Goal: Obtain resource: Obtain resource

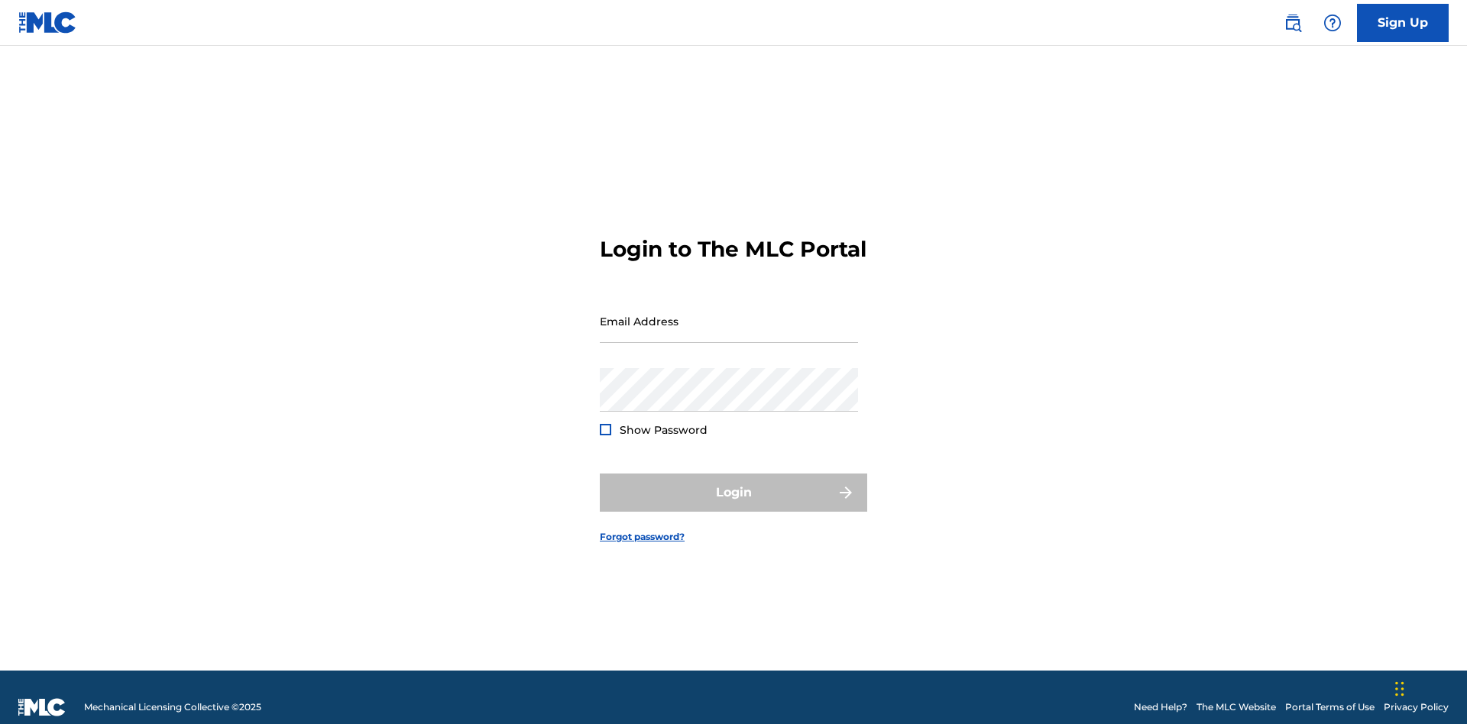
scroll to position [20, 0]
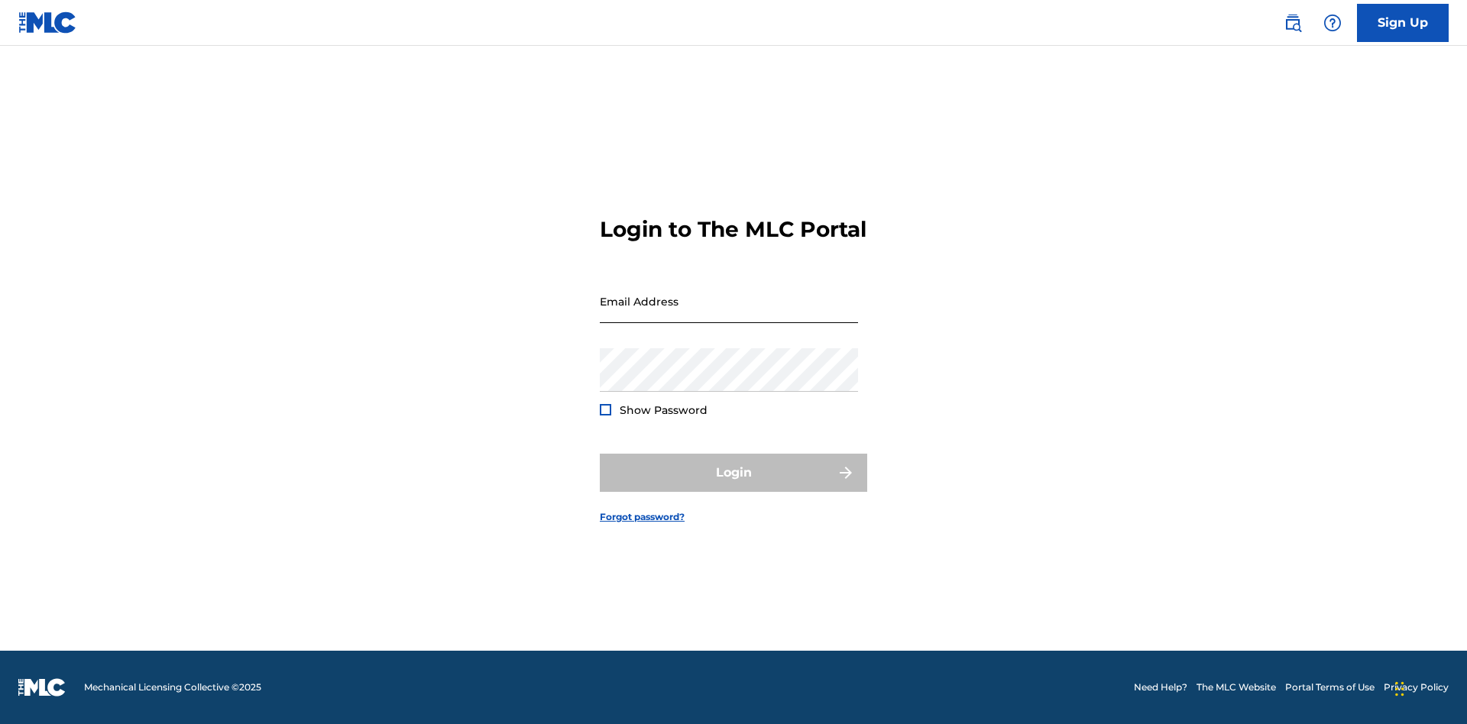
click at [729, 314] on input "Email Address" at bounding box center [729, 302] width 258 height 44
type input "[EMAIL_ADDRESS][DOMAIN_NAME]"
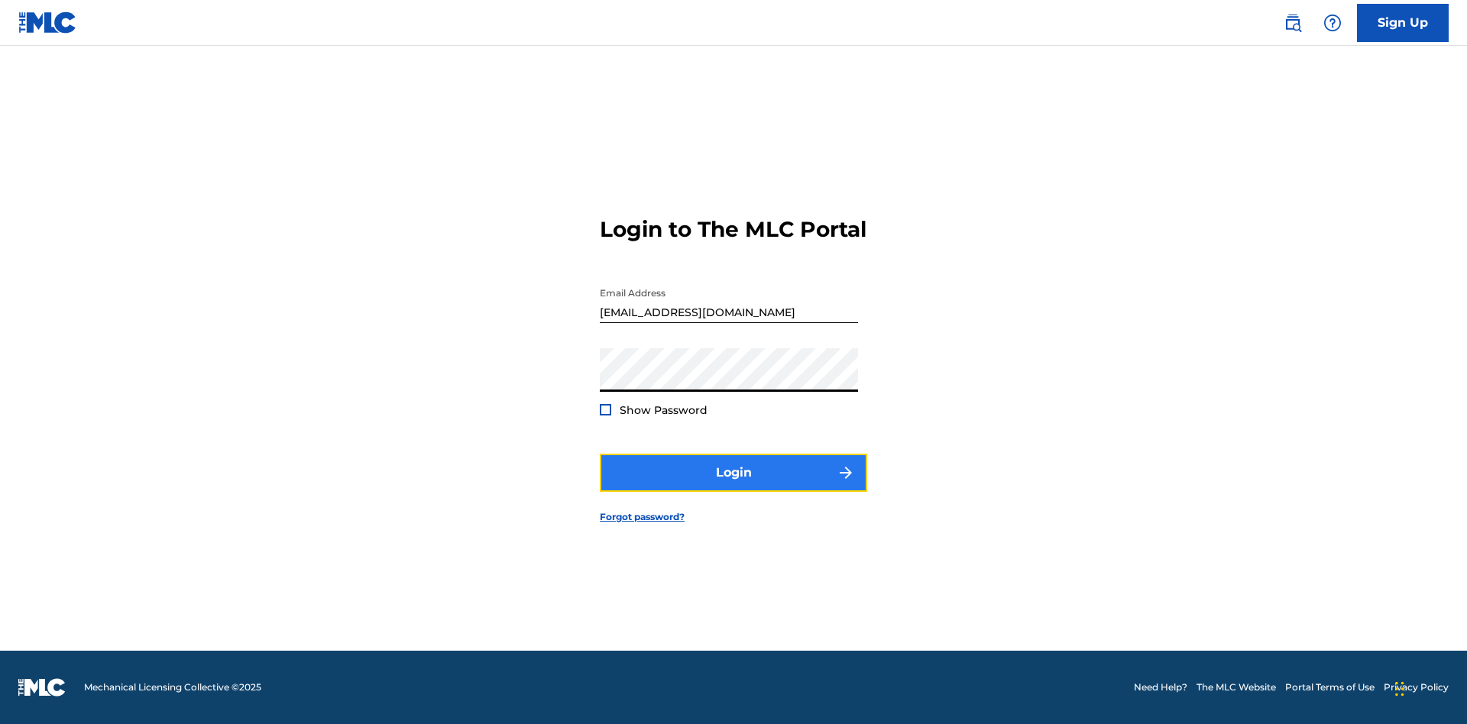
click at [734, 486] on button "Login" at bounding box center [733, 473] width 267 height 38
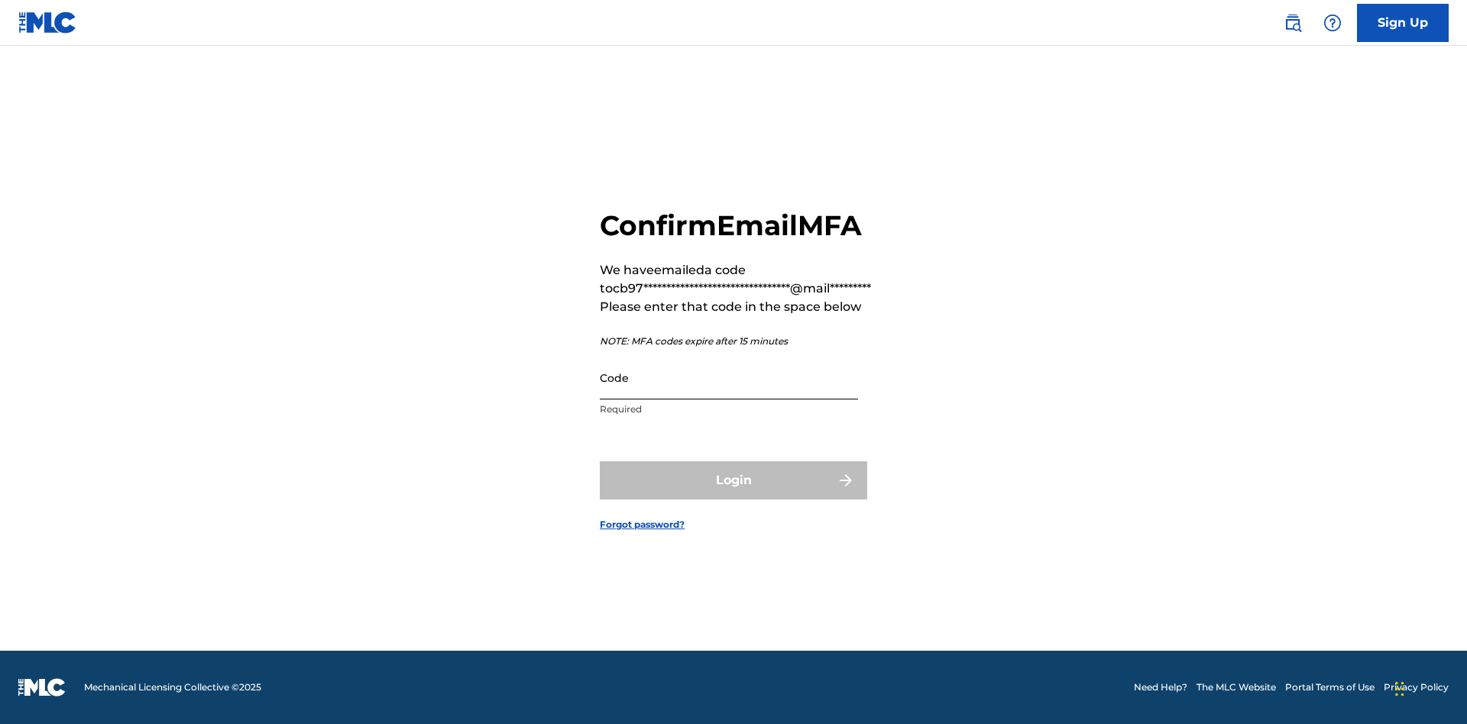
click at [729, 377] on input "Code" at bounding box center [729, 378] width 258 height 44
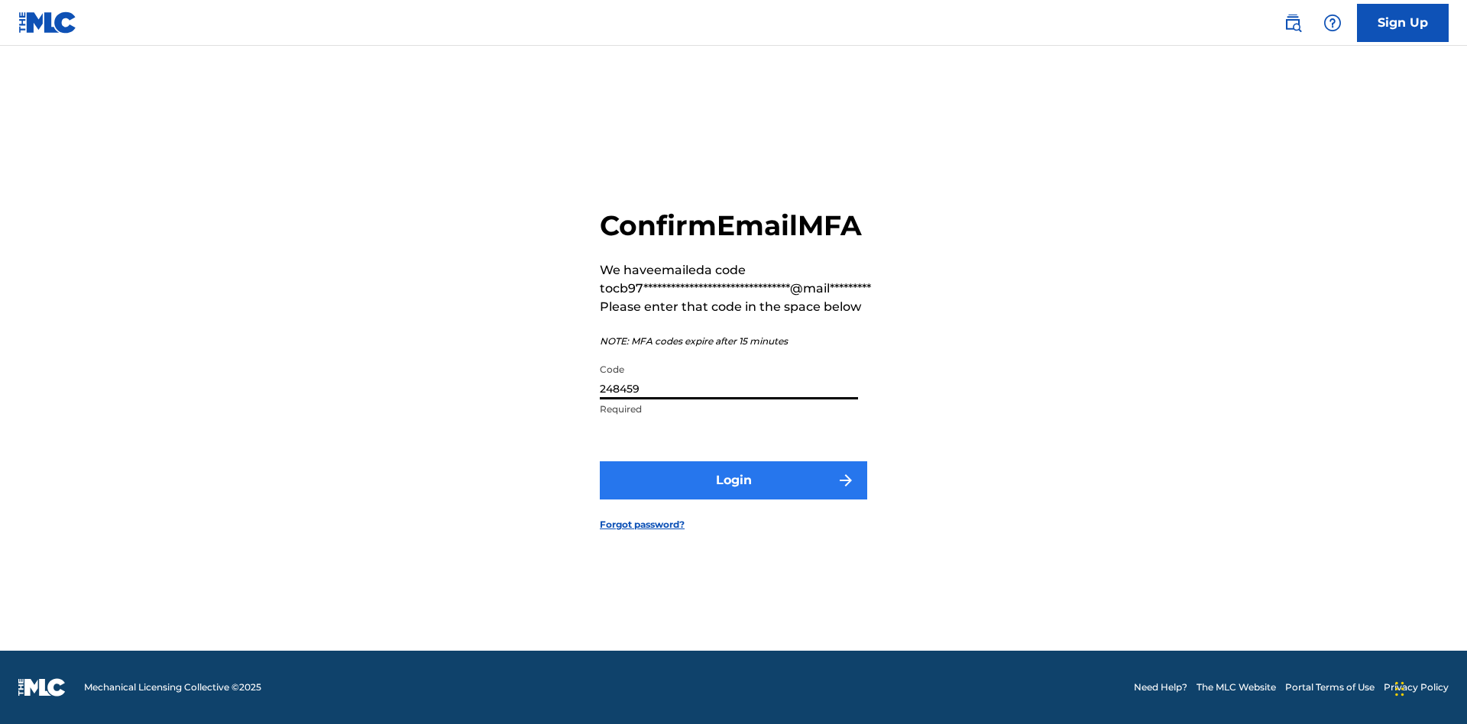
type input "248459"
click at [734, 480] on button "Login" at bounding box center [733, 481] width 267 height 38
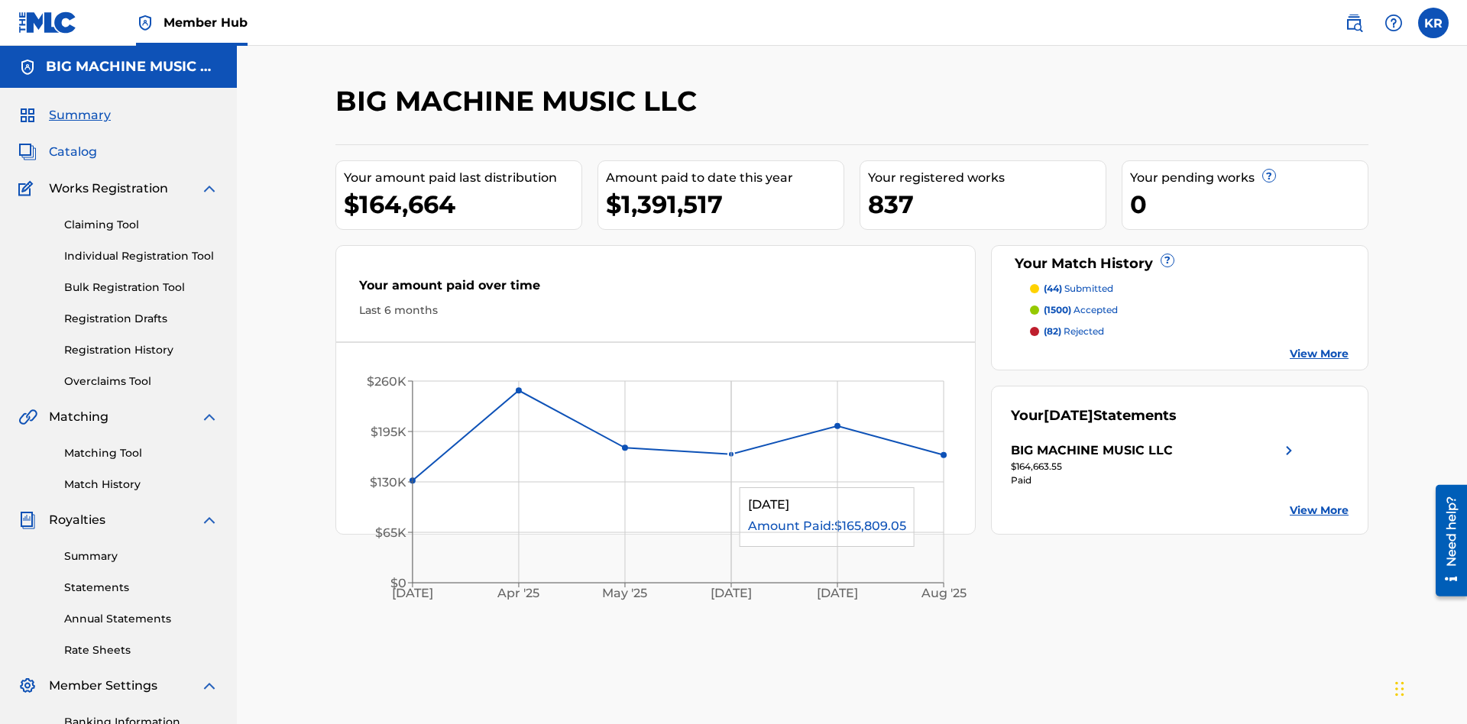
click at [73, 143] on span "Catalog" at bounding box center [73, 152] width 48 height 18
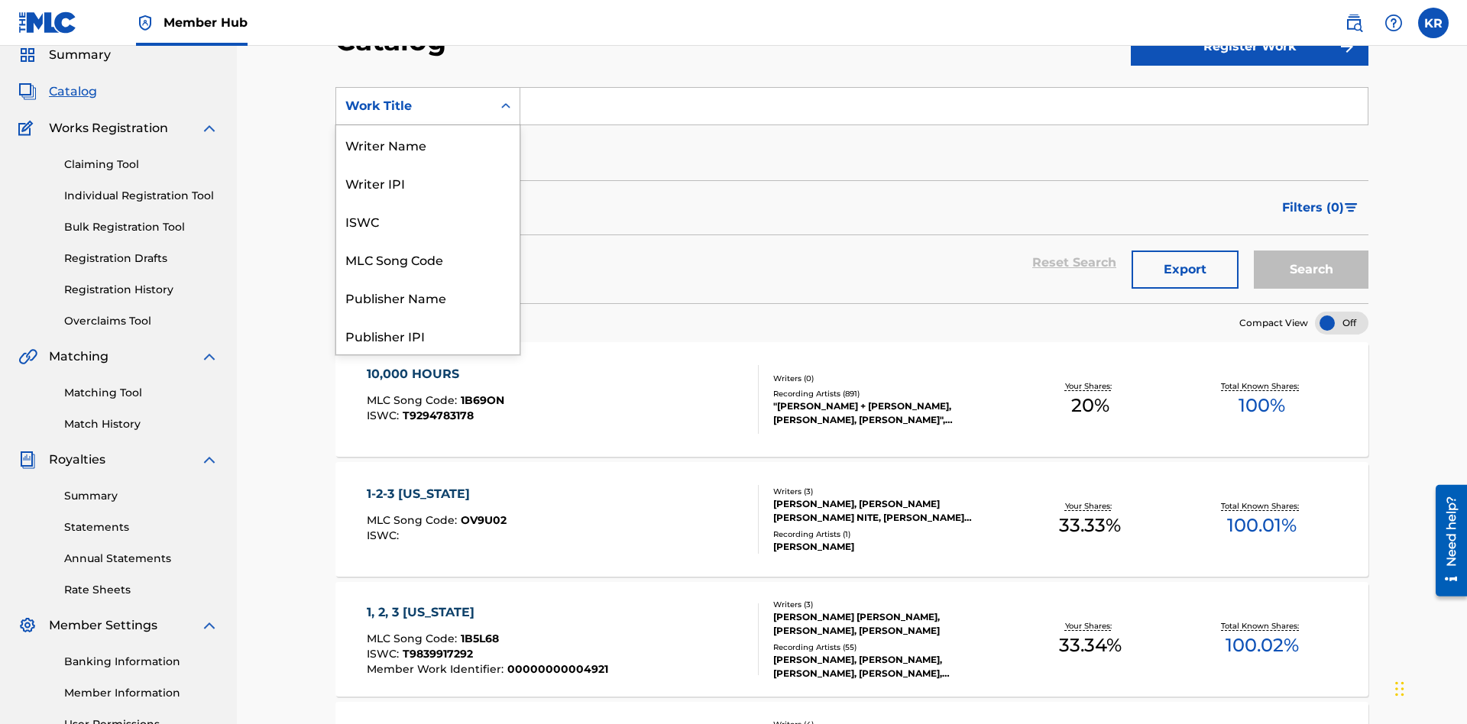
scroll to position [229, 0]
click at [428, 297] on div "ISRC" at bounding box center [427, 297] width 183 height 38
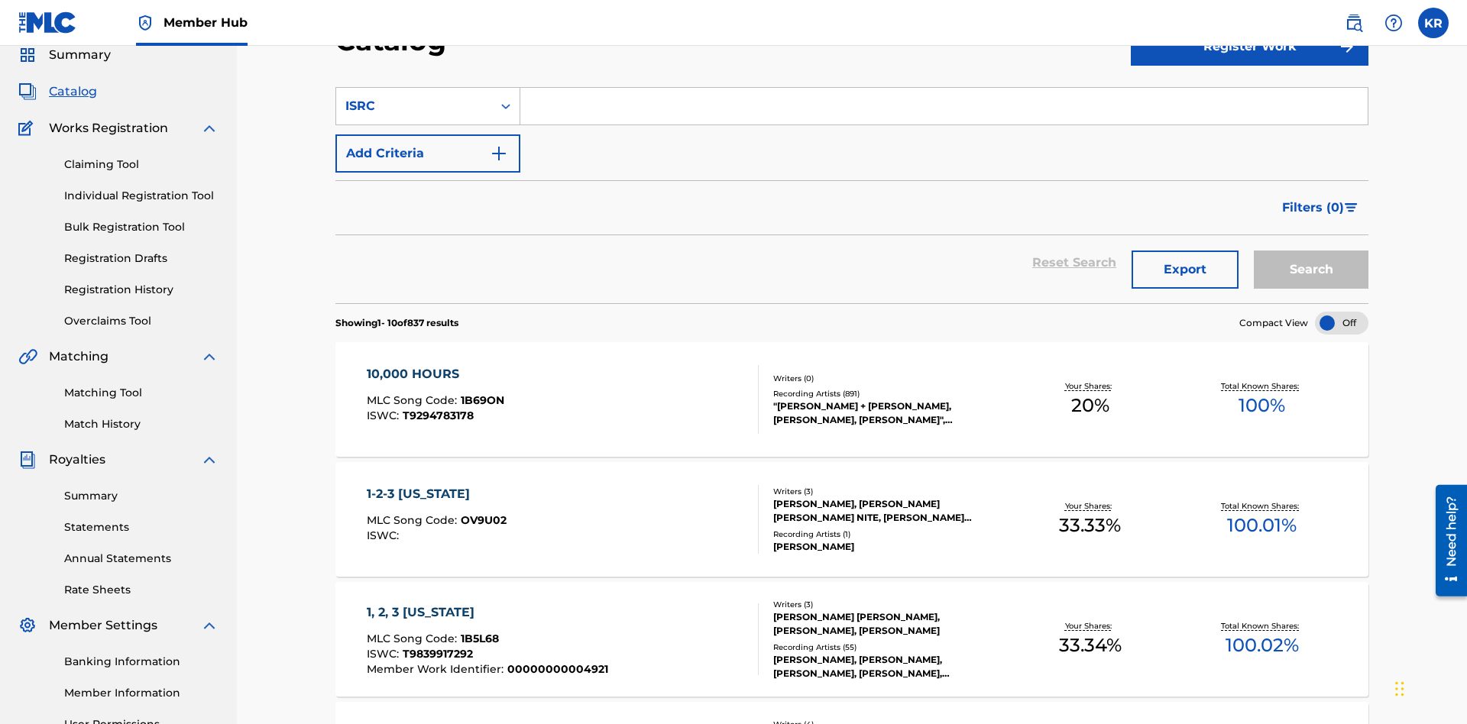
click at [944, 110] on input "Search Form" at bounding box center [943, 106] width 847 height 37
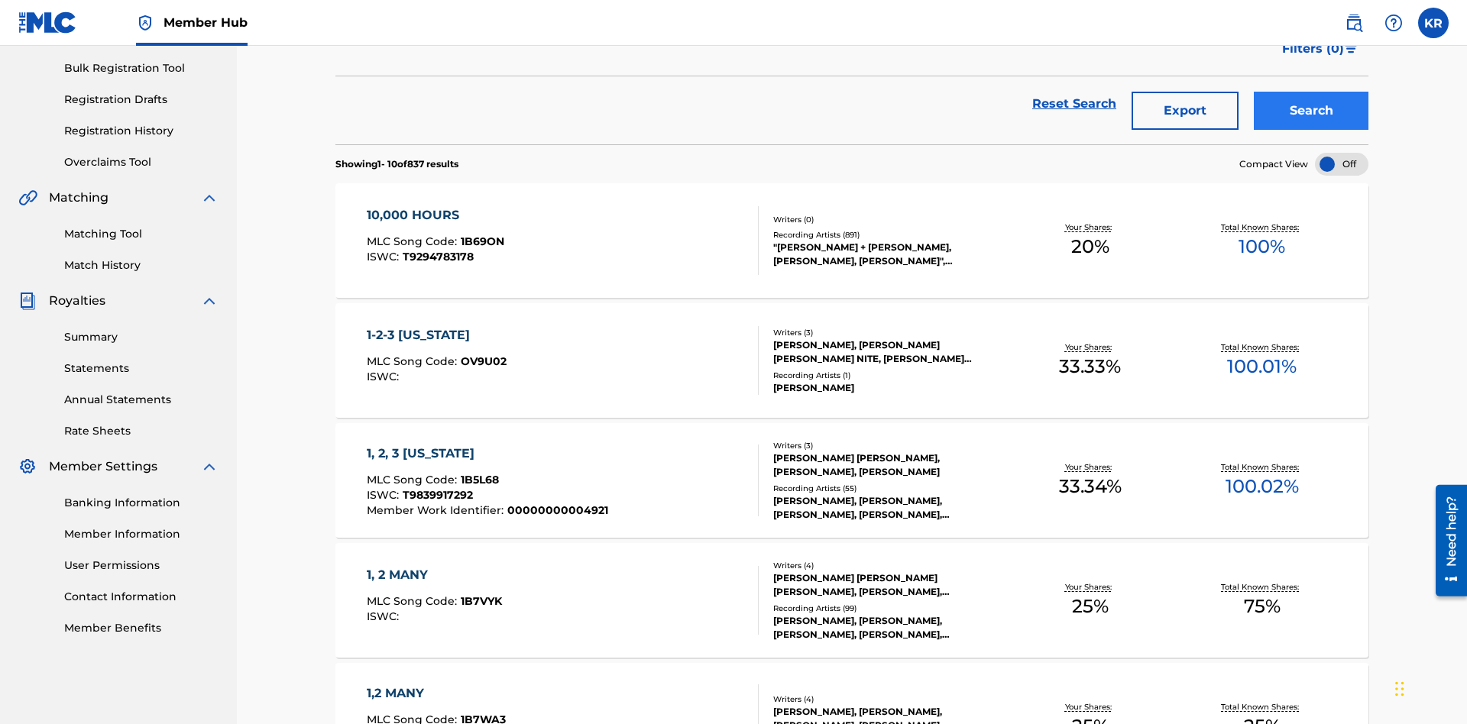
type input "QM3E21806150"
click at [1311, 111] on button "Search" at bounding box center [1311, 111] width 115 height 38
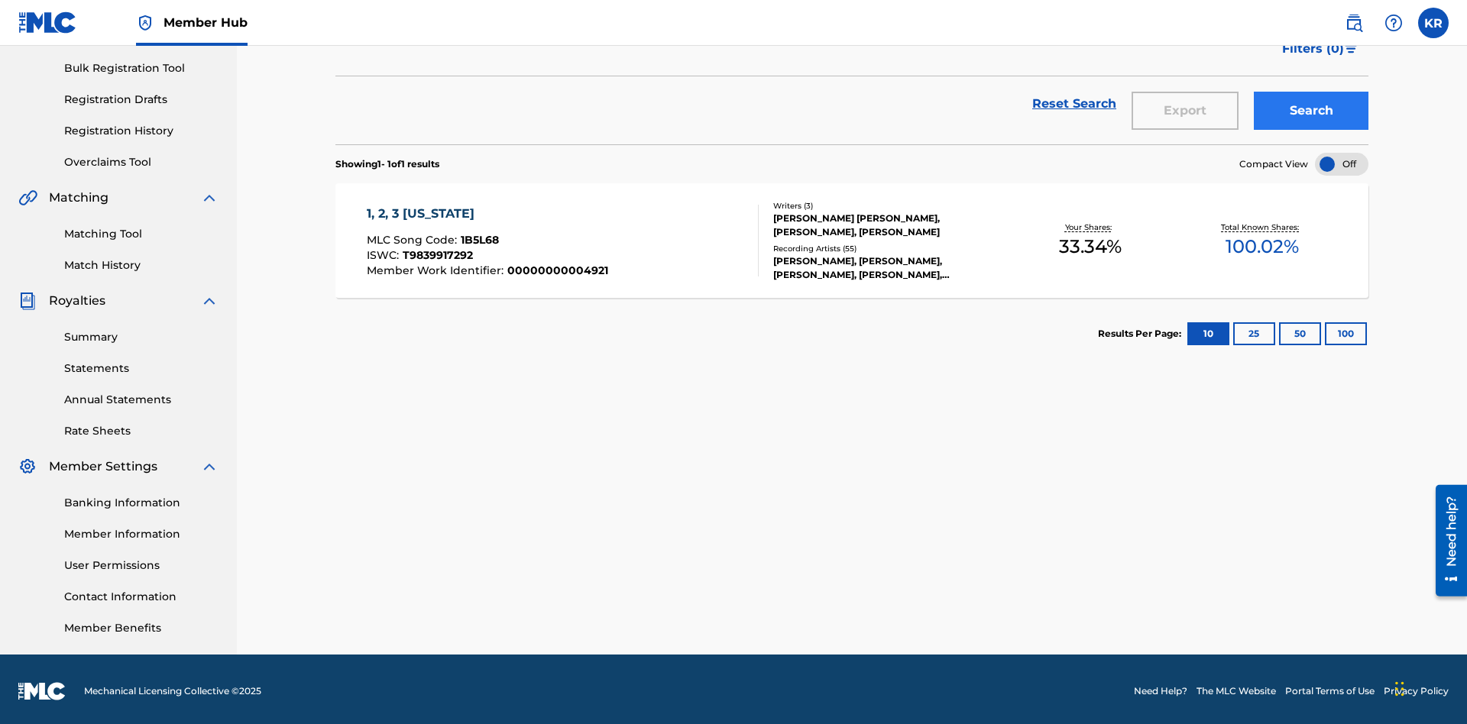
scroll to position [223, 0]
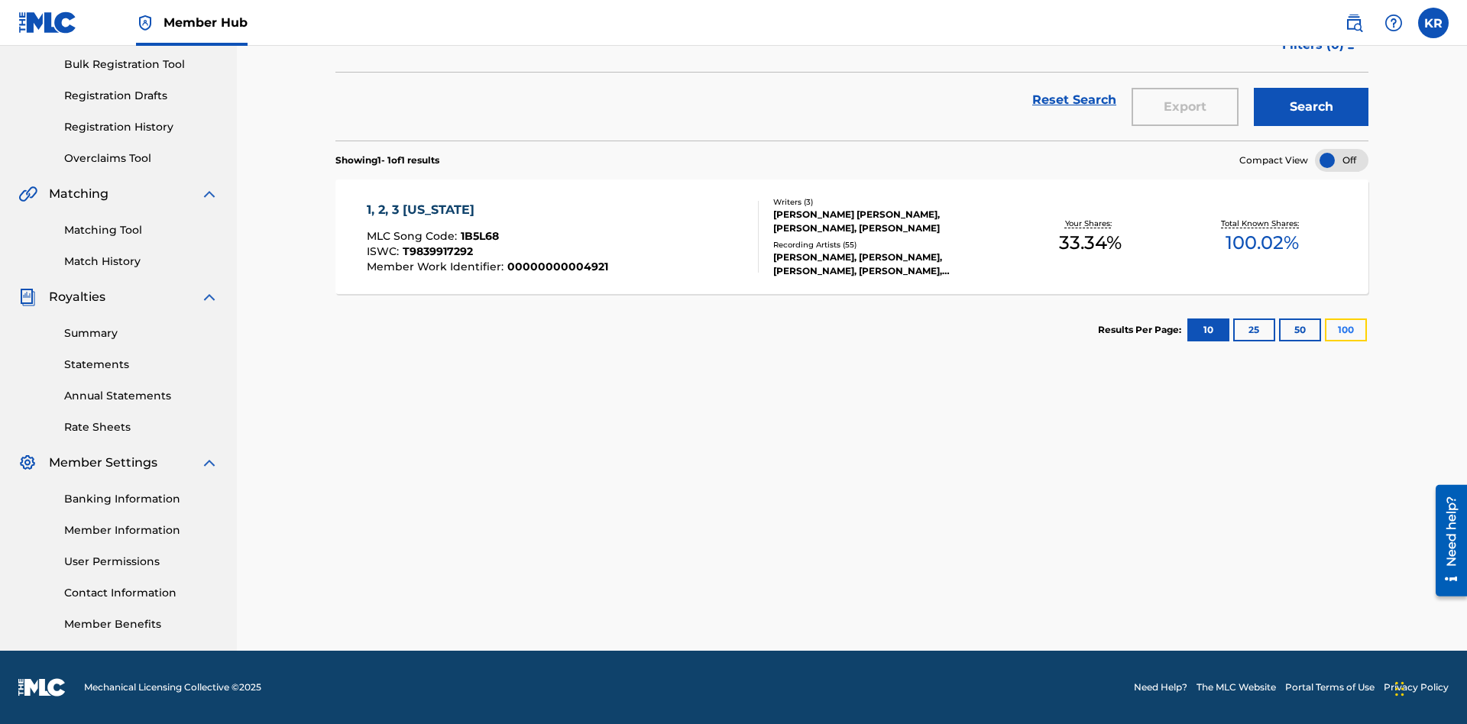
click at [1325, 330] on button "100" at bounding box center [1346, 330] width 42 height 23
click at [478, 236] on span "1B5L68" at bounding box center [480, 236] width 38 height 14
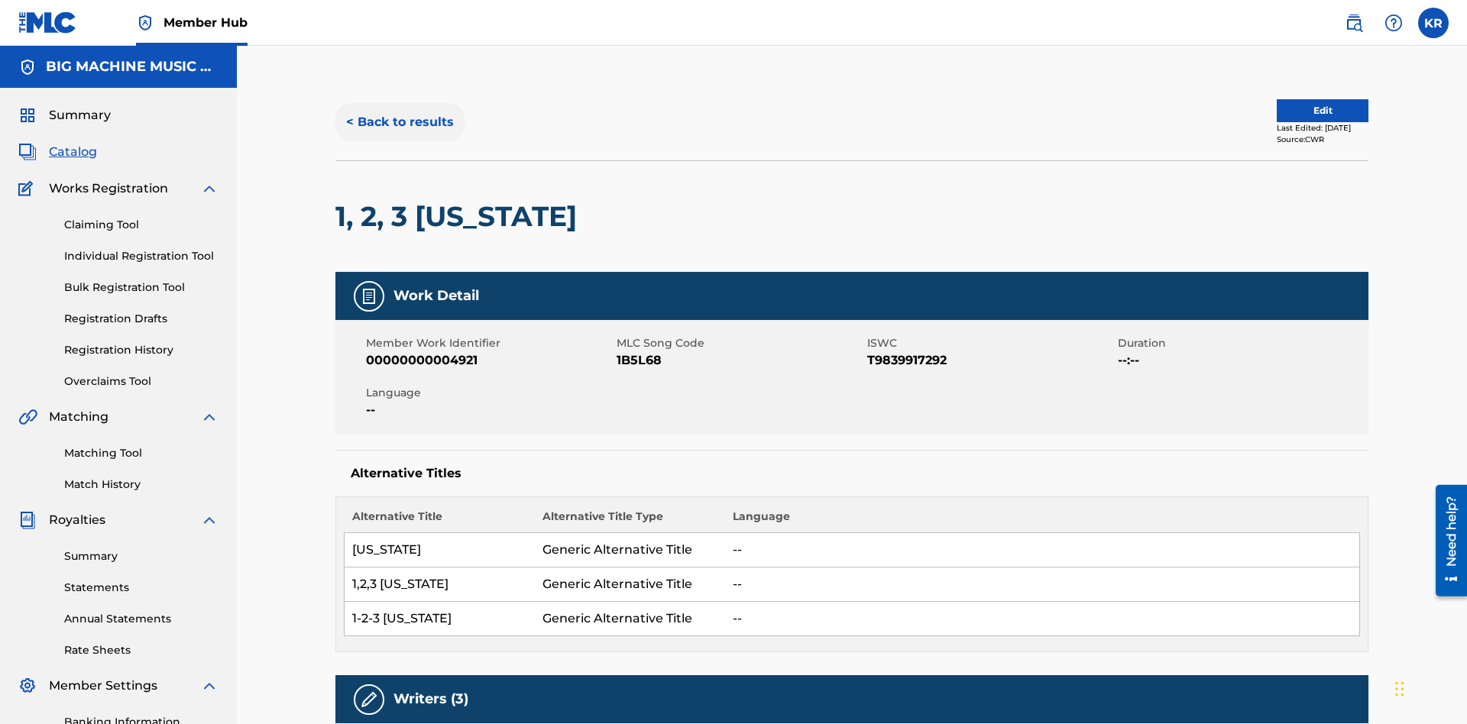
click at [399, 111] on button "< Back to results" at bounding box center [399, 122] width 129 height 38
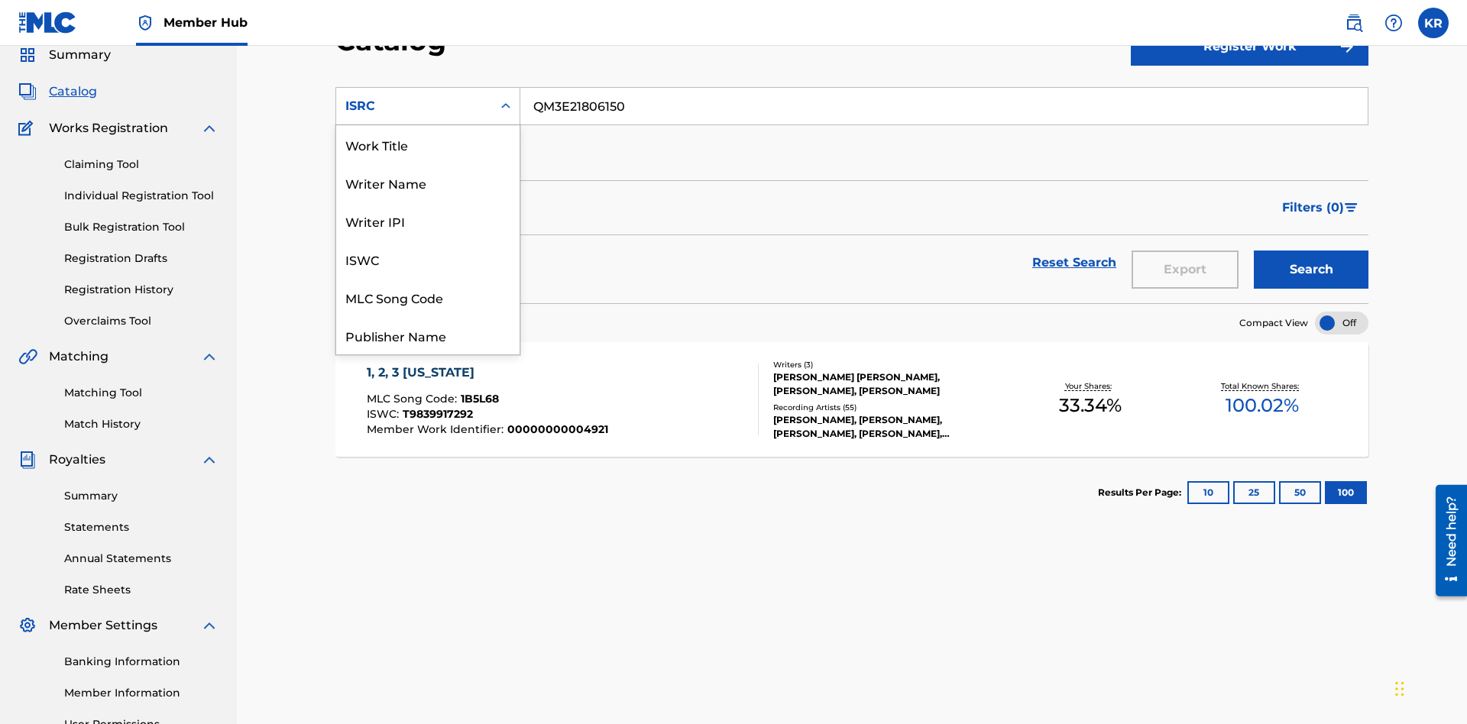
scroll to position [229, 0]
click at [428, 259] on div "Recording Title" at bounding box center [427, 259] width 183 height 38
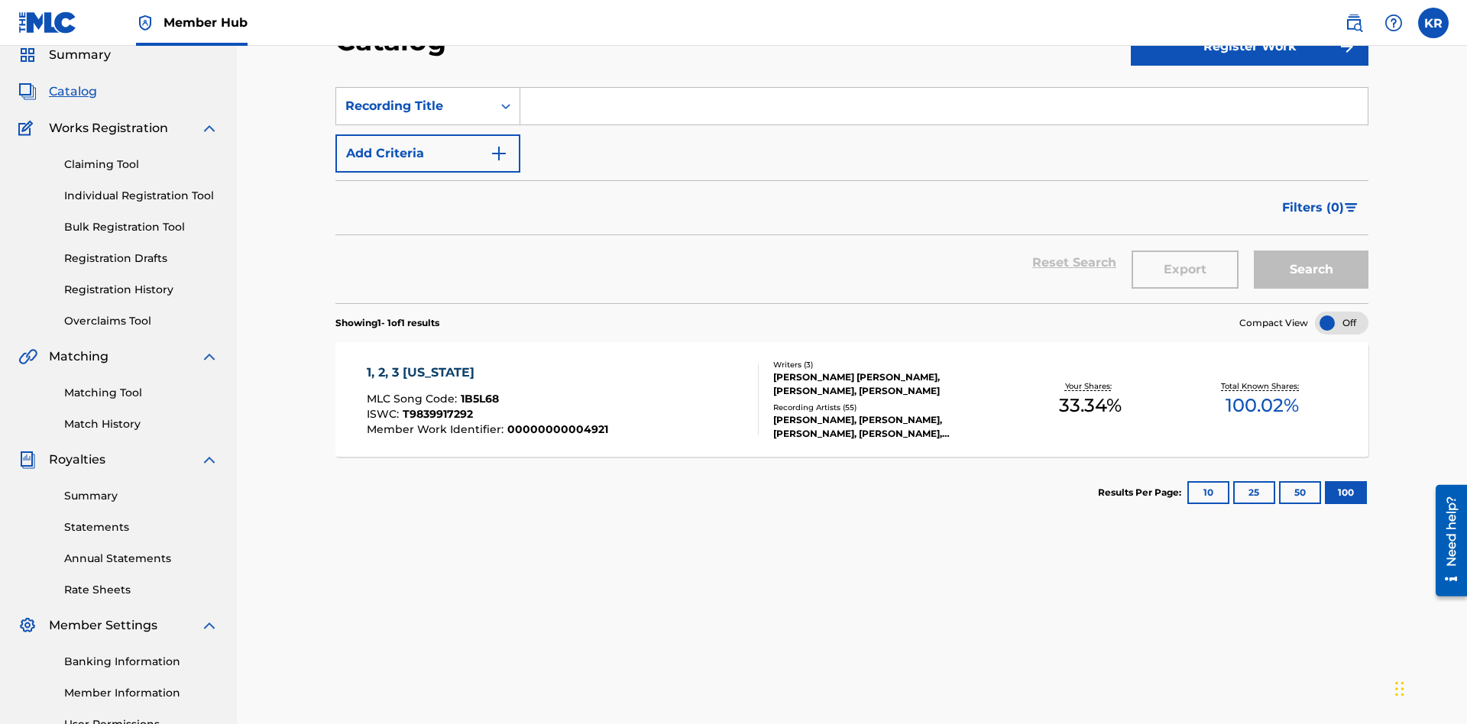
click at [944, 110] on input "Search Form" at bounding box center [943, 106] width 847 height 37
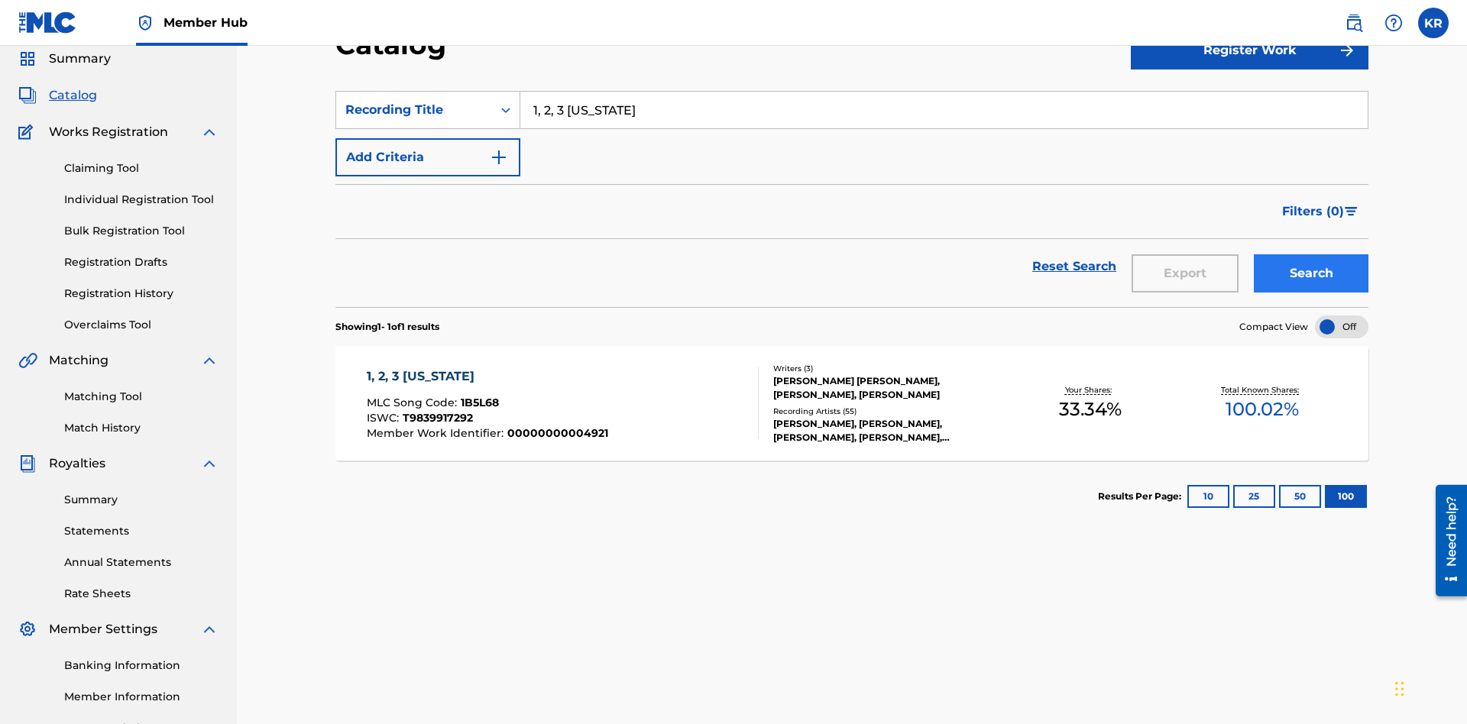
type input "1, 2, 3 MISSISSIPPI"
click at [1311, 254] on button "Search" at bounding box center [1311, 273] width 115 height 38
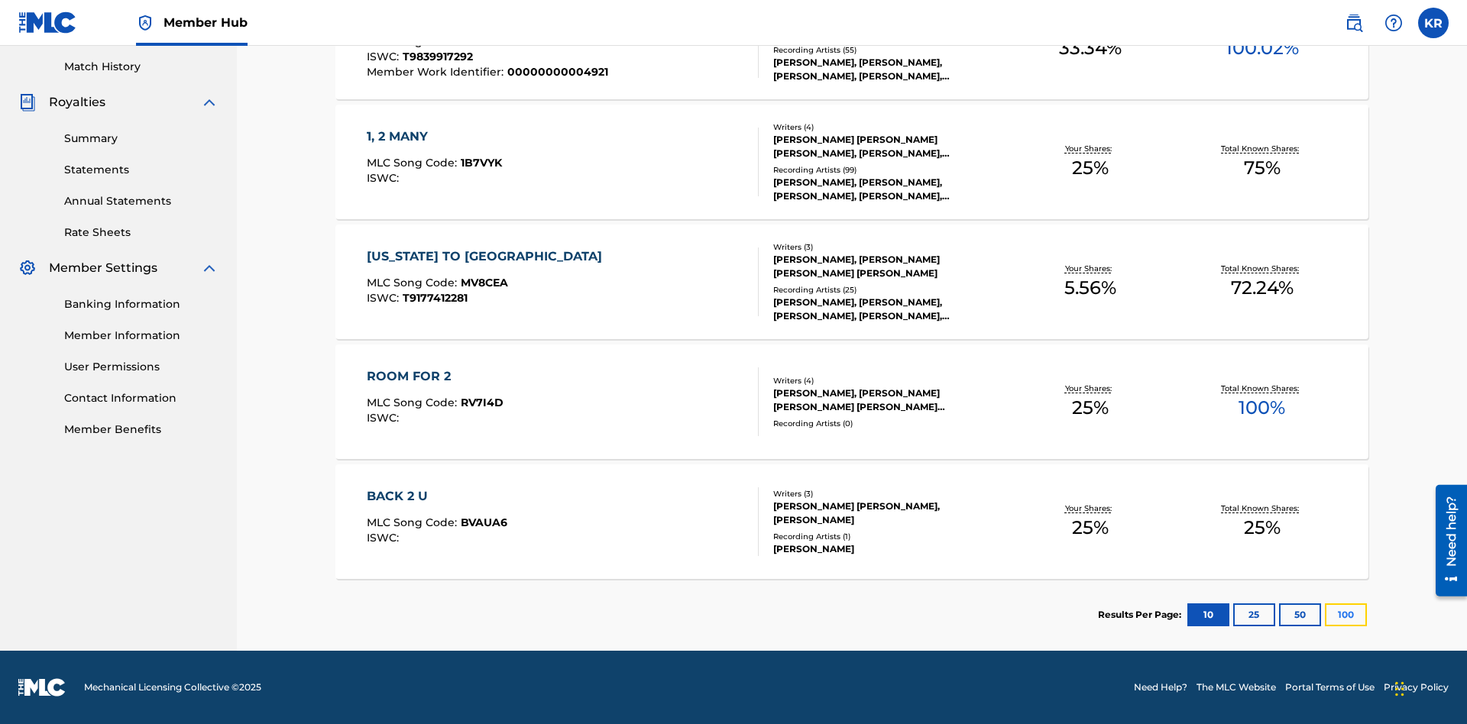
click at [1325, 615] on button "100" at bounding box center [1346, 615] width 42 height 23
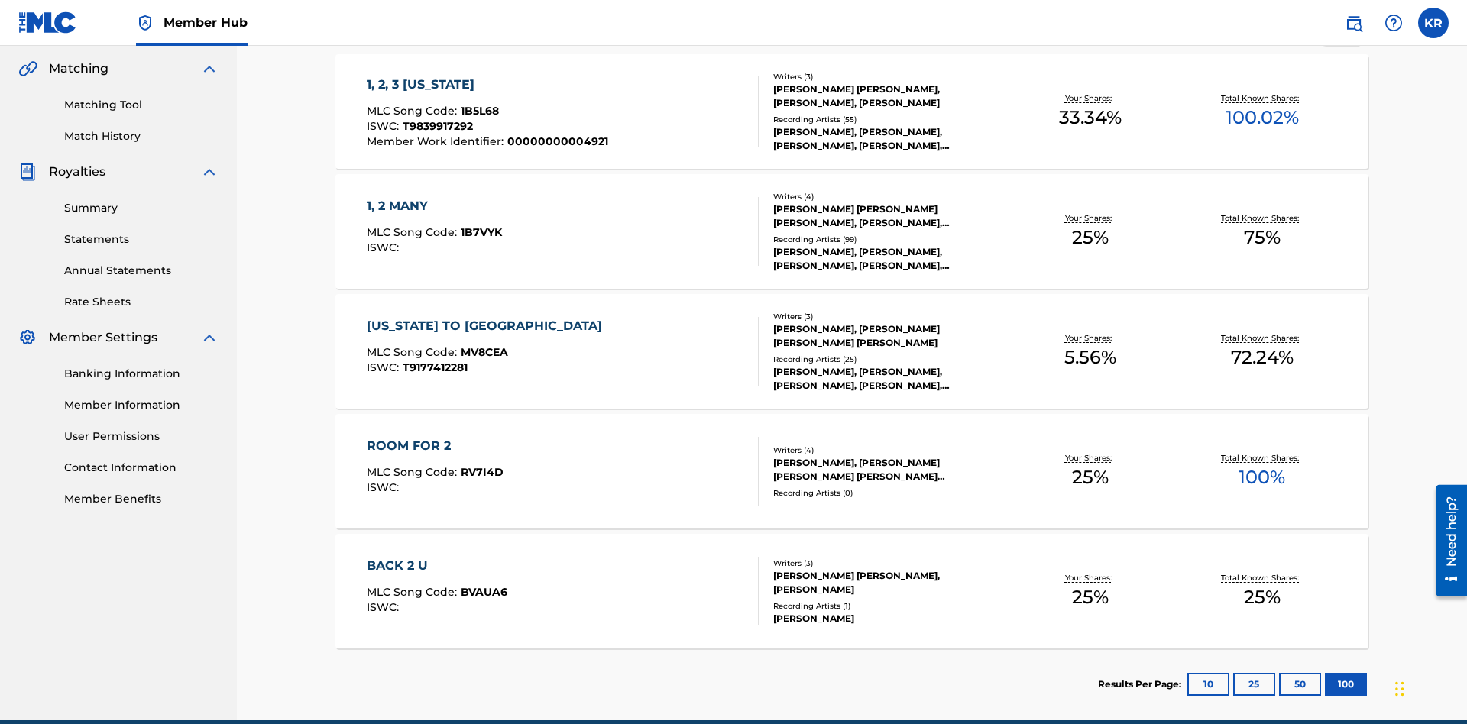
scroll to position [0, 0]
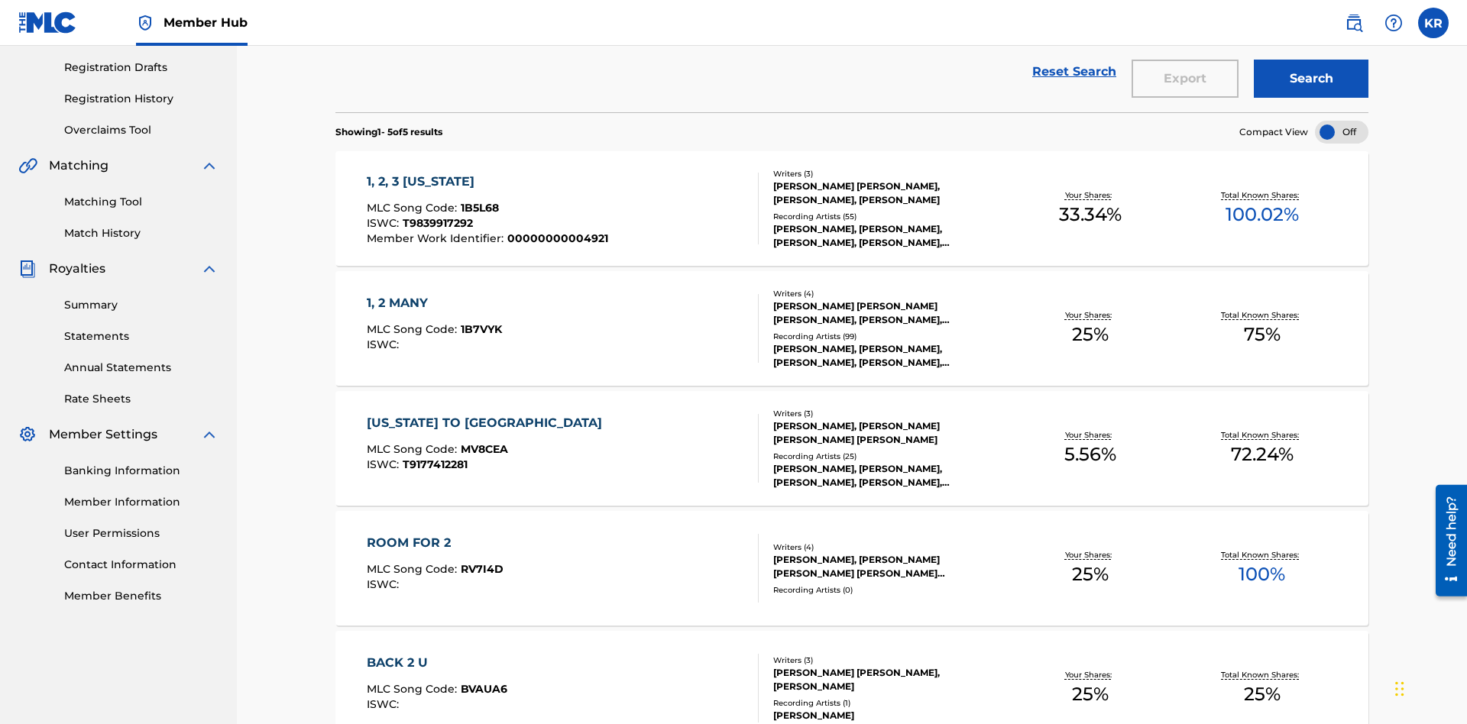
click at [478, 201] on span "1B5L68" at bounding box center [480, 208] width 38 height 14
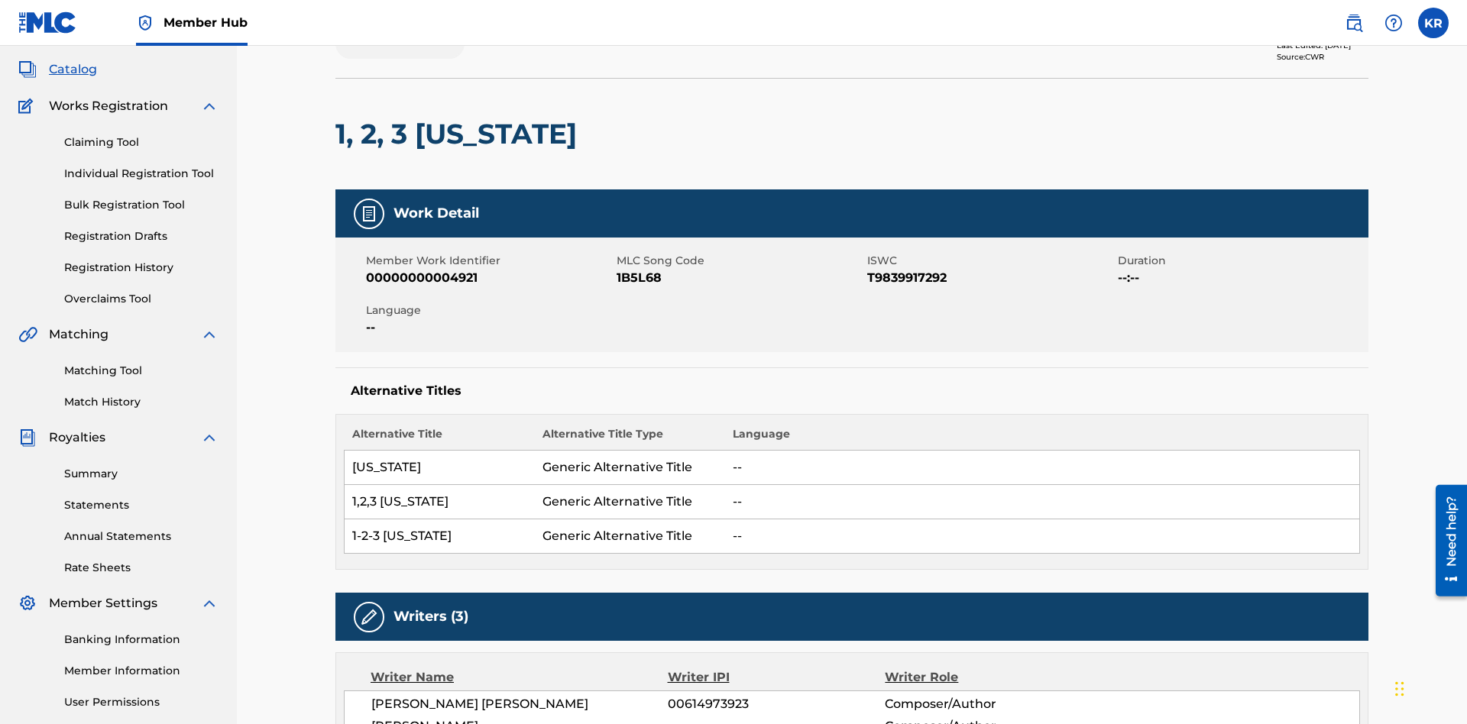
click at [399, 59] on button "< Back to results" at bounding box center [399, 40] width 129 height 38
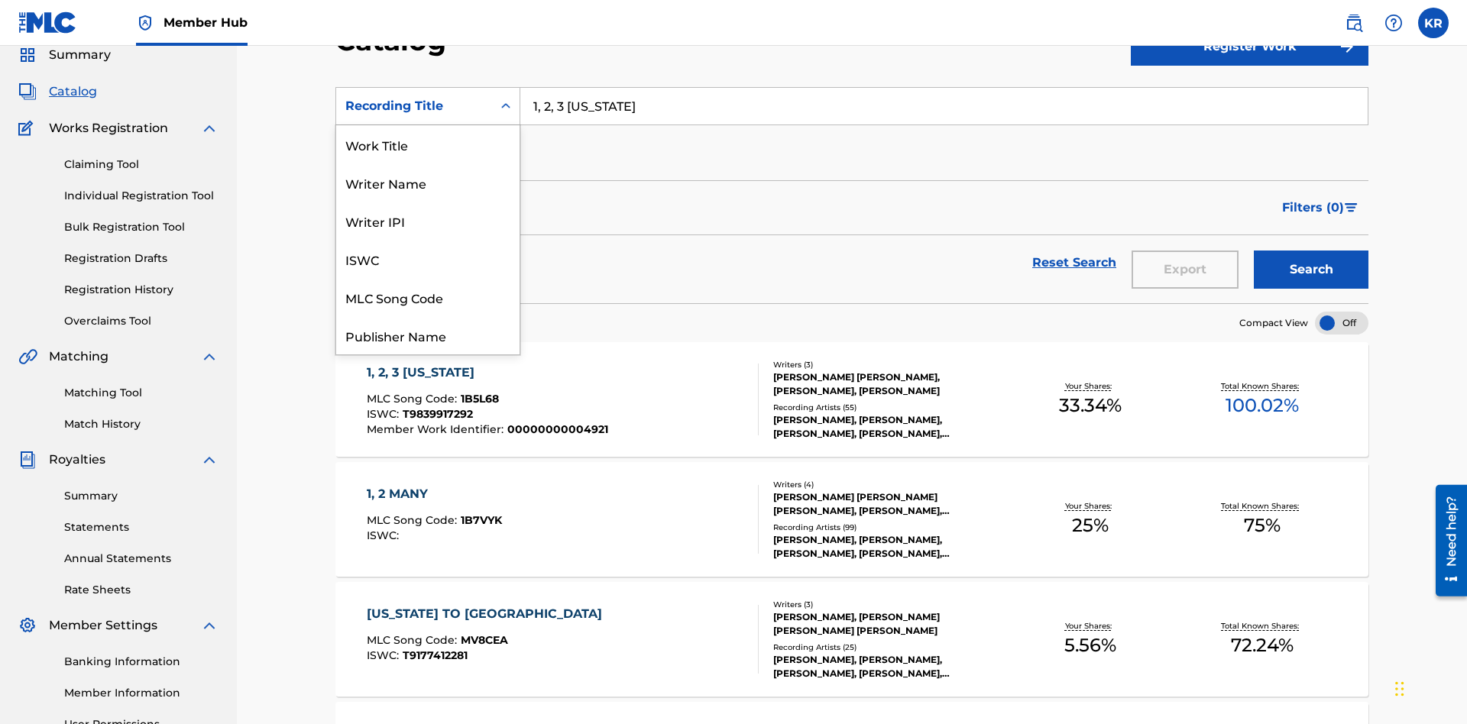
scroll to position [229, 0]
click at [428, 221] on div "Member Work Identifier" at bounding box center [427, 221] width 183 height 38
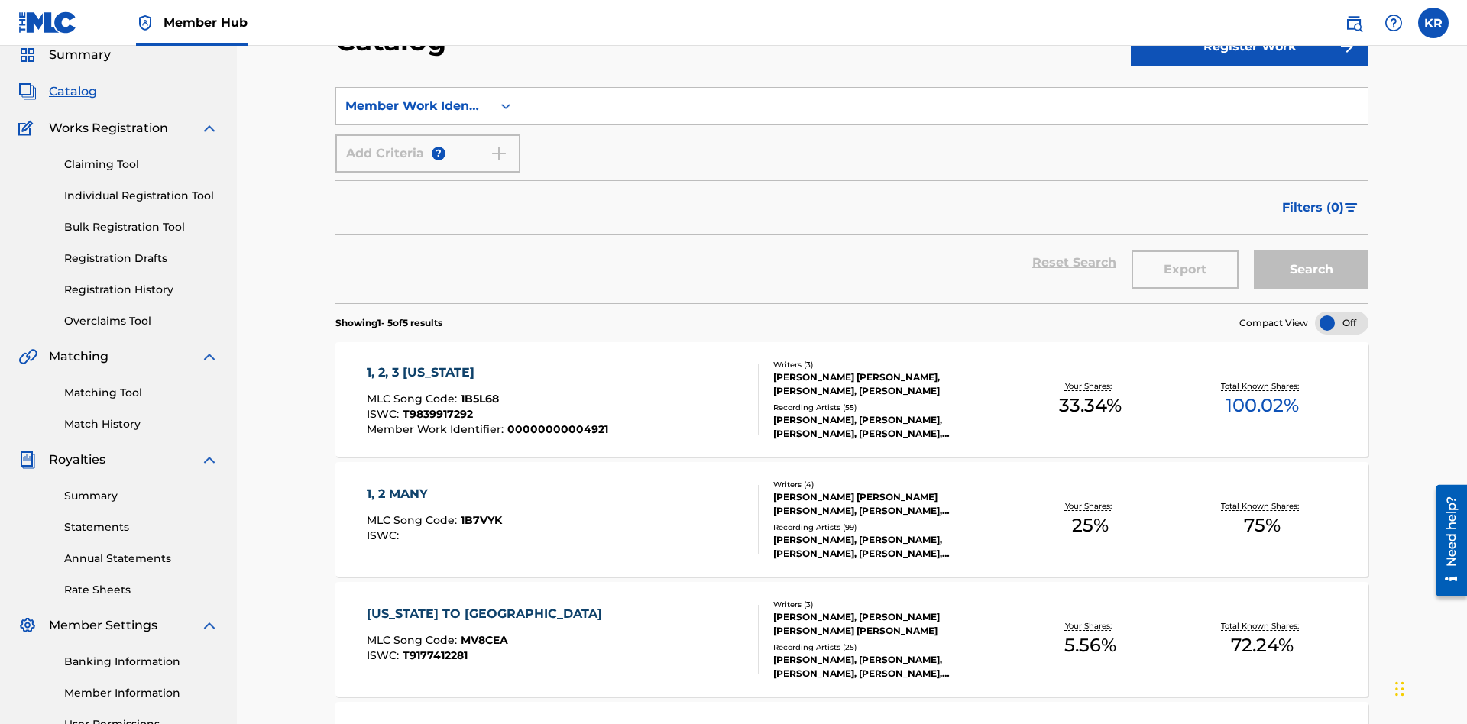
click at [944, 110] on input "Search Form" at bounding box center [943, 106] width 847 height 37
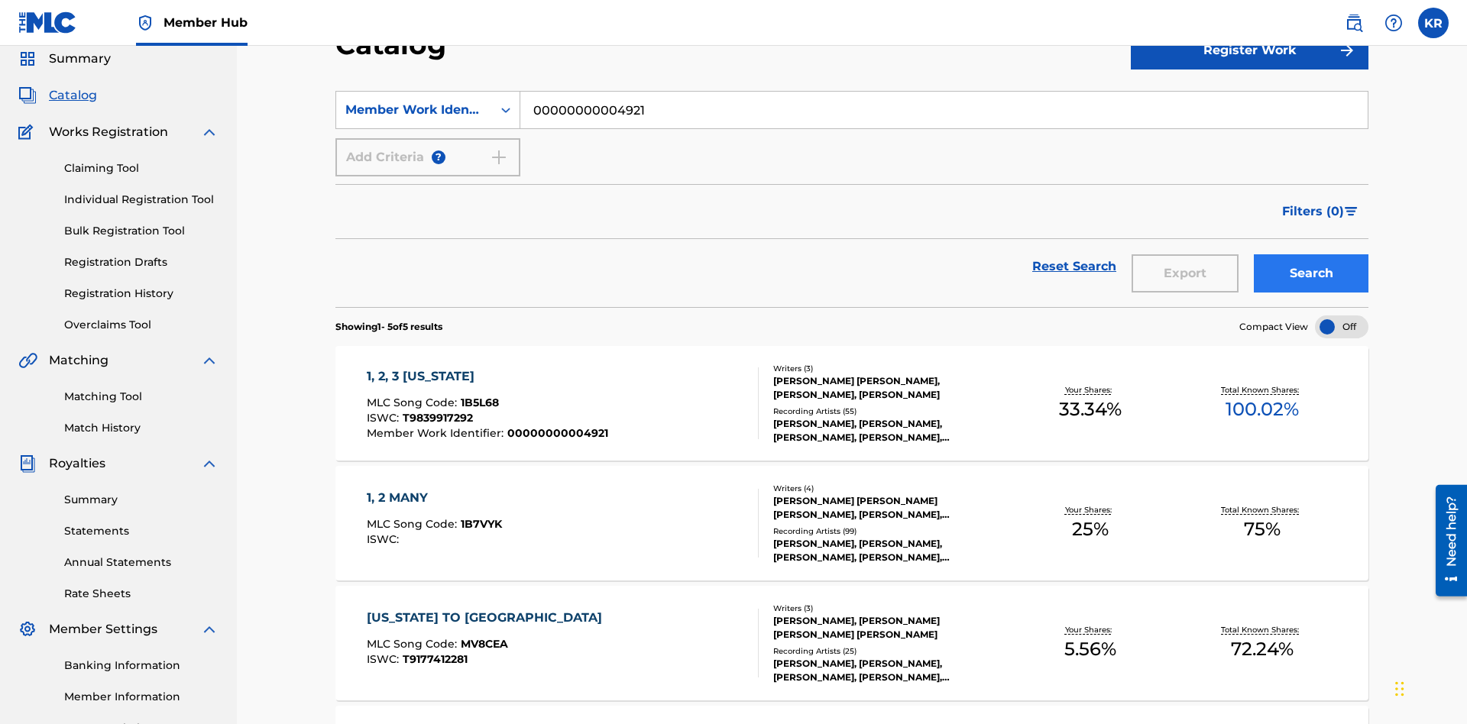
type input "00000000004921"
click at [1311, 254] on button "Search" at bounding box center [1311, 273] width 115 height 38
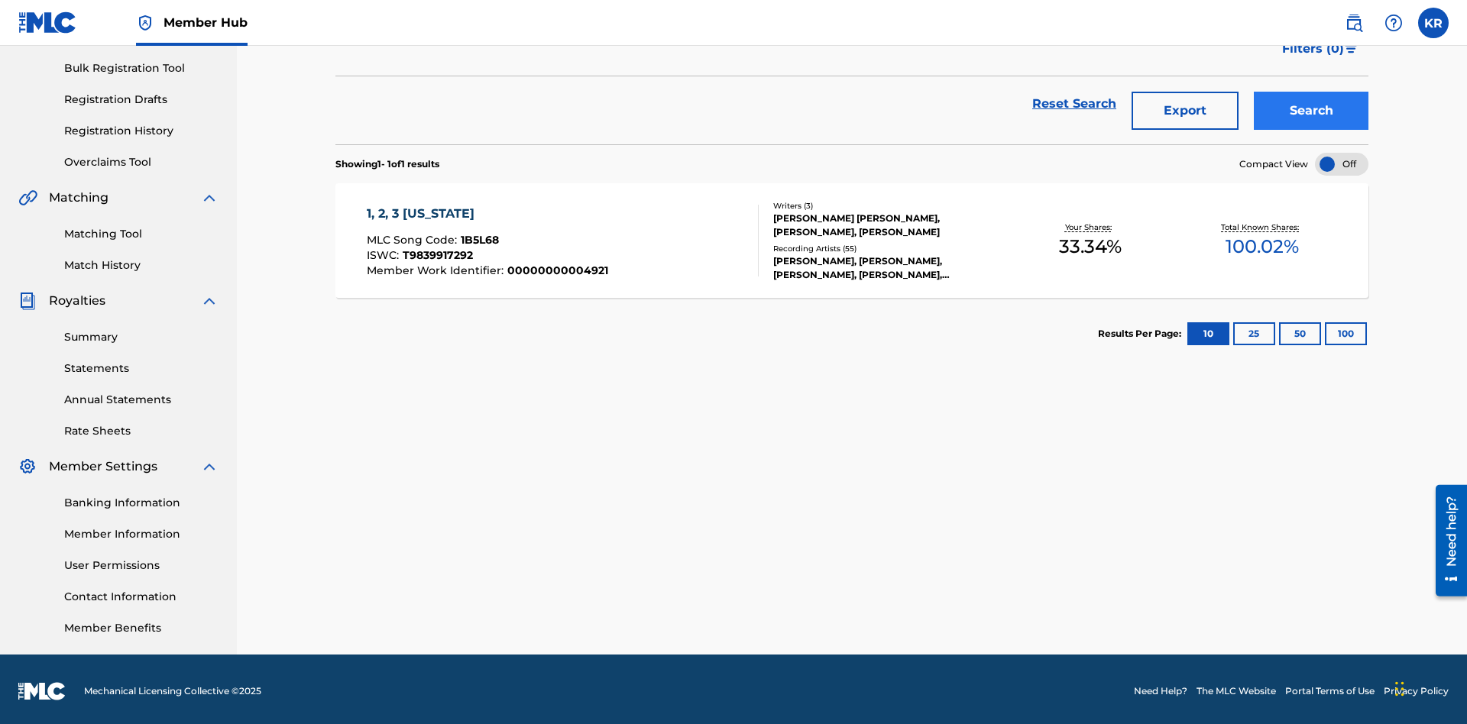
scroll to position [223, 0]
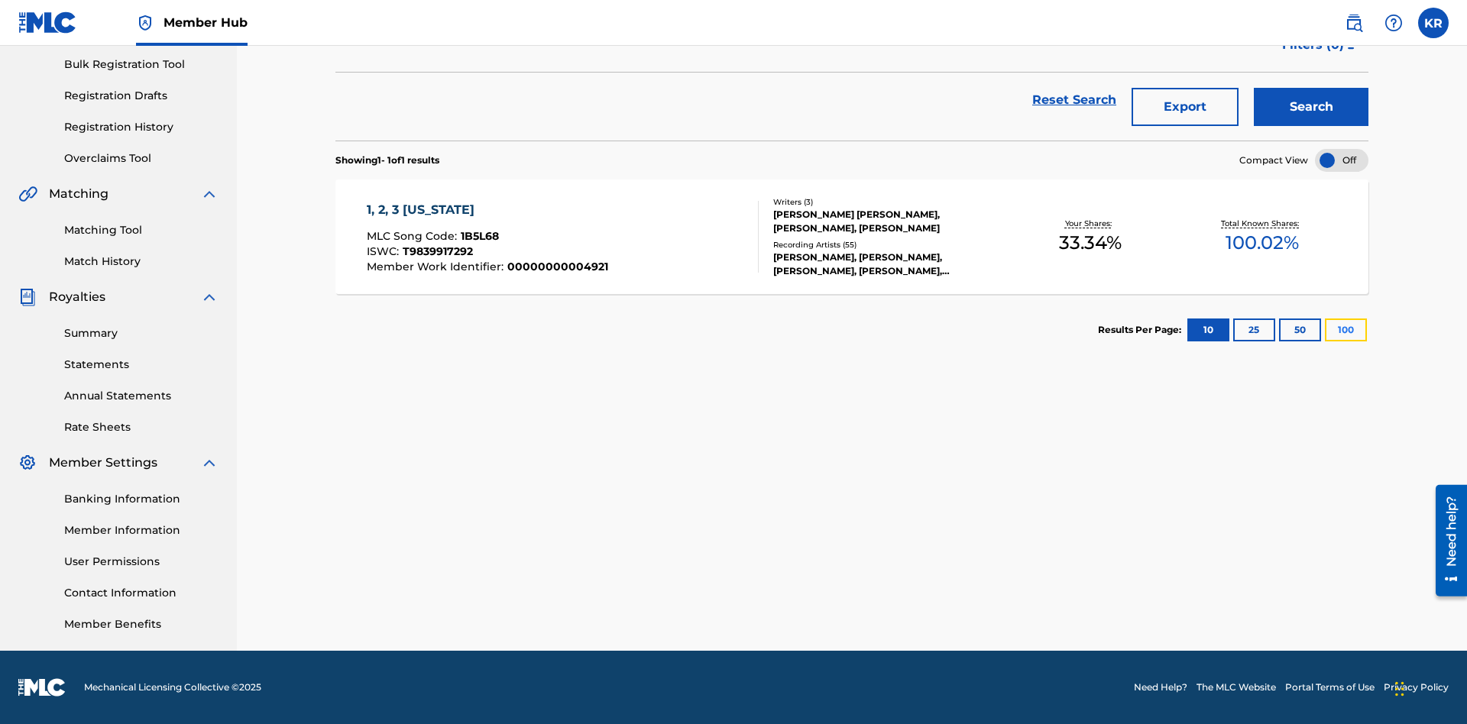
click at [1325, 330] on button "100" at bounding box center [1346, 330] width 42 height 23
click at [478, 236] on span "1B5L68" at bounding box center [480, 236] width 38 height 14
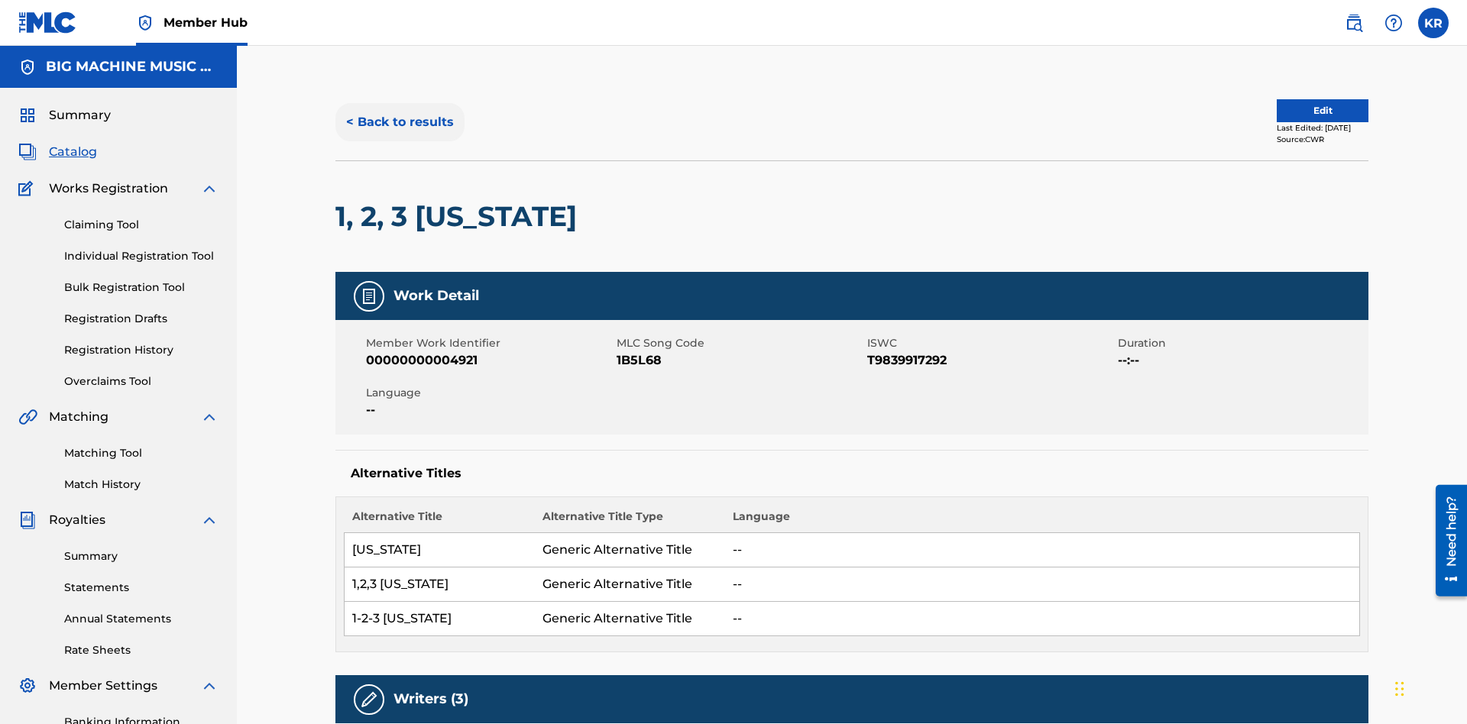
click at [399, 111] on button "< Back to results" at bounding box center [399, 122] width 129 height 38
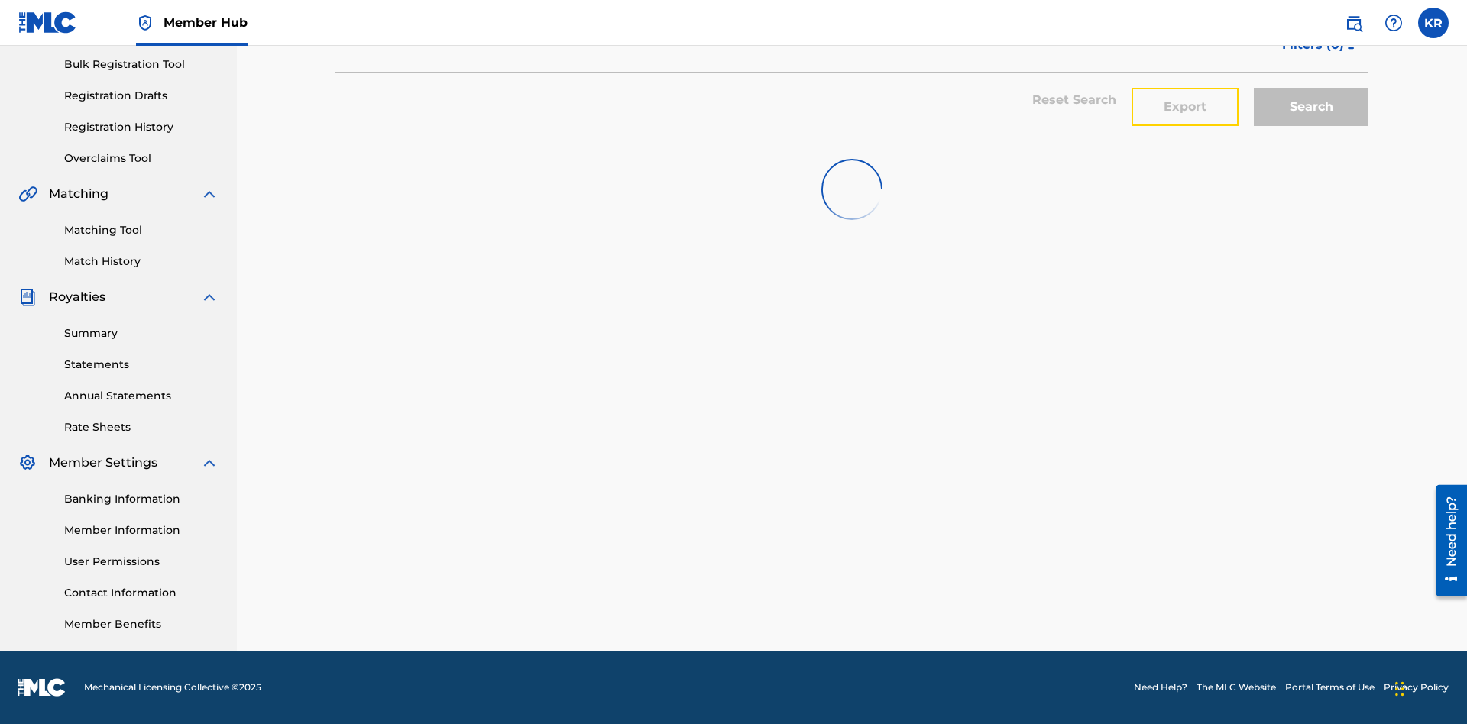
click at [1185, 111] on button "Export" at bounding box center [1185, 107] width 107 height 38
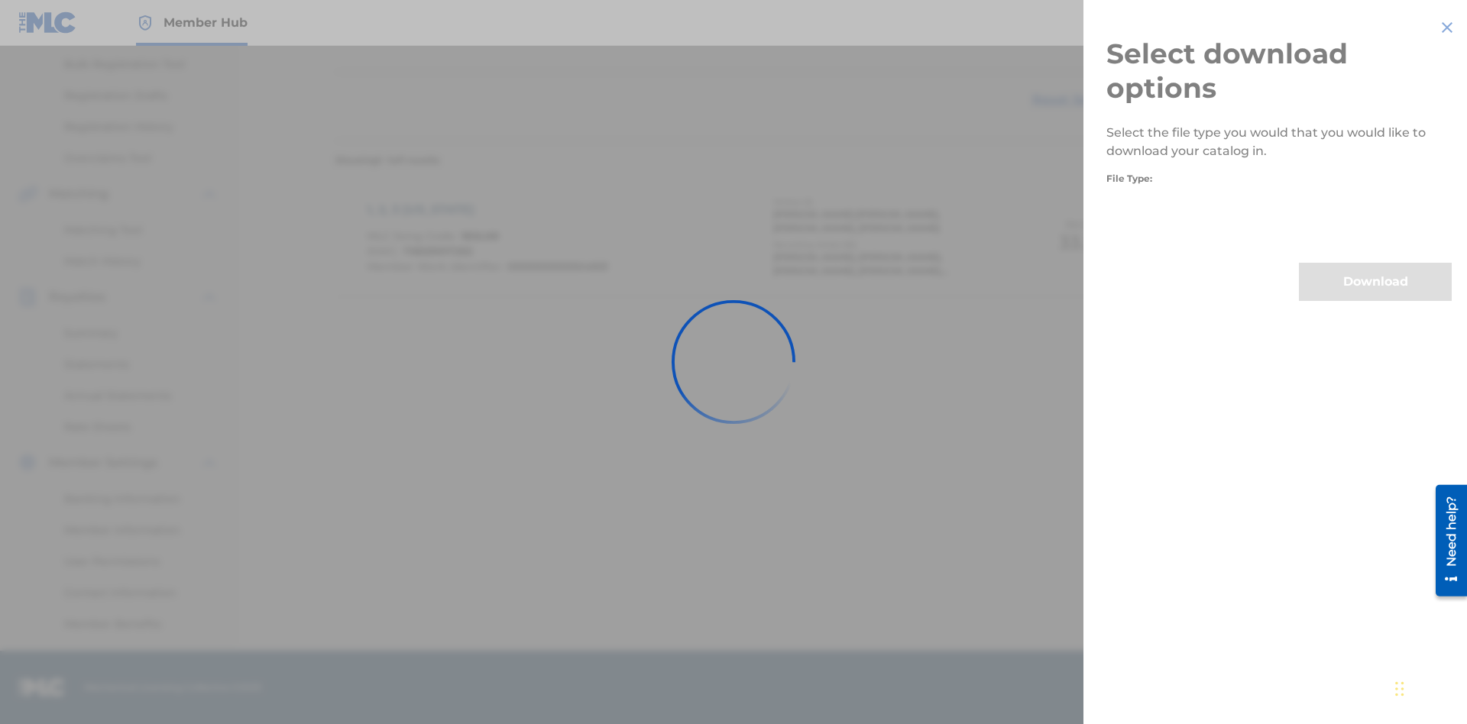
scroll to position [219, 0]
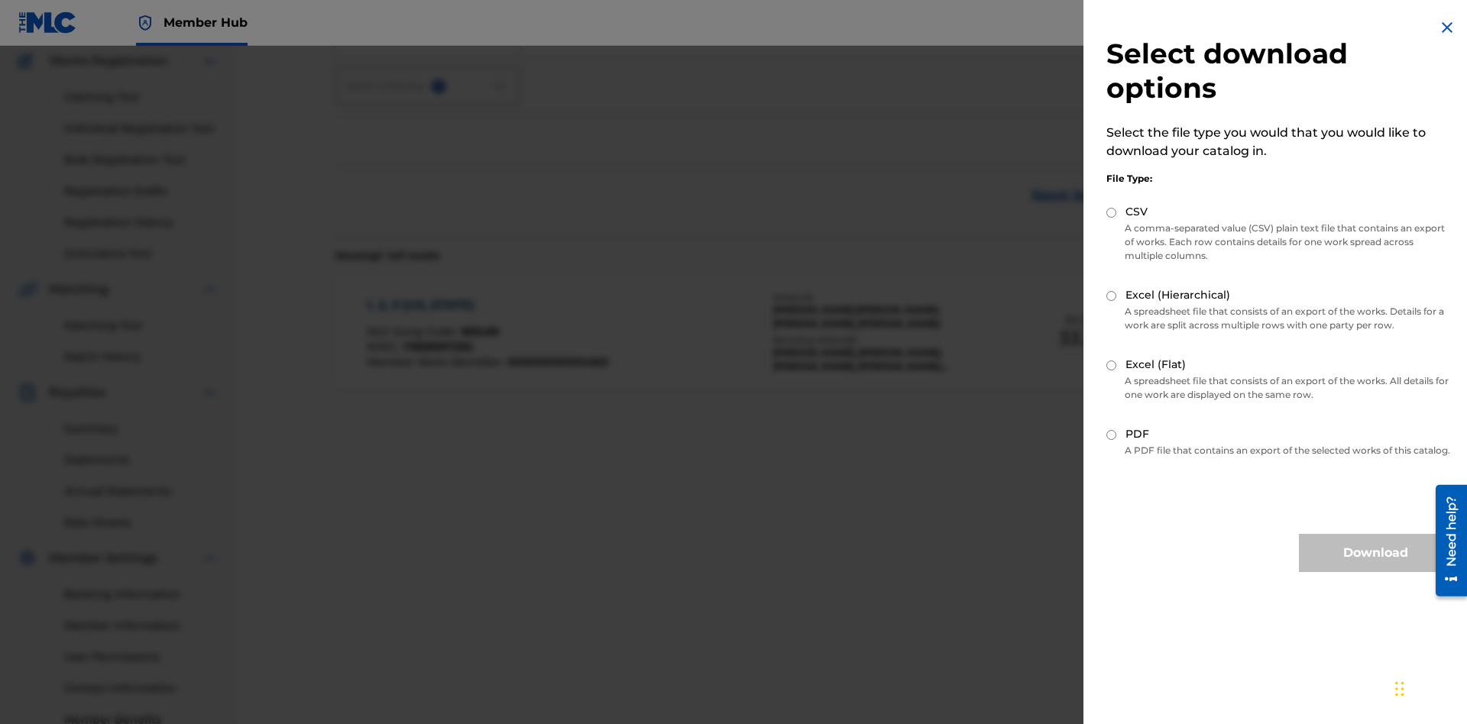
click at [1112, 365] on input "Excel (Flat)" at bounding box center [1111, 366] width 10 height 10
radio input "true"
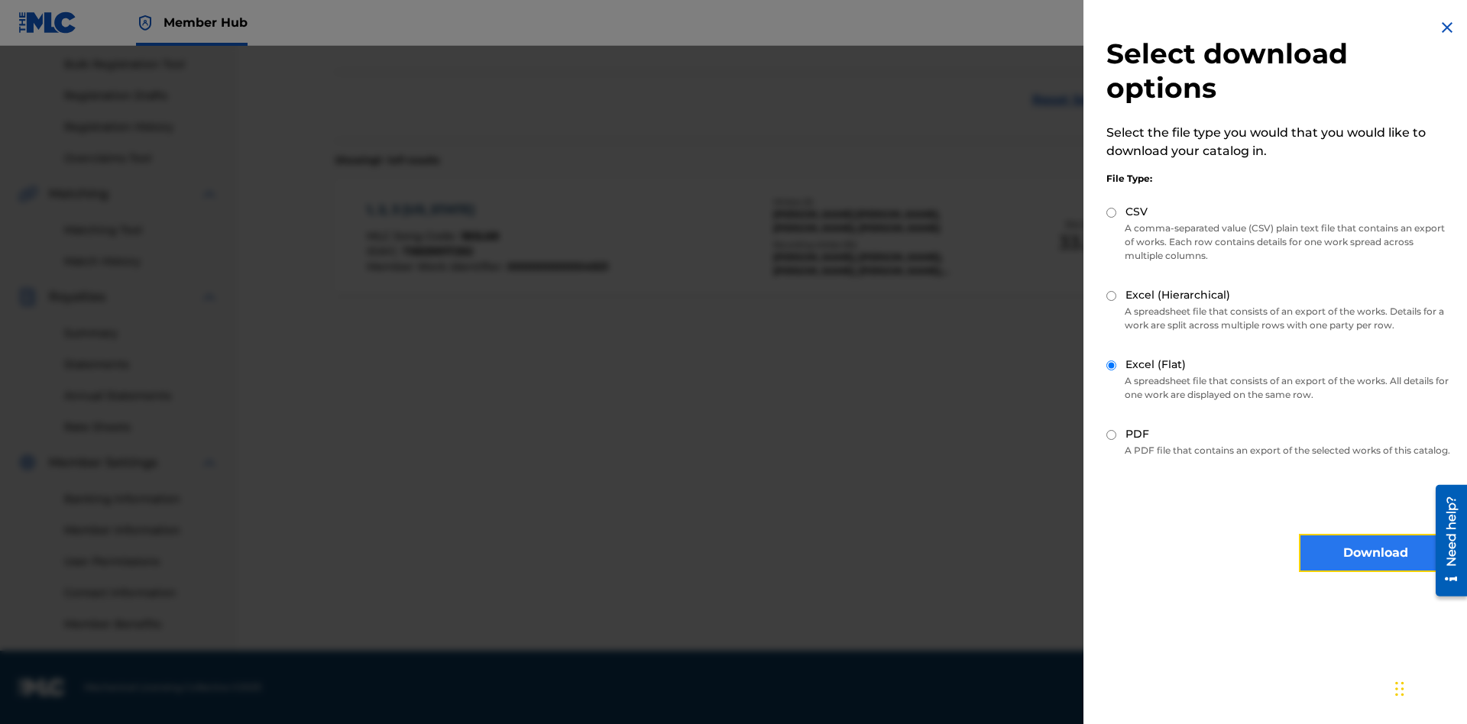
click at [1375, 567] on button "Download" at bounding box center [1375, 553] width 153 height 38
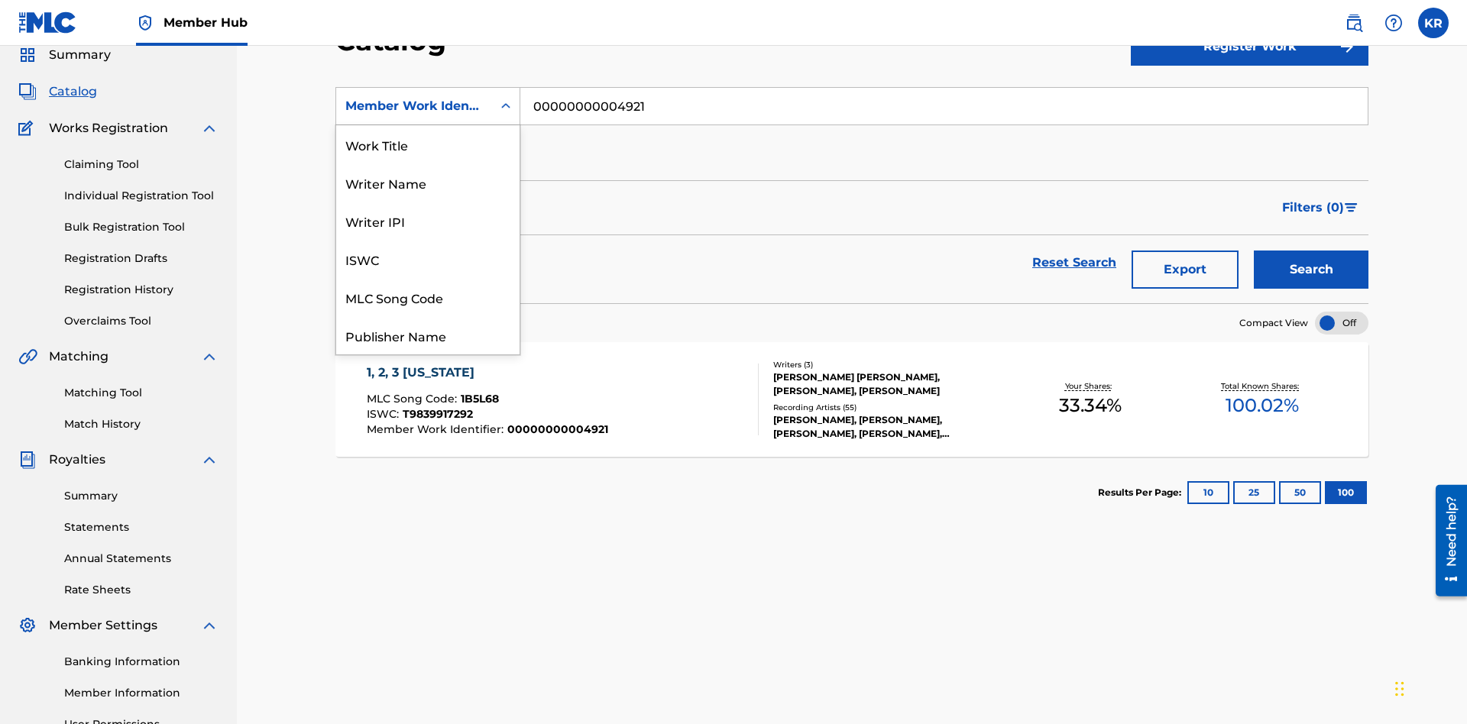
scroll to position [229, 0]
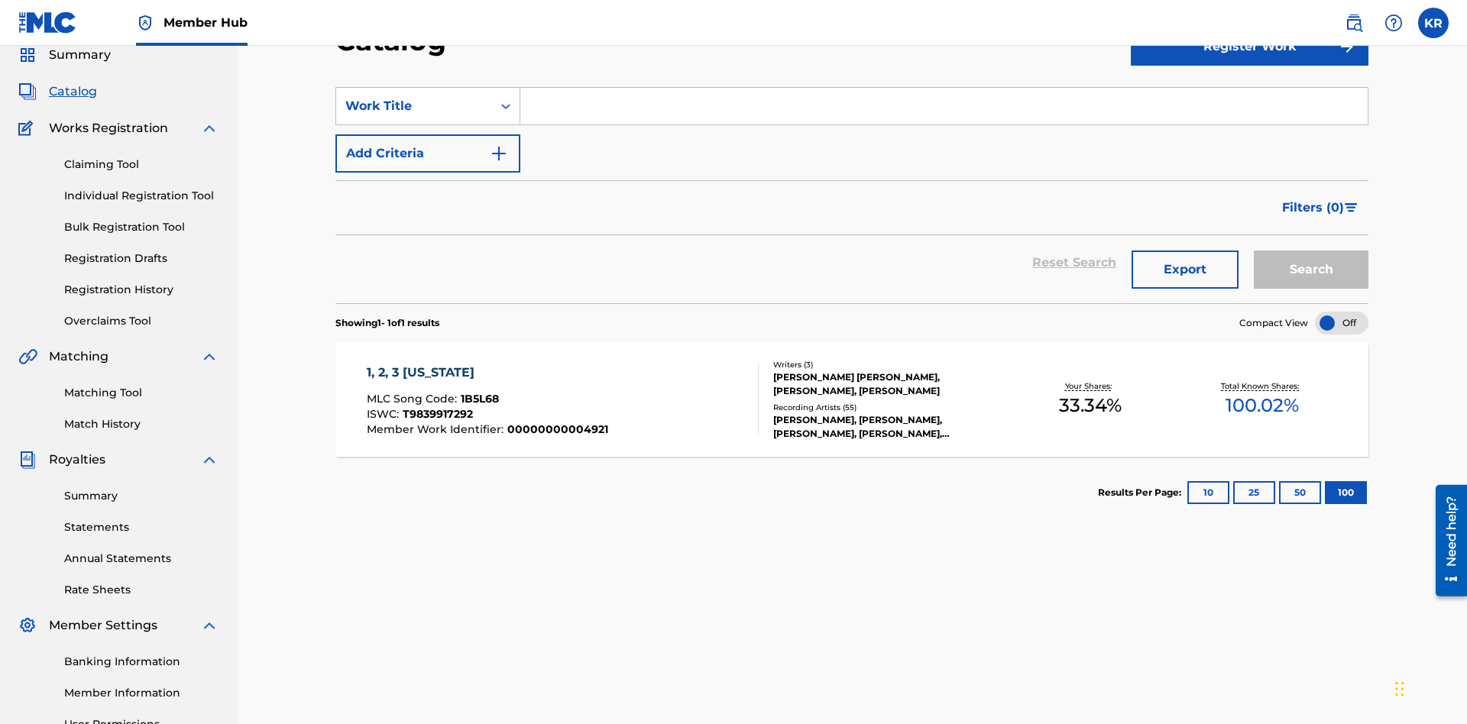
scroll to position [0, 0]
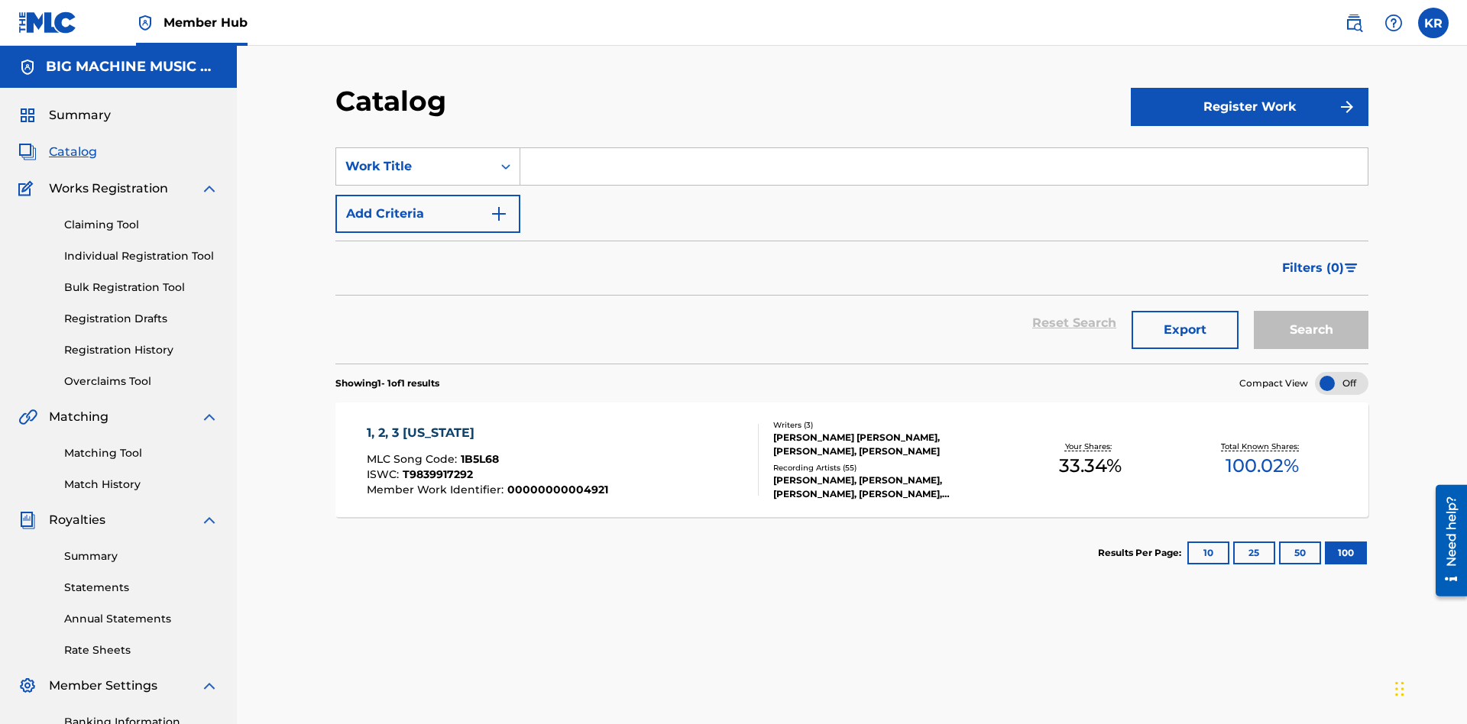
click at [944, 148] on input "Search Form" at bounding box center [943, 166] width 847 height 37
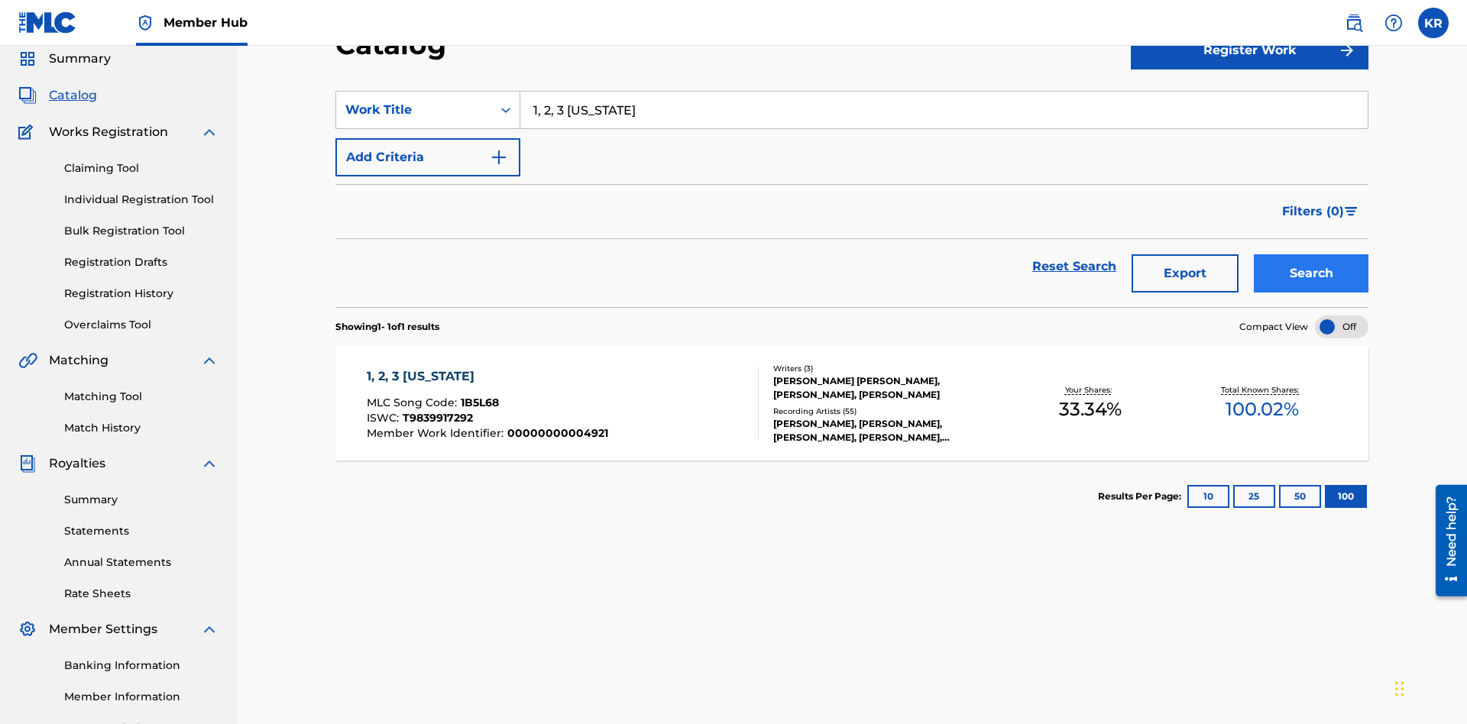
type input "1, 2, 3 MISSISSIPPI"
click at [1311, 254] on button "Search" at bounding box center [1311, 273] width 115 height 38
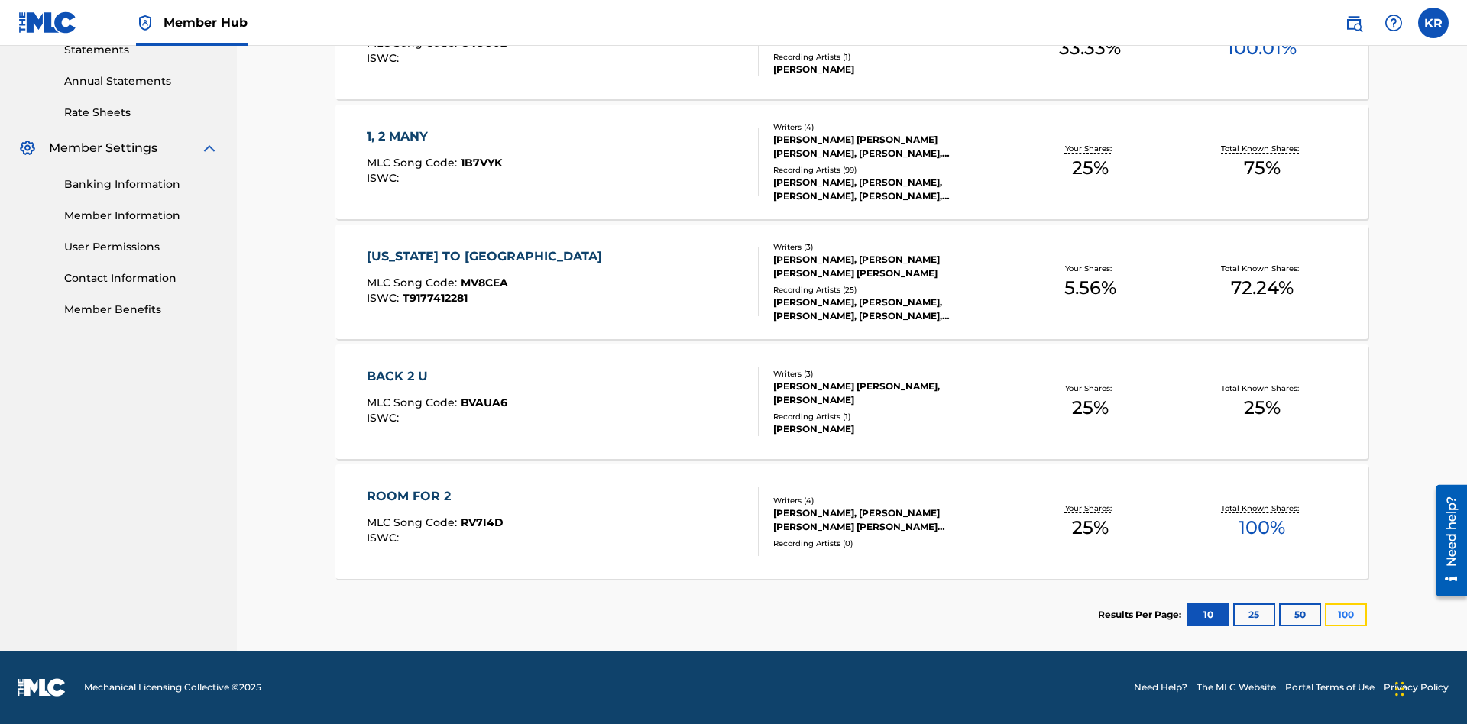
click at [1325, 615] on button "100" at bounding box center [1346, 615] width 42 height 23
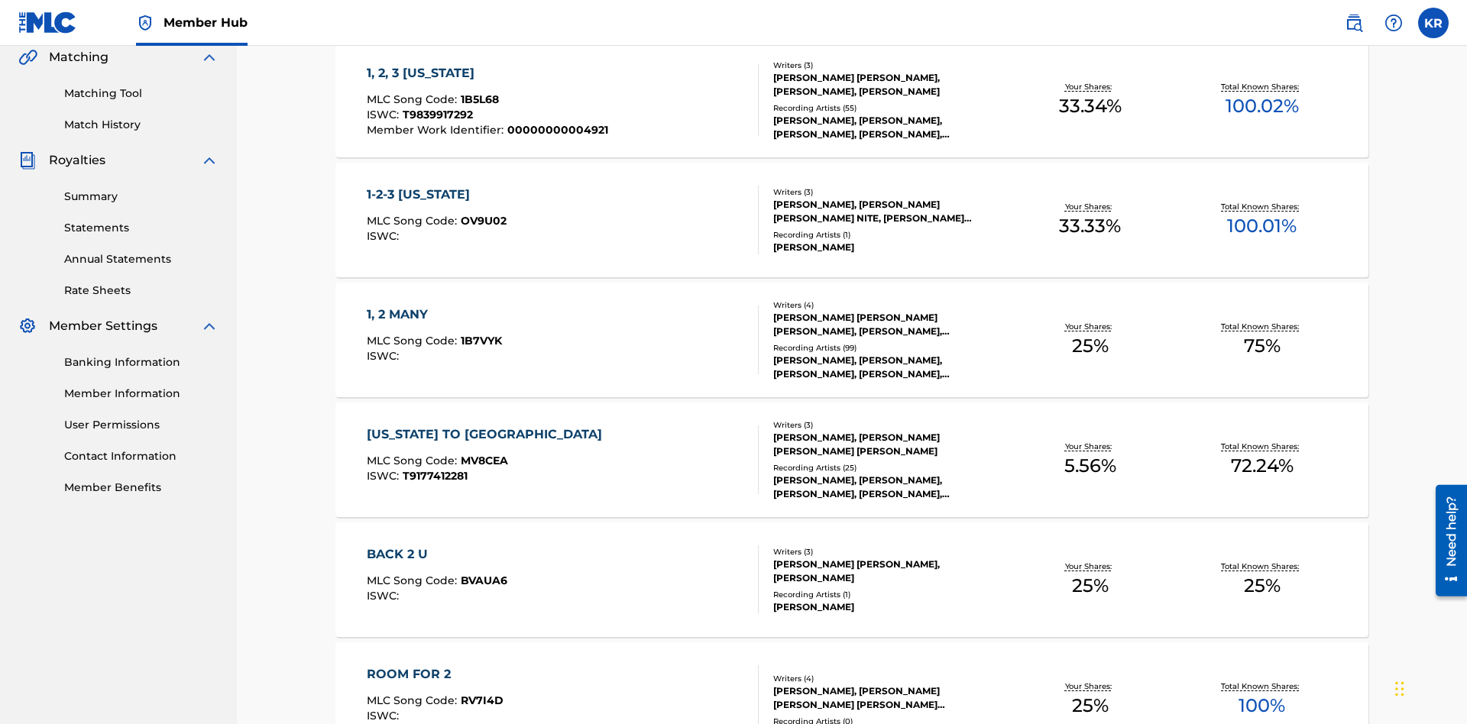
scroll to position [348, 0]
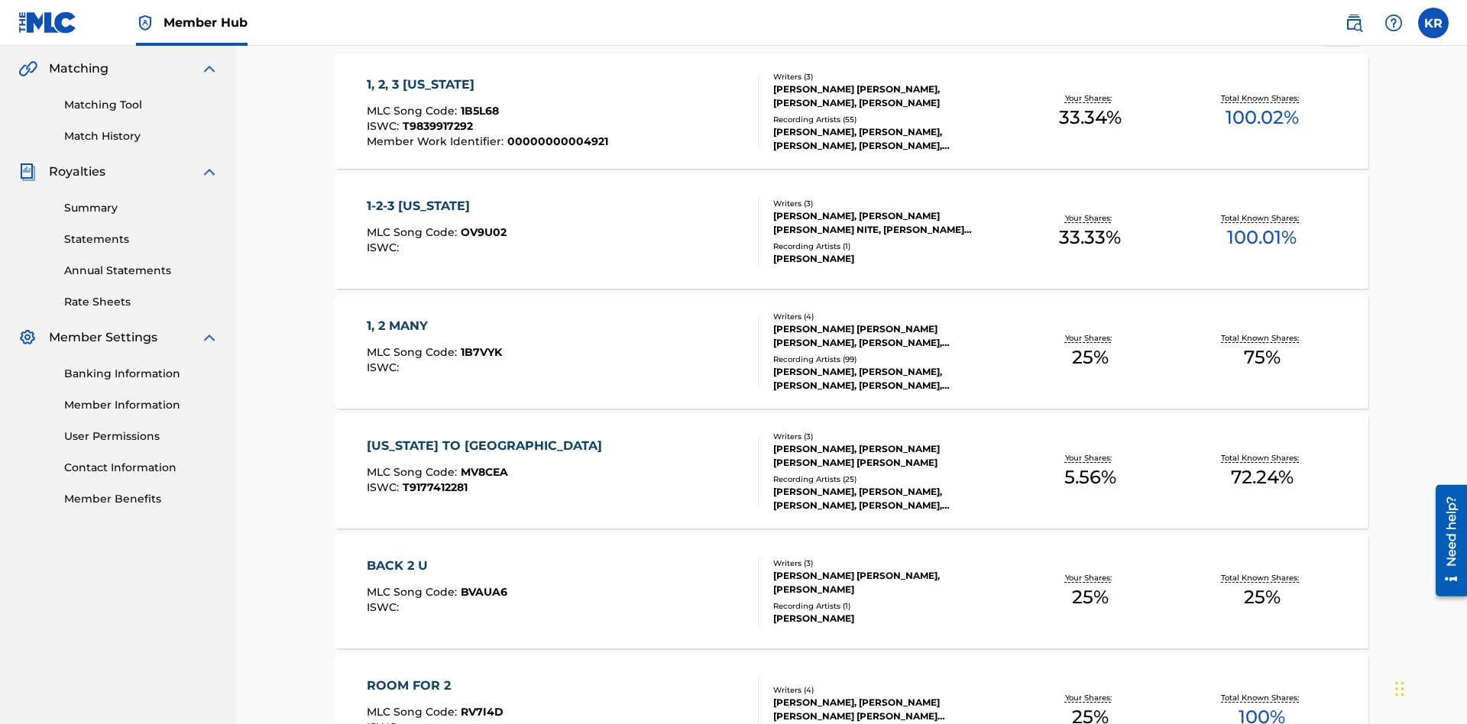
click at [478, 104] on span "1B5L68" at bounding box center [480, 111] width 38 height 14
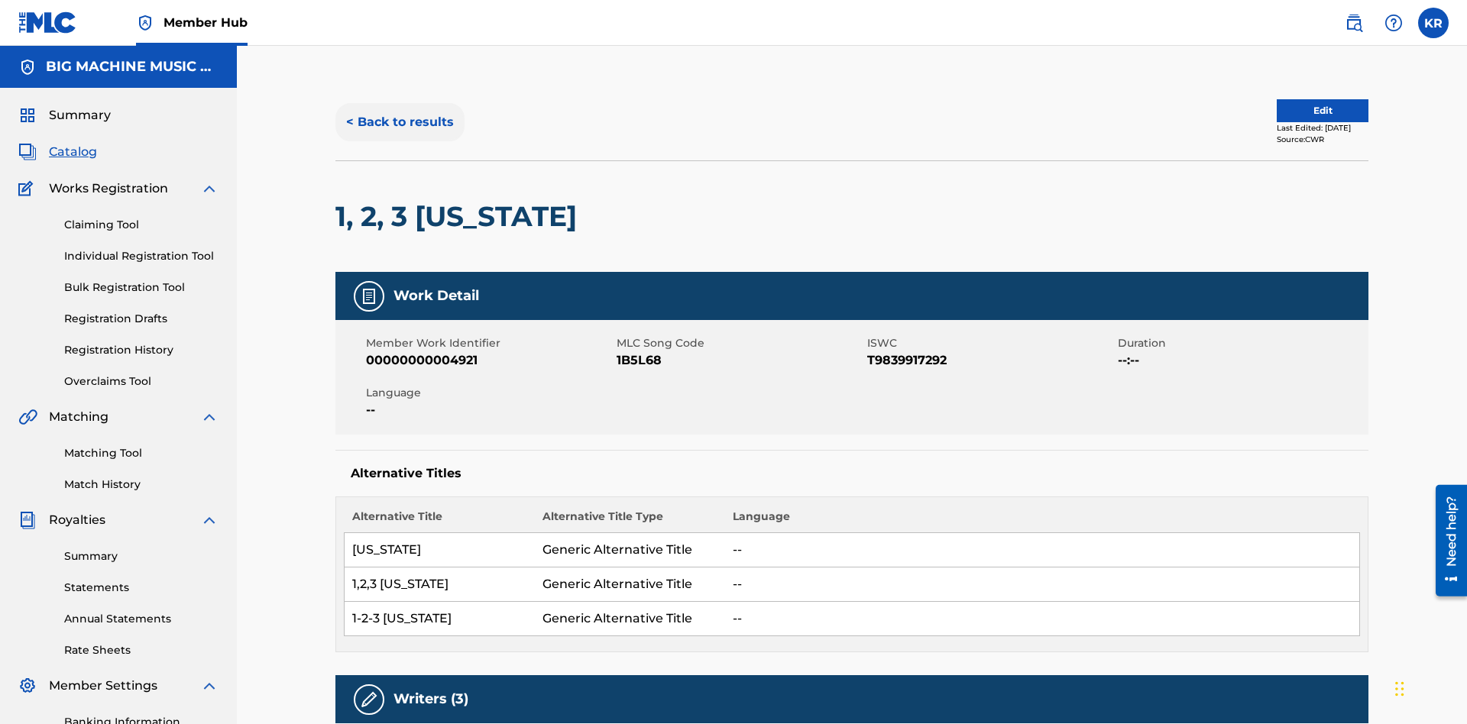
click at [399, 111] on button "< Back to results" at bounding box center [399, 122] width 129 height 38
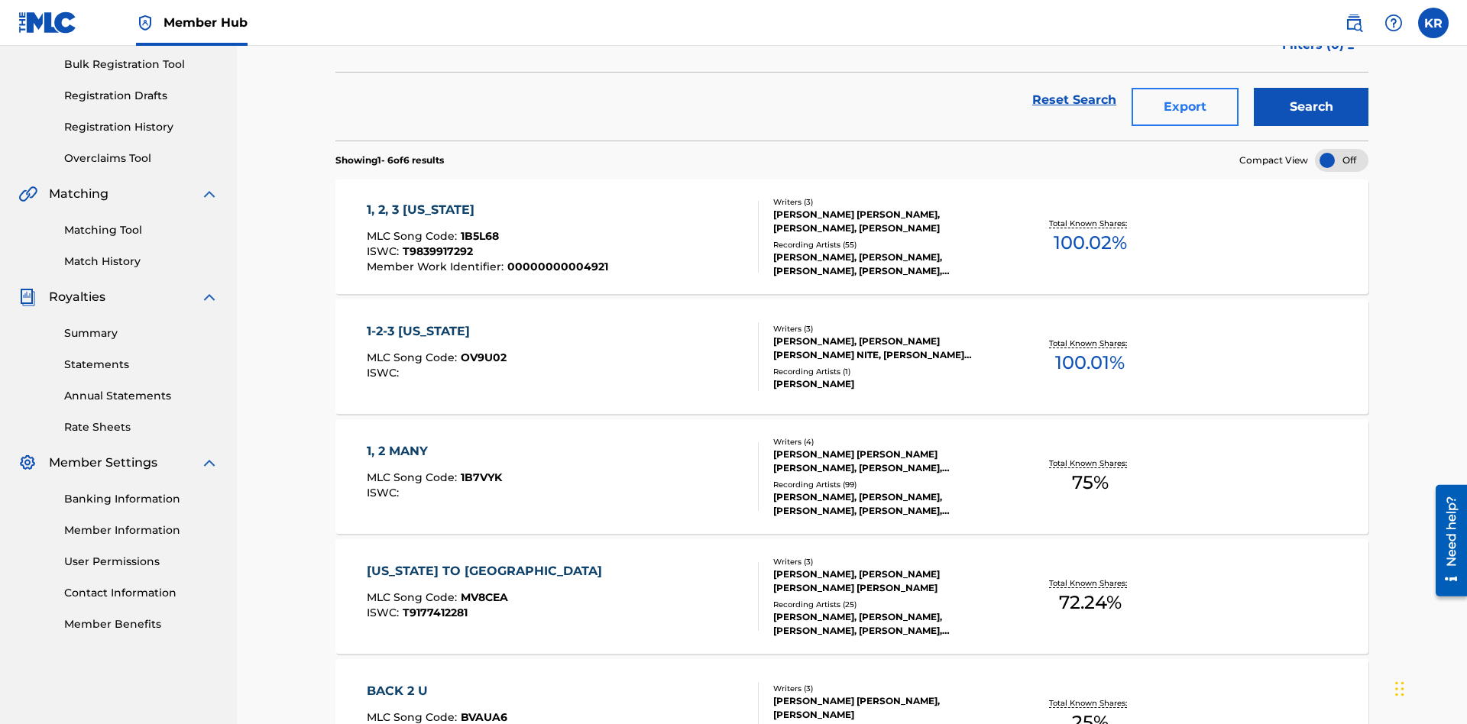
click at [1185, 111] on button "Export" at bounding box center [1185, 107] width 107 height 38
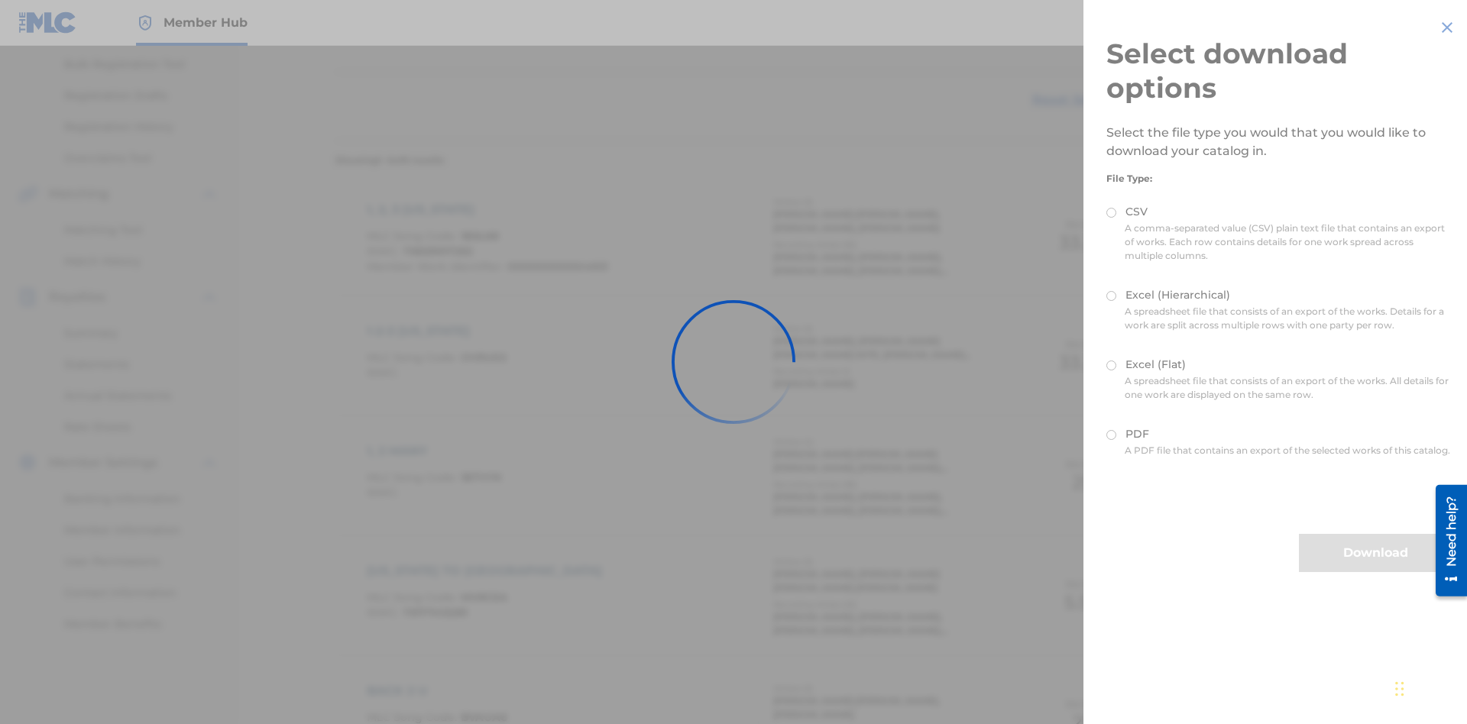
scroll to position [219, 0]
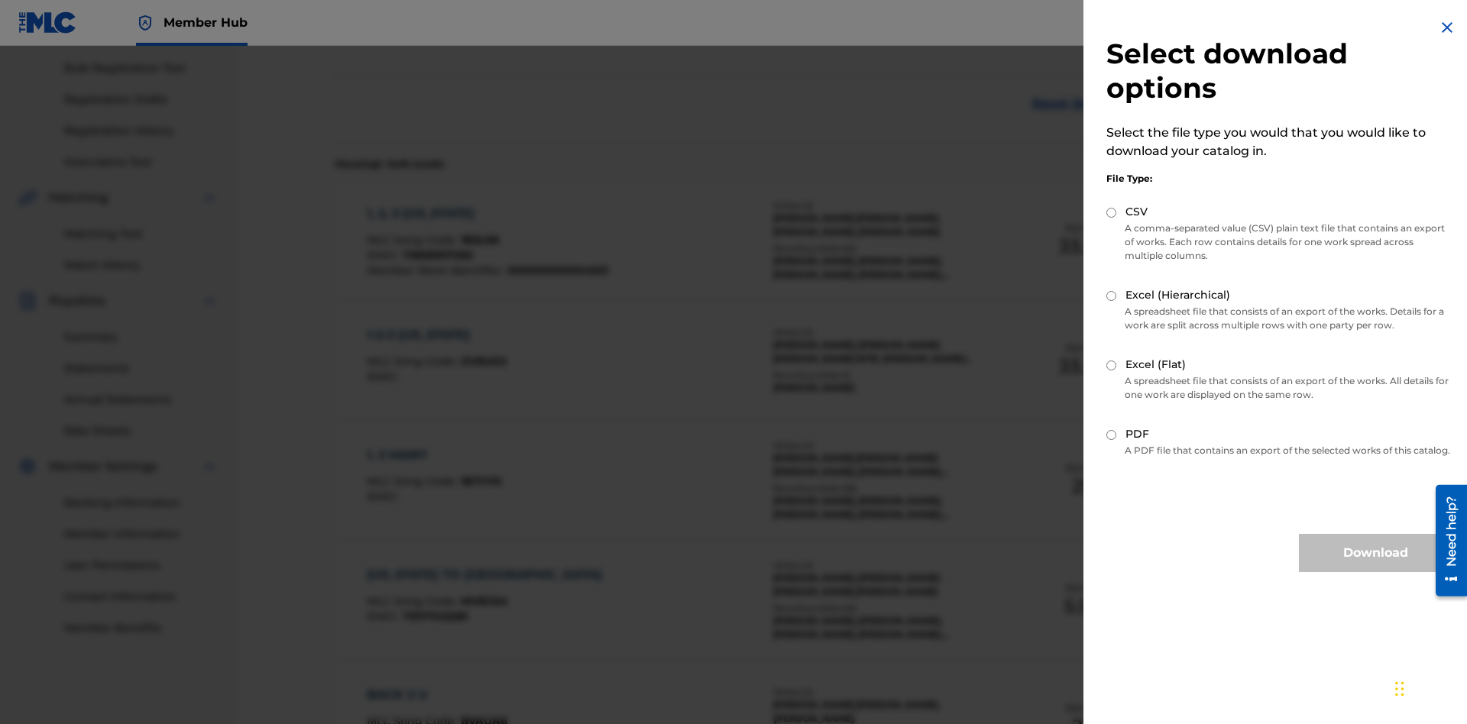
click at [1112, 296] on input "Excel (Hierarchical)" at bounding box center [1111, 296] width 10 height 10
radio input "true"
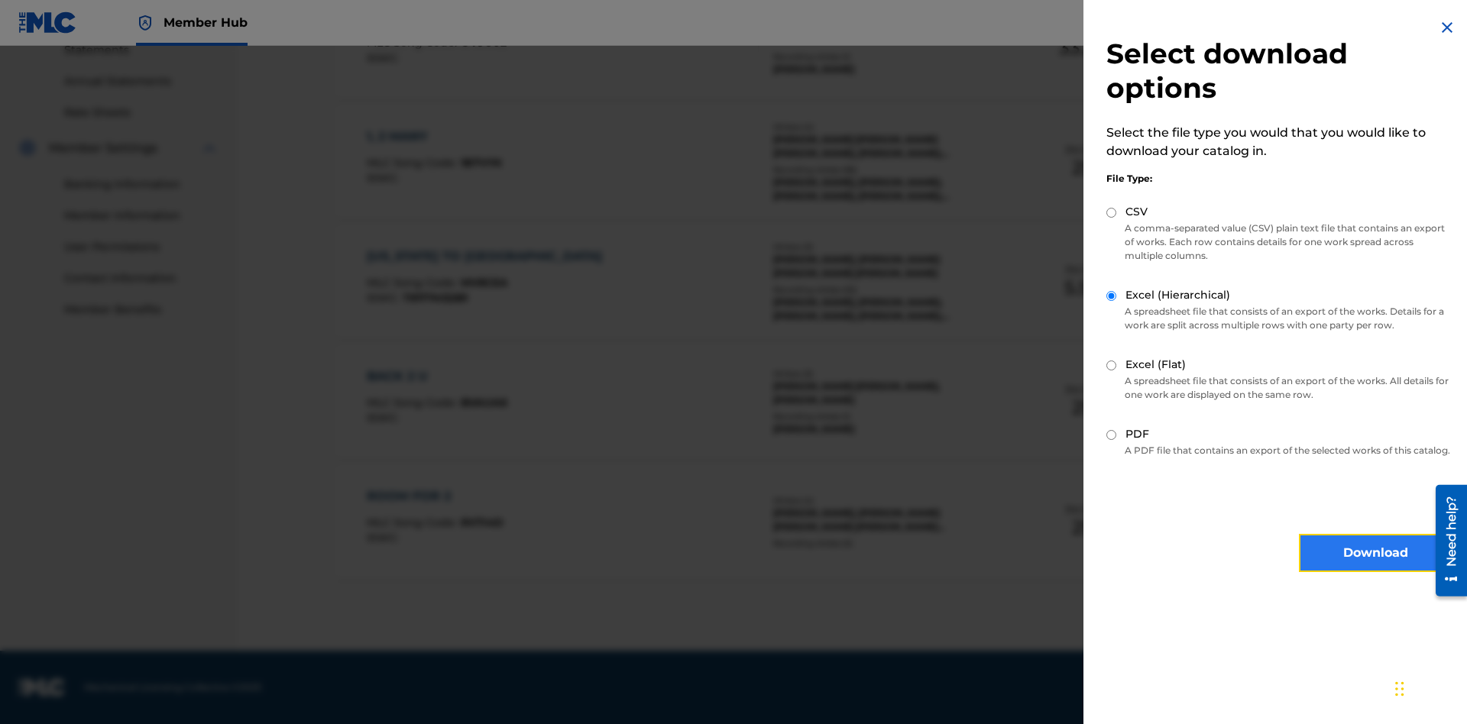
click at [1375, 567] on button "Download" at bounding box center [1375, 553] width 153 height 38
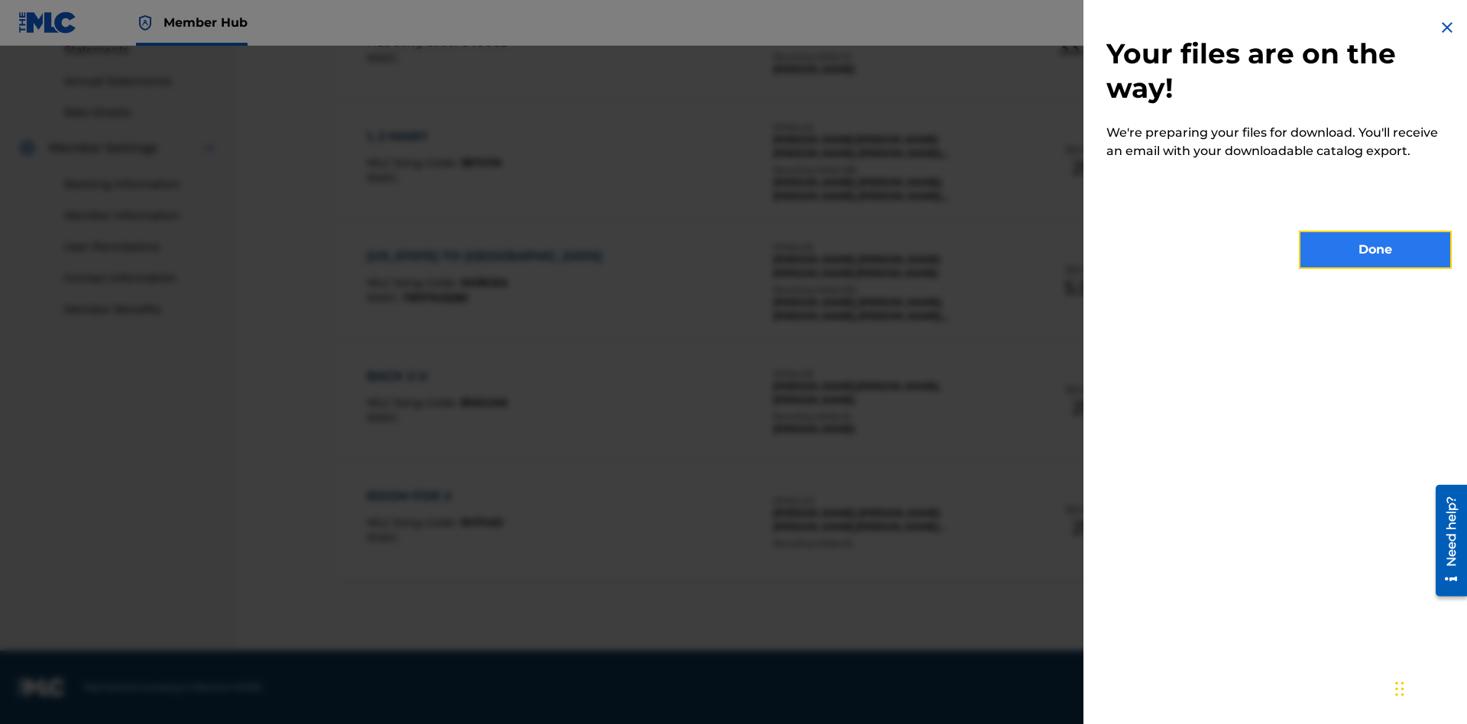
click at [1375, 250] on button "Done" at bounding box center [1375, 250] width 153 height 38
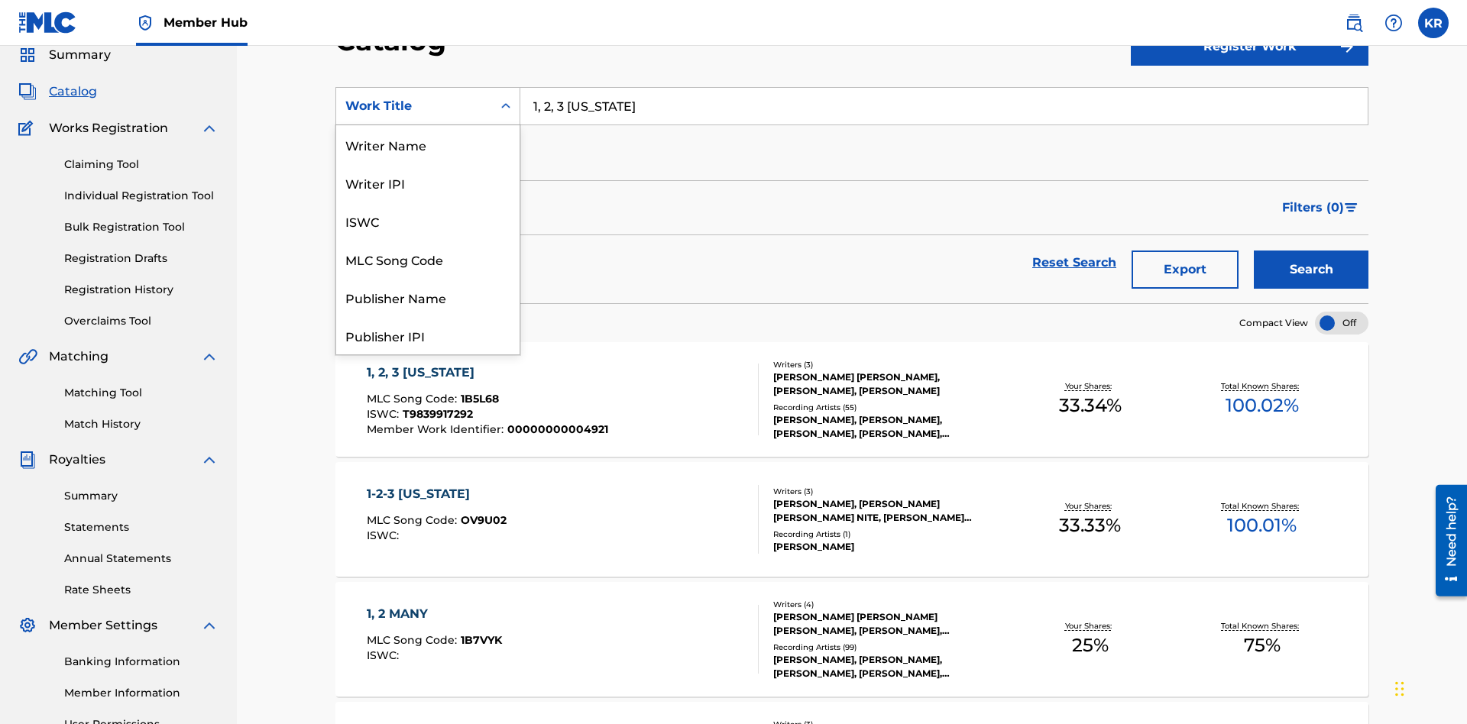
scroll to position [229, 0]
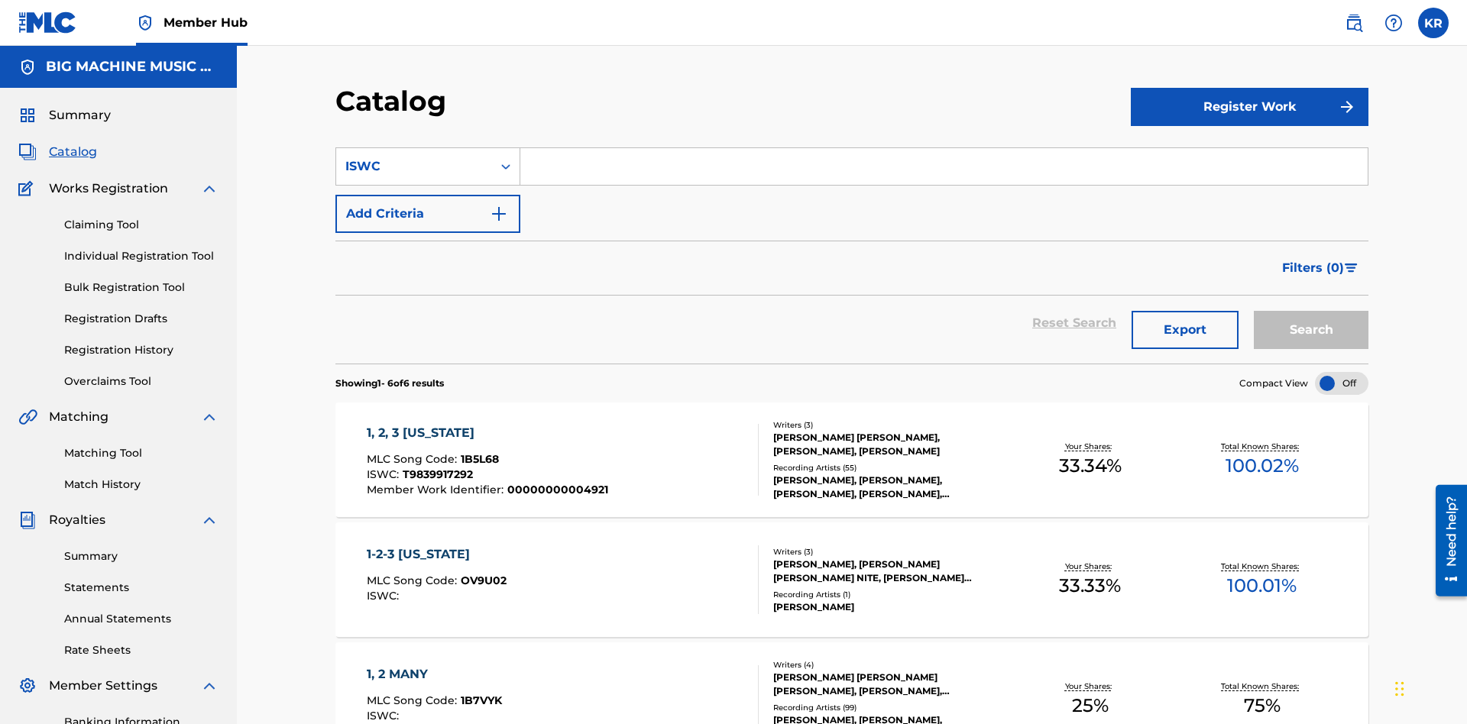
click at [944, 148] on input "Search Form" at bounding box center [943, 166] width 847 height 37
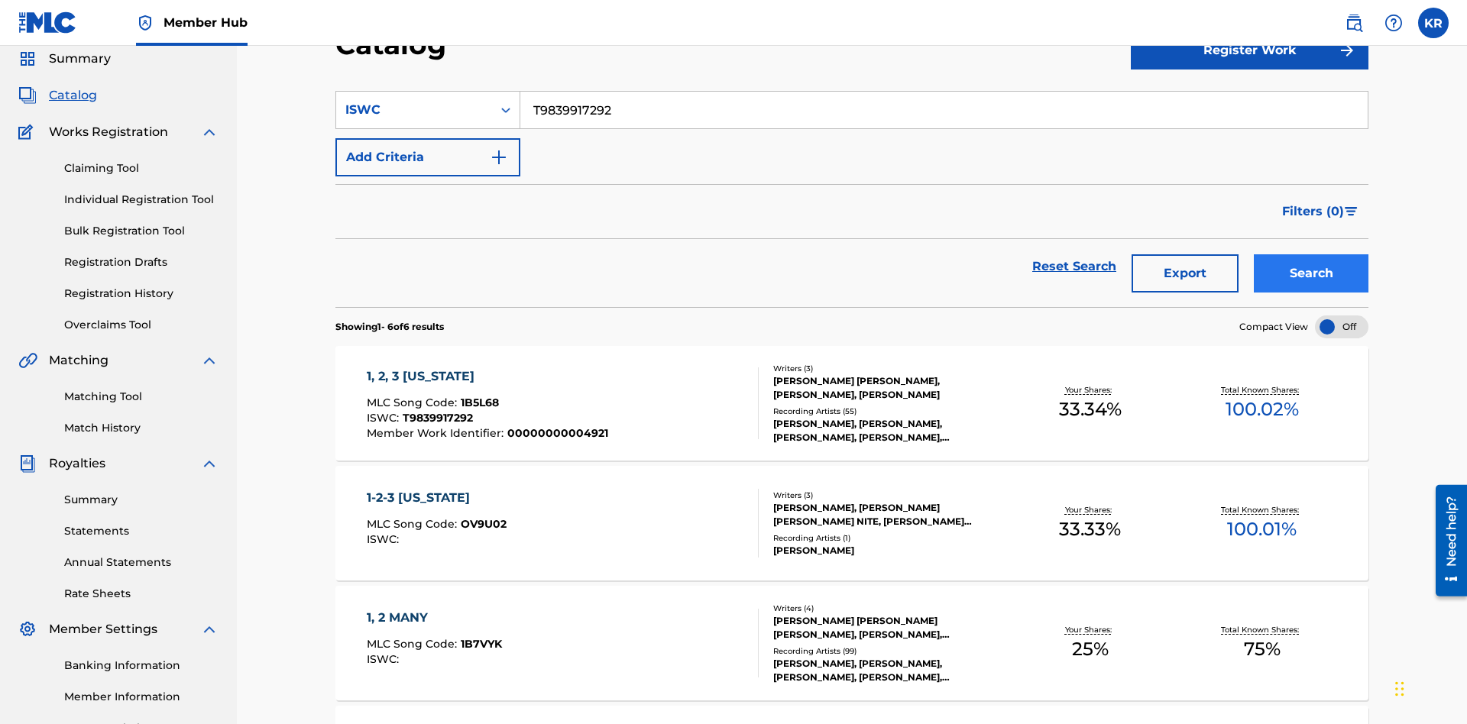
type input "T9839917292"
click at [1311, 254] on button "Search" at bounding box center [1311, 273] width 115 height 38
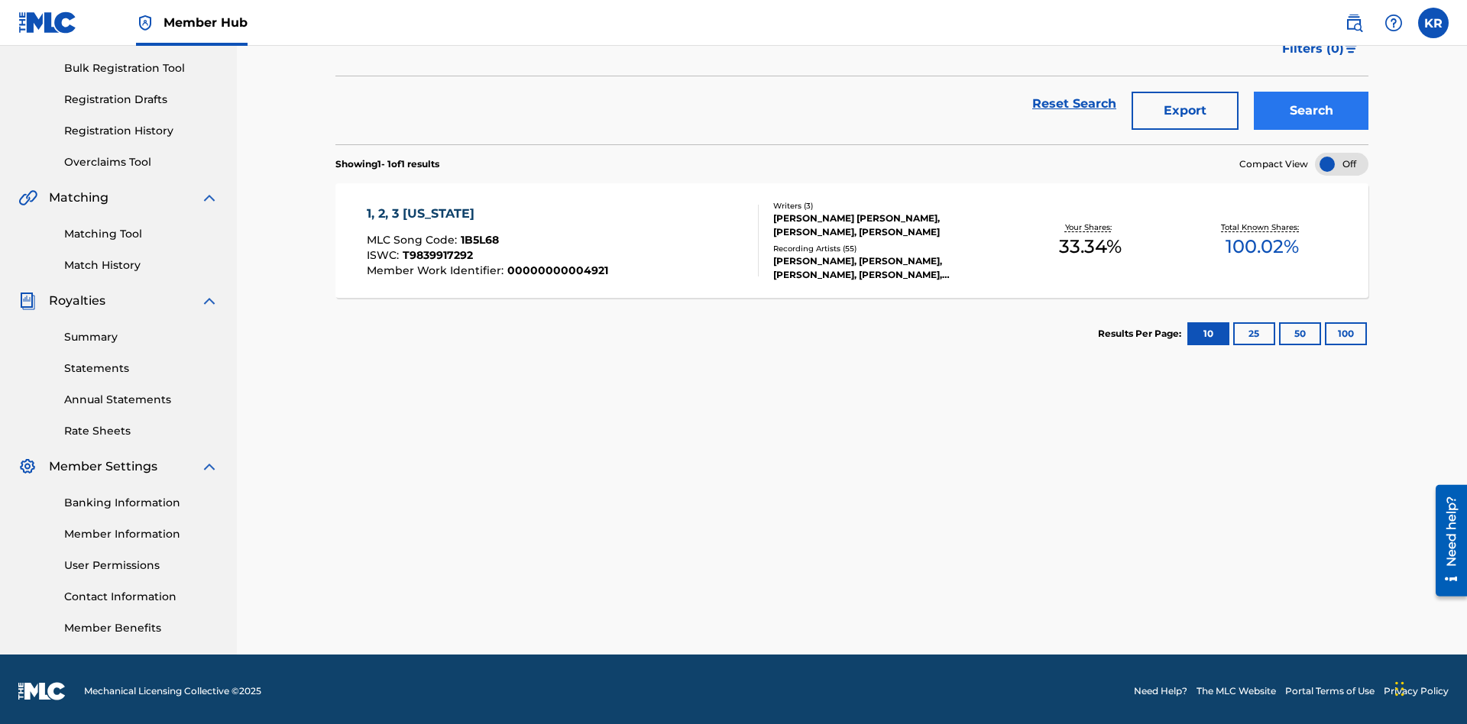
scroll to position [223, 0]
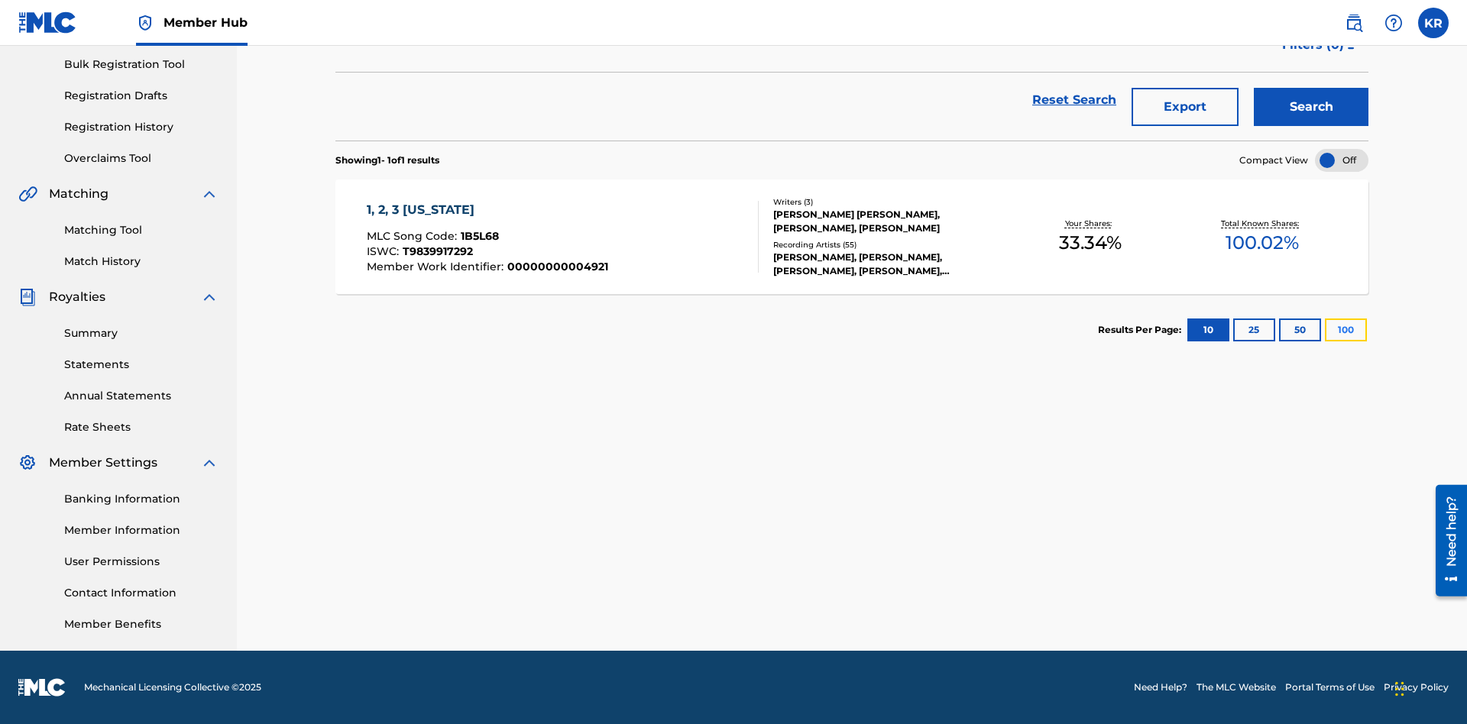
click at [1325, 330] on button "100" at bounding box center [1346, 330] width 42 height 23
click at [478, 236] on span "1B5L68" at bounding box center [480, 236] width 38 height 14
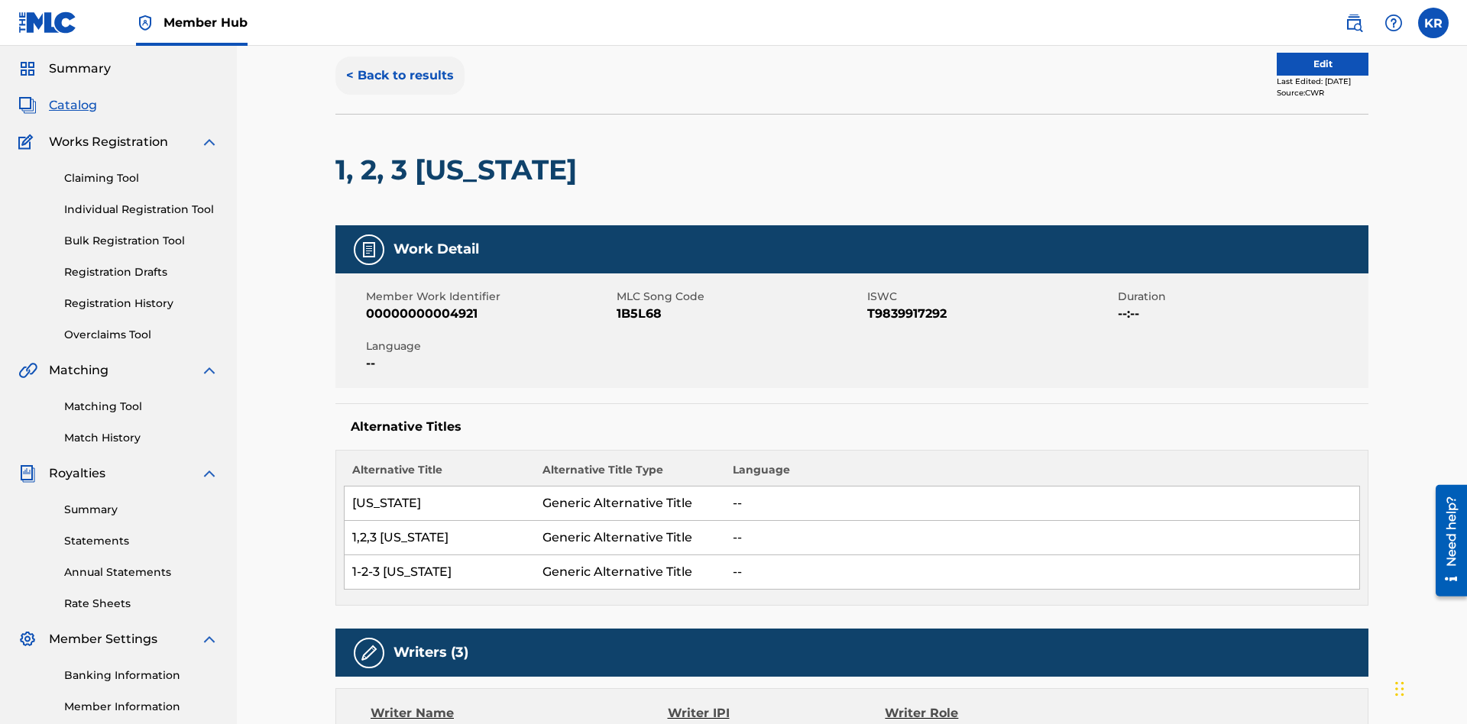
click at [399, 95] on button "< Back to results" at bounding box center [399, 76] width 129 height 38
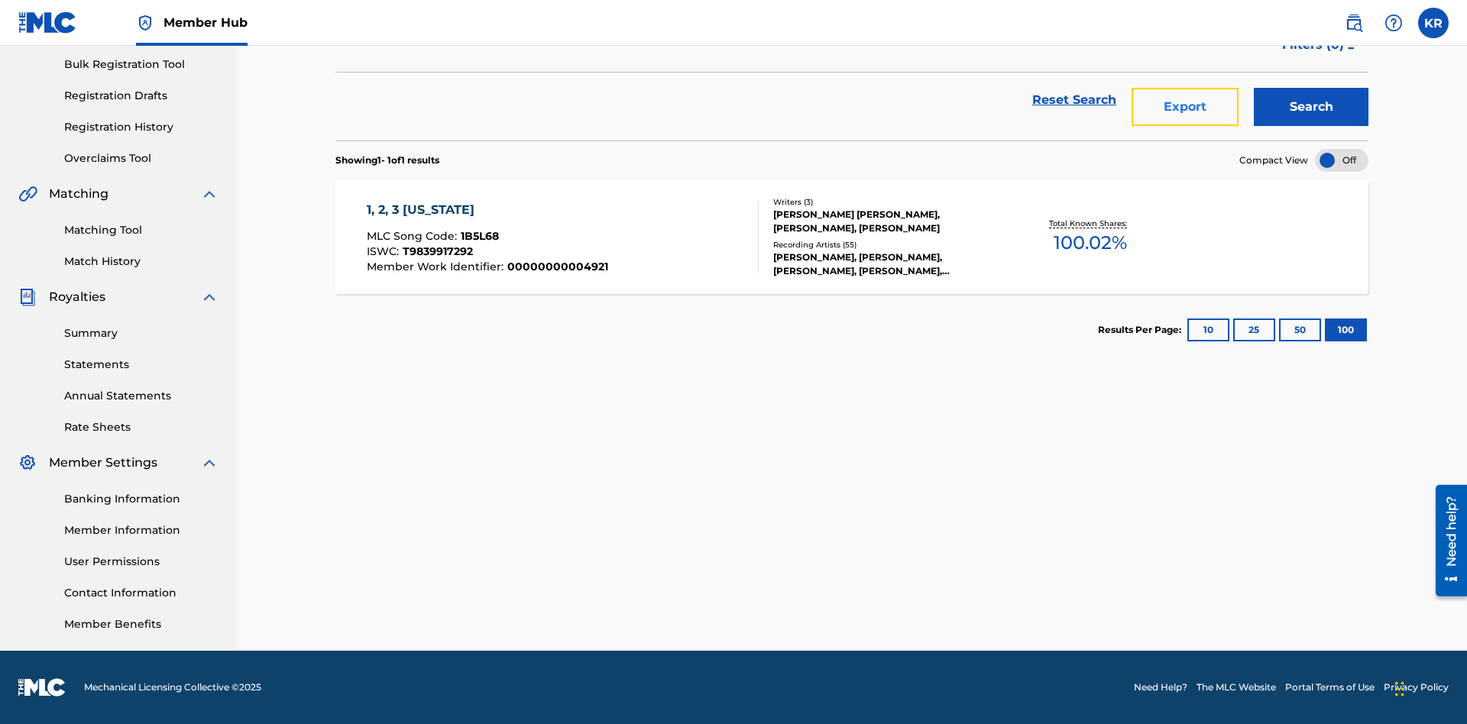
click at [1185, 111] on button "Export" at bounding box center [1185, 107] width 107 height 38
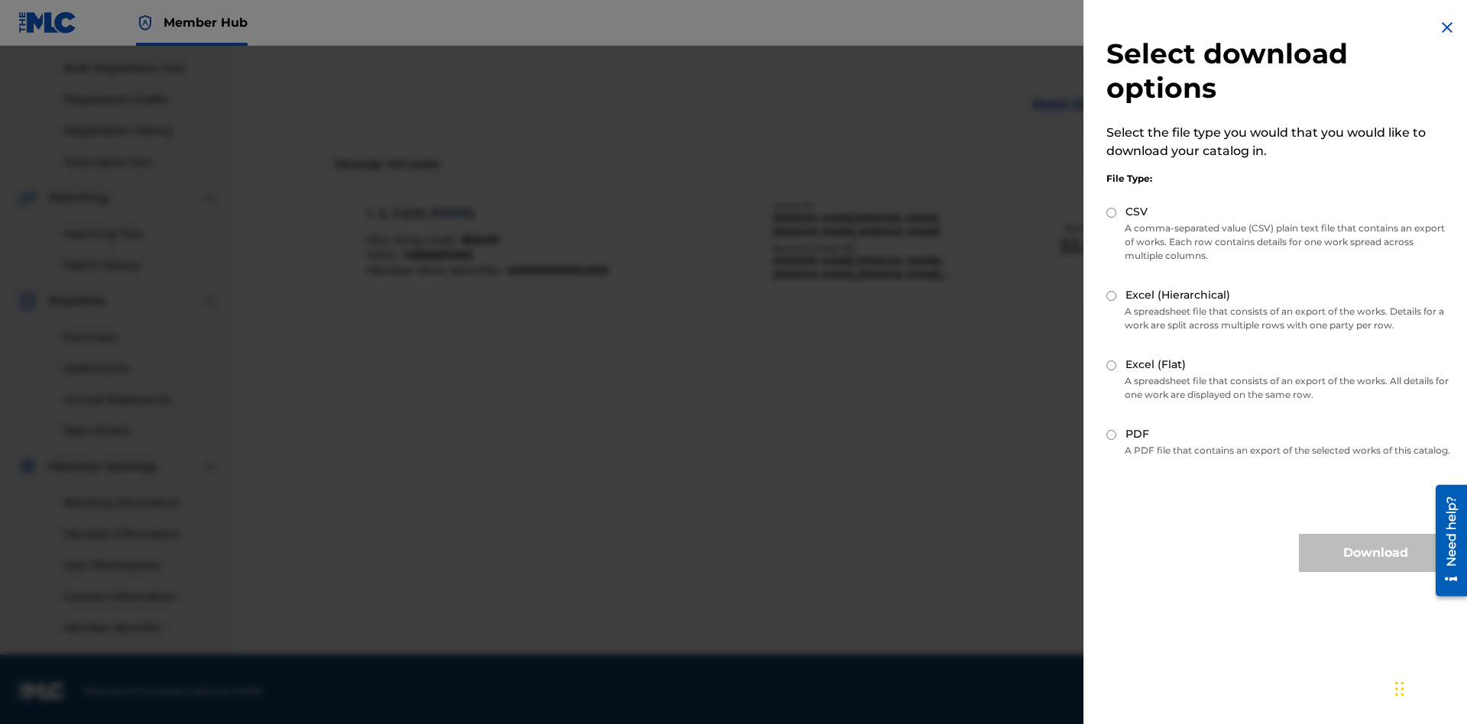
click at [1112, 212] on input "CSV" at bounding box center [1111, 213] width 10 height 10
radio input "true"
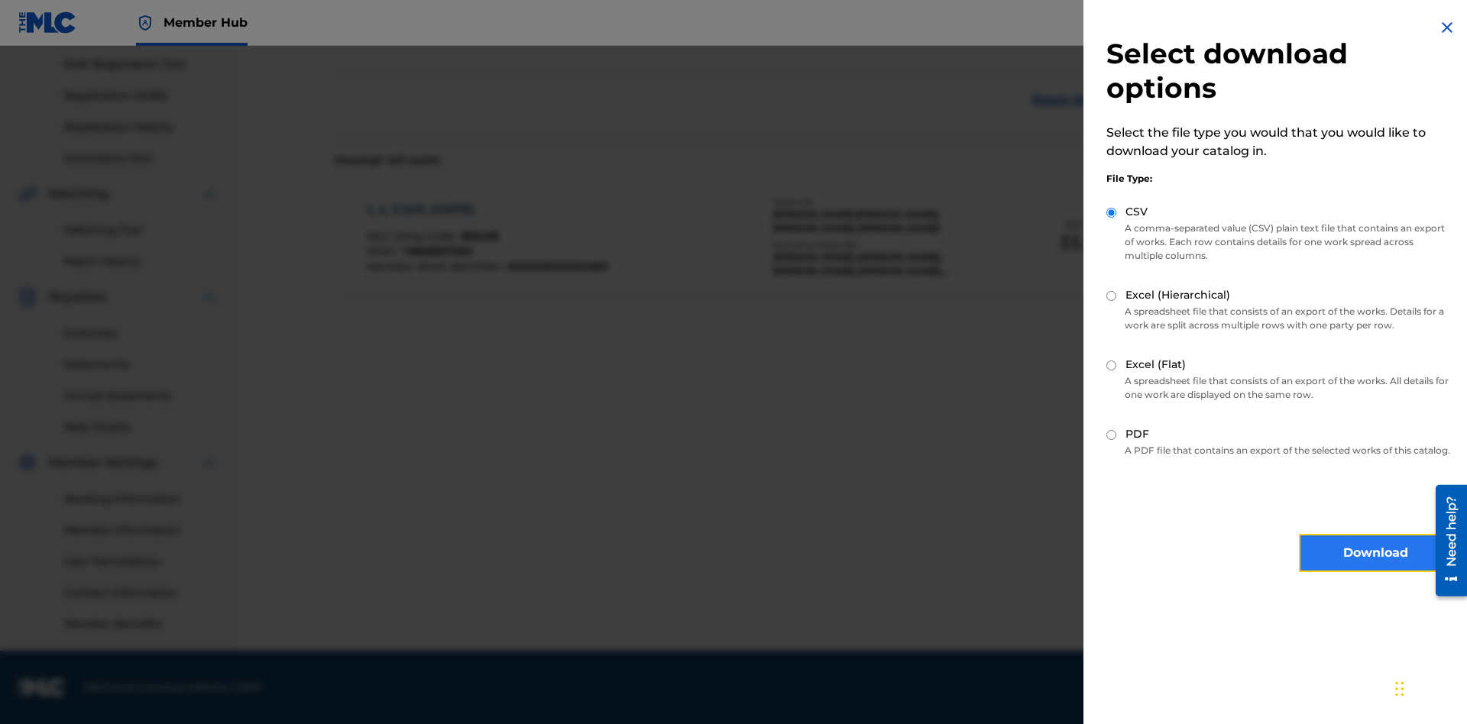
click at [1375, 567] on button "Download" at bounding box center [1375, 553] width 153 height 38
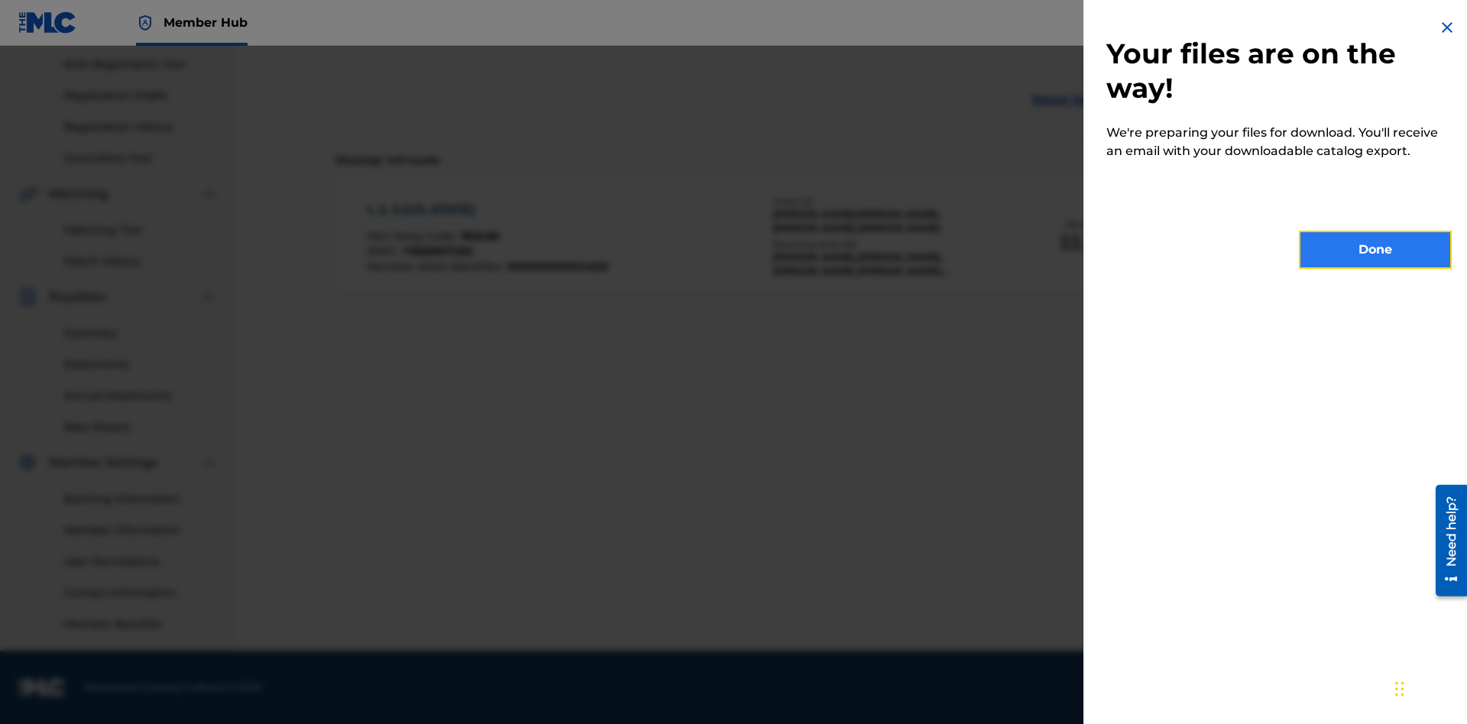
click at [1375, 250] on button "Done" at bounding box center [1375, 250] width 153 height 38
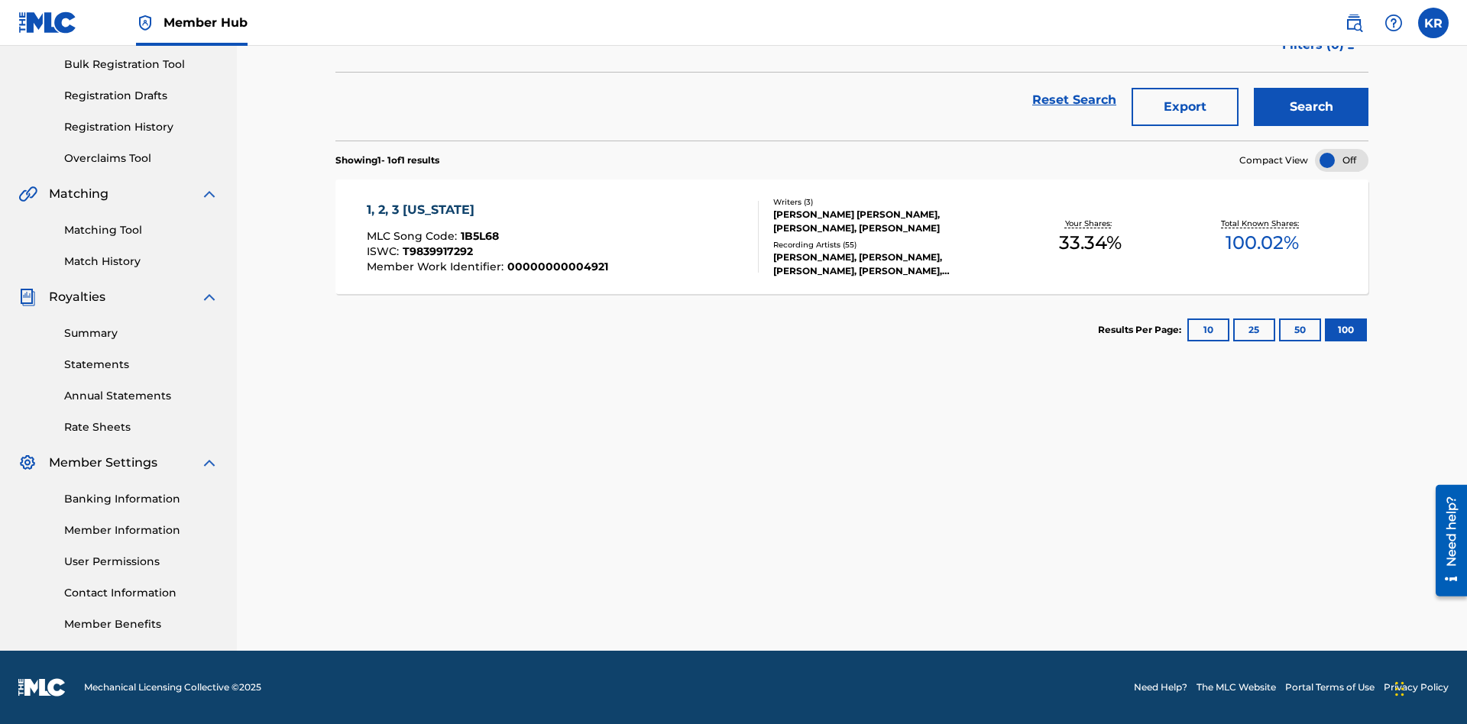
scroll to position [60, 0]
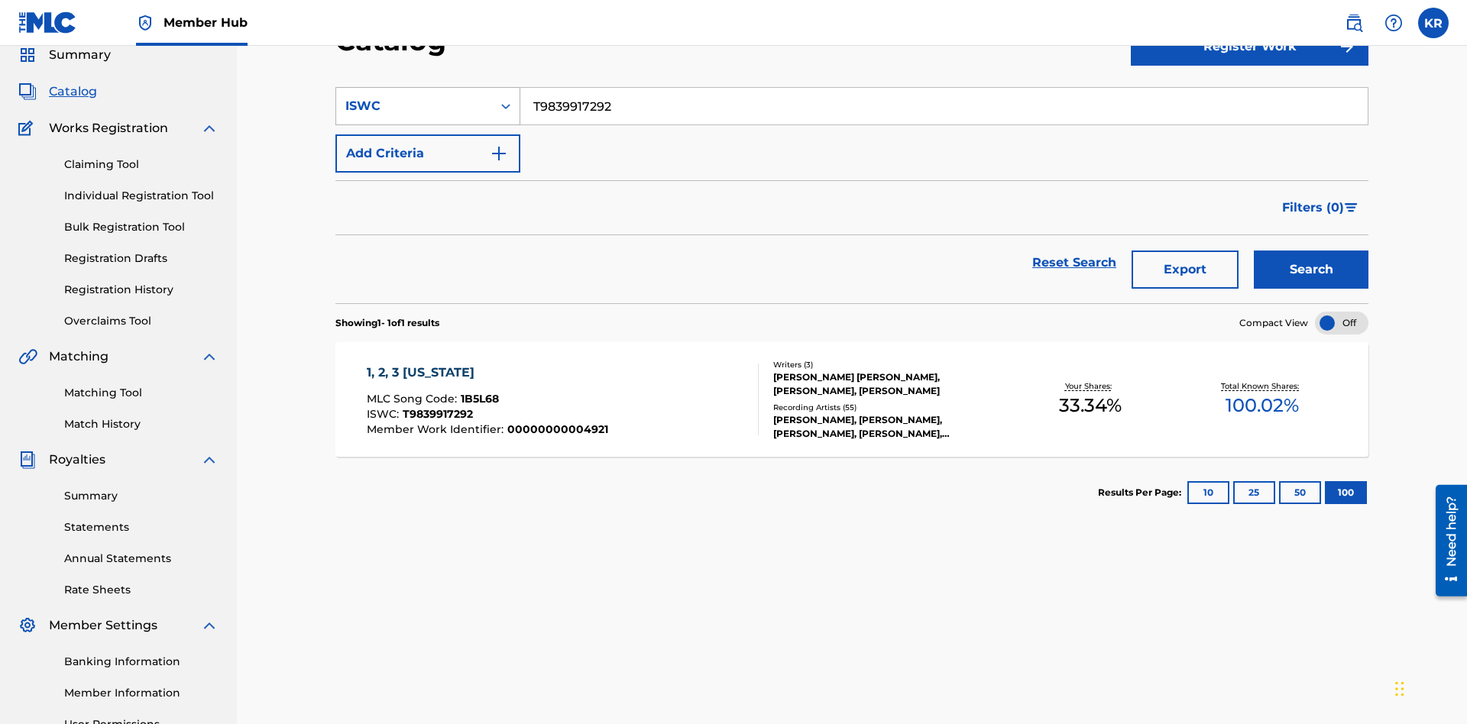
click at [414, 106] on div "ISWC" at bounding box center [414, 106] width 138 height 18
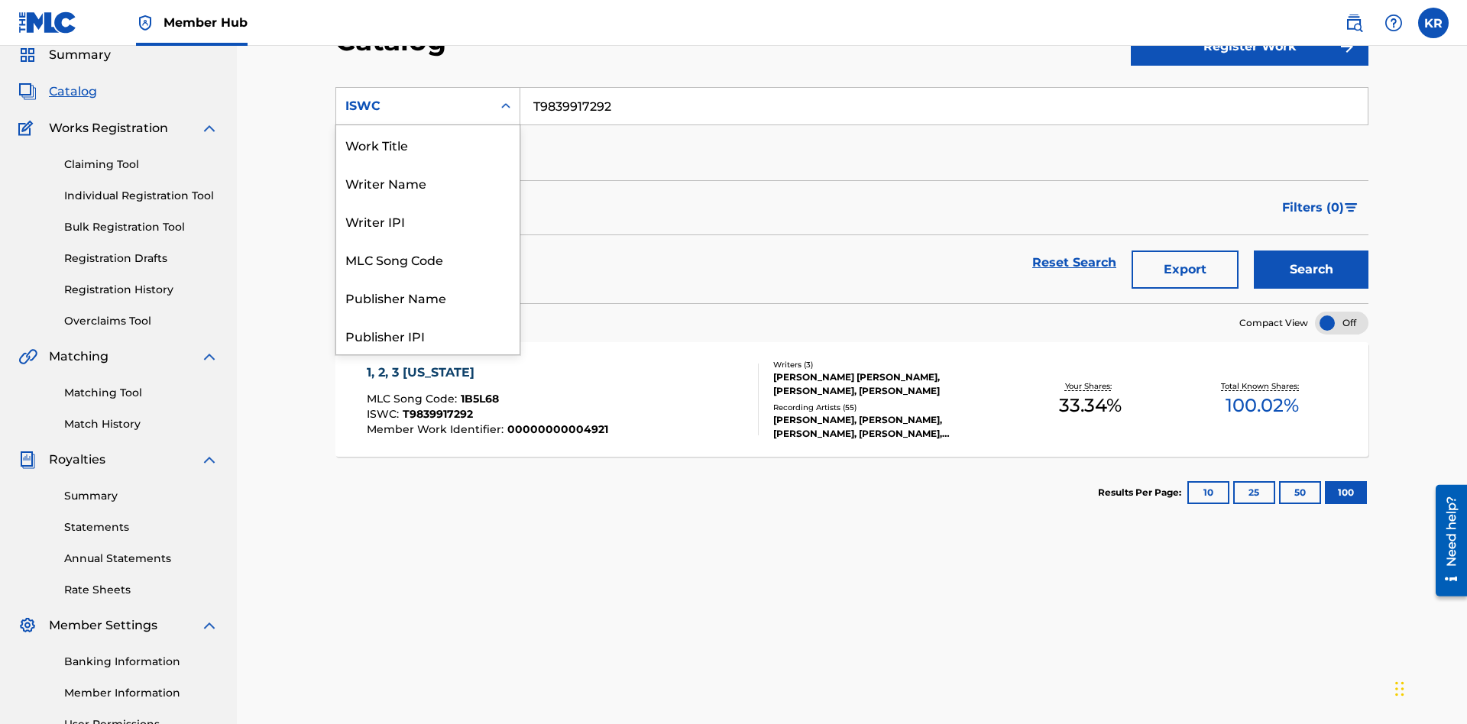
scroll to position [229, 0]
click at [428, 49] on div "MLC Song Code" at bounding box center [427, 30] width 183 height 38
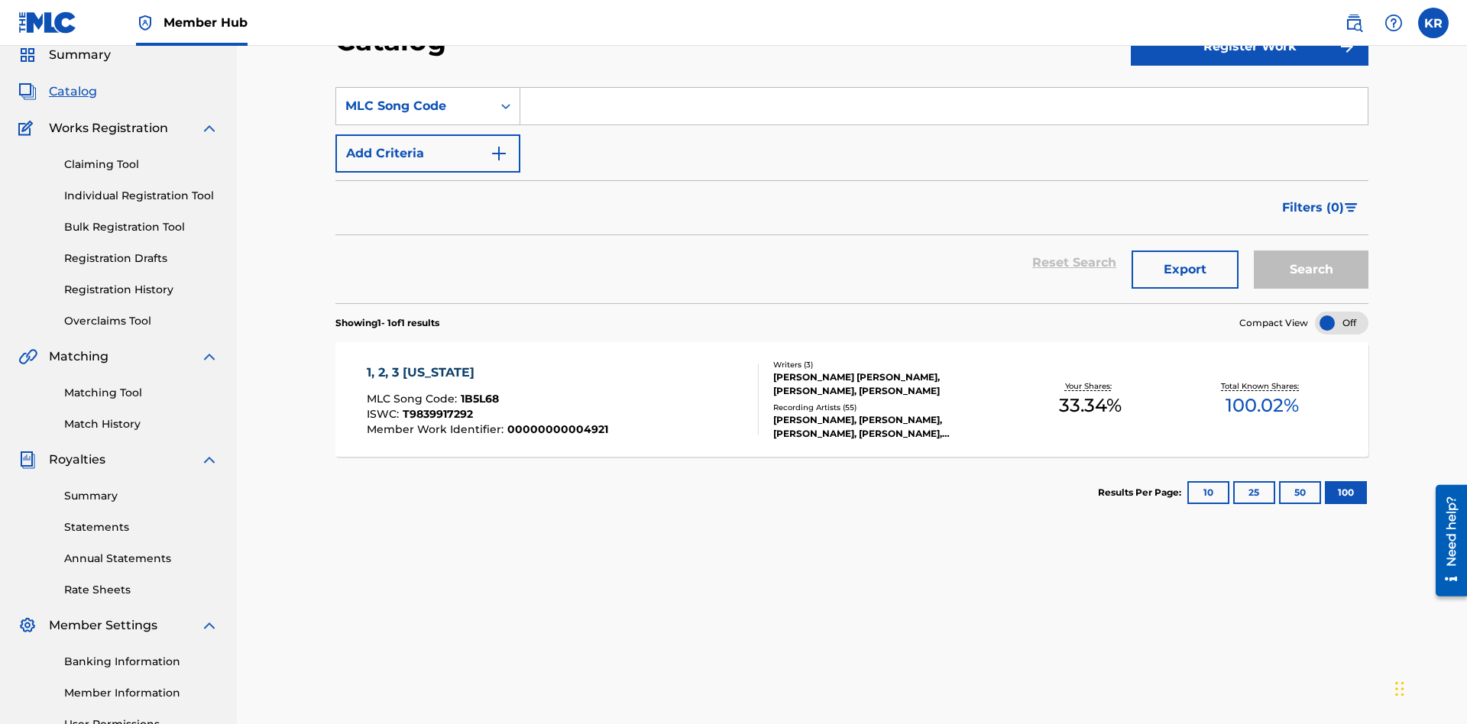
scroll to position [0, 0]
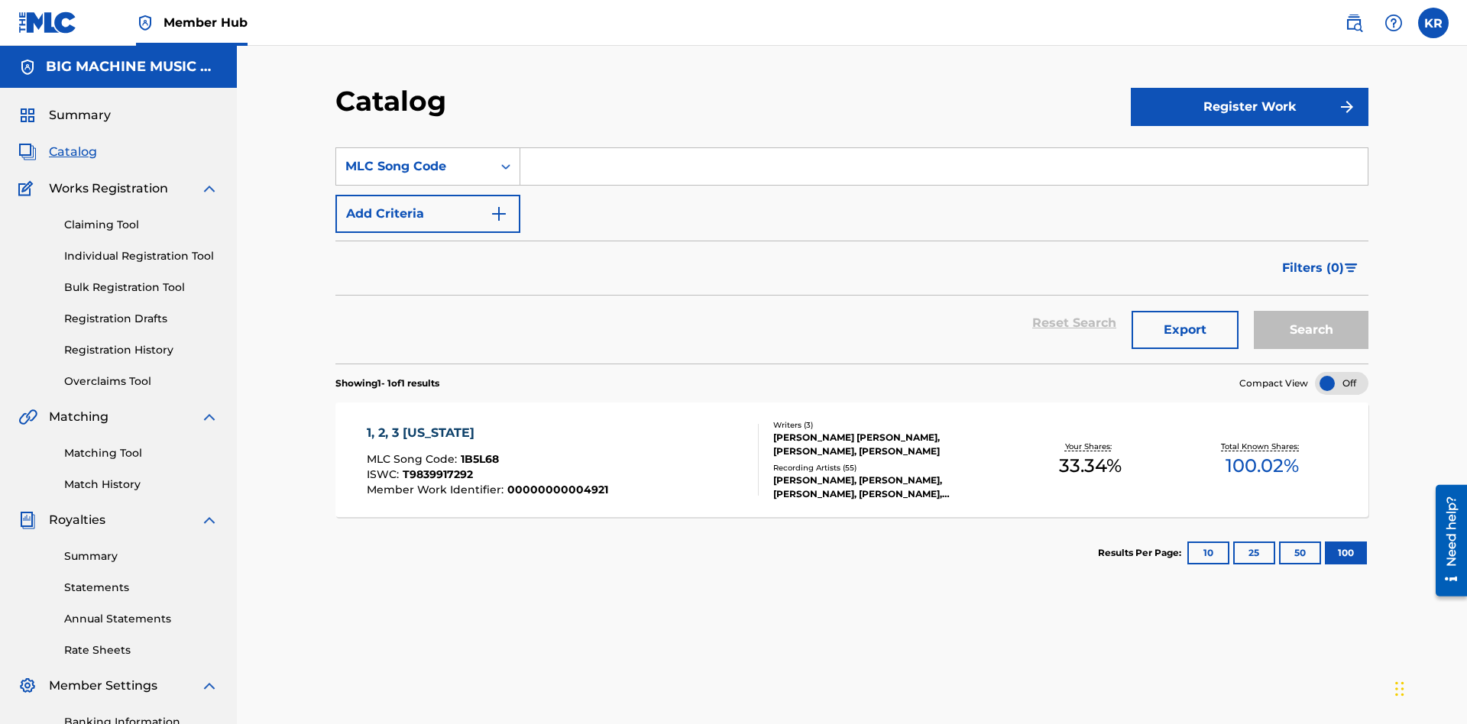
click at [944, 148] on input "Search Form" at bounding box center [943, 166] width 847 height 37
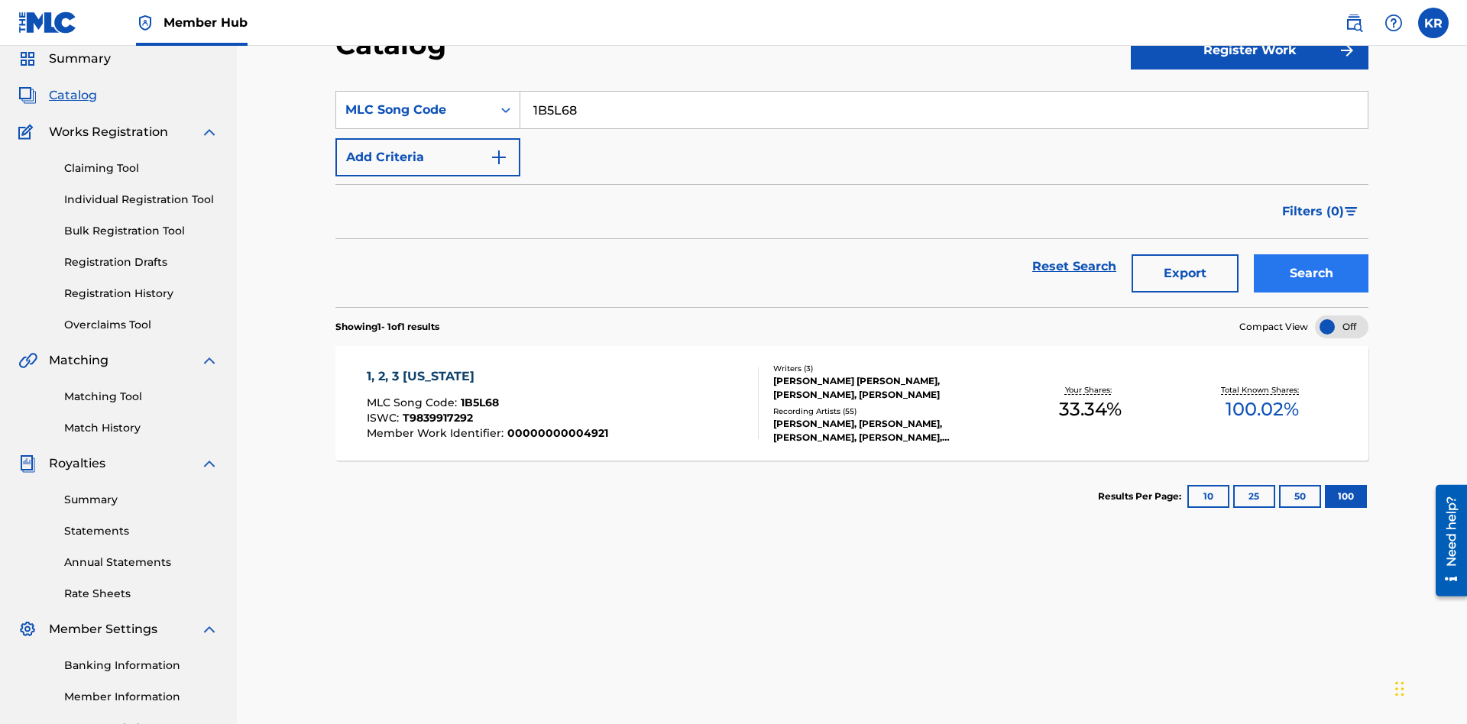
type input "1B5L68"
click at [1311, 254] on button "Search" at bounding box center [1311, 273] width 115 height 38
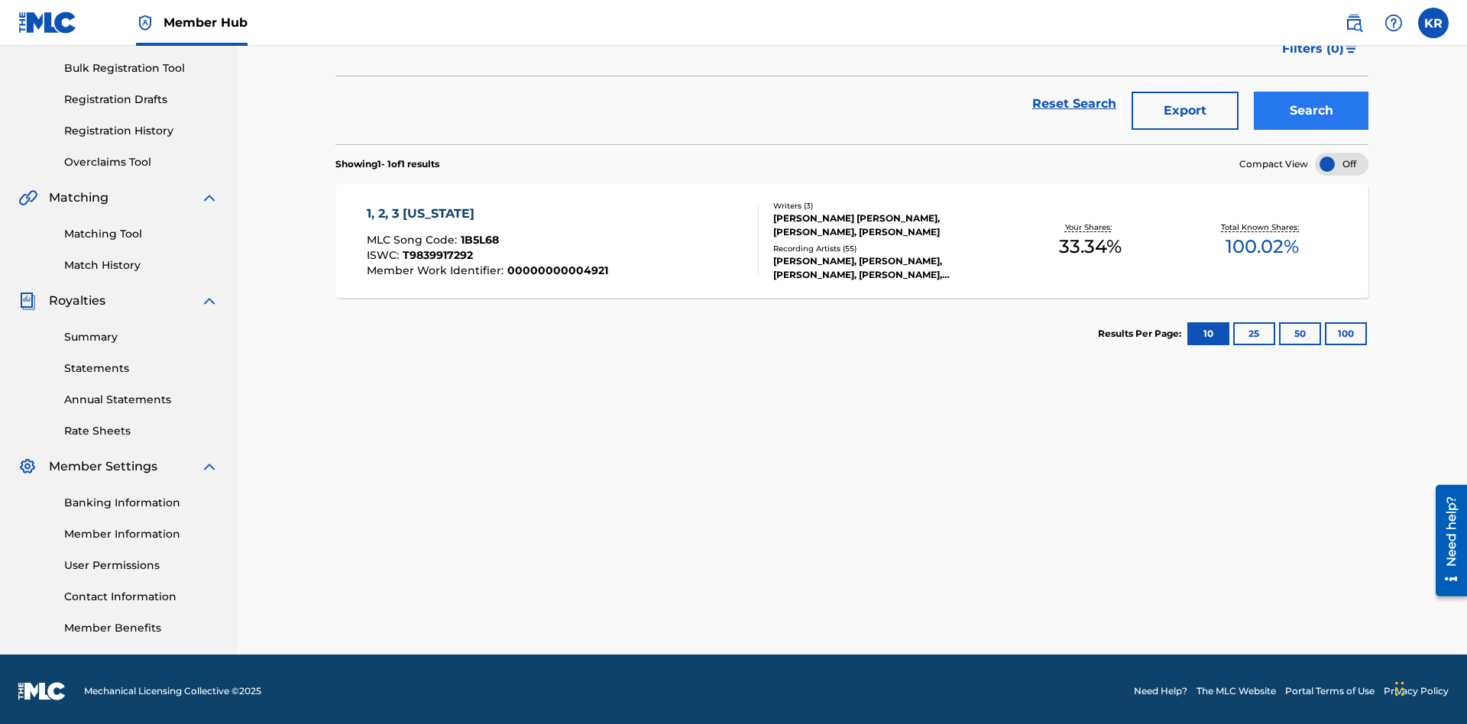
scroll to position [0, 0]
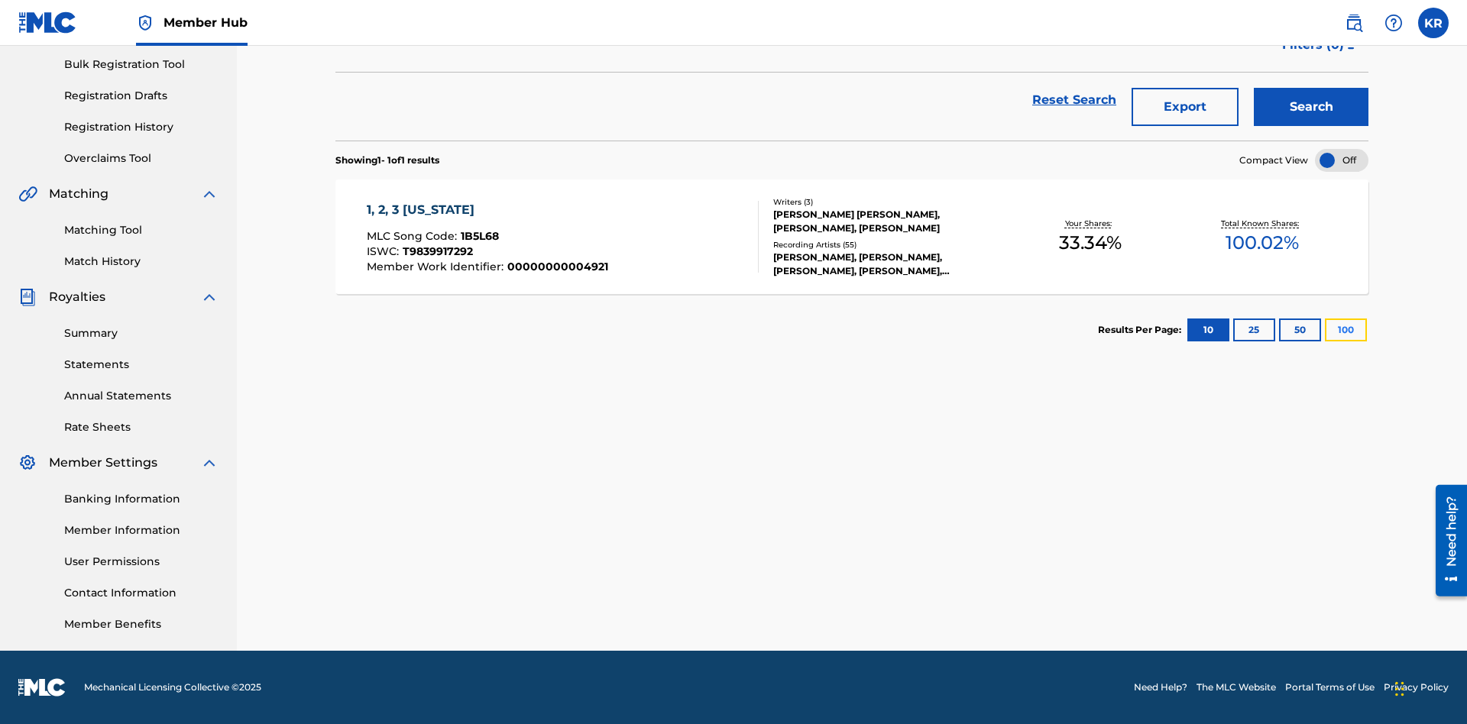
click at [1325, 330] on button "100" at bounding box center [1346, 330] width 42 height 23
click at [478, 236] on span "1B5L68" at bounding box center [480, 236] width 38 height 14
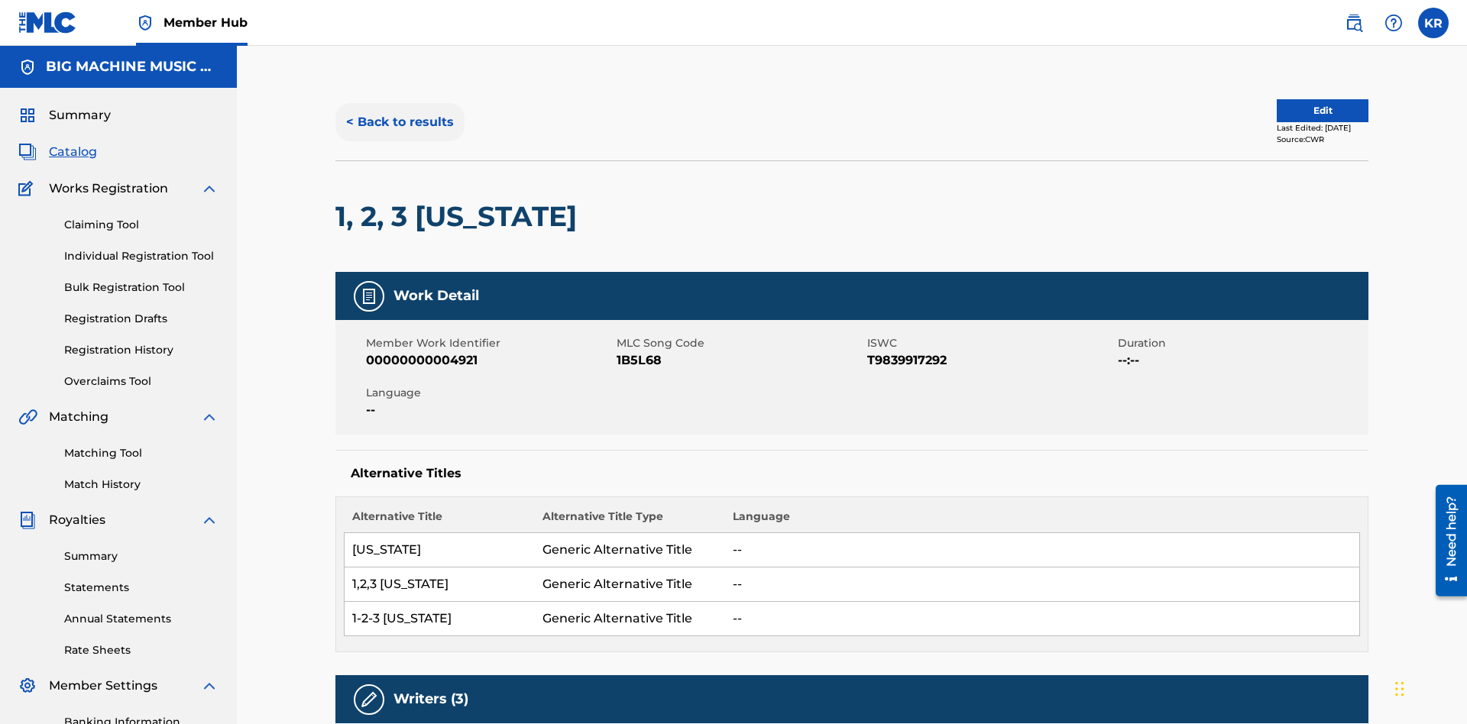
click at [399, 111] on button "< Back to results" at bounding box center [399, 122] width 129 height 38
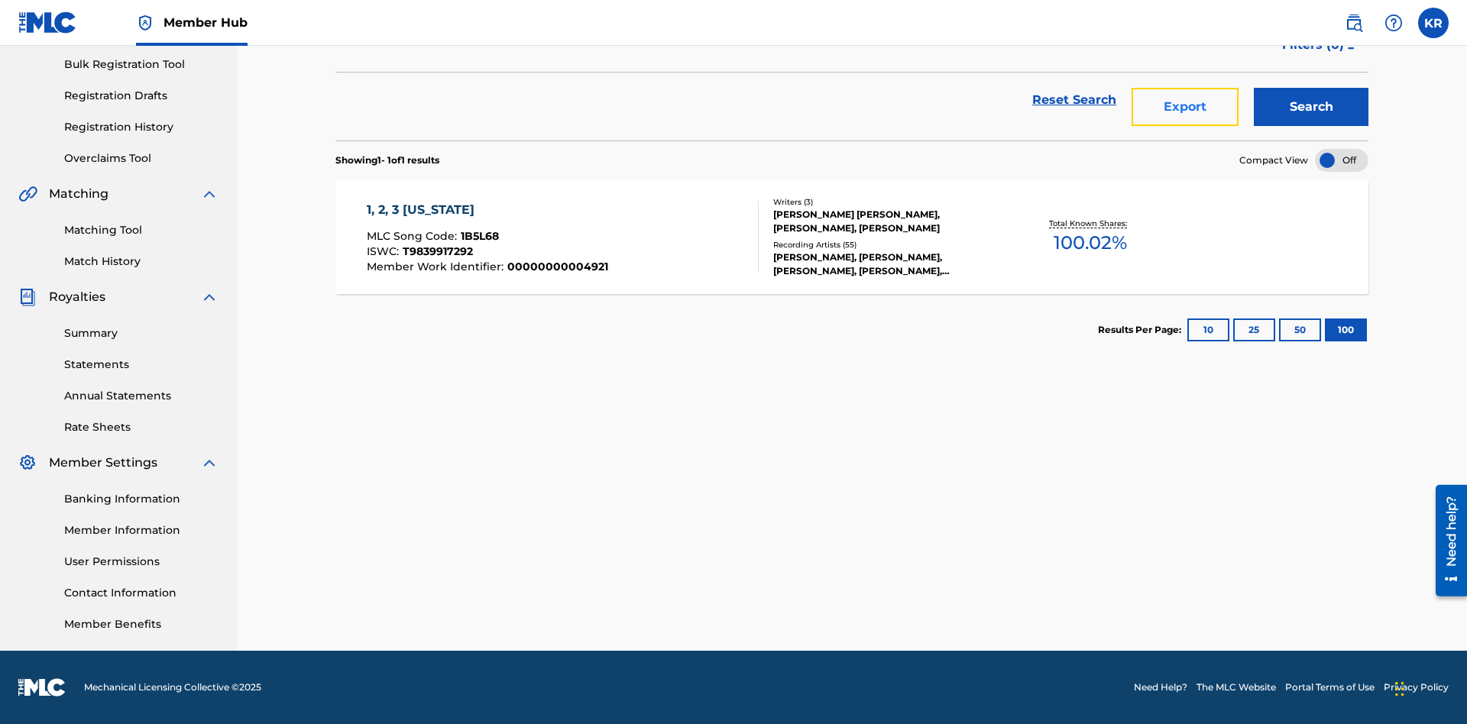
click at [1185, 111] on button "Export" at bounding box center [1185, 107] width 107 height 38
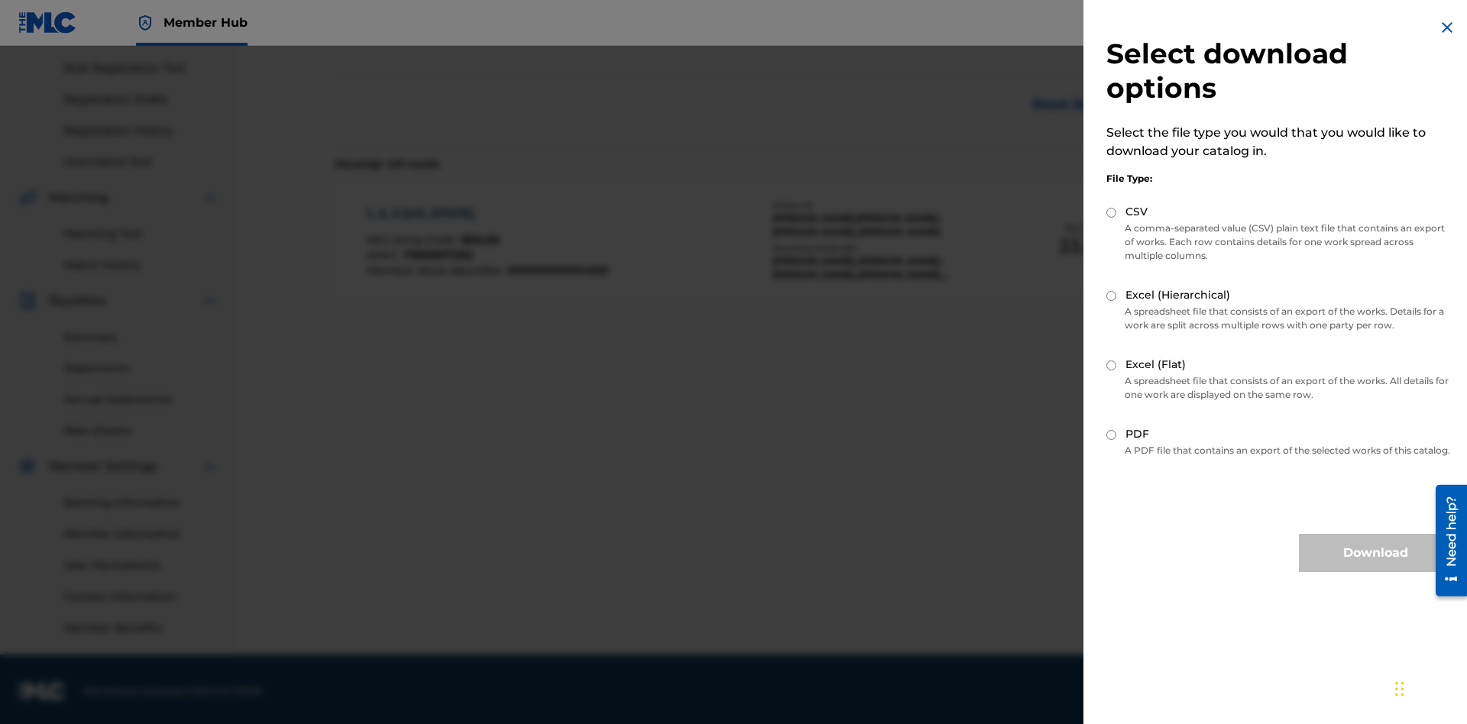
scroll to position [223, 0]
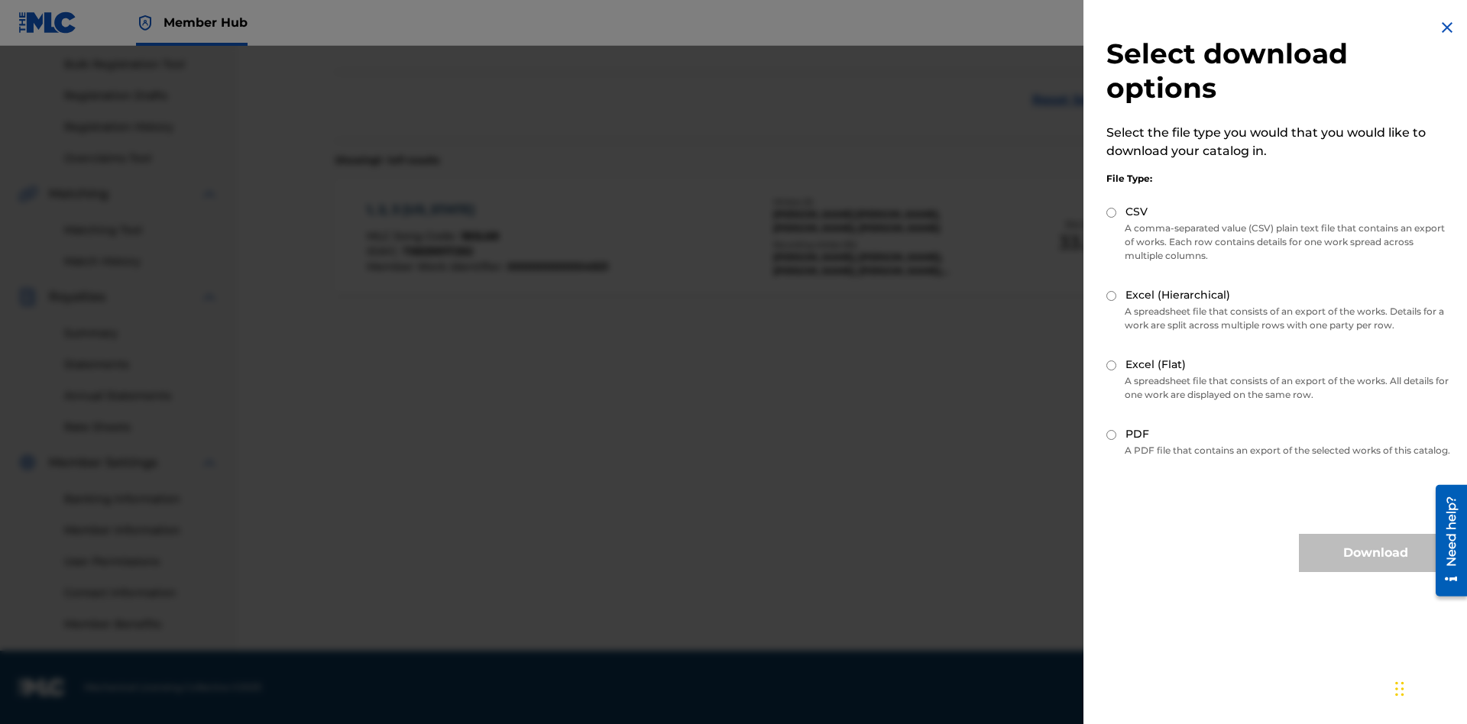
click at [1112, 296] on input "Excel (Hierarchical)" at bounding box center [1111, 296] width 10 height 10
radio input "true"
click at [1375, 567] on button "Download" at bounding box center [1375, 553] width 153 height 38
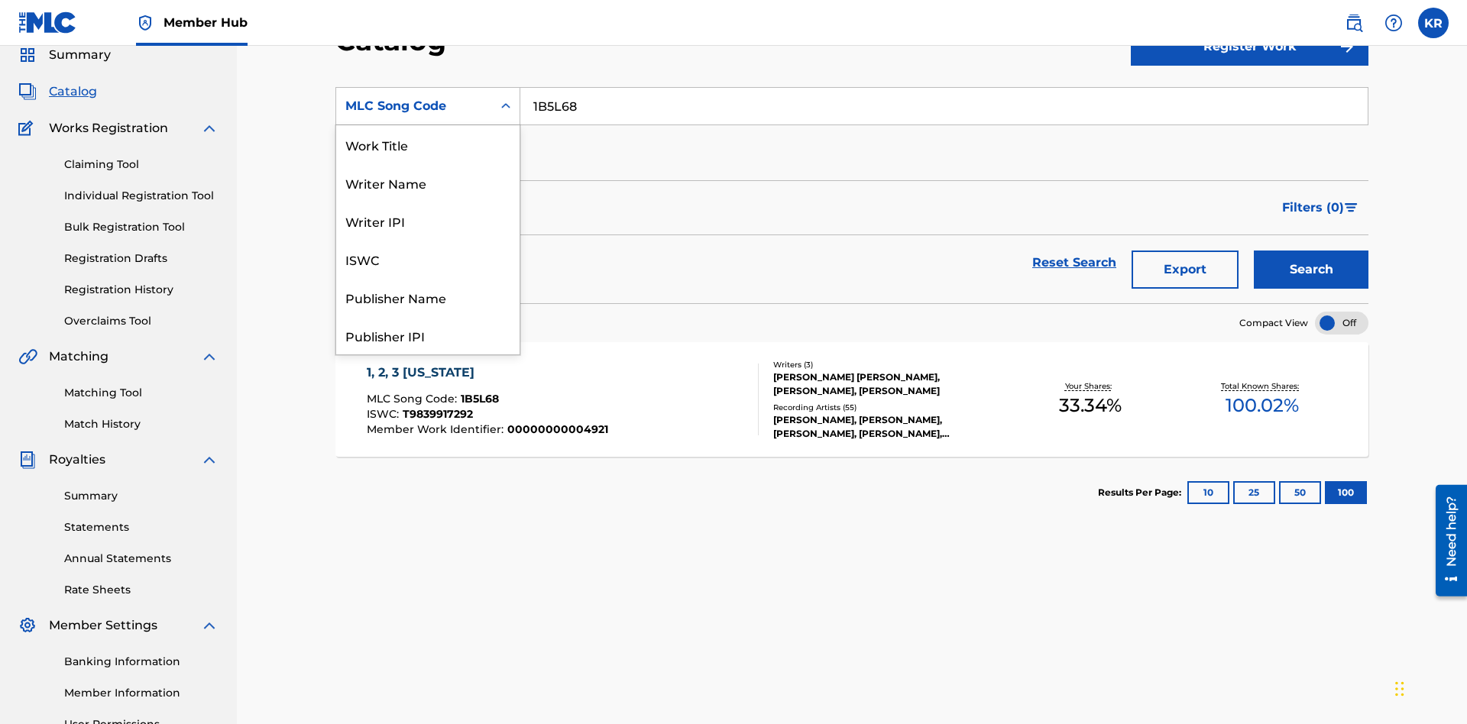
scroll to position [229, 0]
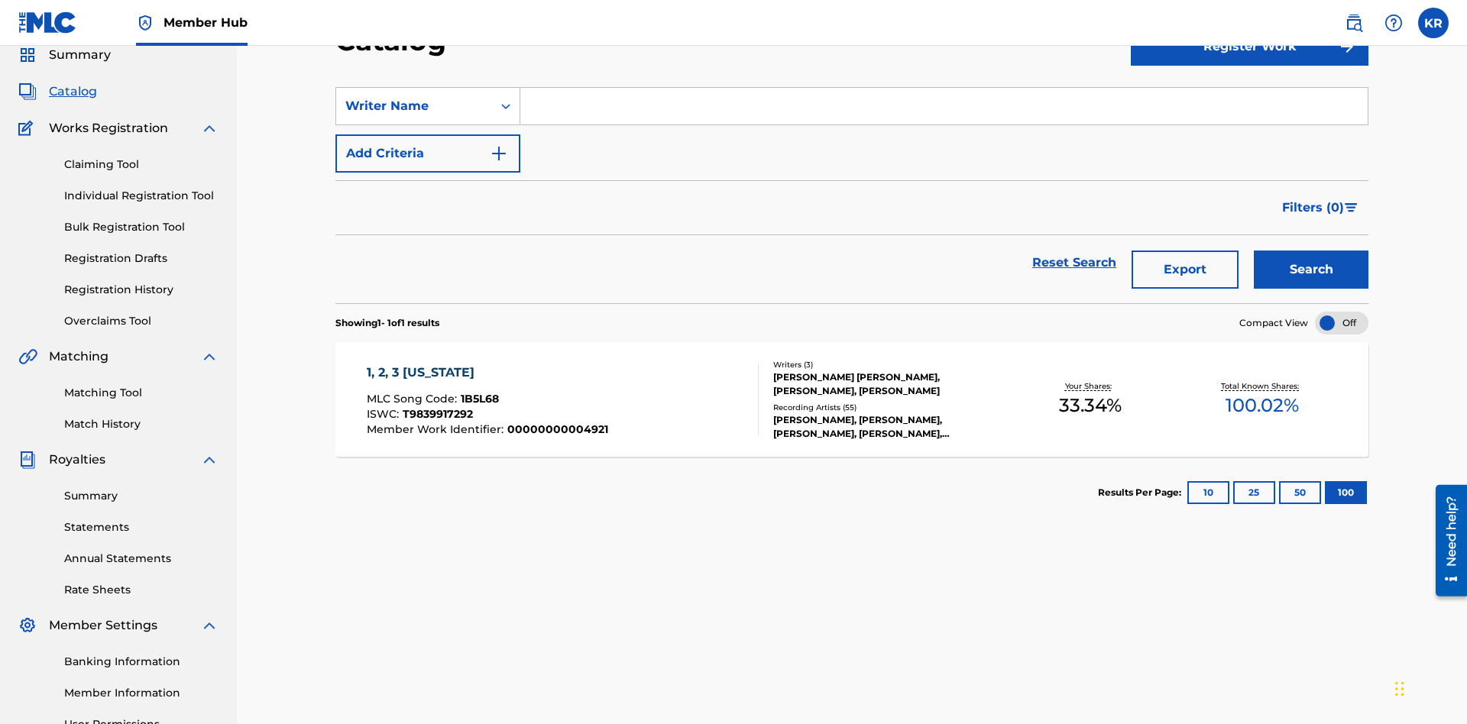
scroll to position [0, 0]
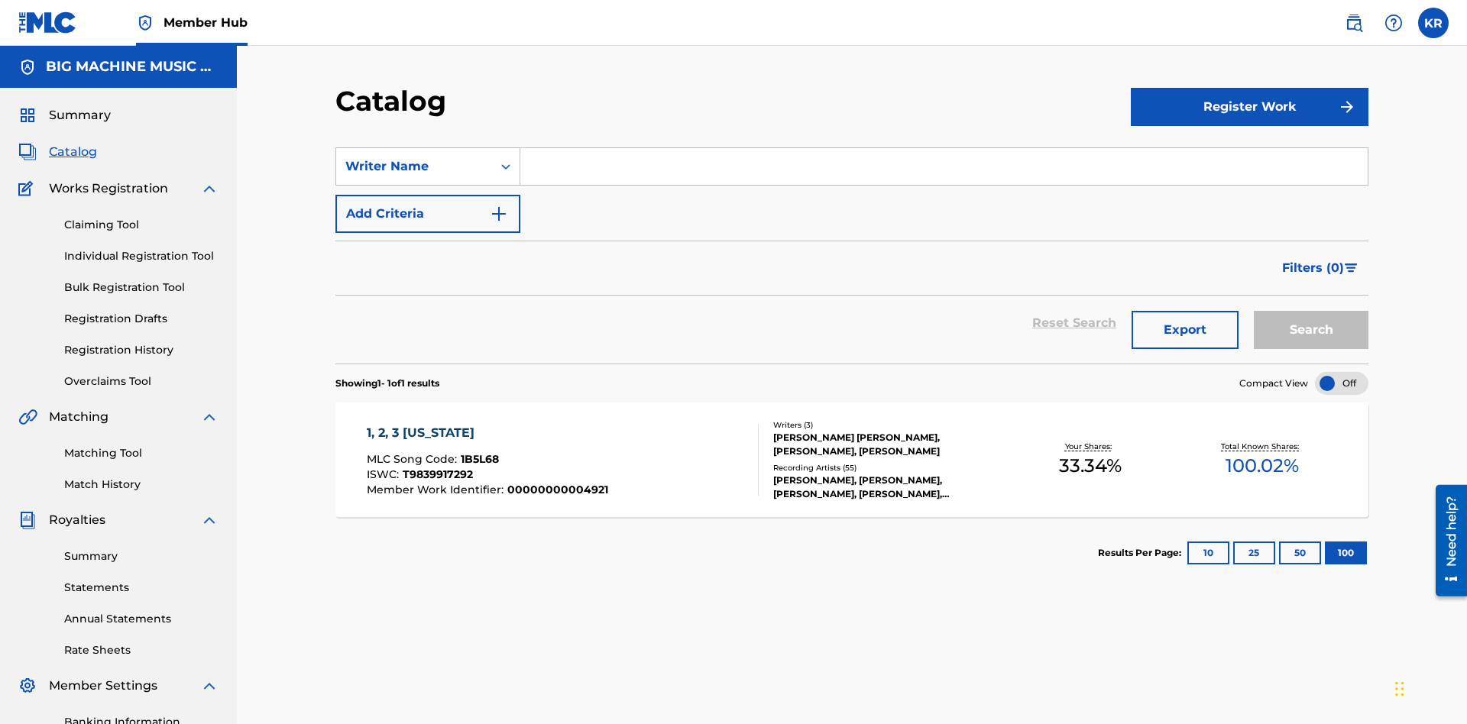
click at [944, 148] on input "Search Form" at bounding box center [943, 166] width 847 height 37
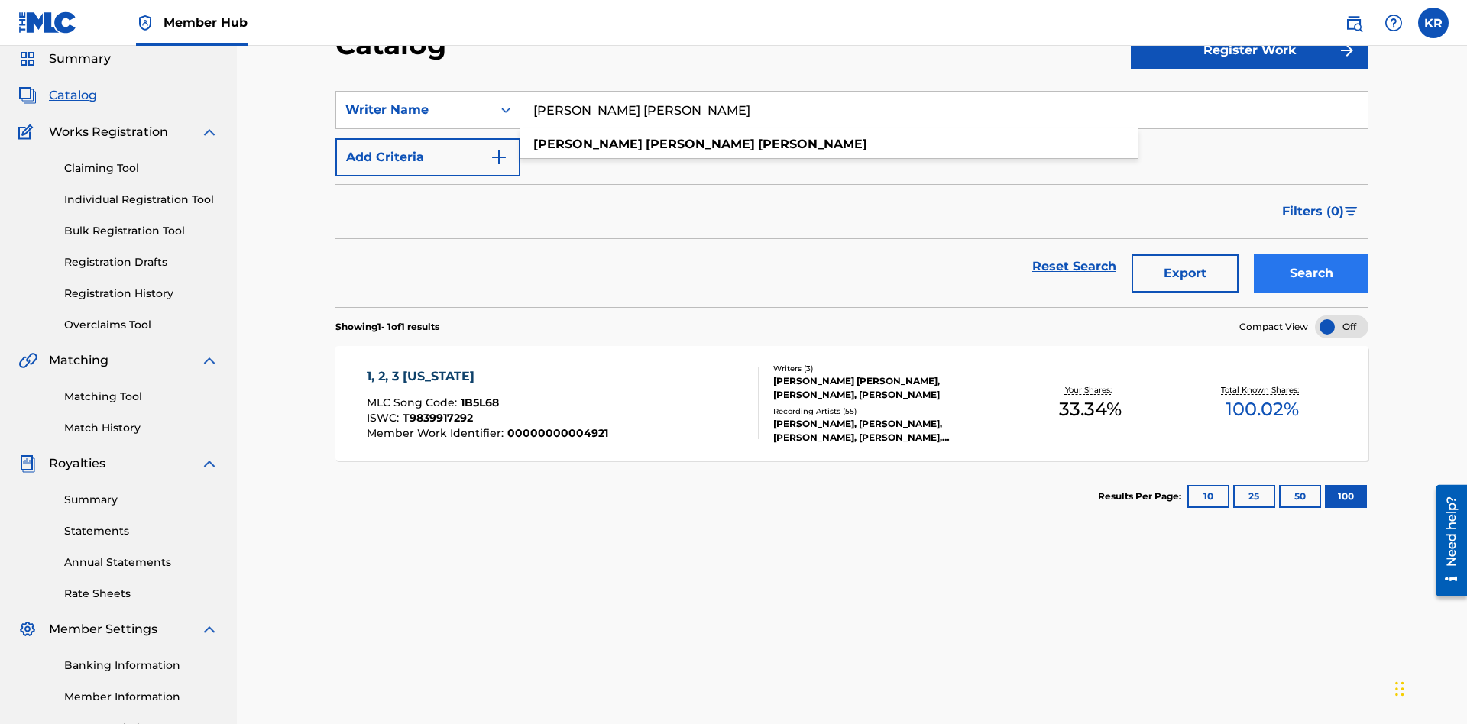
type input "JUSTIN ALLEN EBACH"
click at [1311, 254] on button "Search" at bounding box center [1311, 273] width 115 height 38
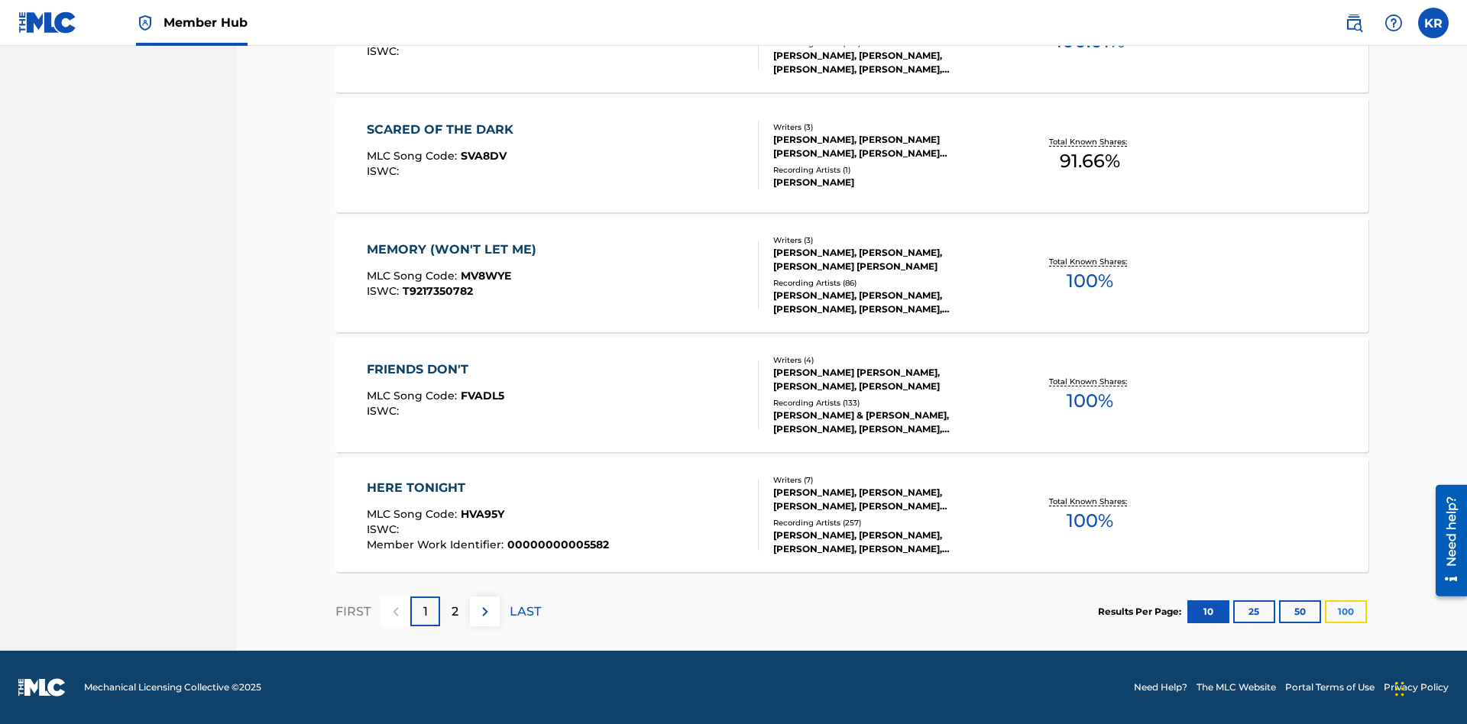
click at [1325, 611] on button "100" at bounding box center [1346, 612] width 42 height 23
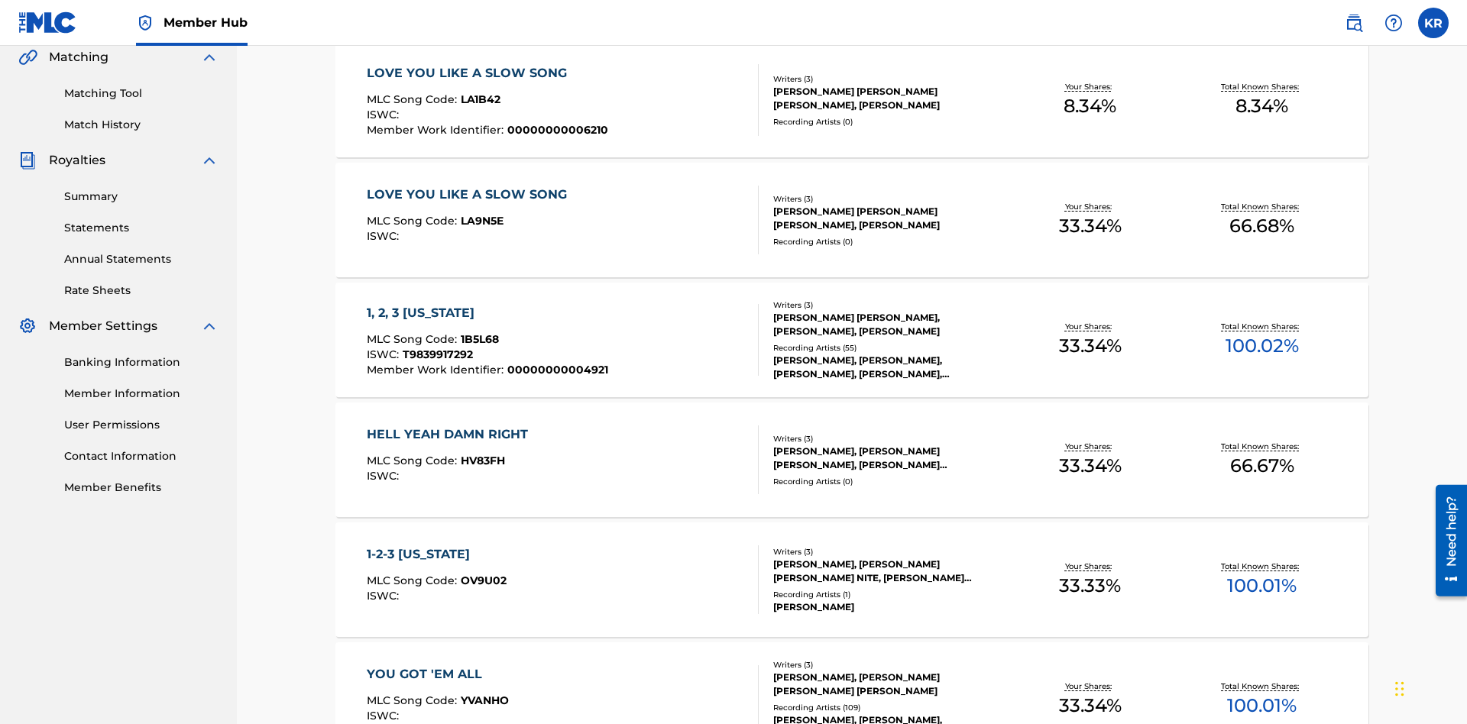
scroll to position [348, 0]
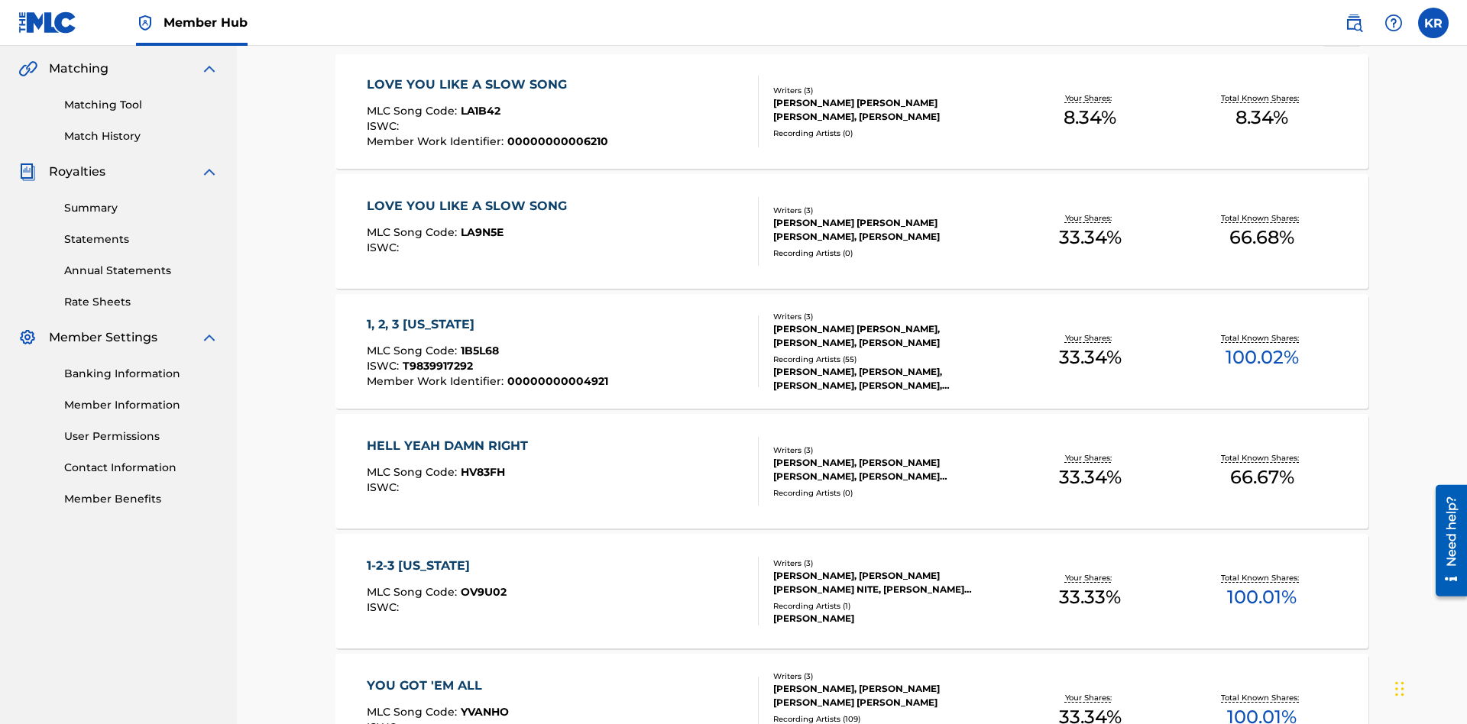
click at [478, 344] on span "1B5L68" at bounding box center [480, 351] width 38 height 14
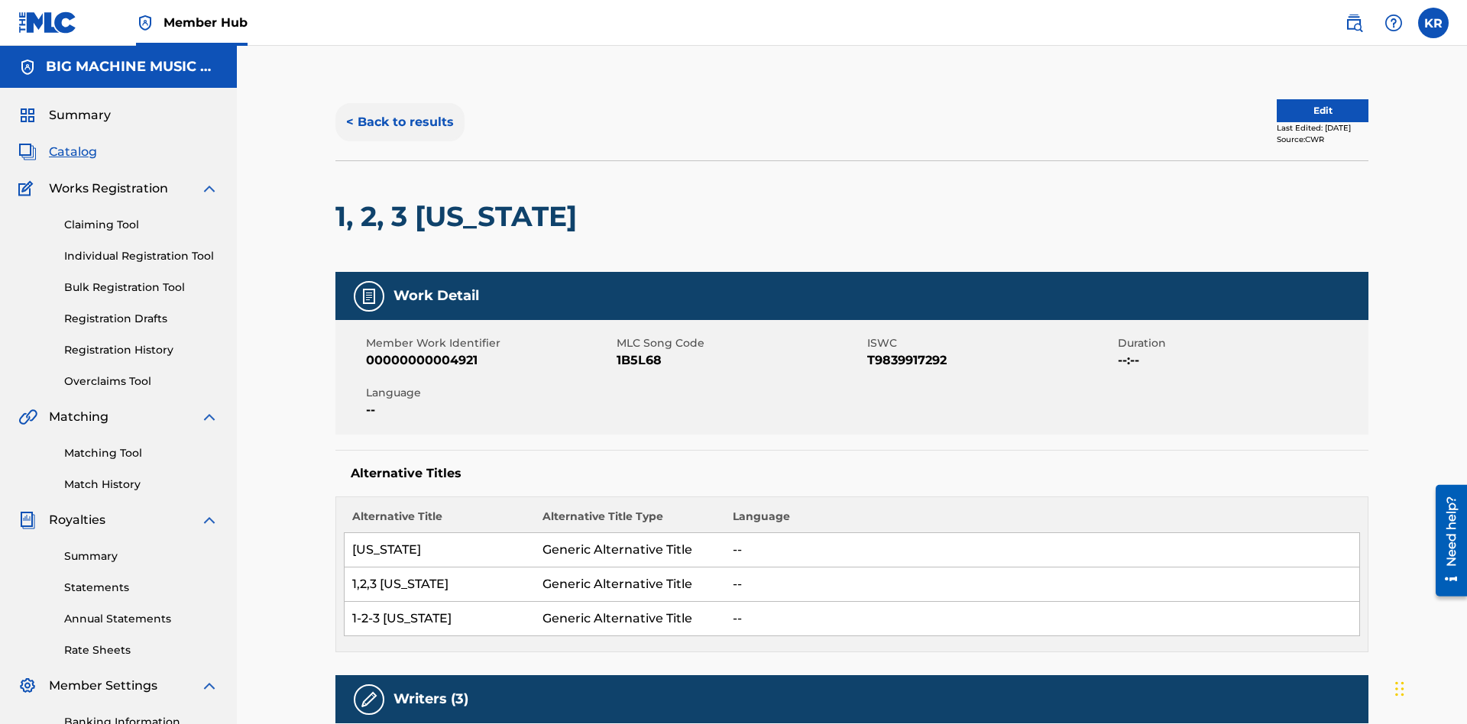
click at [399, 111] on button "< Back to results" at bounding box center [399, 122] width 129 height 38
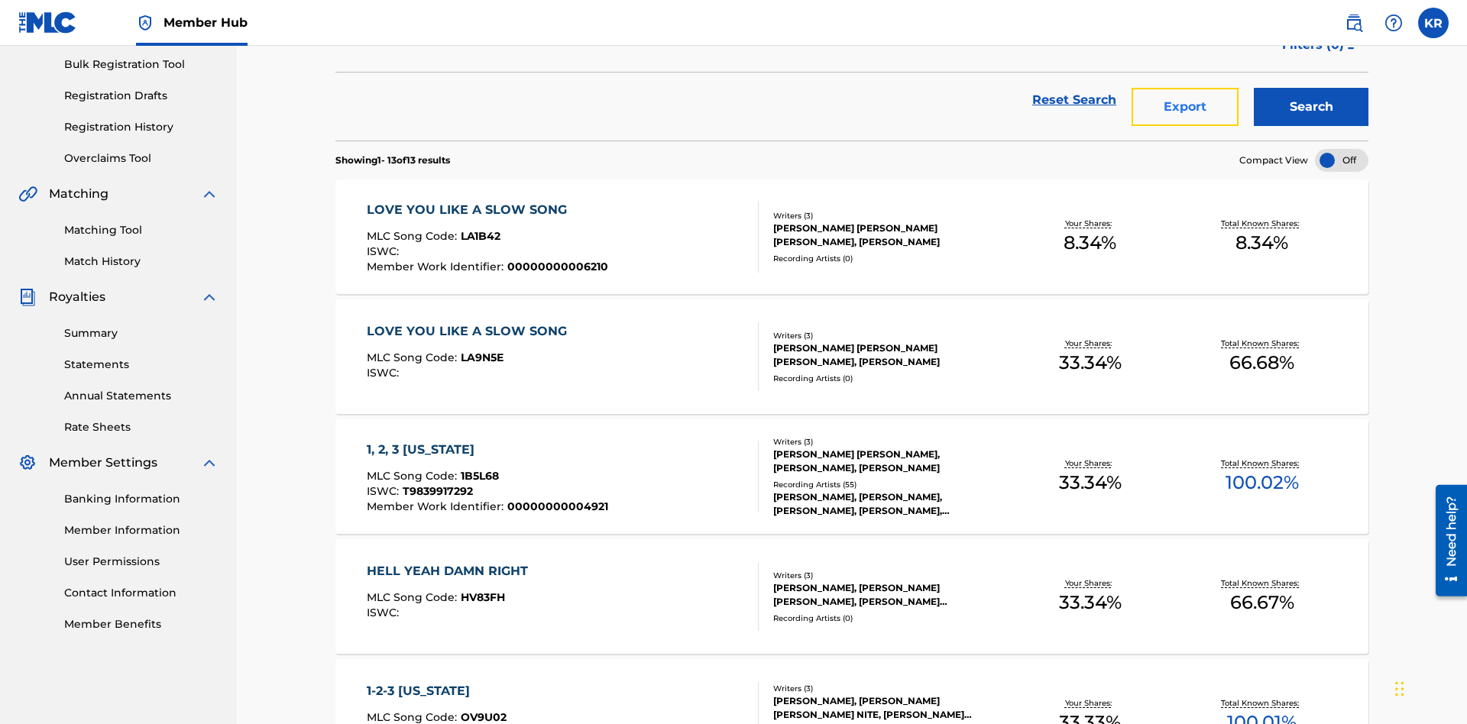
click at [1185, 111] on button "Export" at bounding box center [1185, 107] width 107 height 38
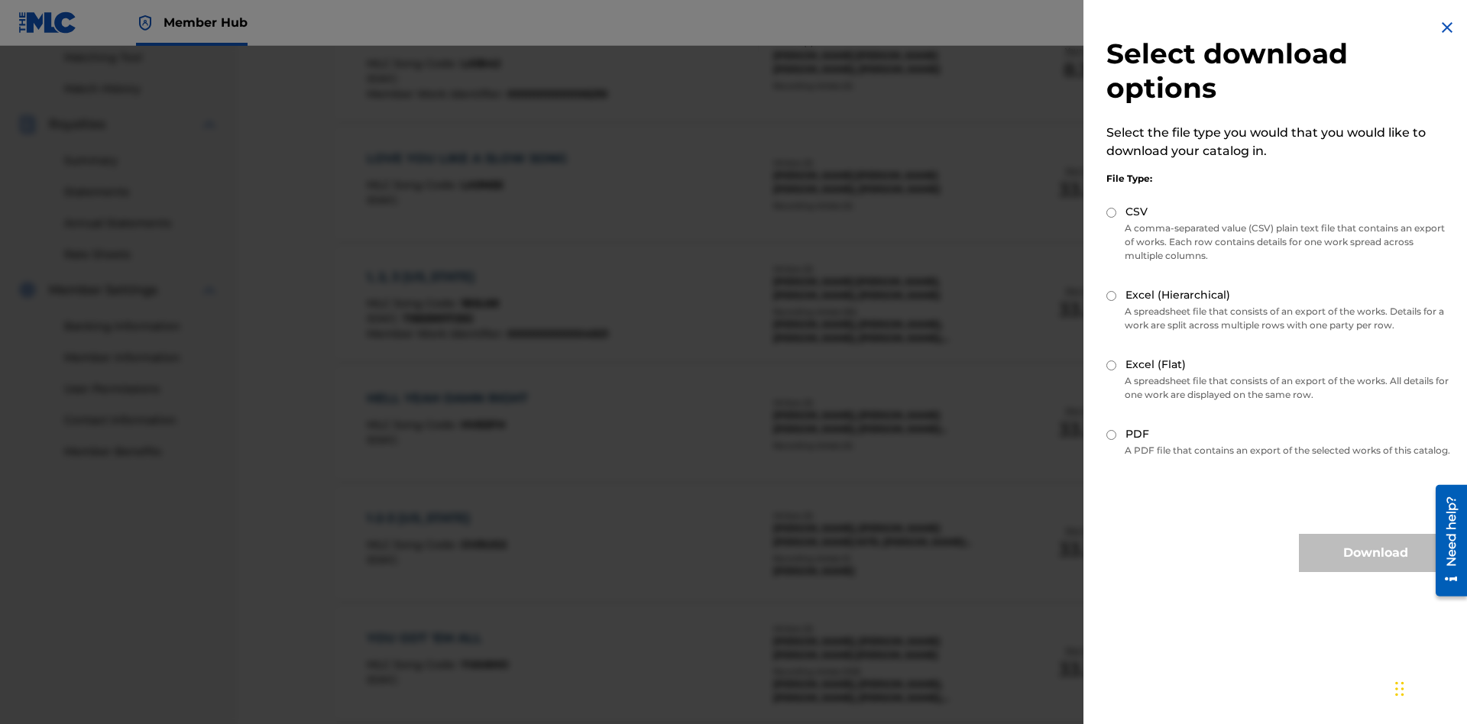
click at [1112, 365] on input "Excel (Flat)" at bounding box center [1111, 366] width 10 height 10
radio input "true"
click at [1375, 567] on button "Download" at bounding box center [1375, 553] width 153 height 38
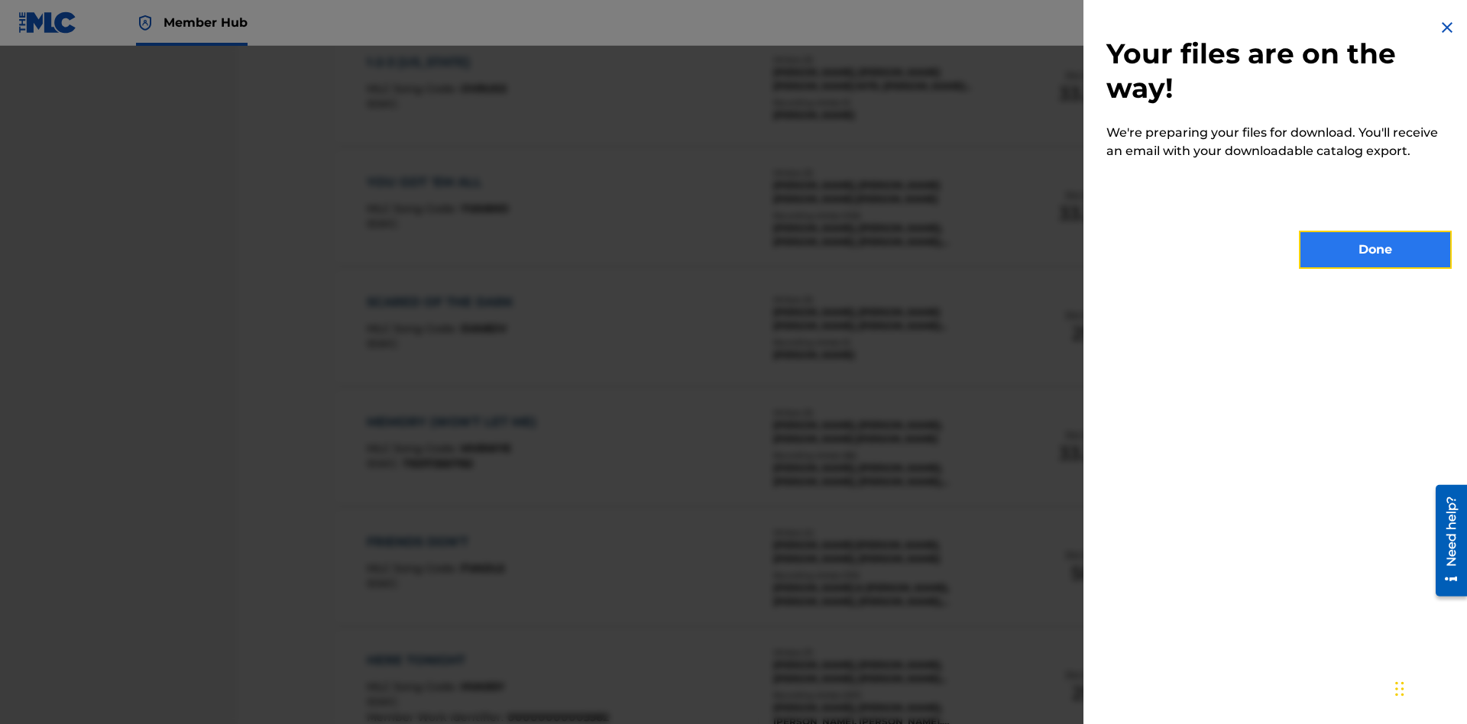
click at [1375, 250] on button "Done" at bounding box center [1375, 250] width 153 height 38
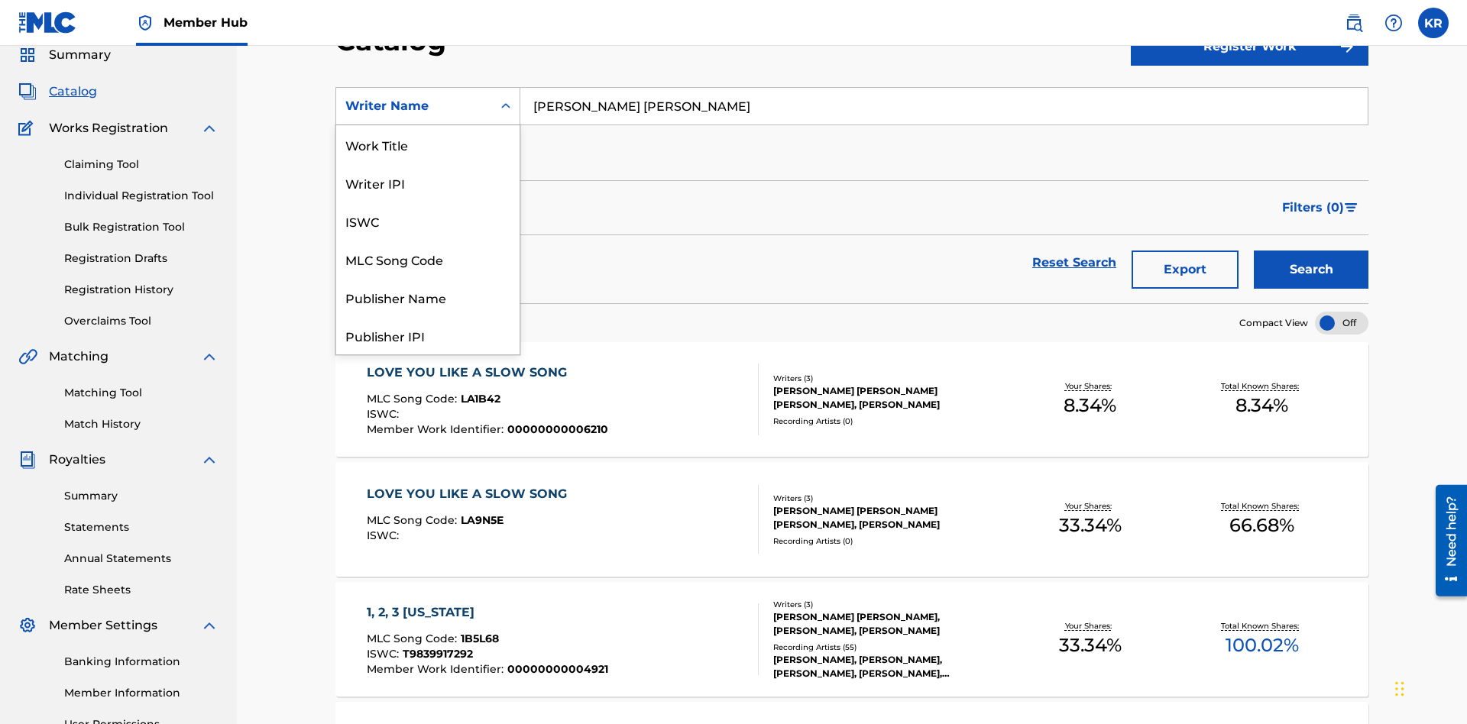
scroll to position [229, 0]
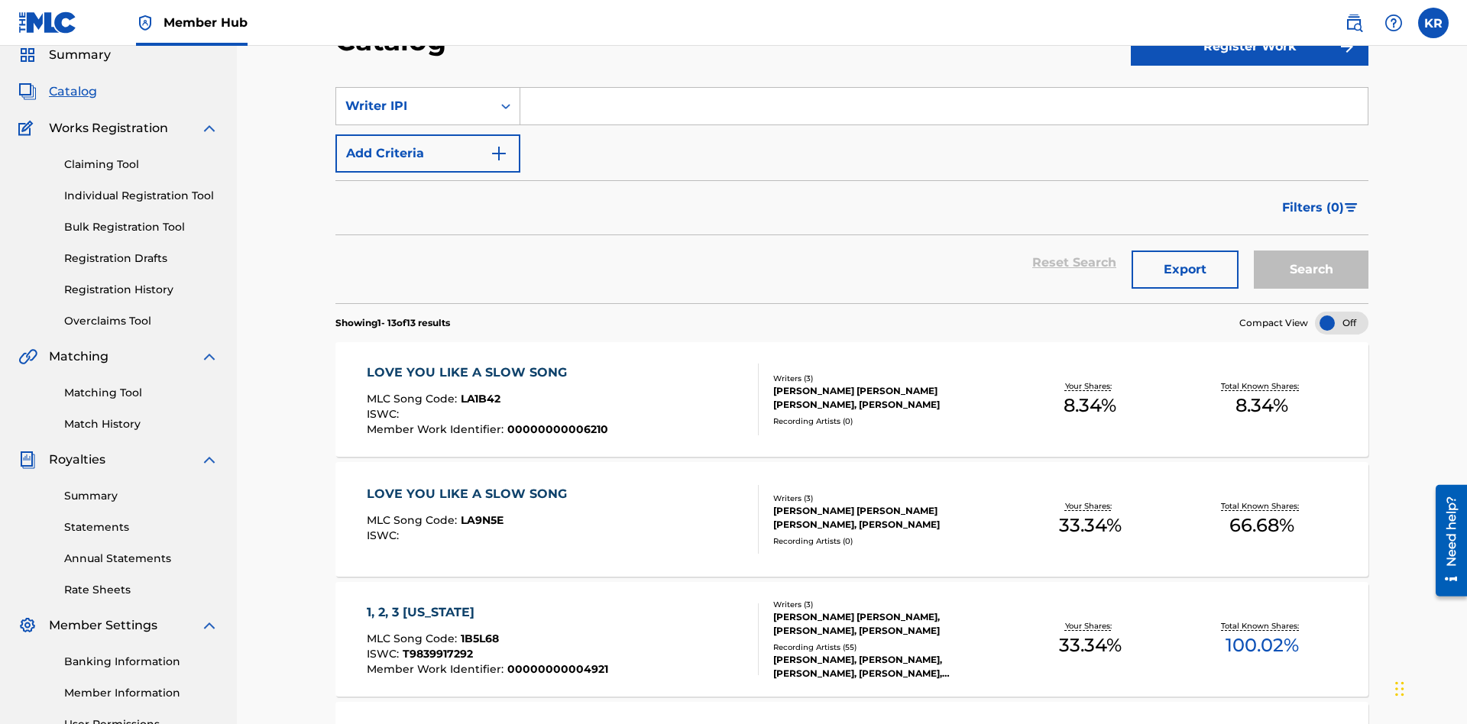
scroll to position [0, 0]
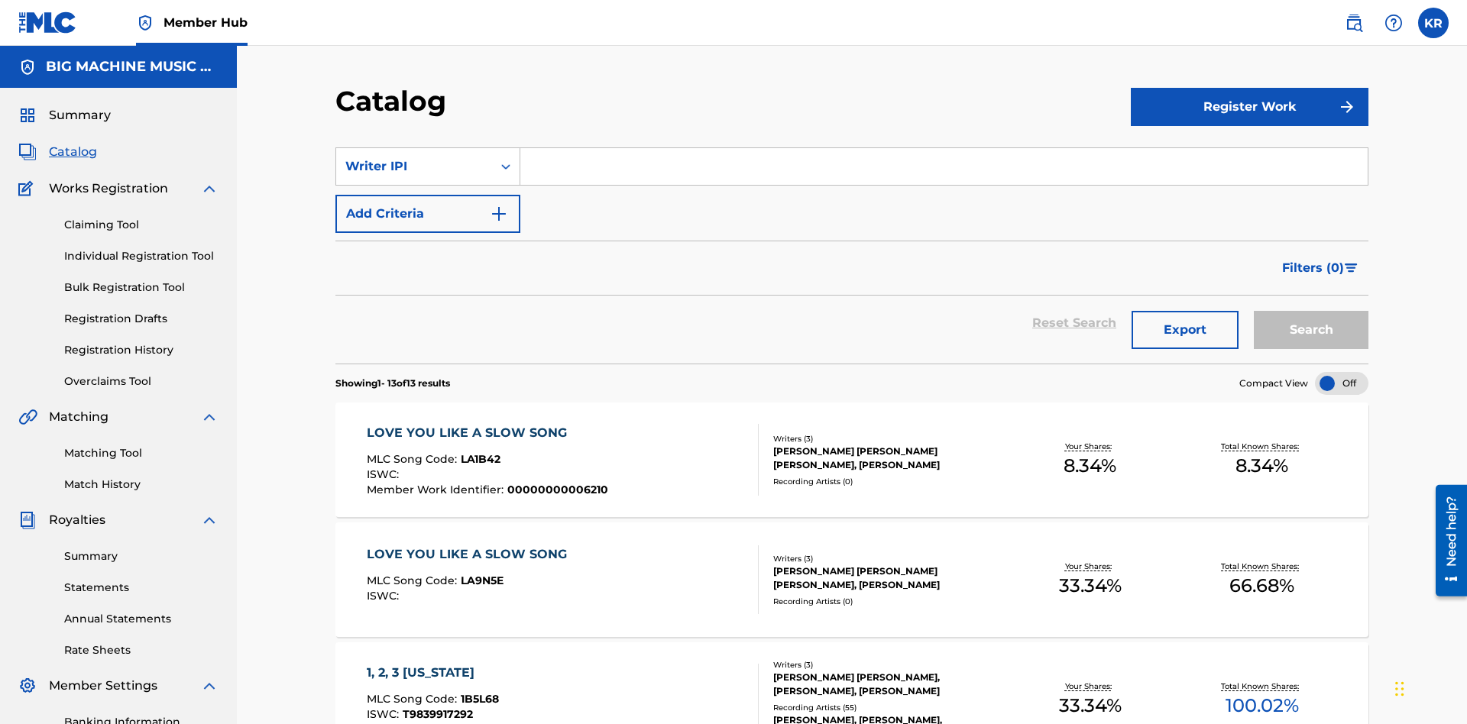
click at [944, 148] on input "Search Form" at bounding box center [943, 166] width 847 height 37
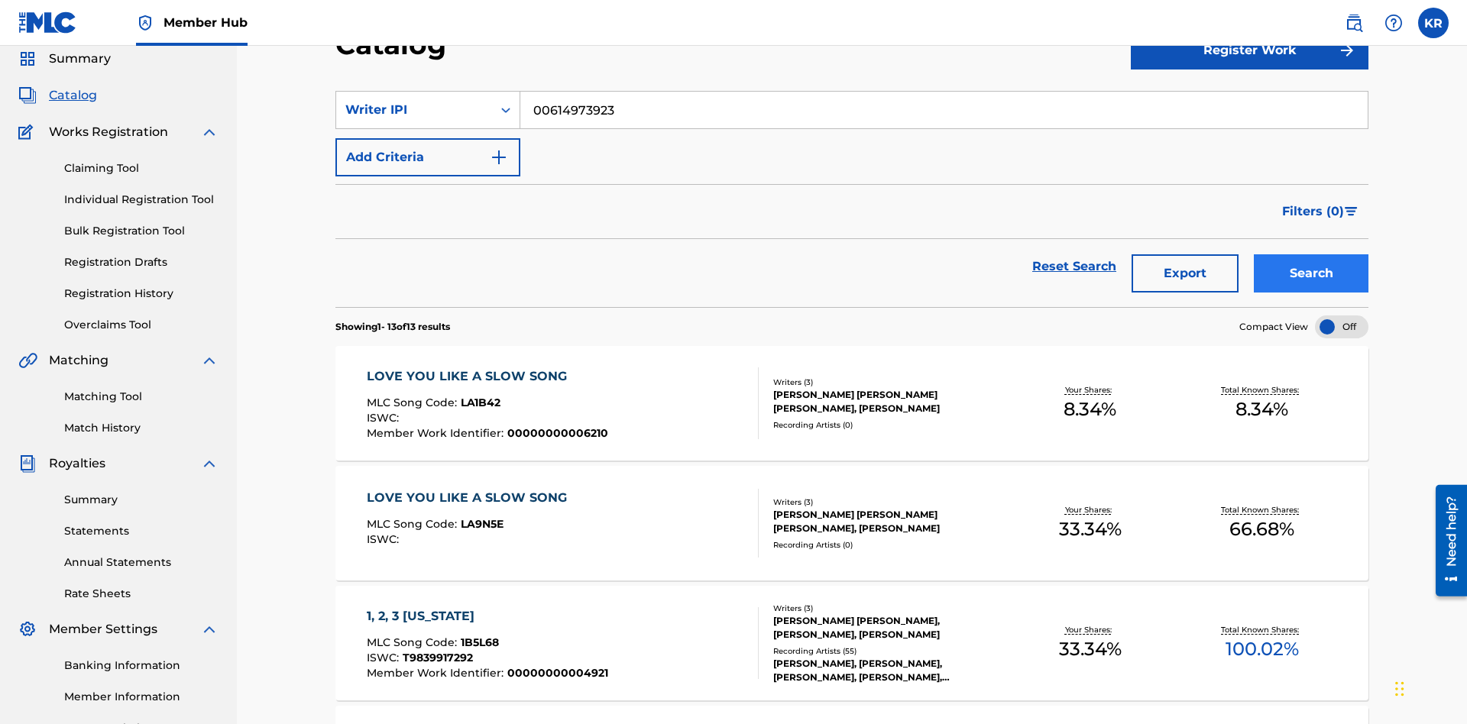
type input "00614973923"
click at [1311, 254] on button "Search" at bounding box center [1311, 273] width 115 height 38
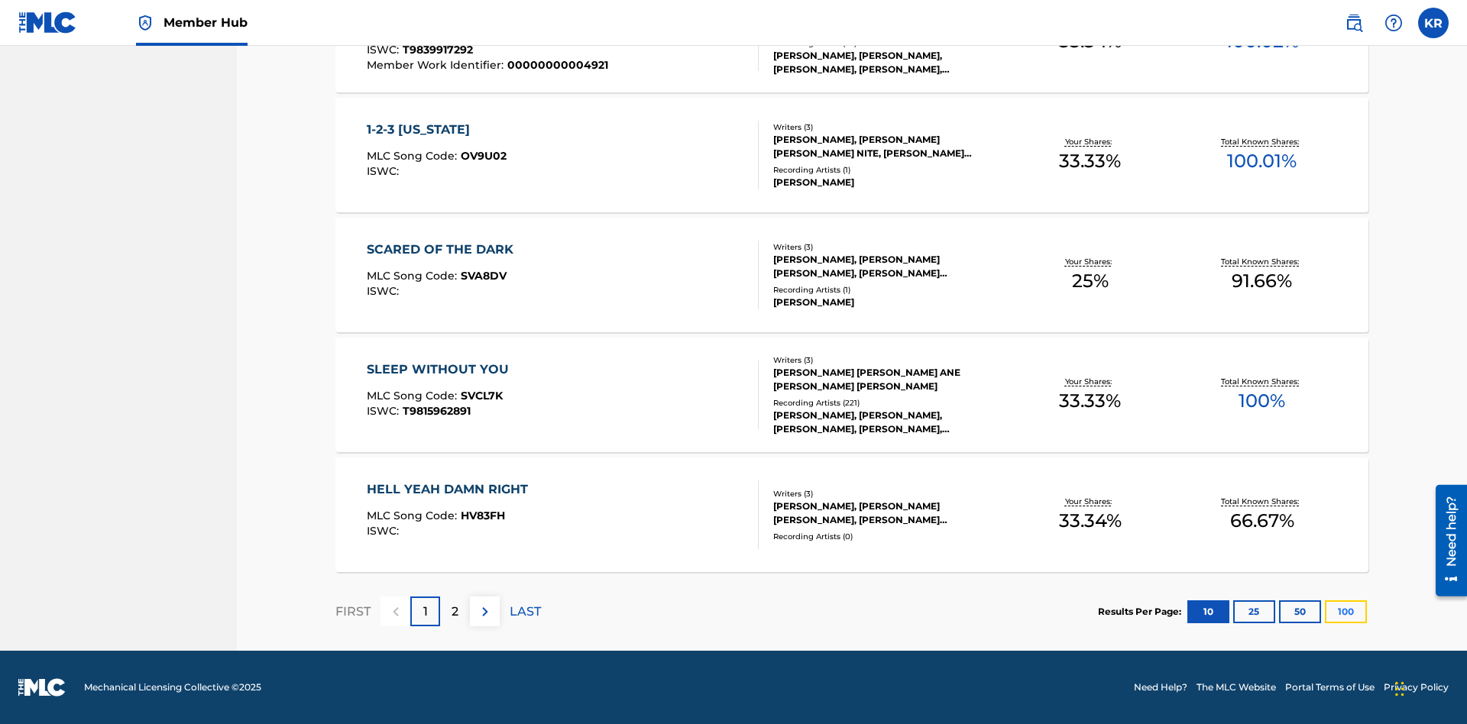
click at [1325, 611] on button "100" at bounding box center [1346, 612] width 42 height 23
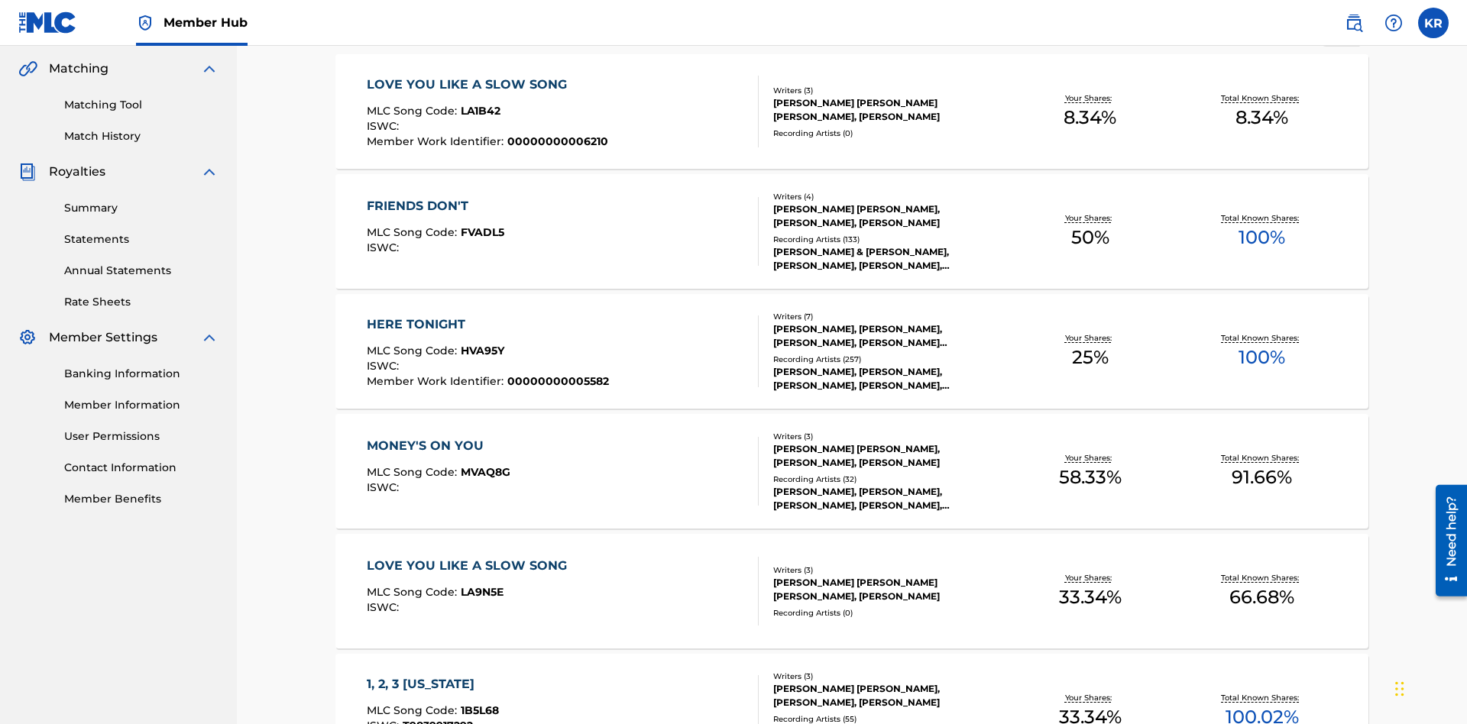
scroll to position [0, 0]
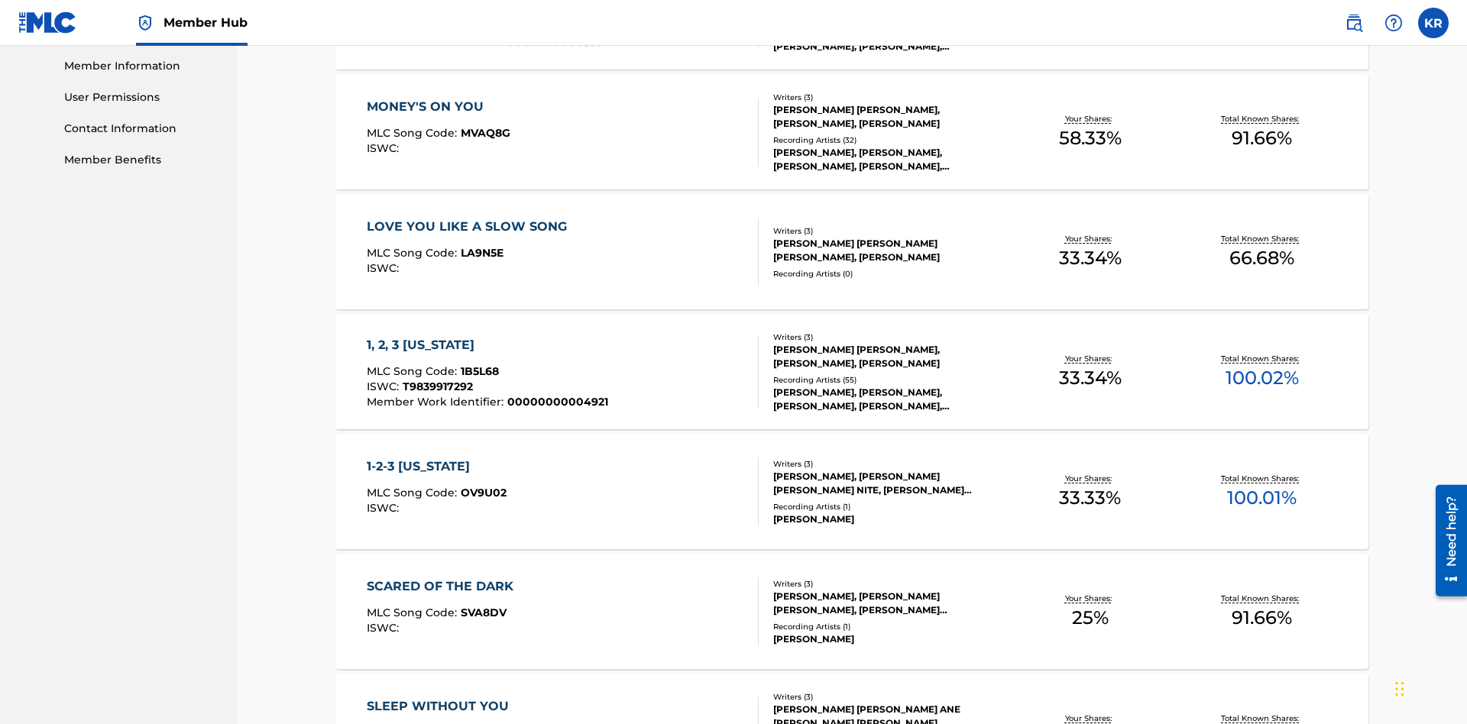
click at [478, 365] on span "1B5L68" at bounding box center [480, 372] width 38 height 14
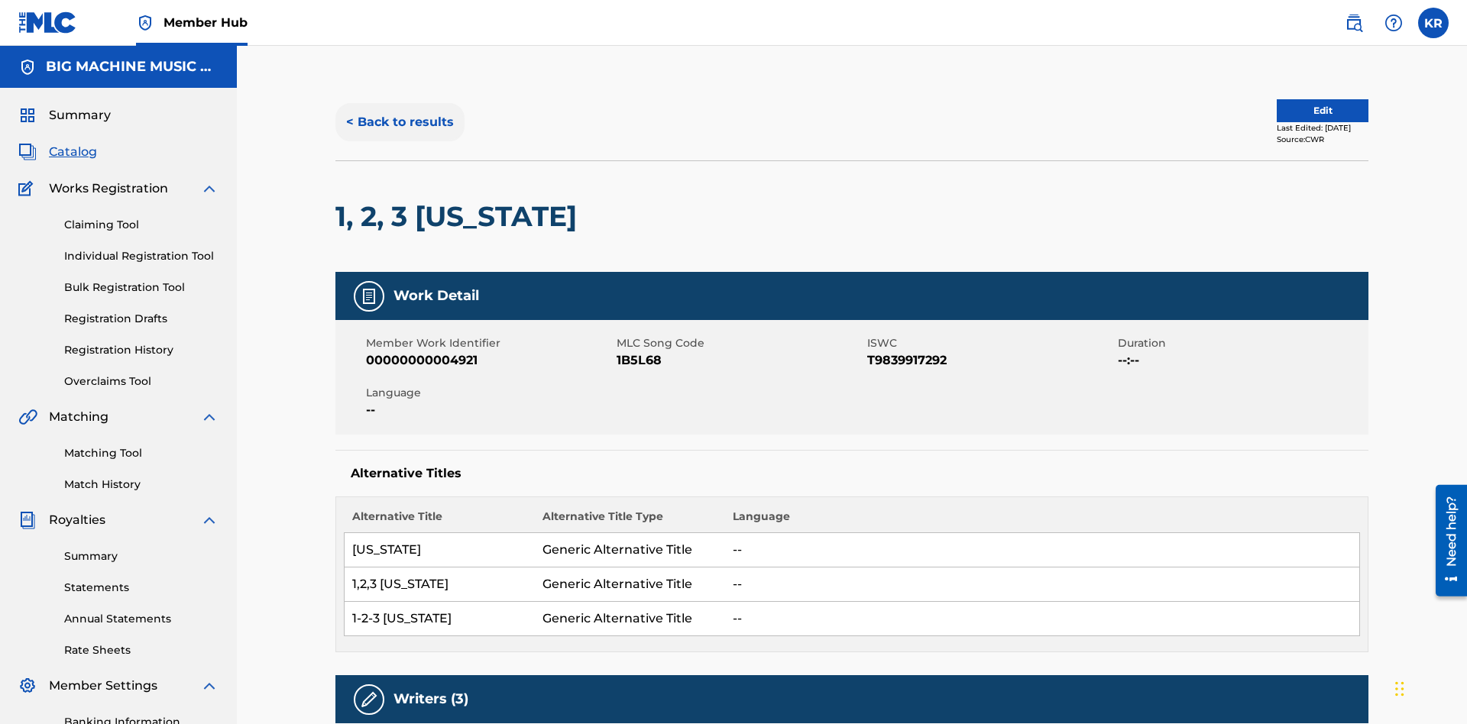
click at [399, 111] on button "< Back to results" at bounding box center [399, 122] width 129 height 38
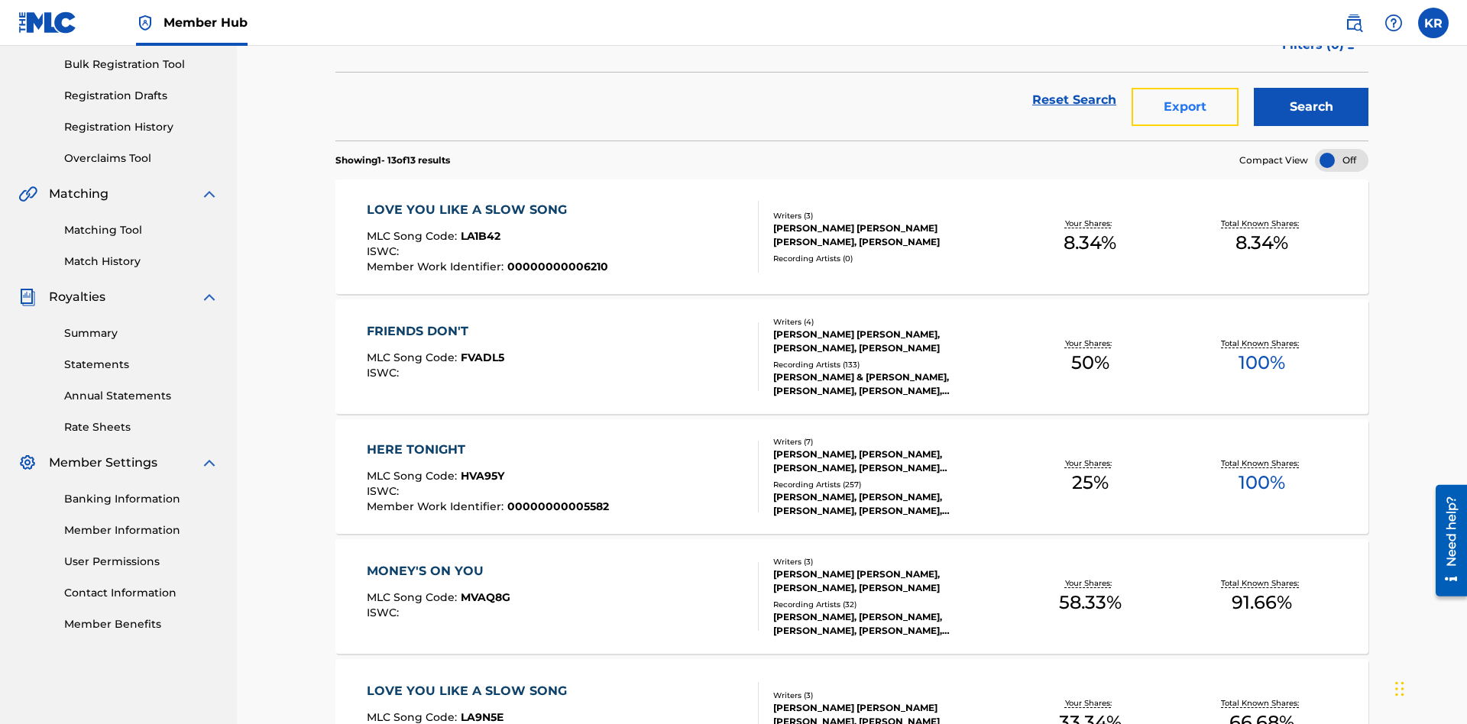
click at [1185, 111] on button "Export" at bounding box center [1185, 107] width 107 height 38
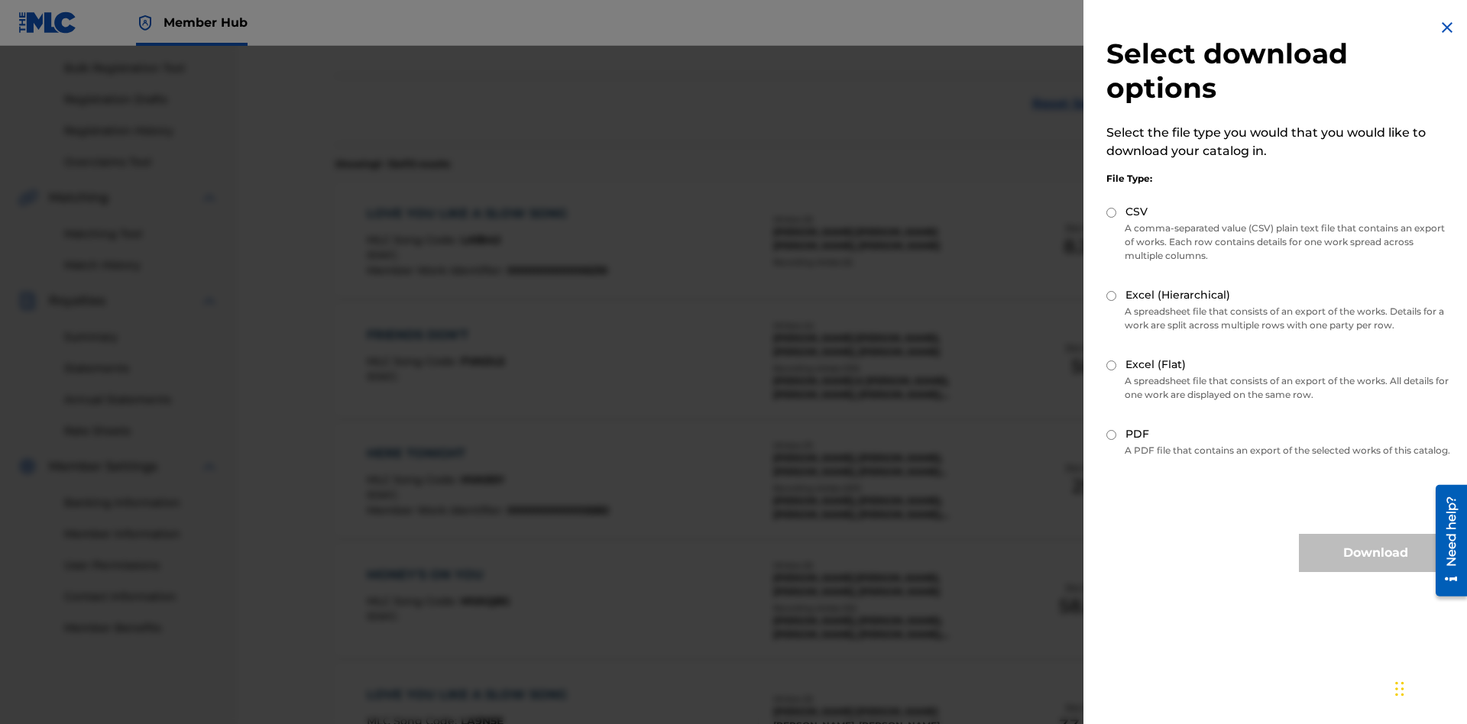
click at [1112, 212] on input "CSV" at bounding box center [1111, 213] width 10 height 10
radio input "true"
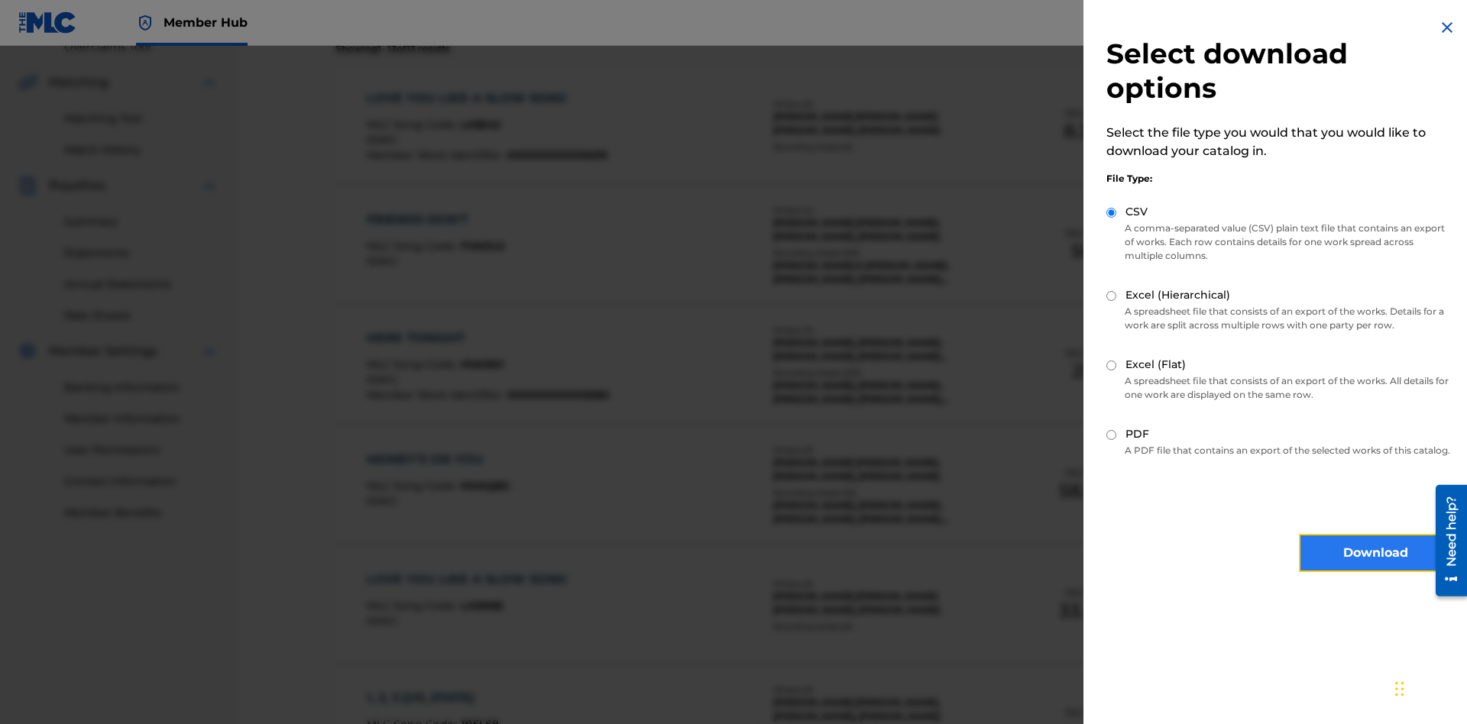
click at [1375, 567] on button "Download" at bounding box center [1375, 553] width 153 height 38
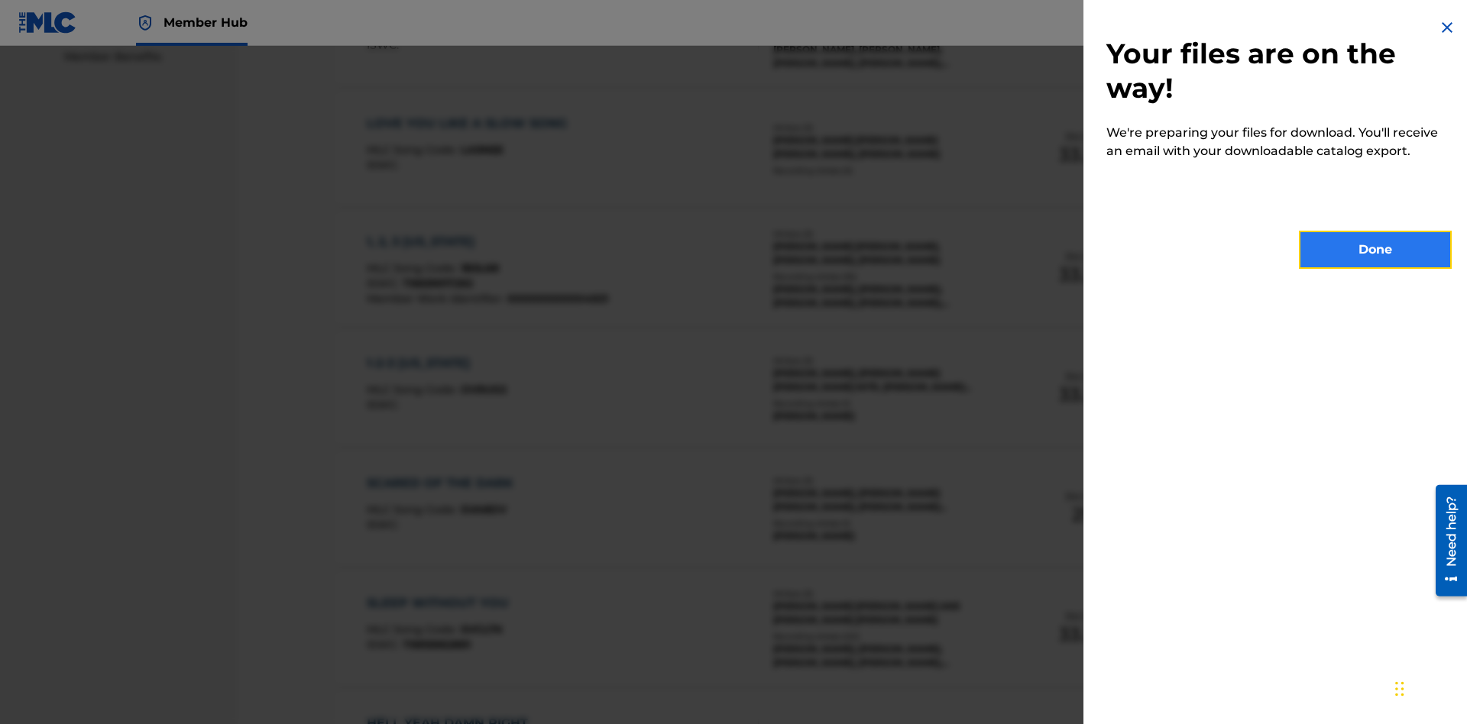
click at [1375, 250] on button "Done" at bounding box center [1375, 250] width 153 height 38
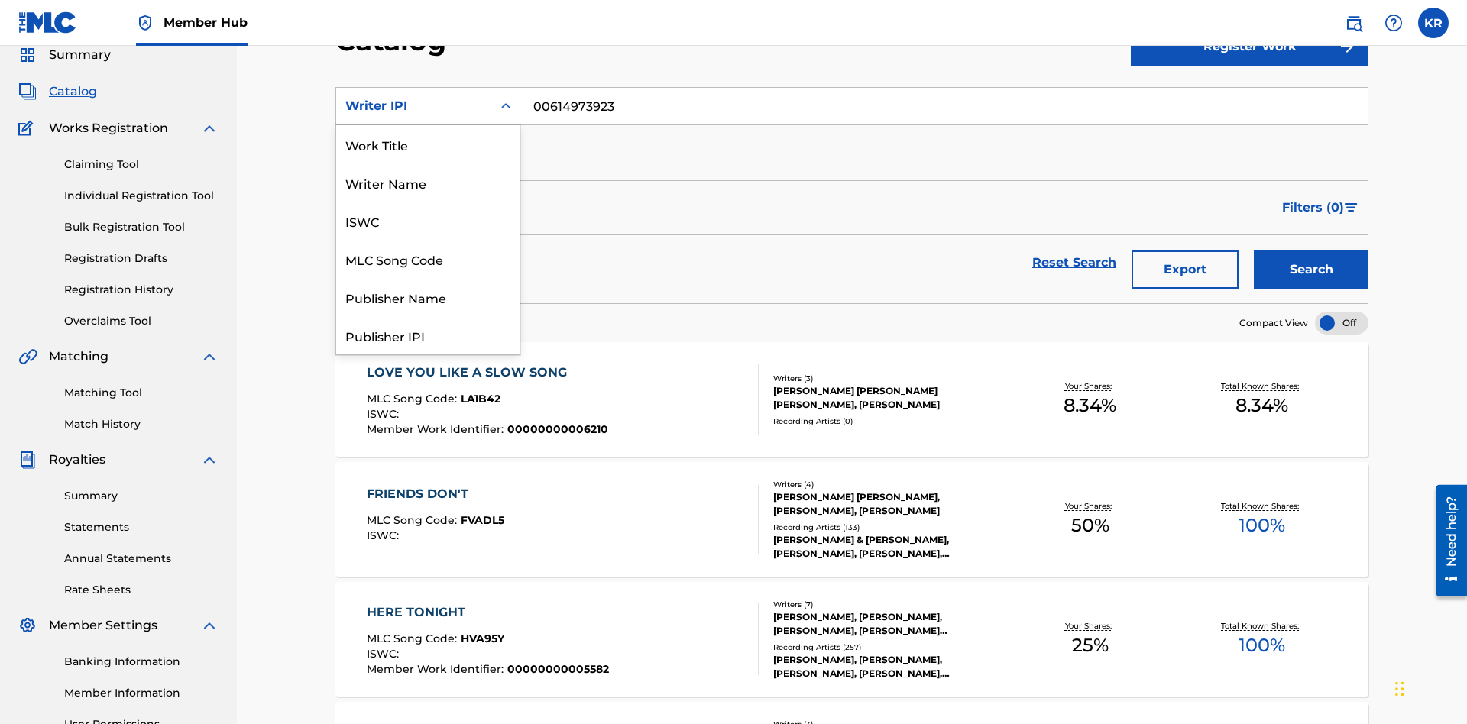
scroll to position [229, 0]
click at [428, 87] on div "Publisher Name" at bounding box center [427, 68] width 183 height 38
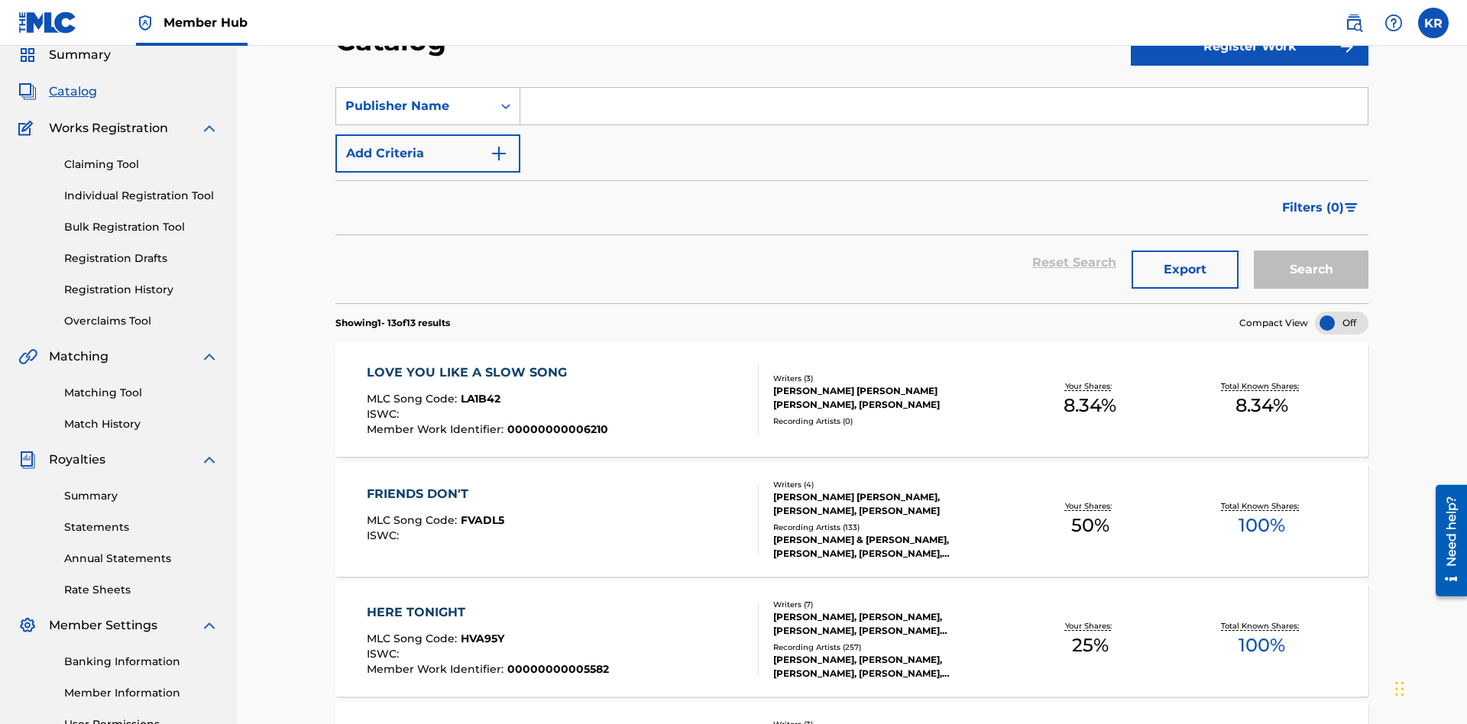
scroll to position [0, 0]
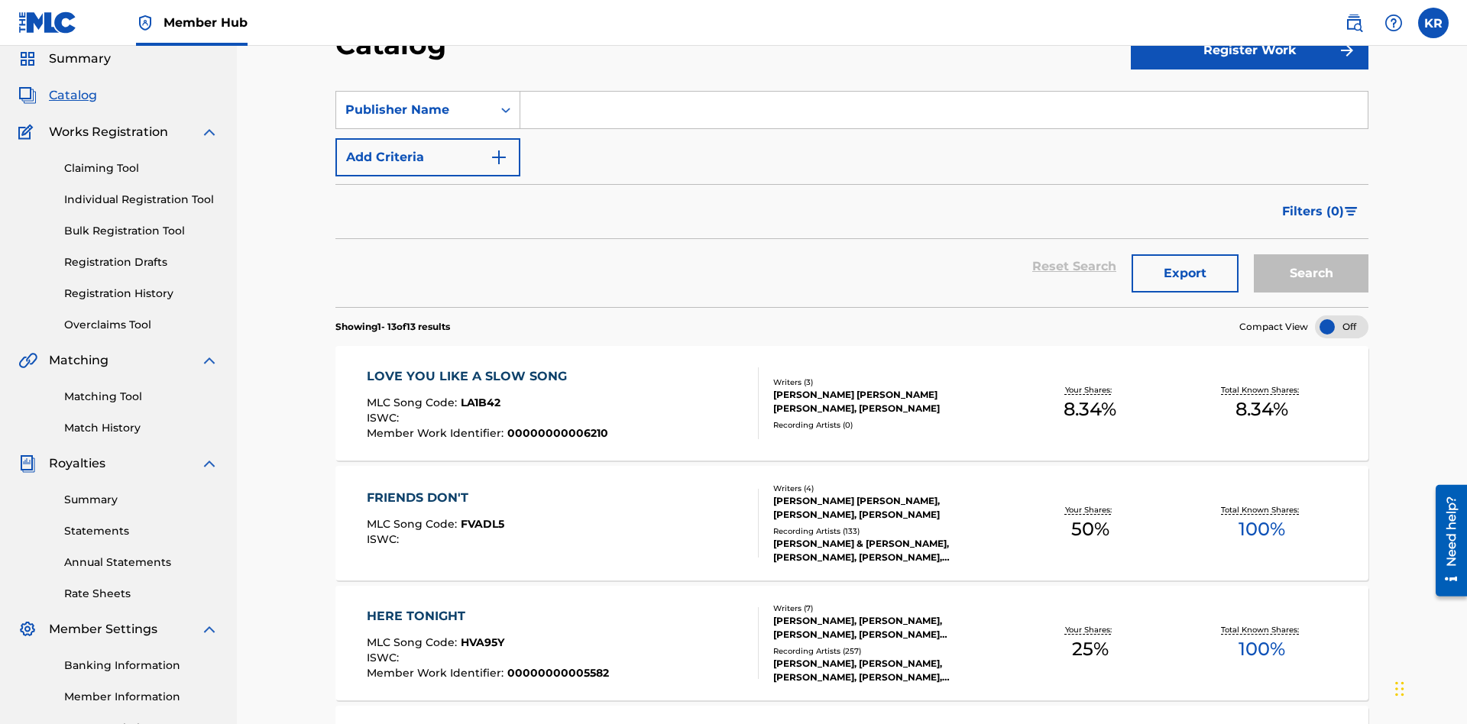
click at [944, 110] on input "Search Form" at bounding box center [943, 110] width 847 height 37
type input "SUPER BIG MUSIC"
click at [1311, 254] on button "Search" at bounding box center [1311, 273] width 115 height 38
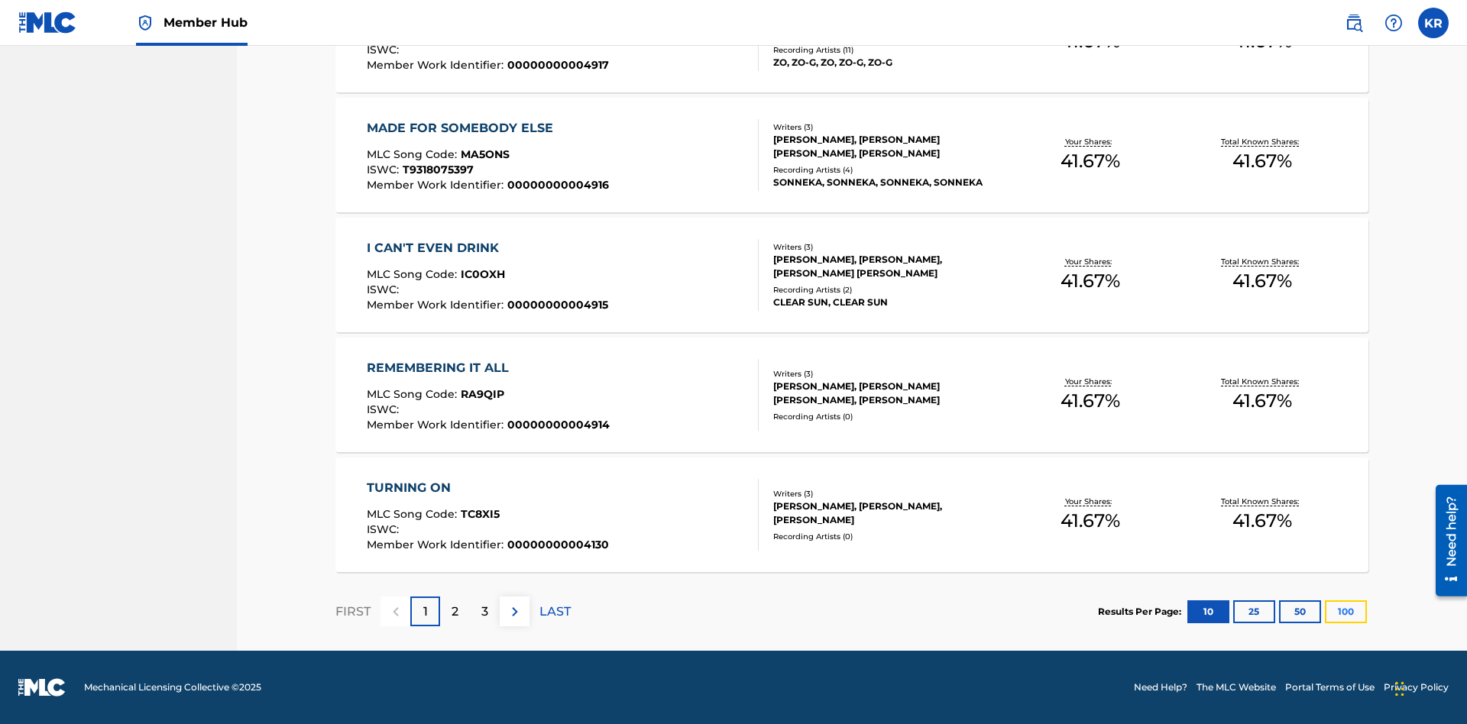
click at [1325, 611] on button "100" at bounding box center [1346, 612] width 42 height 23
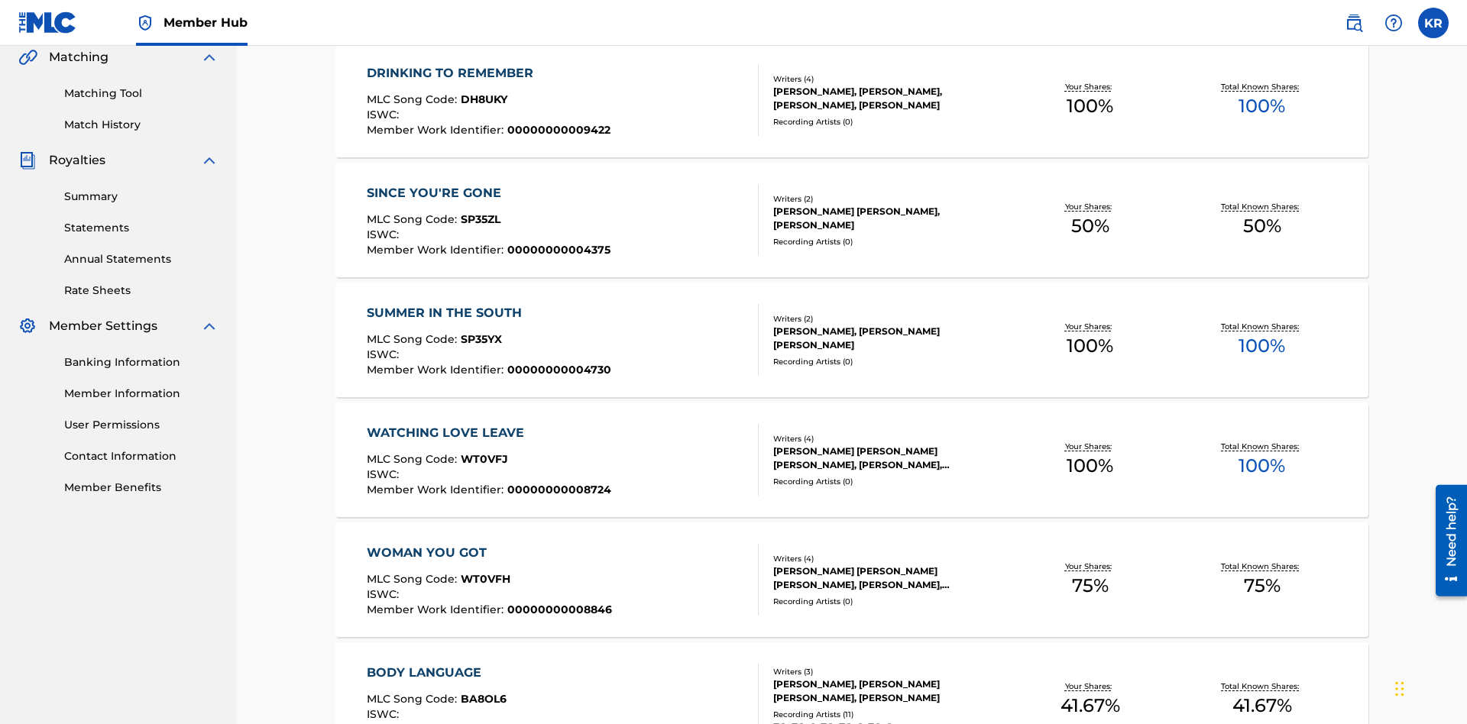
scroll to position [348, 0]
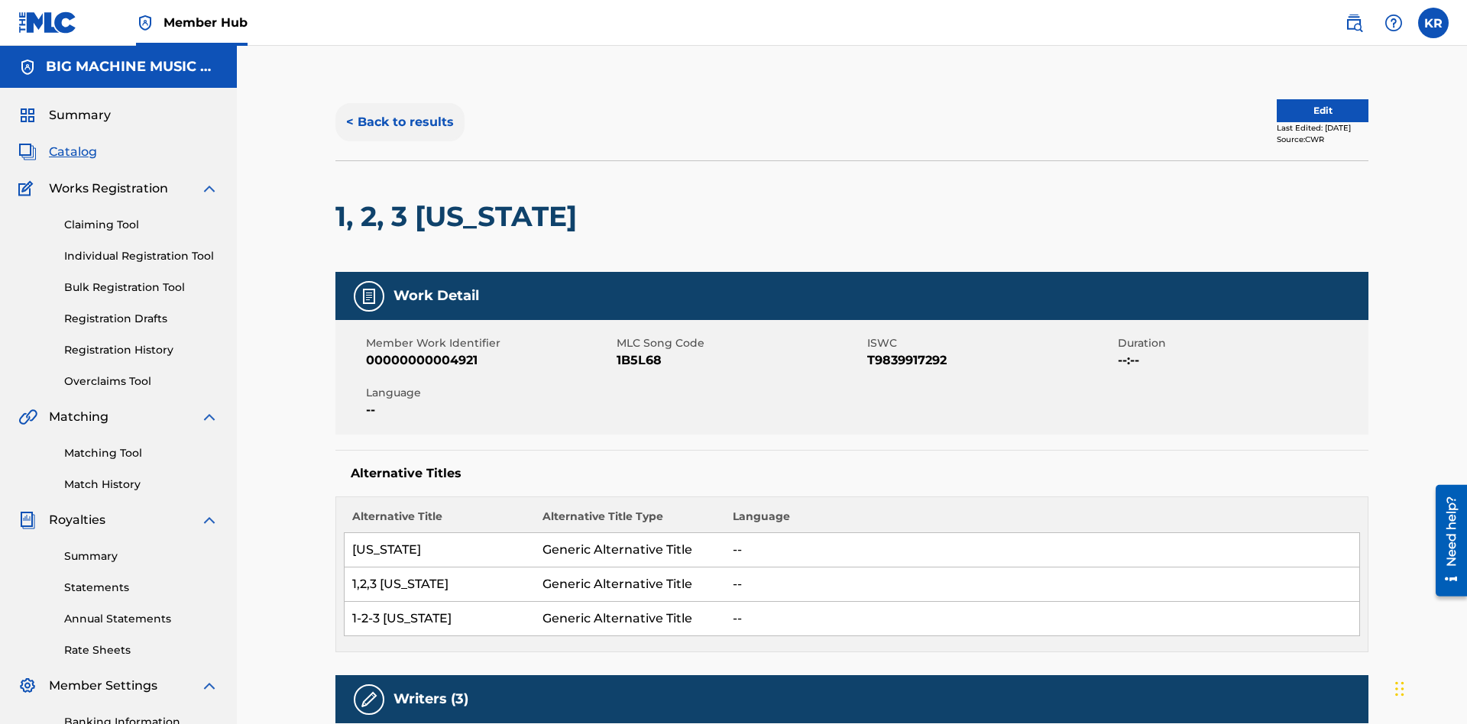
click at [399, 111] on button "< Back to results" at bounding box center [399, 122] width 129 height 38
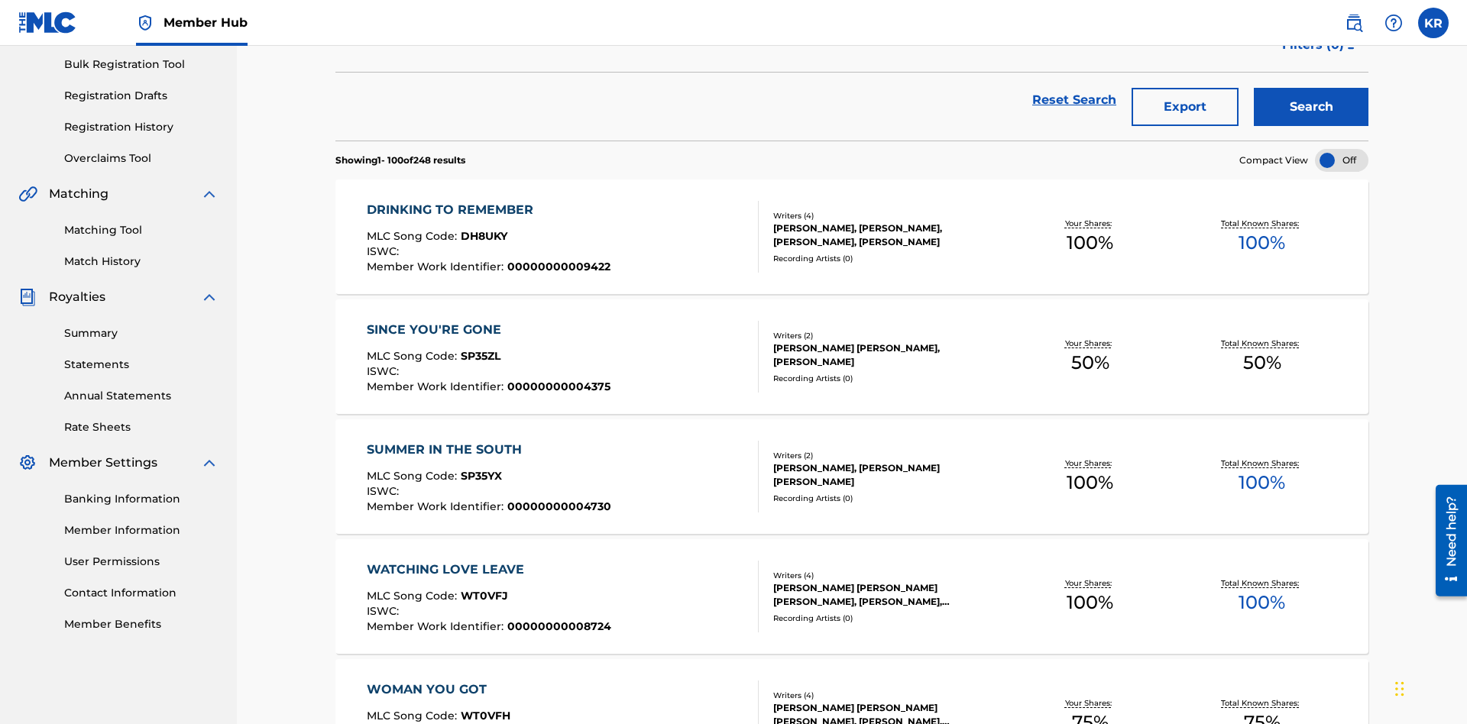
scroll to position [219, 0]
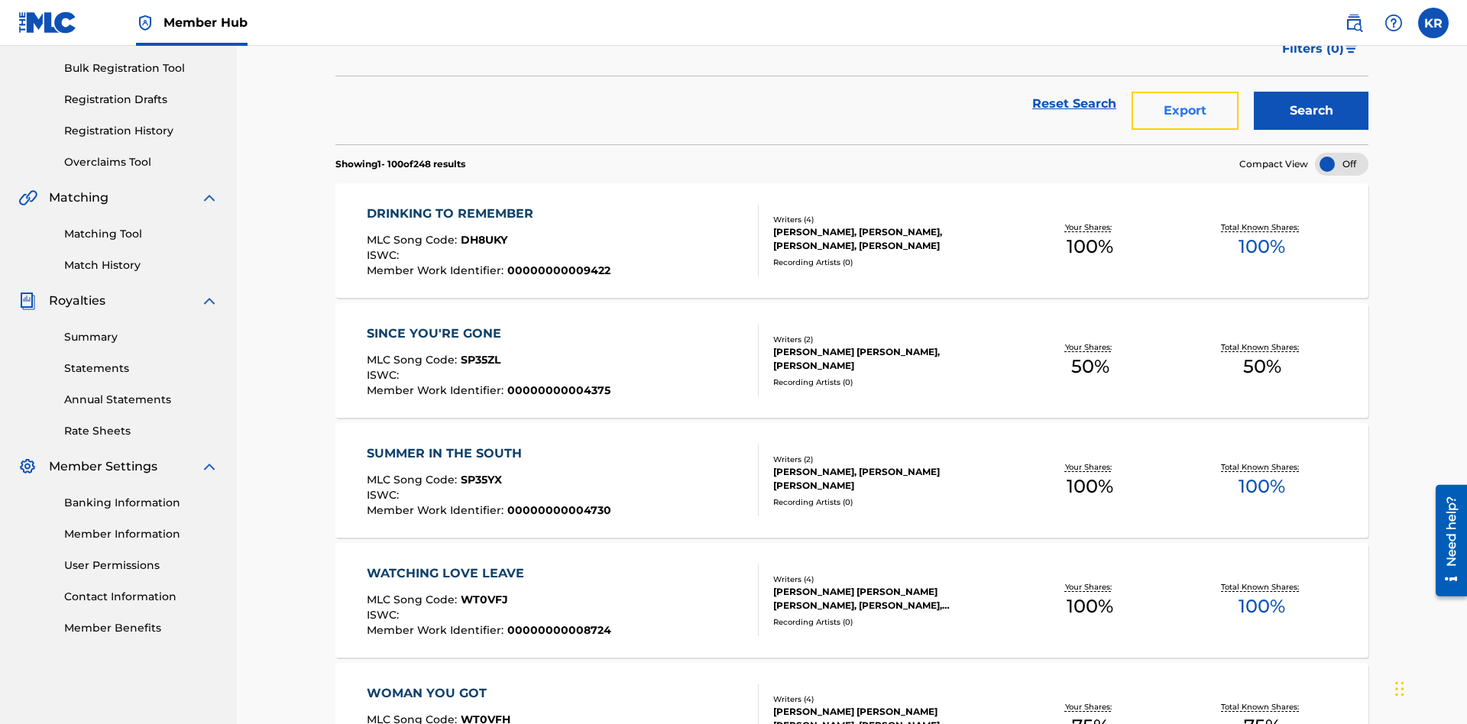
click at [1185, 111] on button "Export" at bounding box center [1185, 111] width 107 height 38
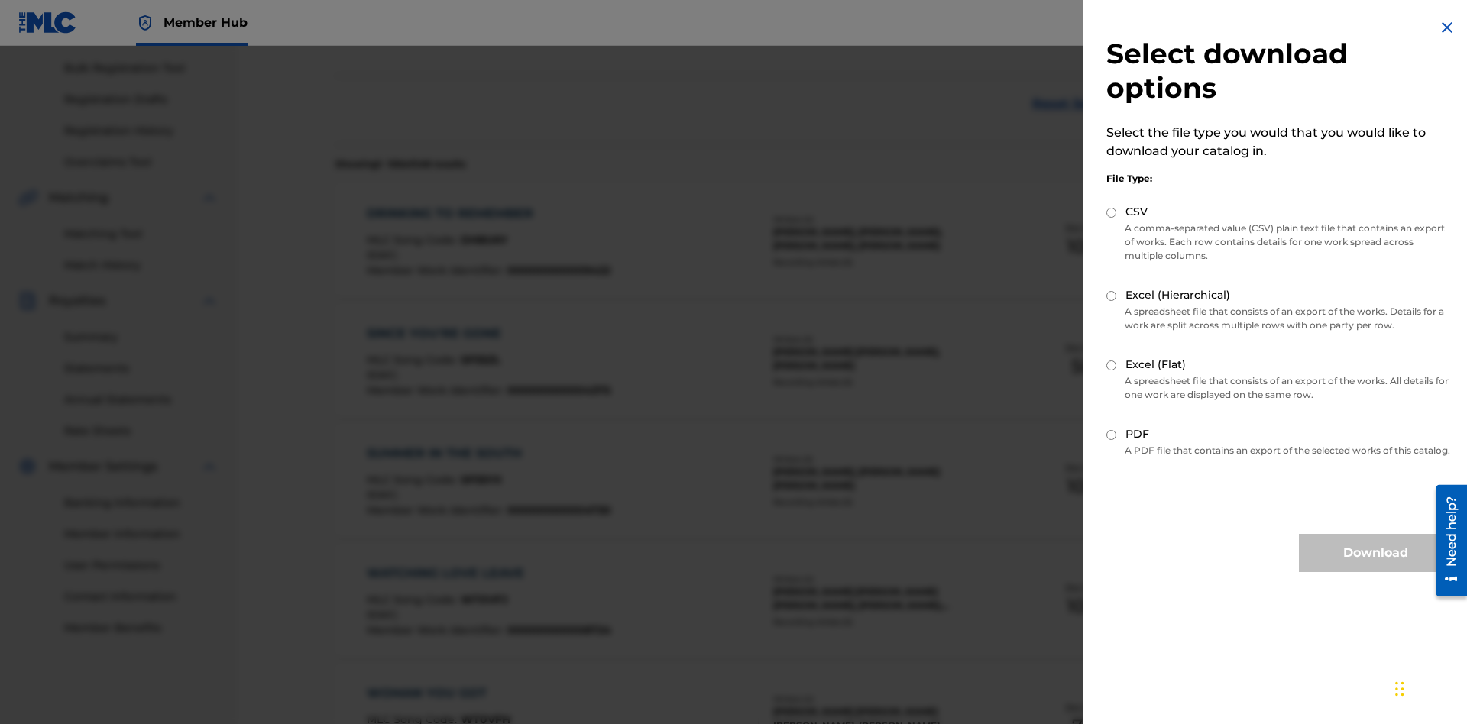
click at [1112, 296] on input "Excel (Hierarchical)" at bounding box center [1111, 296] width 10 height 10
radio input "true"
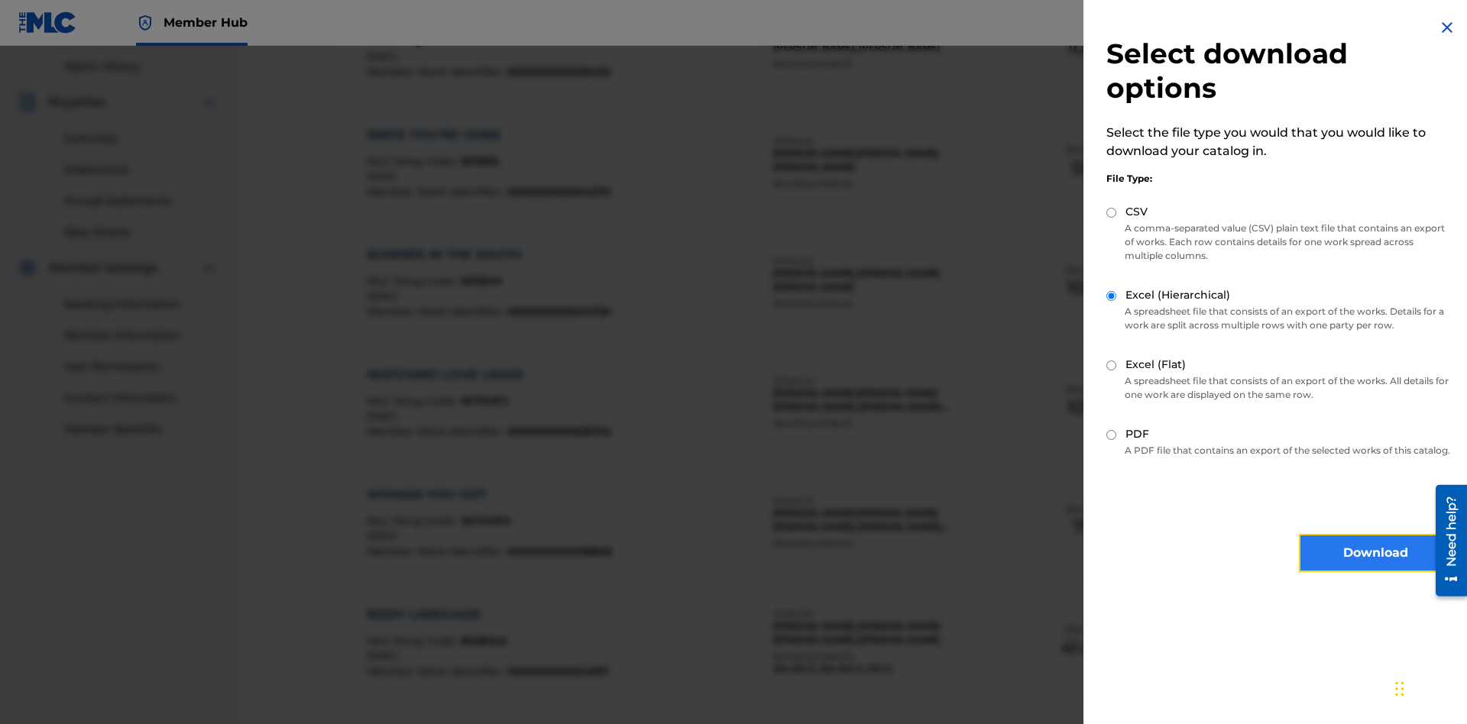
click at [1375, 567] on button "Download" at bounding box center [1375, 553] width 153 height 38
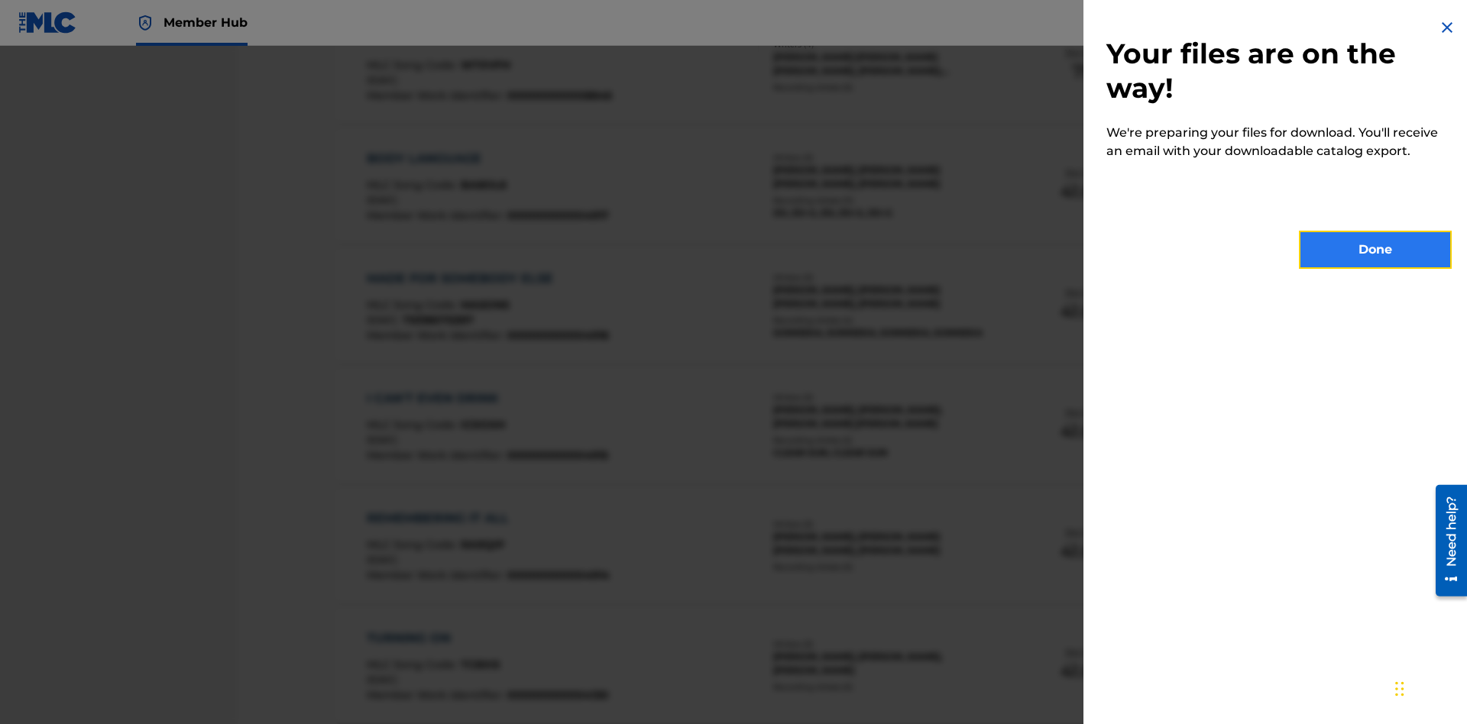
click at [1375, 250] on button "Done" at bounding box center [1375, 250] width 153 height 38
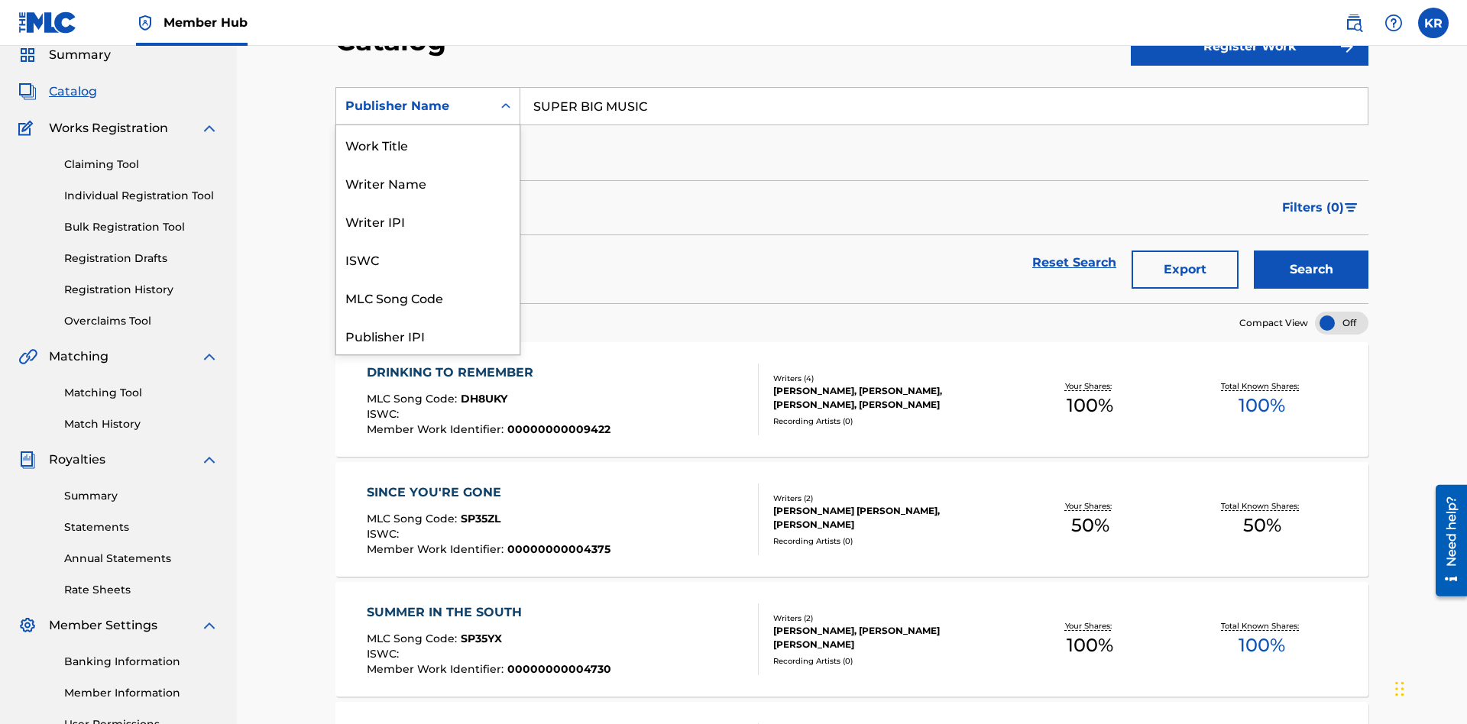
scroll to position [229, 0]
click at [428, 125] on div "Publisher IPI" at bounding box center [427, 106] width 183 height 38
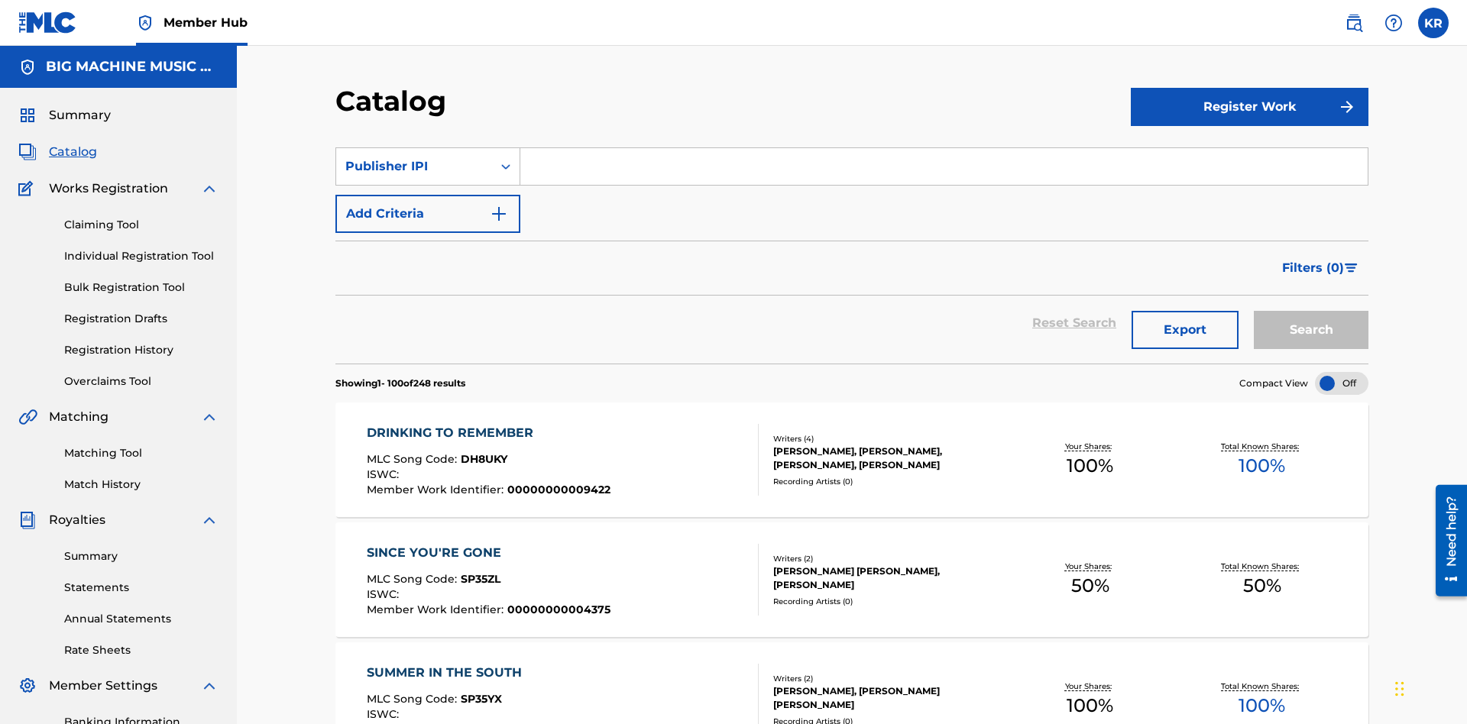
click at [944, 148] on input "Search Form" at bounding box center [943, 166] width 847 height 37
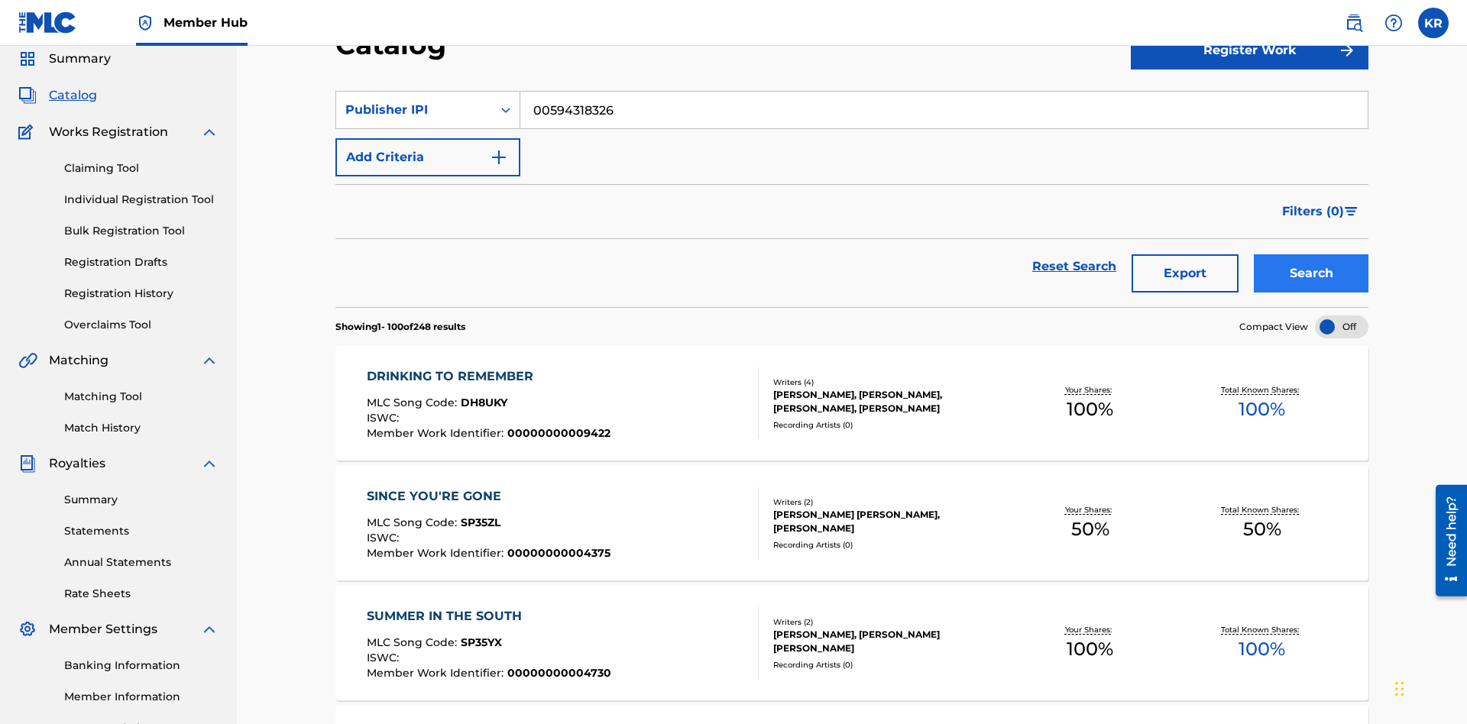
type input "00594318326"
click at [1311, 254] on button "Search" at bounding box center [1311, 273] width 115 height 38
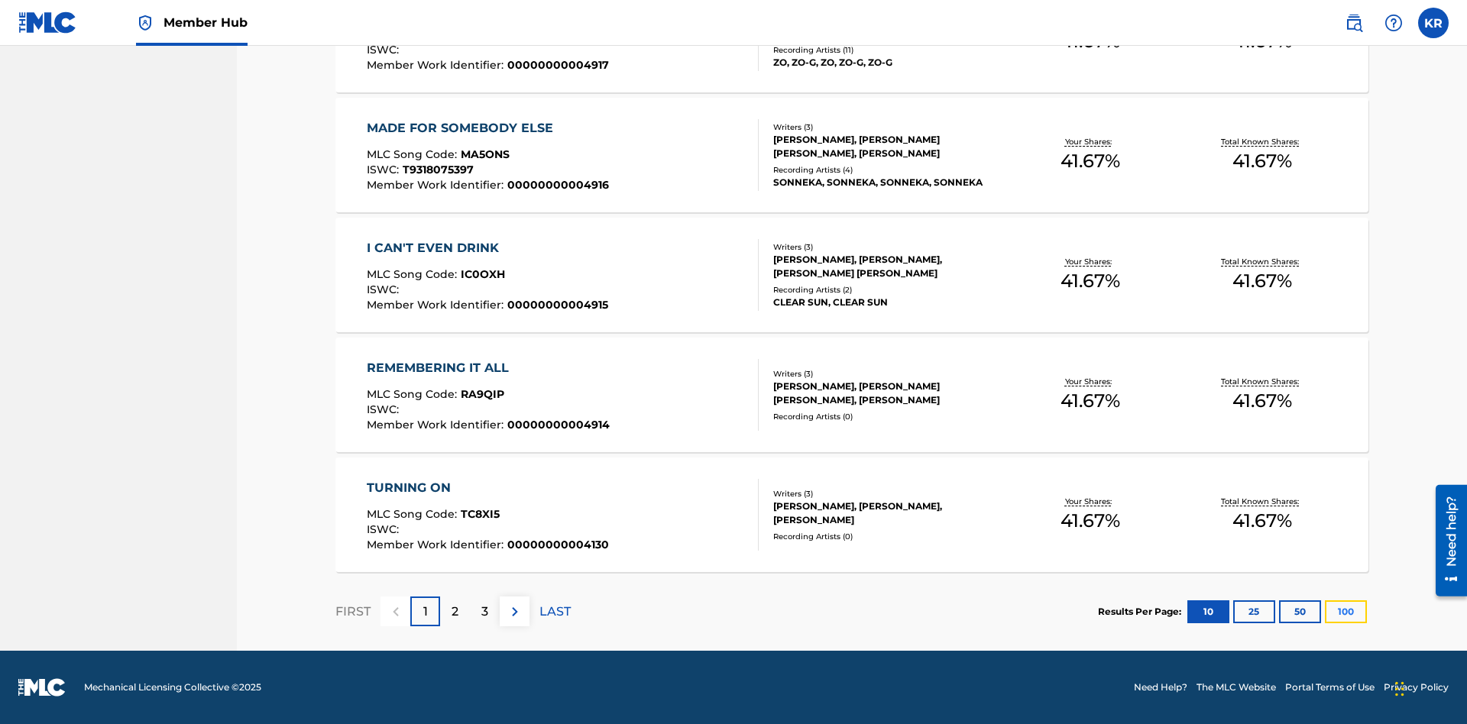
click at [1325, 611] on button "100" at bounding box center [1346, 612] width 42 height 23
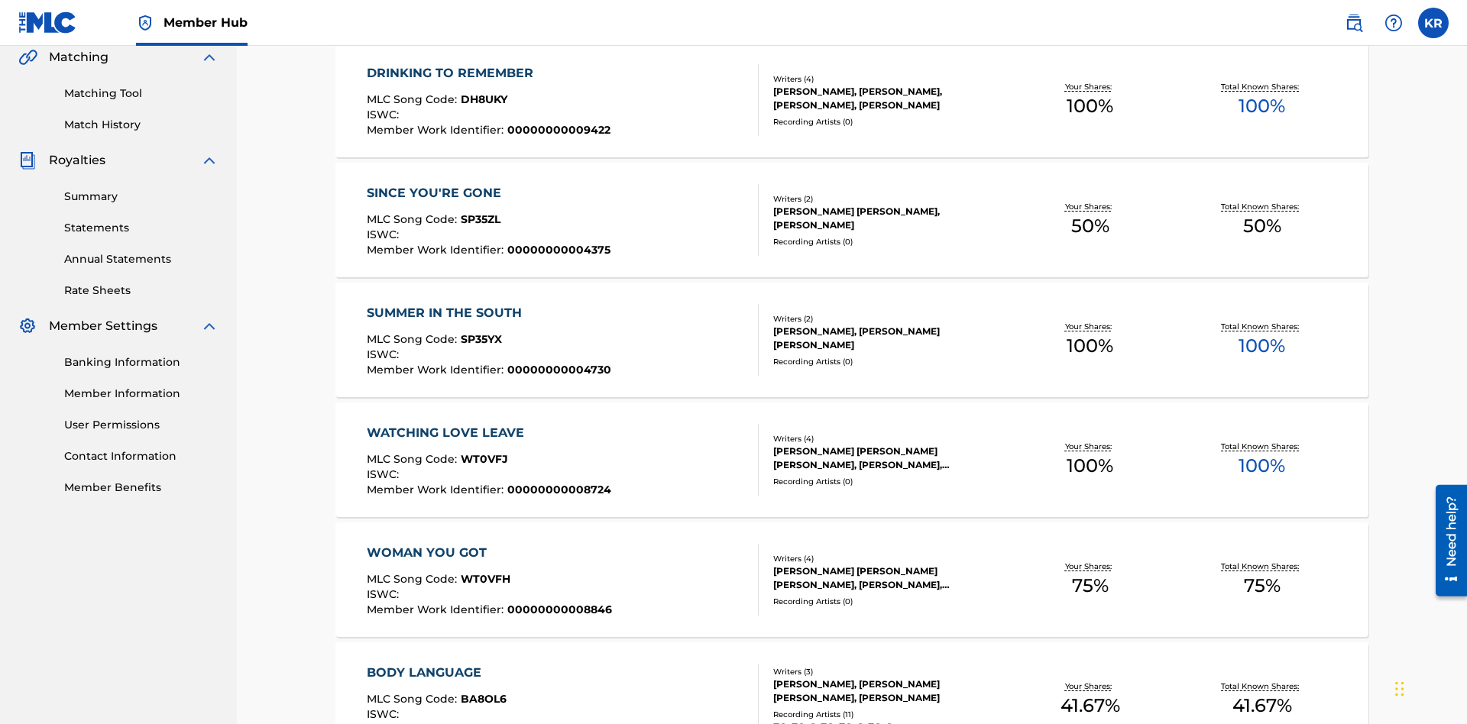
scroll to position [348, 0]
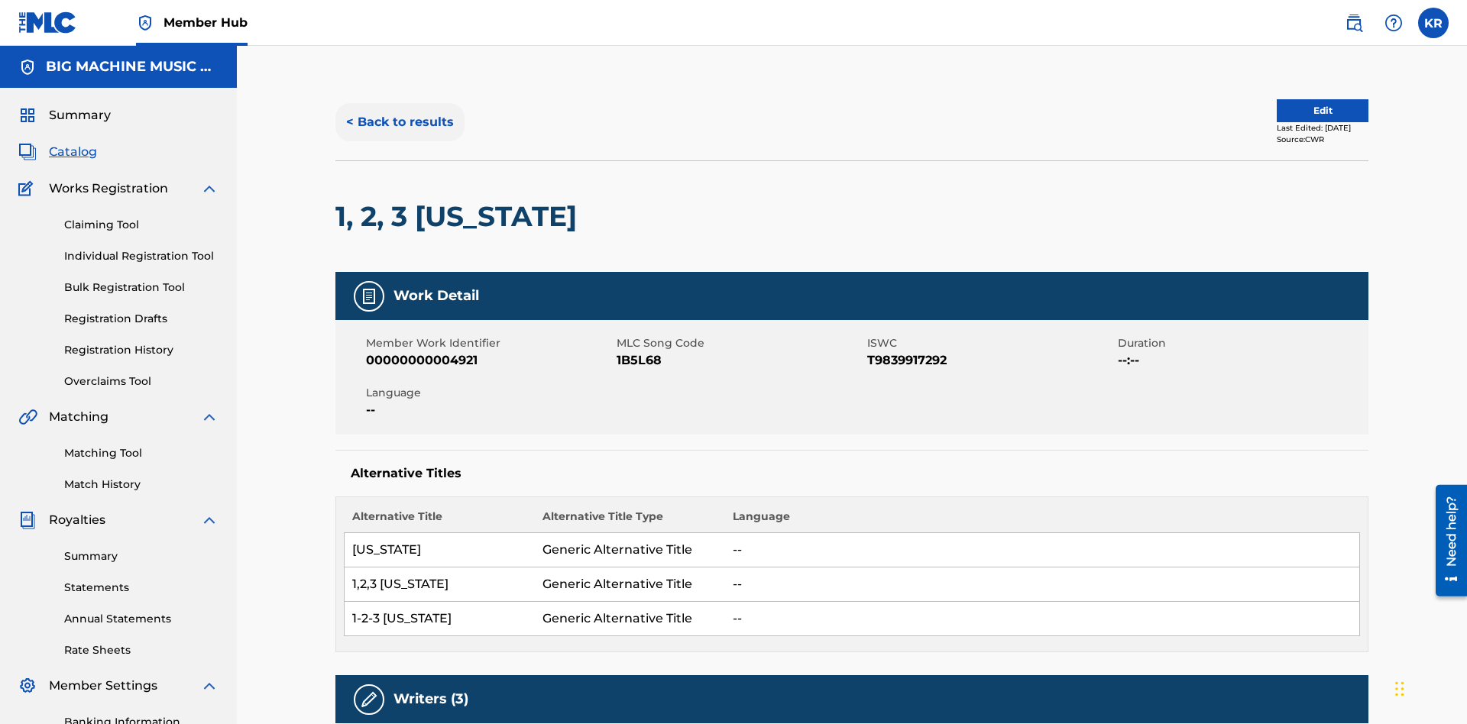
click at [399, 111] on button "< Back to results" at bounding box center [399, 122] width 129 height 38
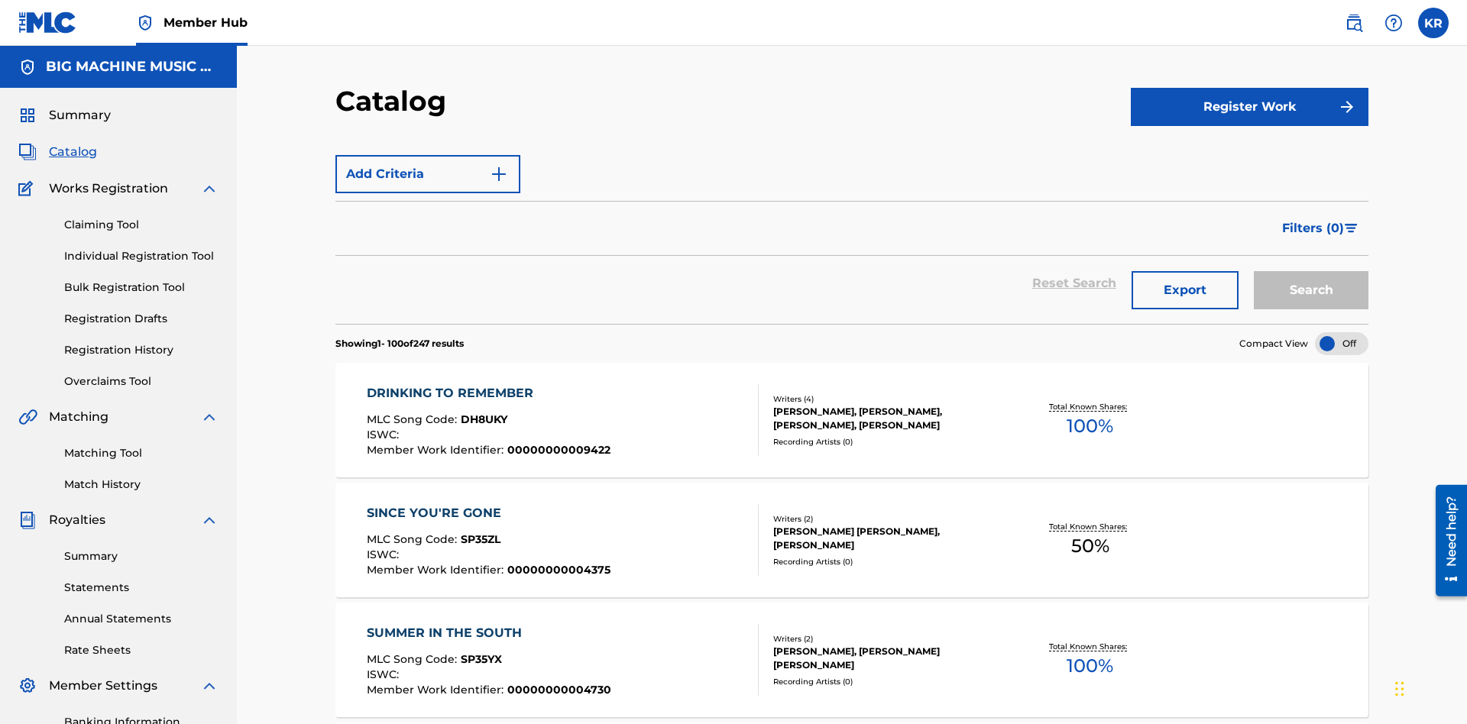
scroll to position [223, 0]
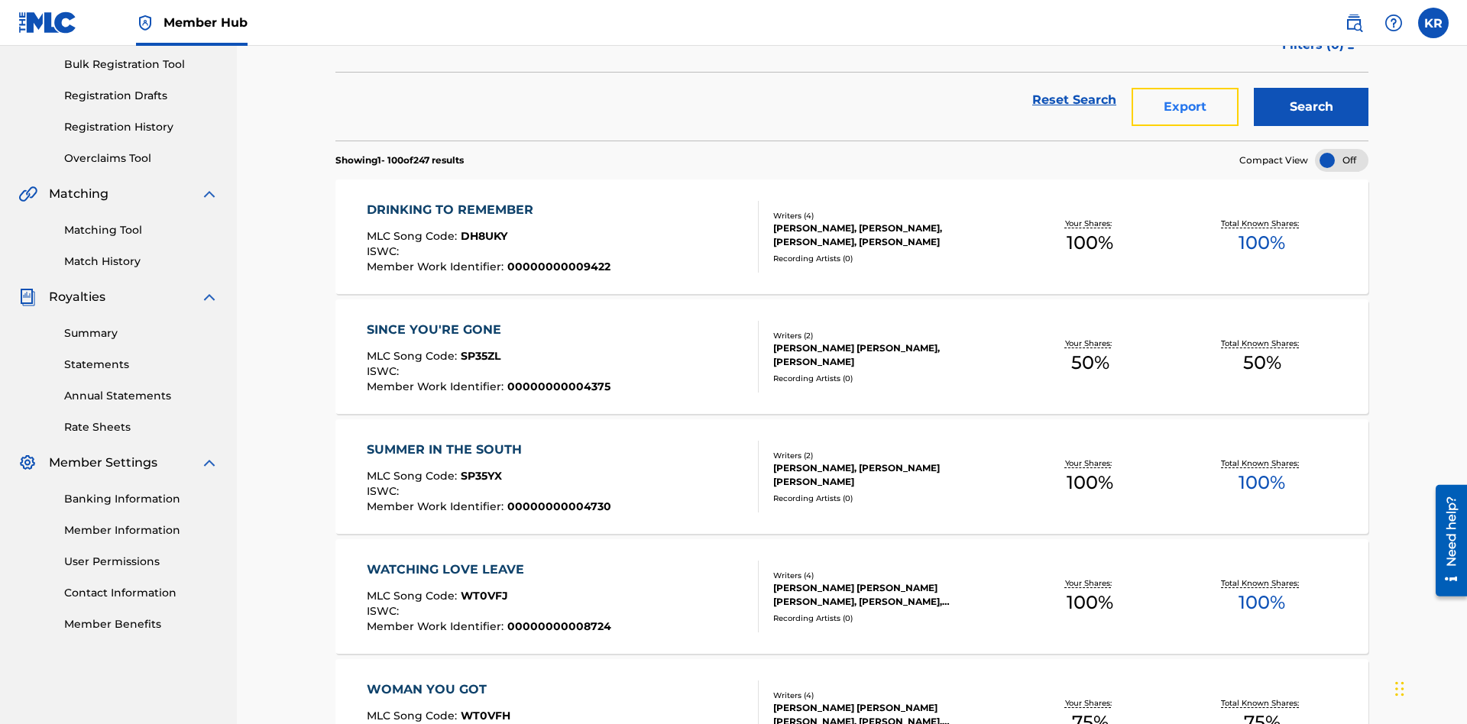
click at [1185, 111] on button "Export" at bounding box center [1185, 107] width 107 height 38
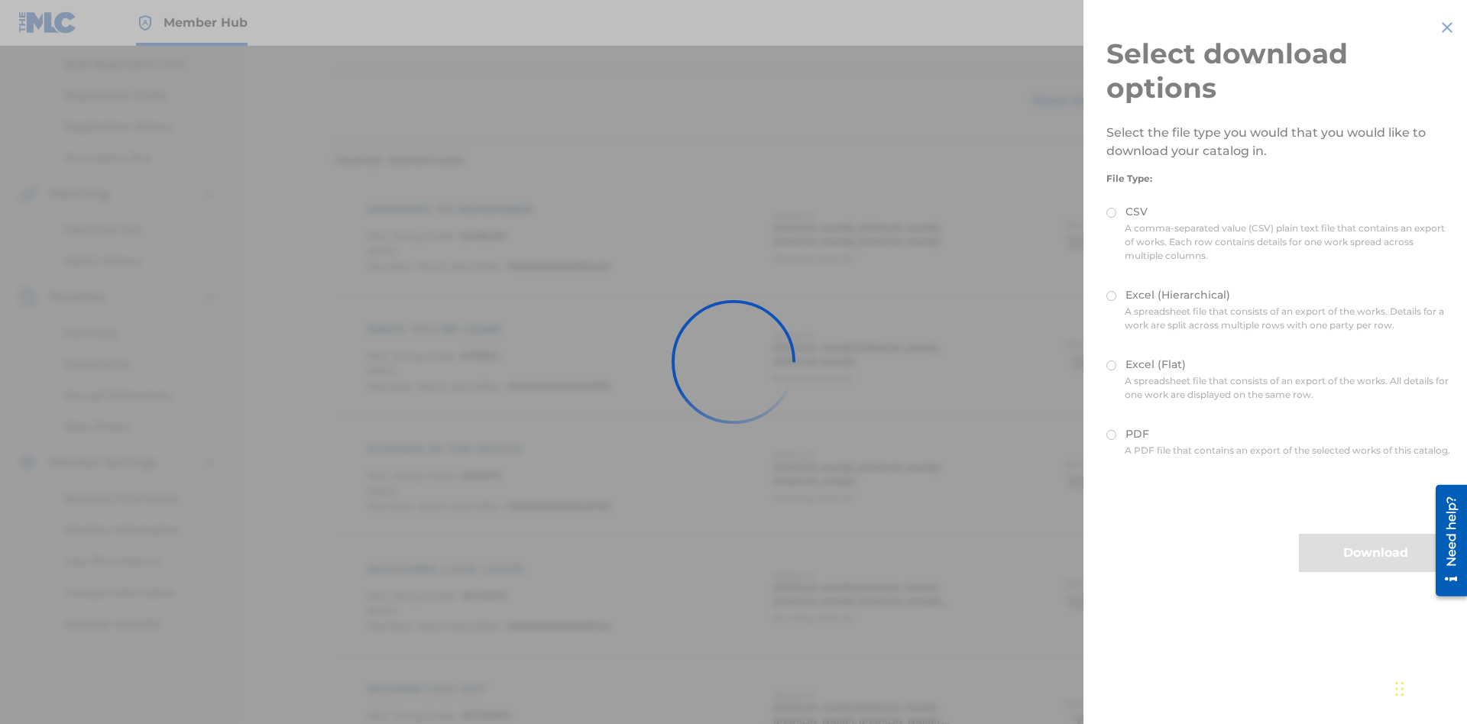
scroll to position [219, 0]
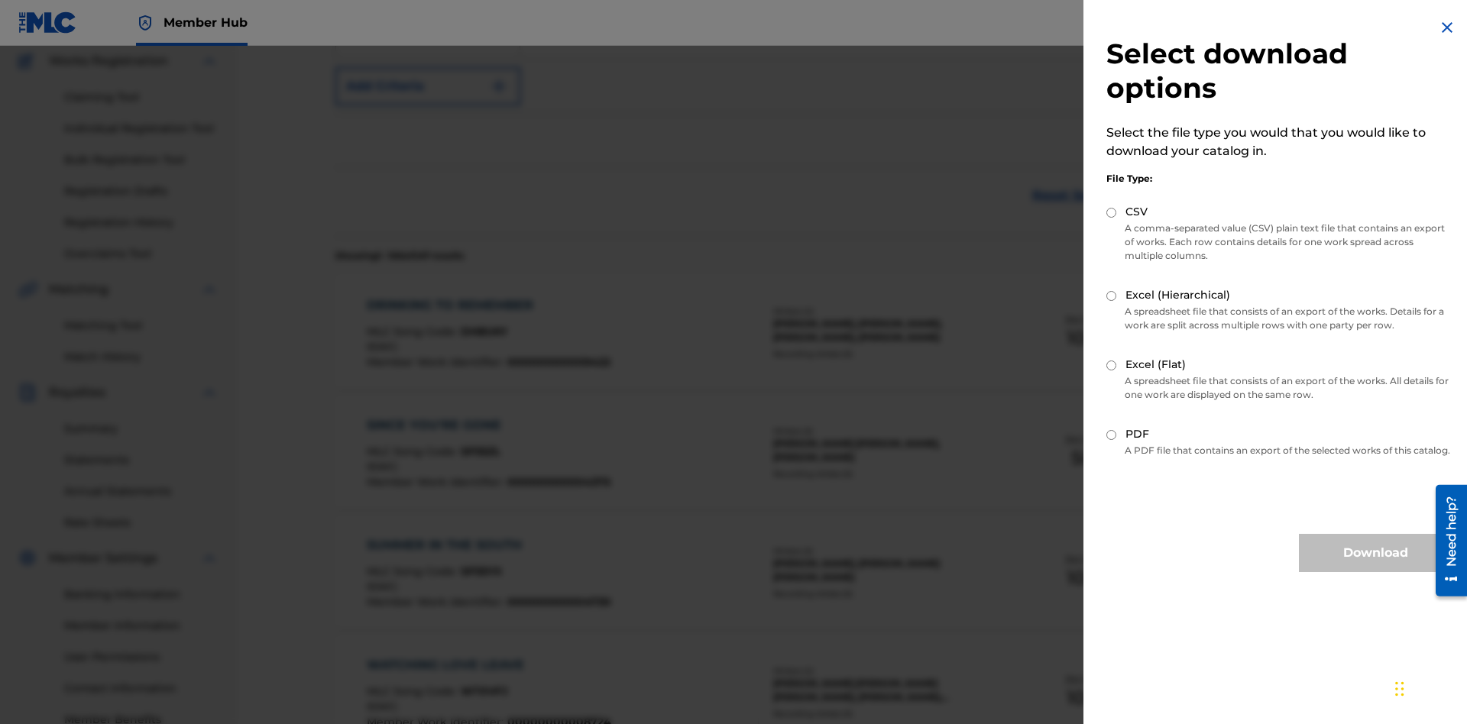
click at [1112, 365] on input "Excel (Flat)" at bounding box center [1111, 366] width 10 height 10
radio input "true"
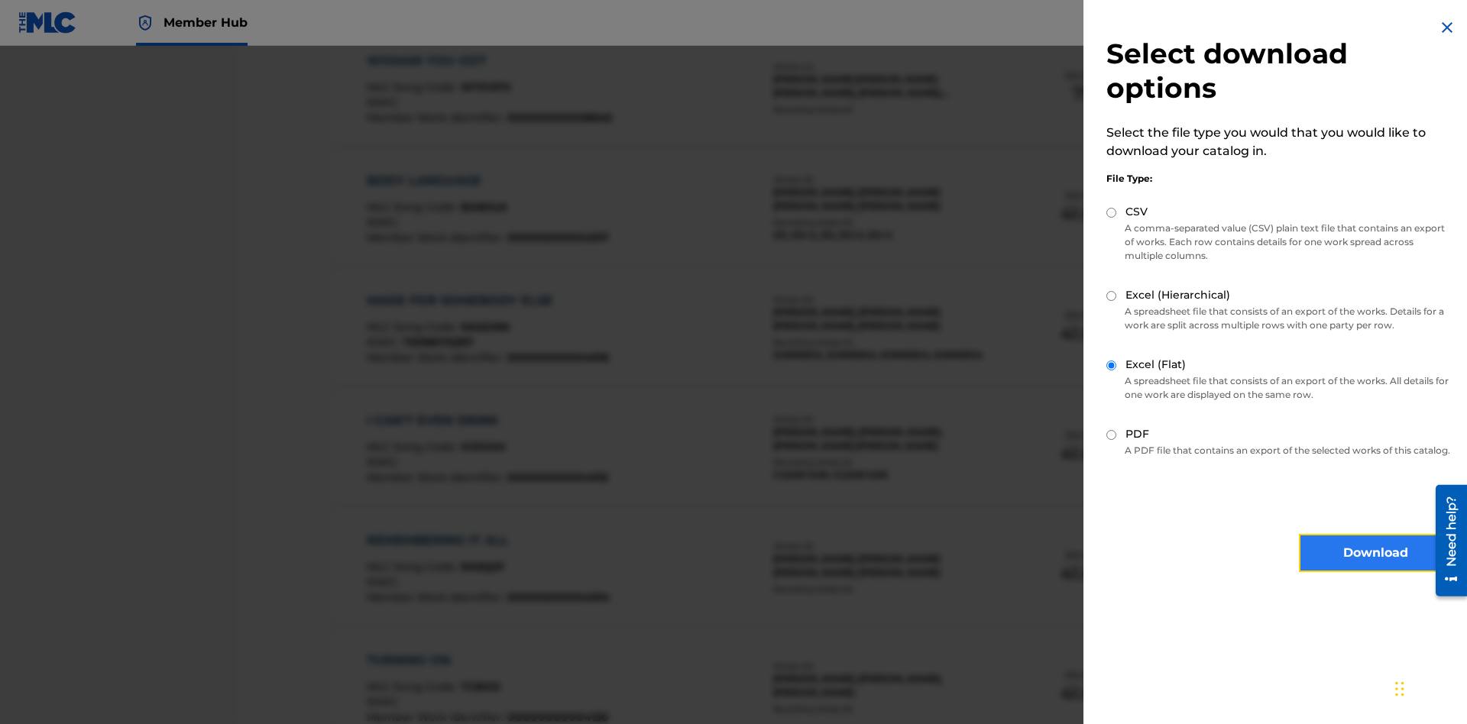
click at [1375, 567] on button "Download" at bounding box center [1375, 553] width 153 height 38
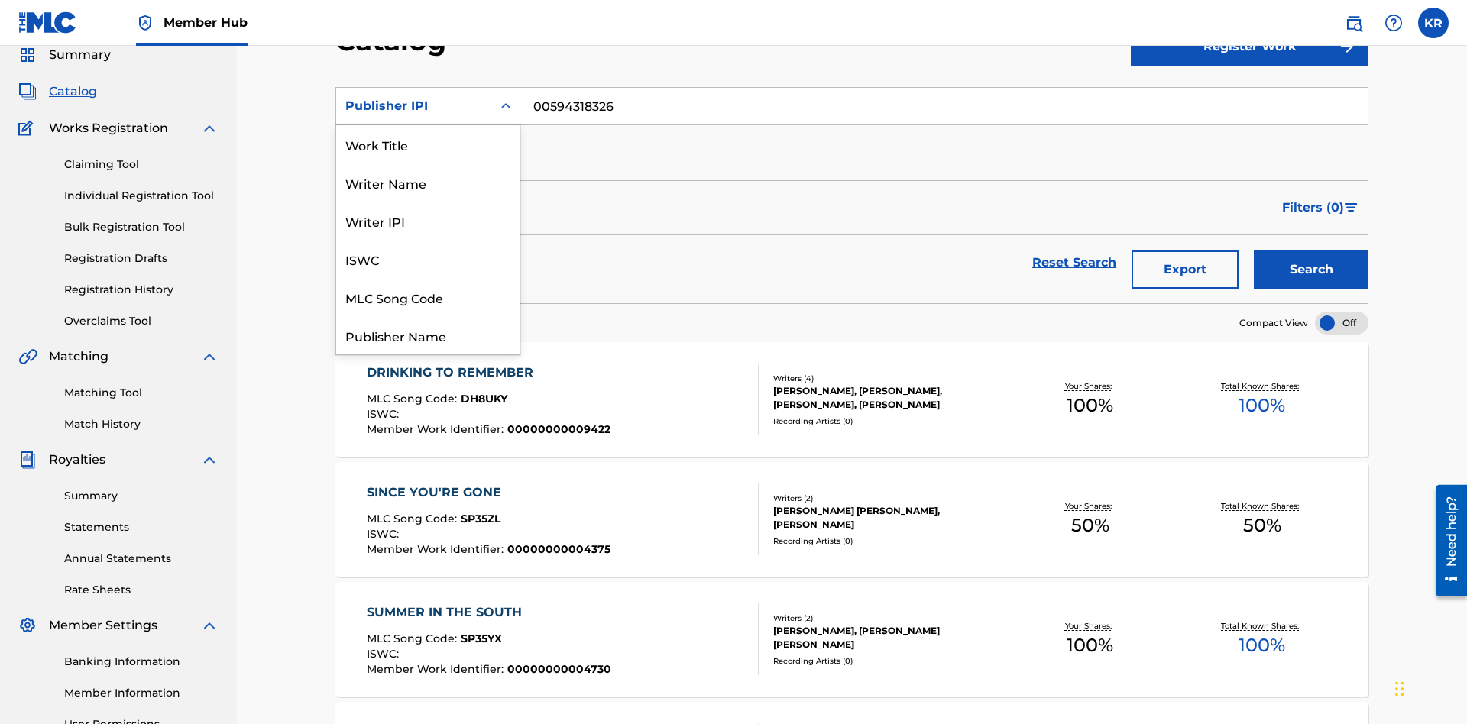
scroll to position [229, 0]
click at [428, 259] on div "Artist" at bounding box center [427, 259] width 183 height 38
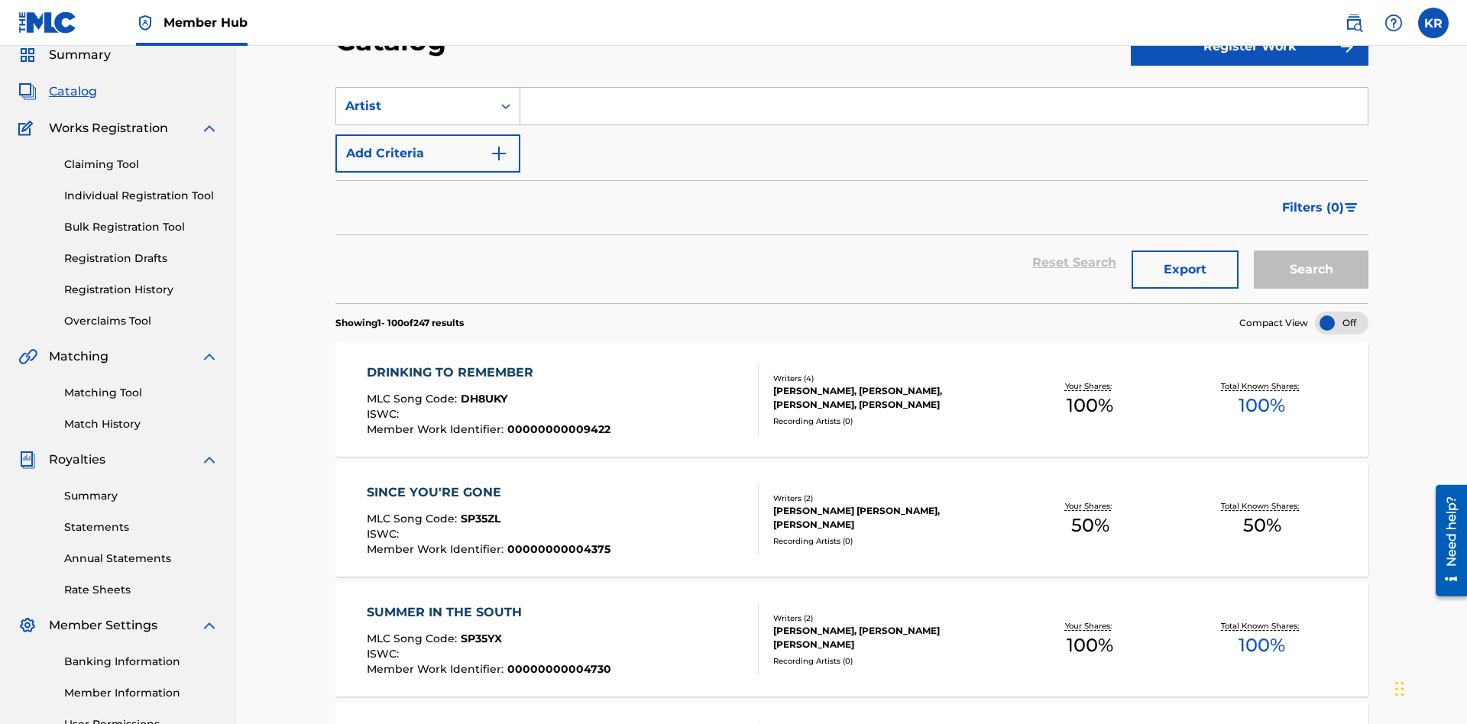
click at [944, 110] on input "Search Form" at bounding box center [943, 106] width 847 height 37
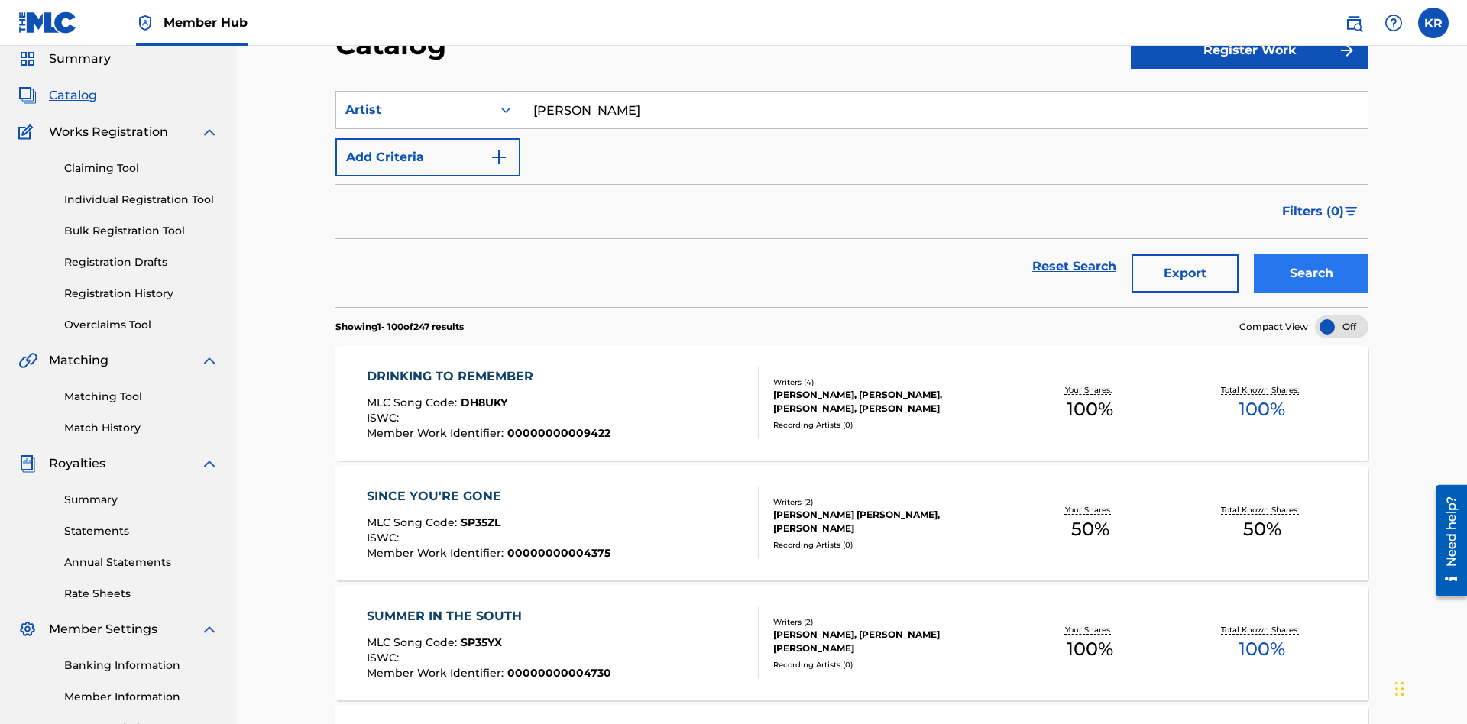
type input "BRETT YOUNG"
click at [1311, 254] on button "Search" at bounding box center [1311, 273] width 115 height 38
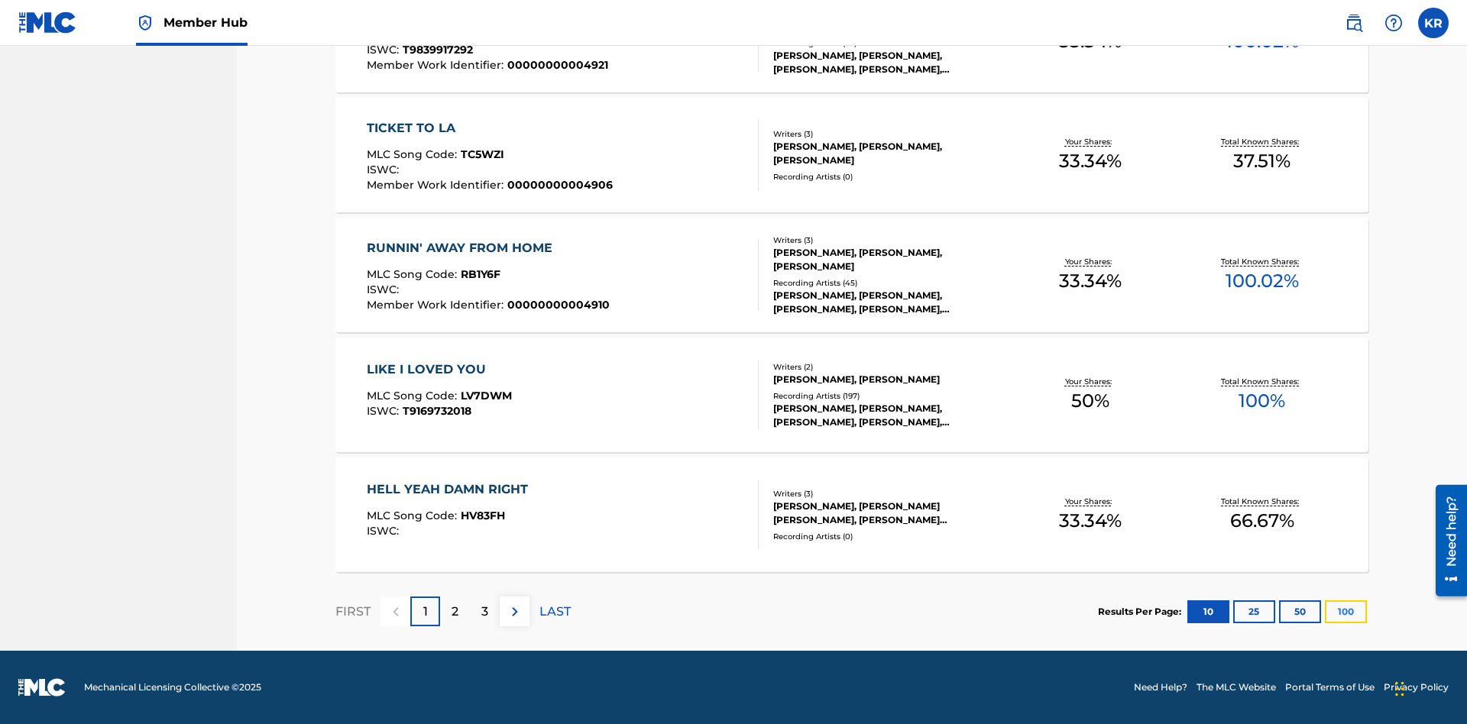
click at [1325, 611] on button "100" at bounding box center [1346, 612] width 42 height 23
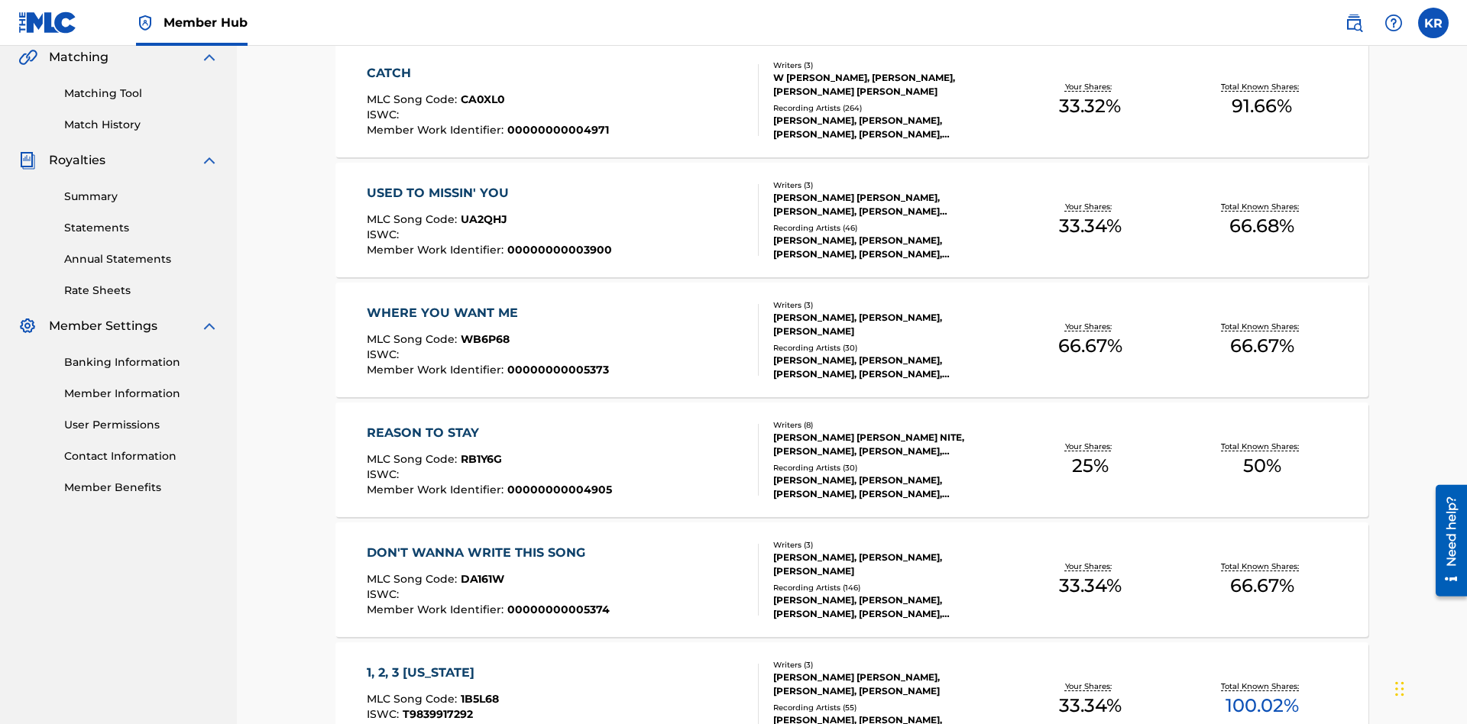
scroll to position [348, 0]
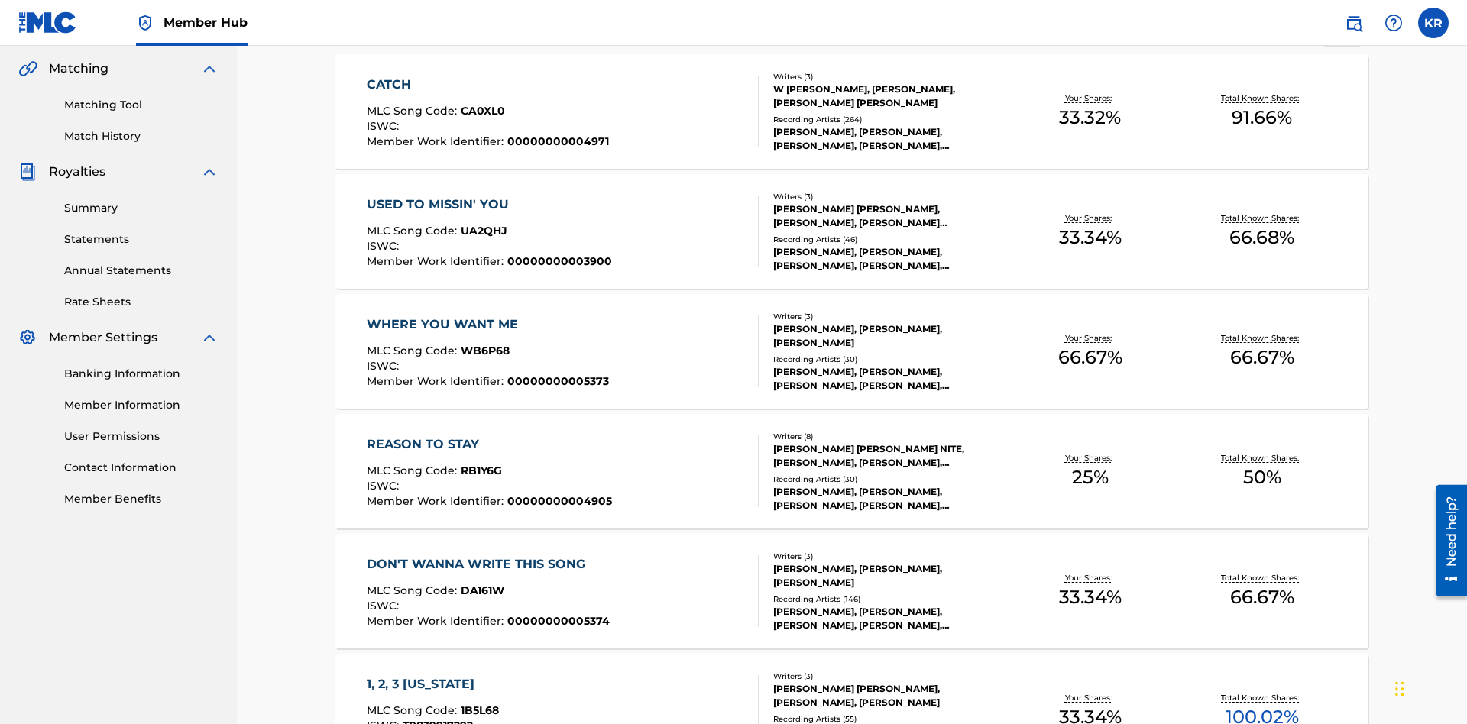
click at [478, 704] on span "1B5L68" at bounding box center [480, 711] width 38 height 14
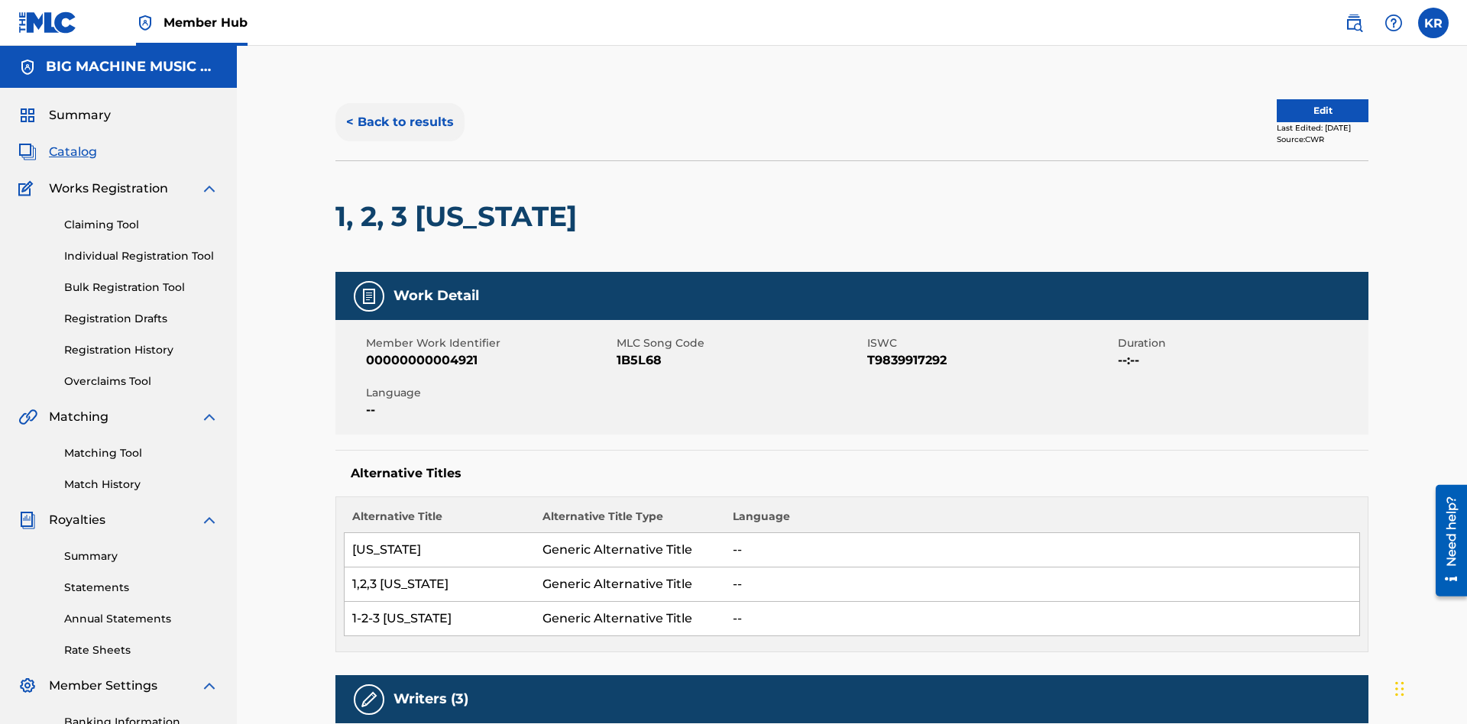
click at [399, 111] on button "< Back to results" at bounding box center [399, 122] width 129 height 38
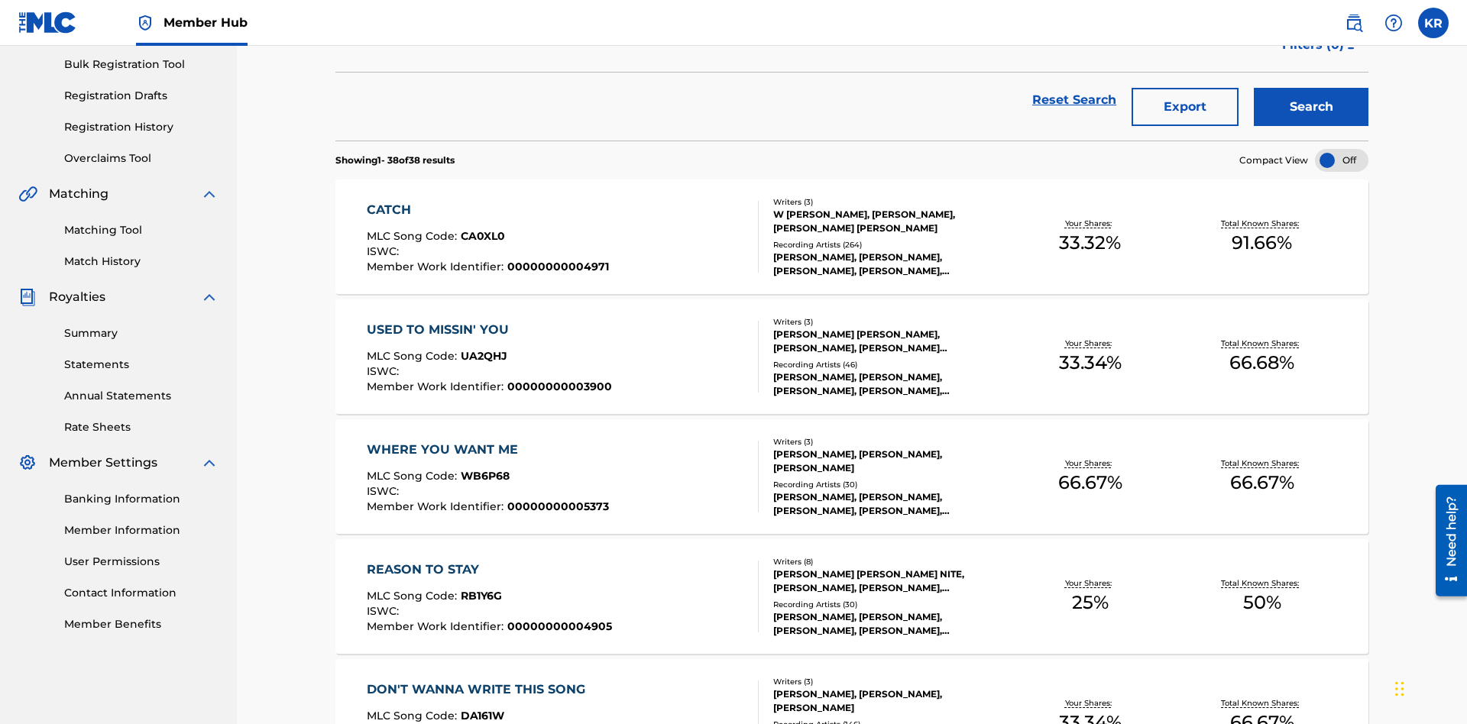
scroll to position [219, 0]
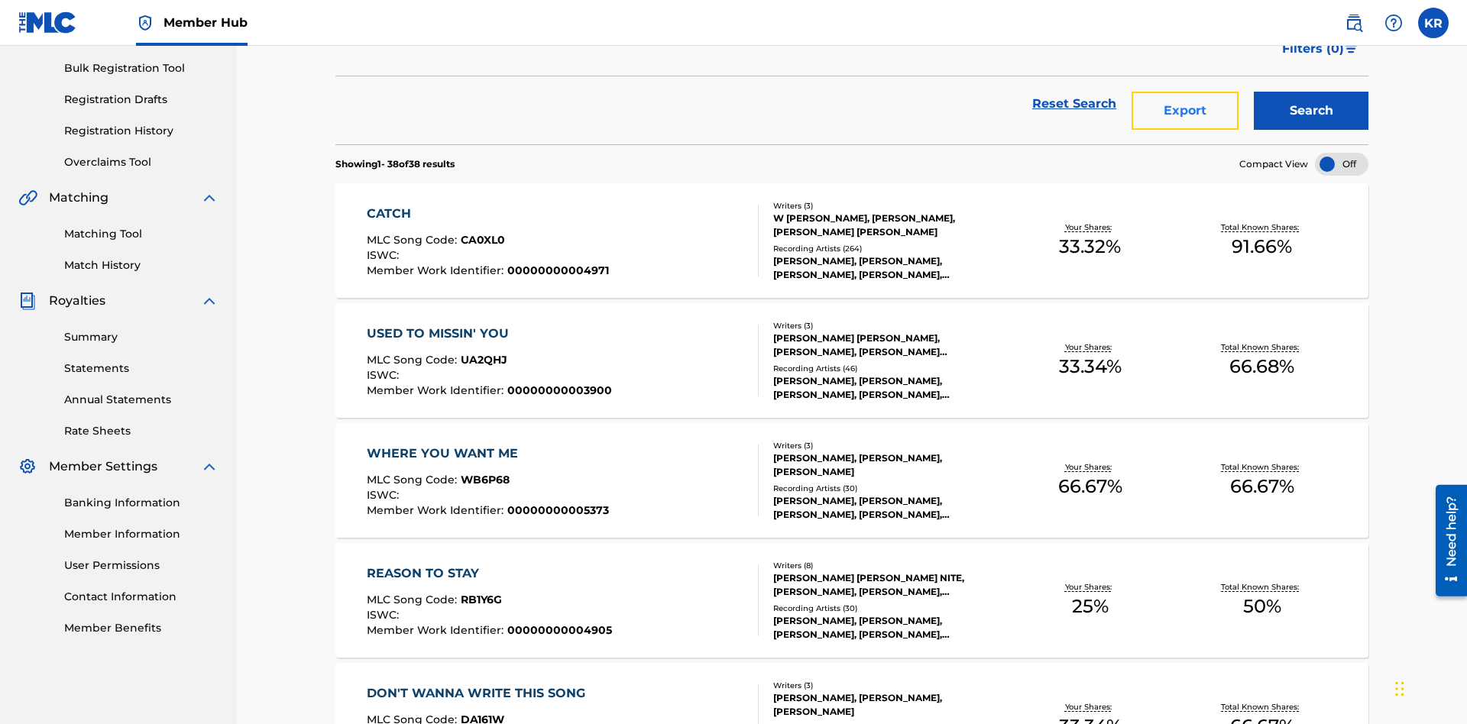
click at [1185, 111] on button "Export" at bounding box center [1185, 111] width 107 height 38
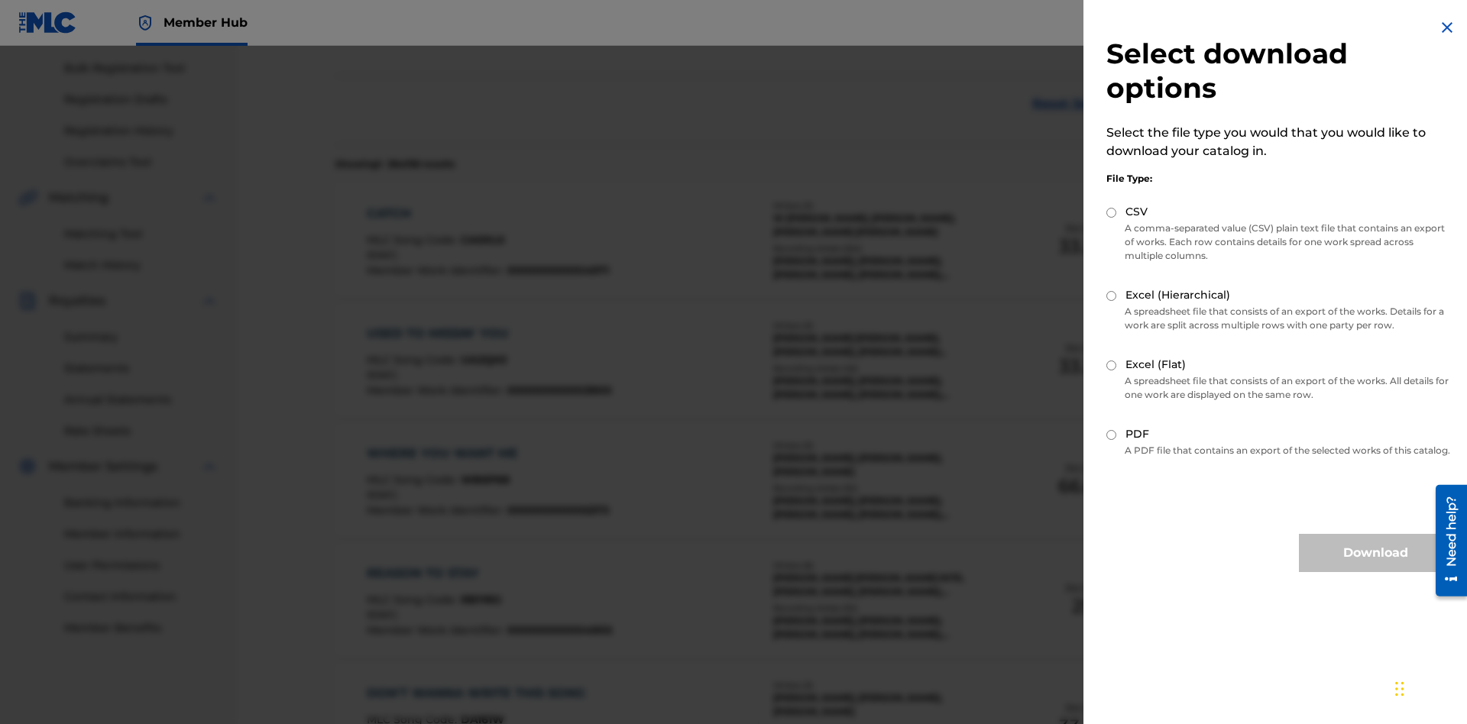
click at [1112, 296] on input "Excel (Hierarchical)" at bounding box center [1111, 296] width 10 height 10
radio input "true"
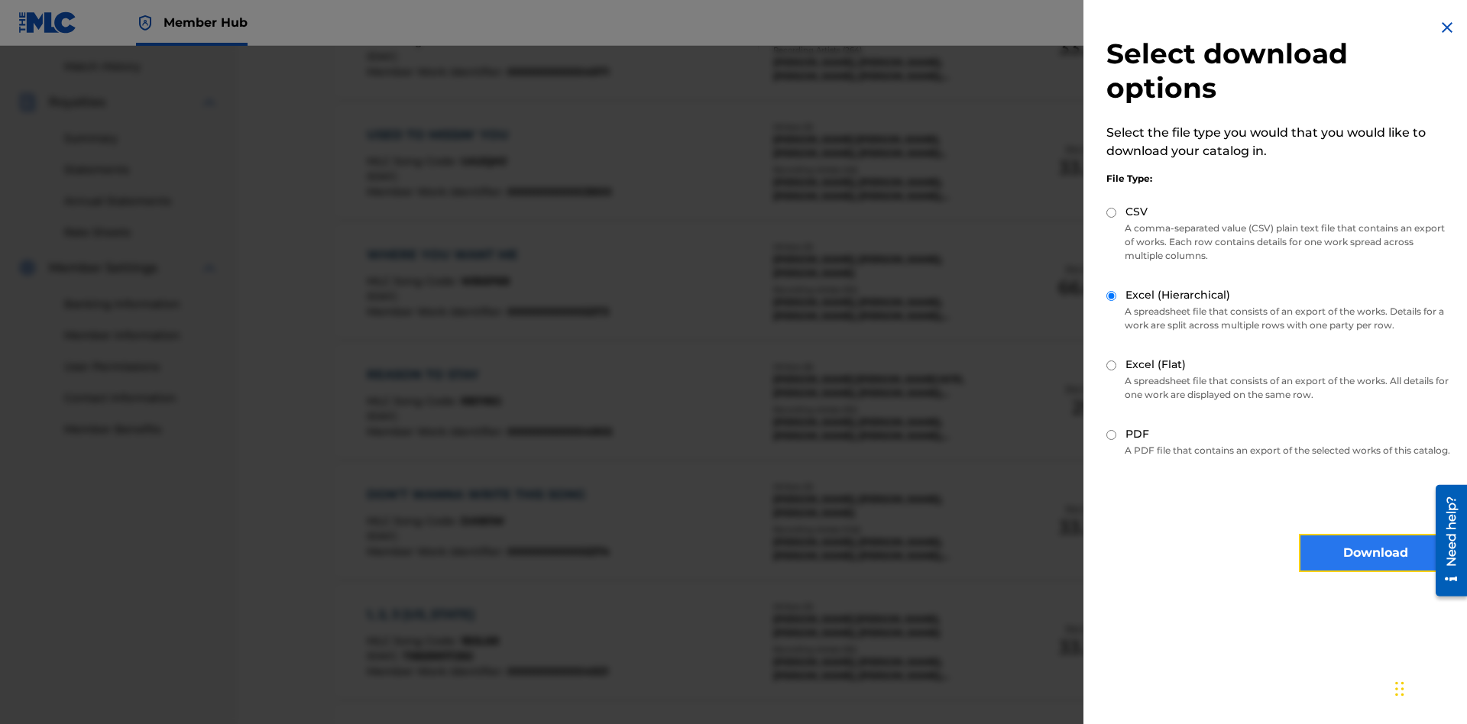
click at [1375, 567] on button "Download" at bounding box center [1375, 553] width 153 height 38
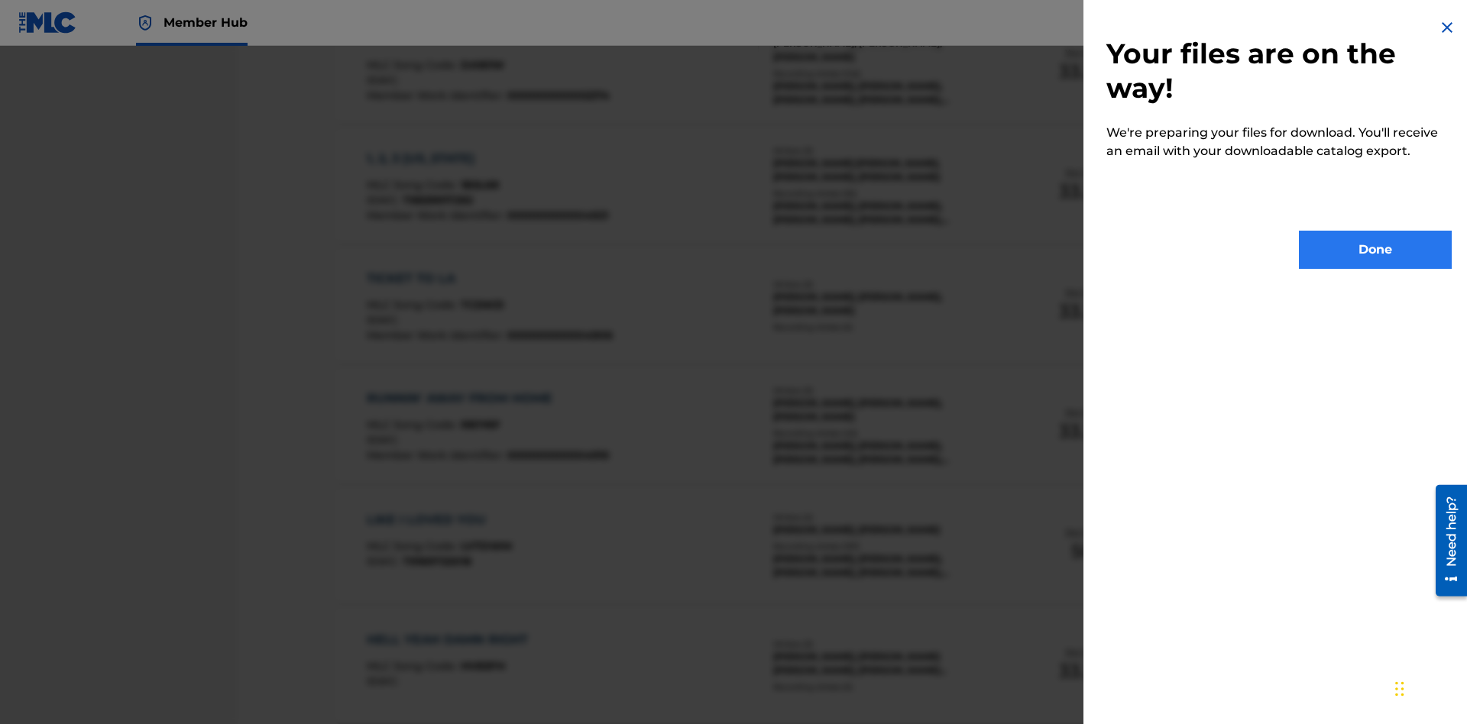
click at [1375, 250] on button "Done" at bounding box center [1375, 250] width 153 height 38
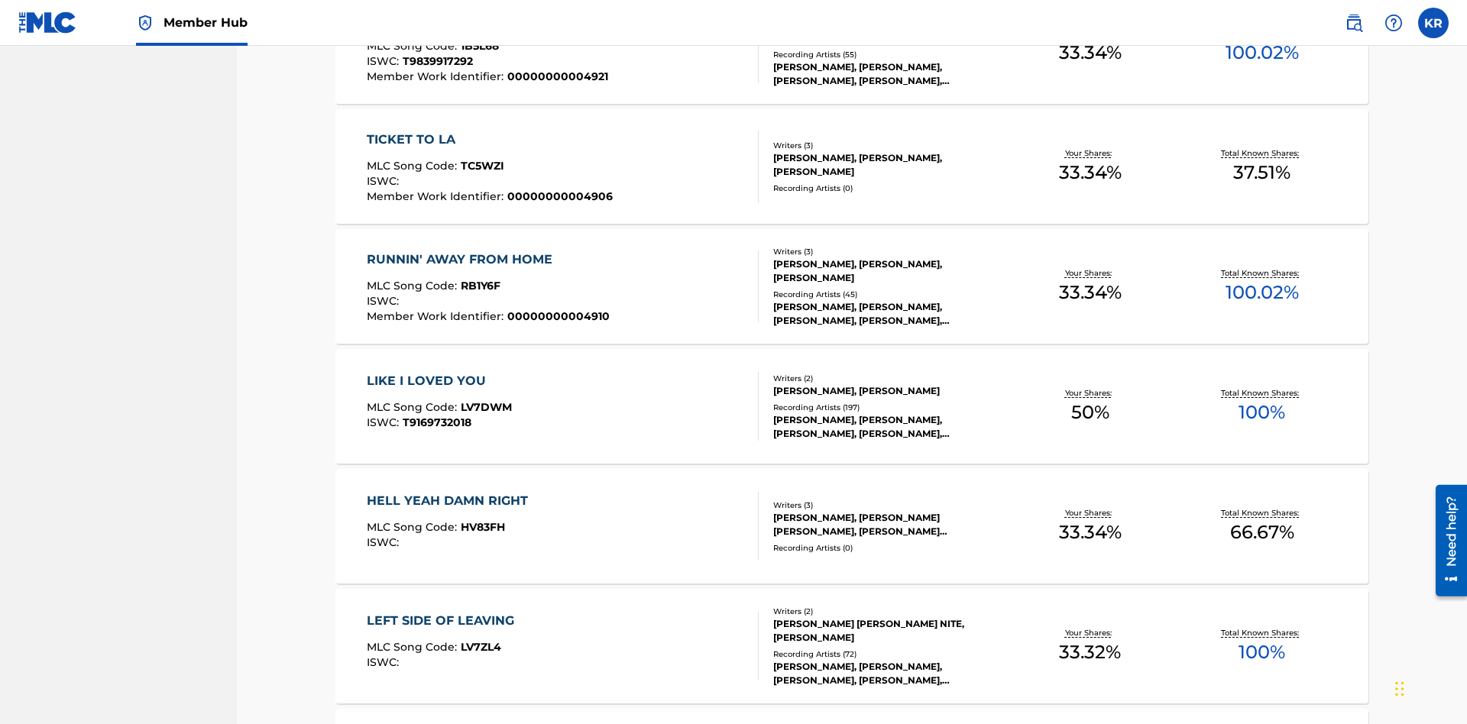
scroll to position [60, 0]
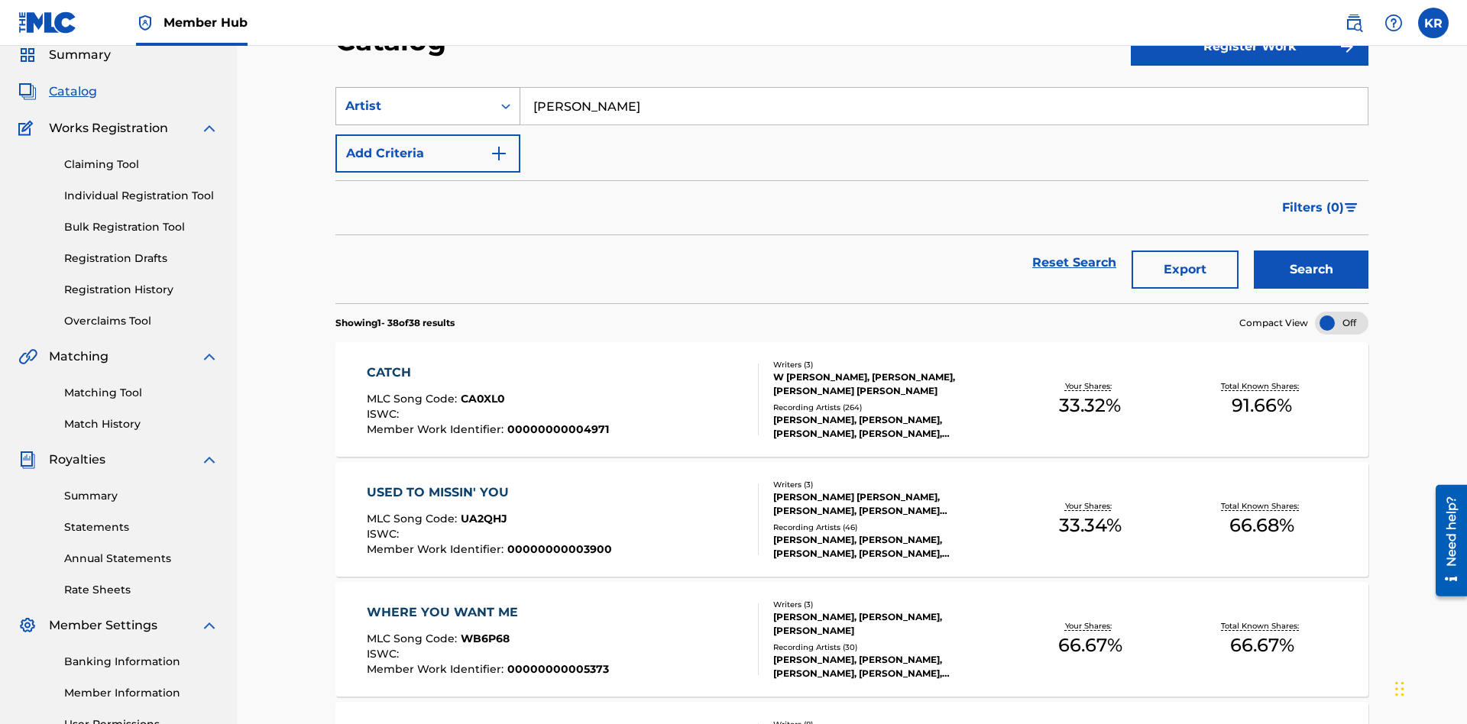
click at [414, 106] on div "Artist" at bounding box center [414, 106] width 138 height 18
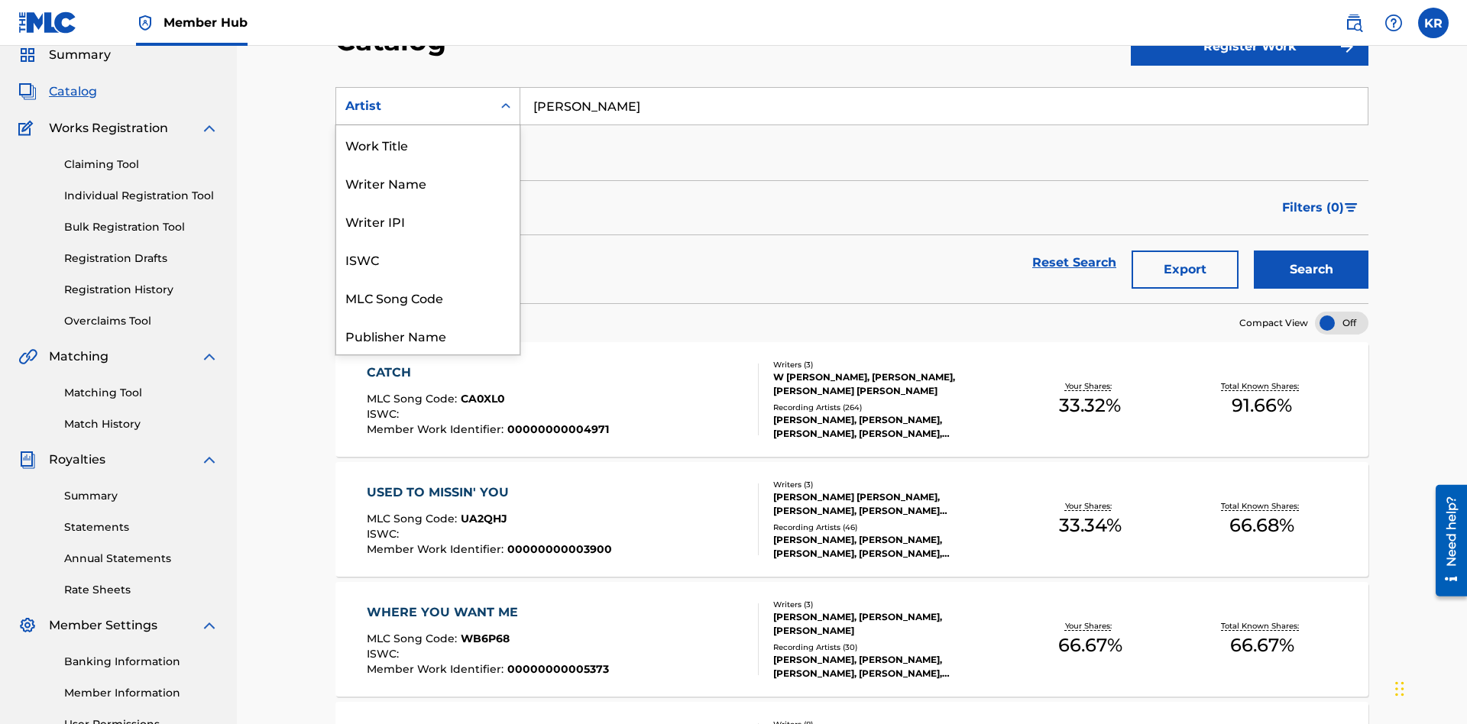
scroll to position [229, 0]
click at [428, 183] on div "MLC Publisher Number" at bounding box center [427, 183] width 183 height 38
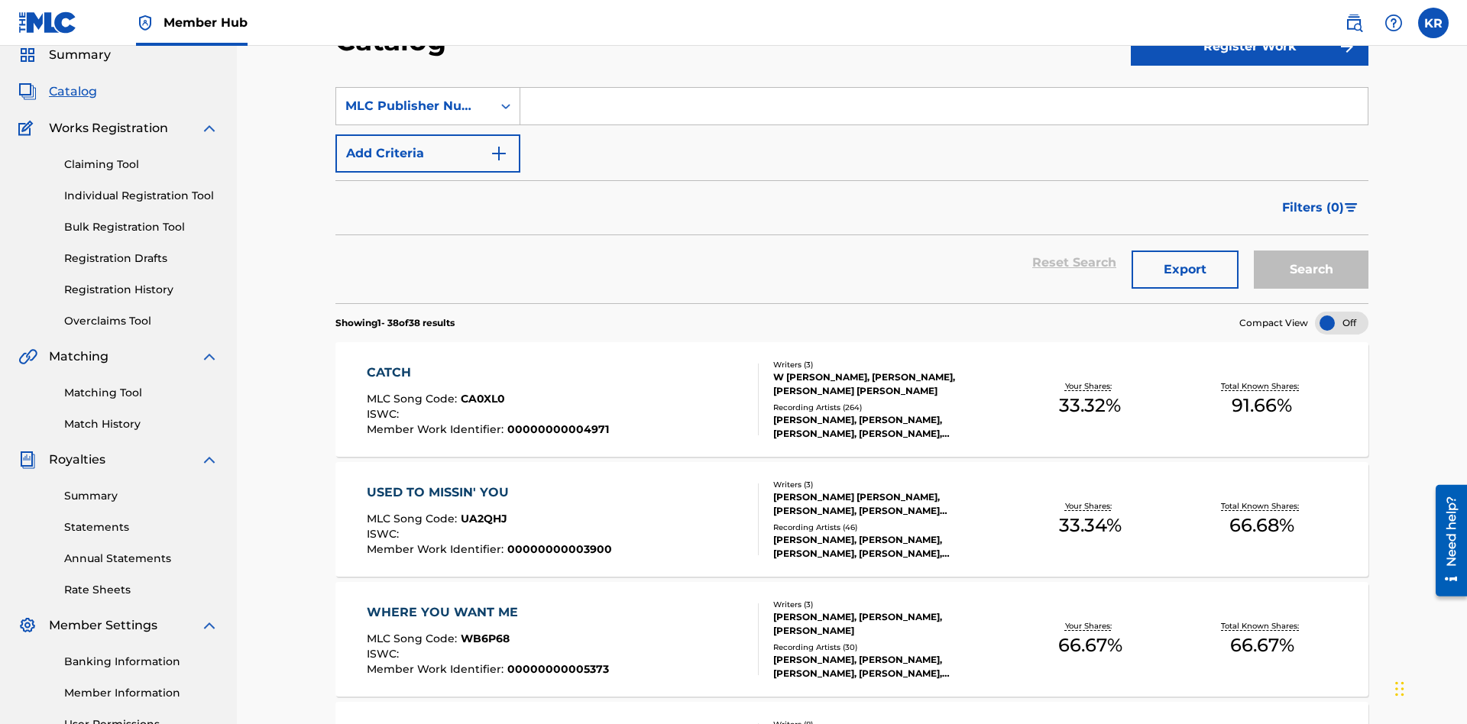
click at [944, 110] on input "Search Form" at bounding box center [943, 106] width 847 height 37
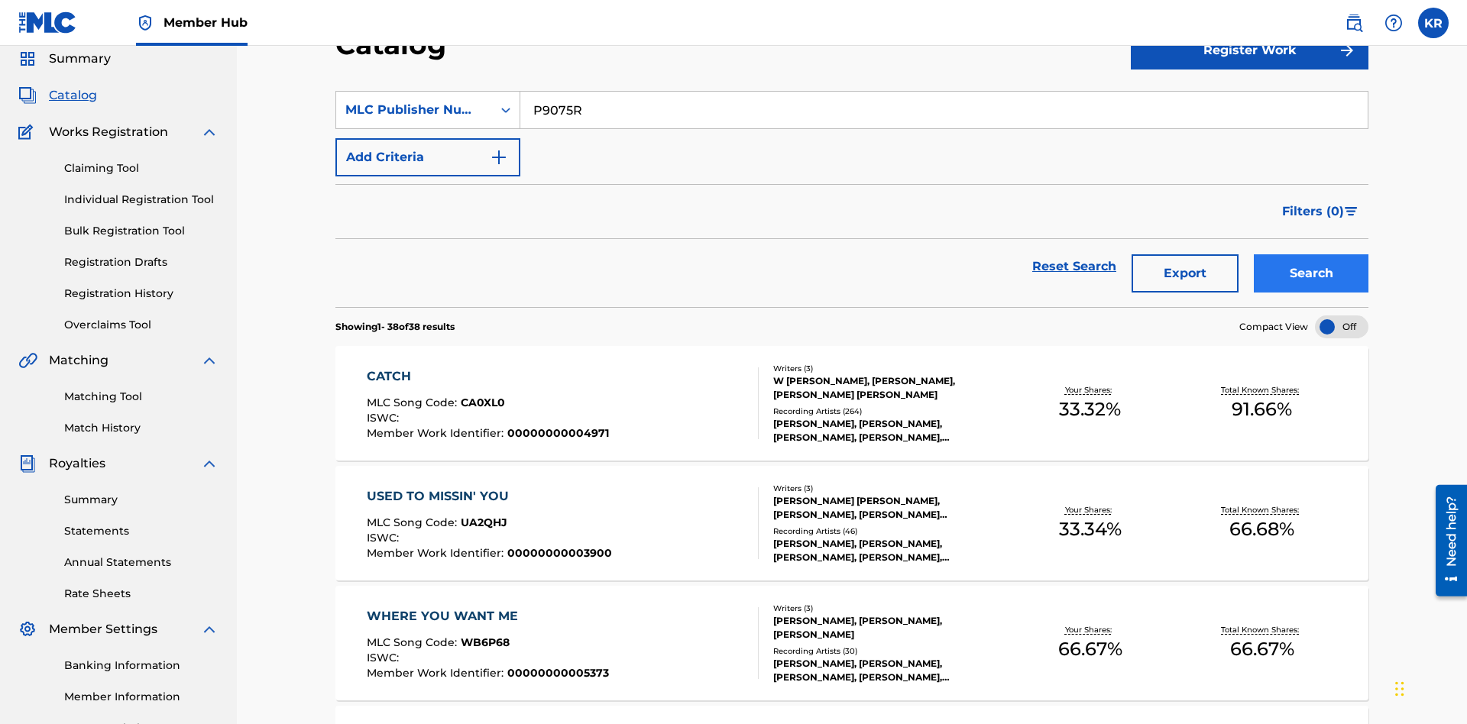
type input "P9075R"
click at [1311, 254] on button "Search" at bounding box center [1311, 273] width 115 height 38
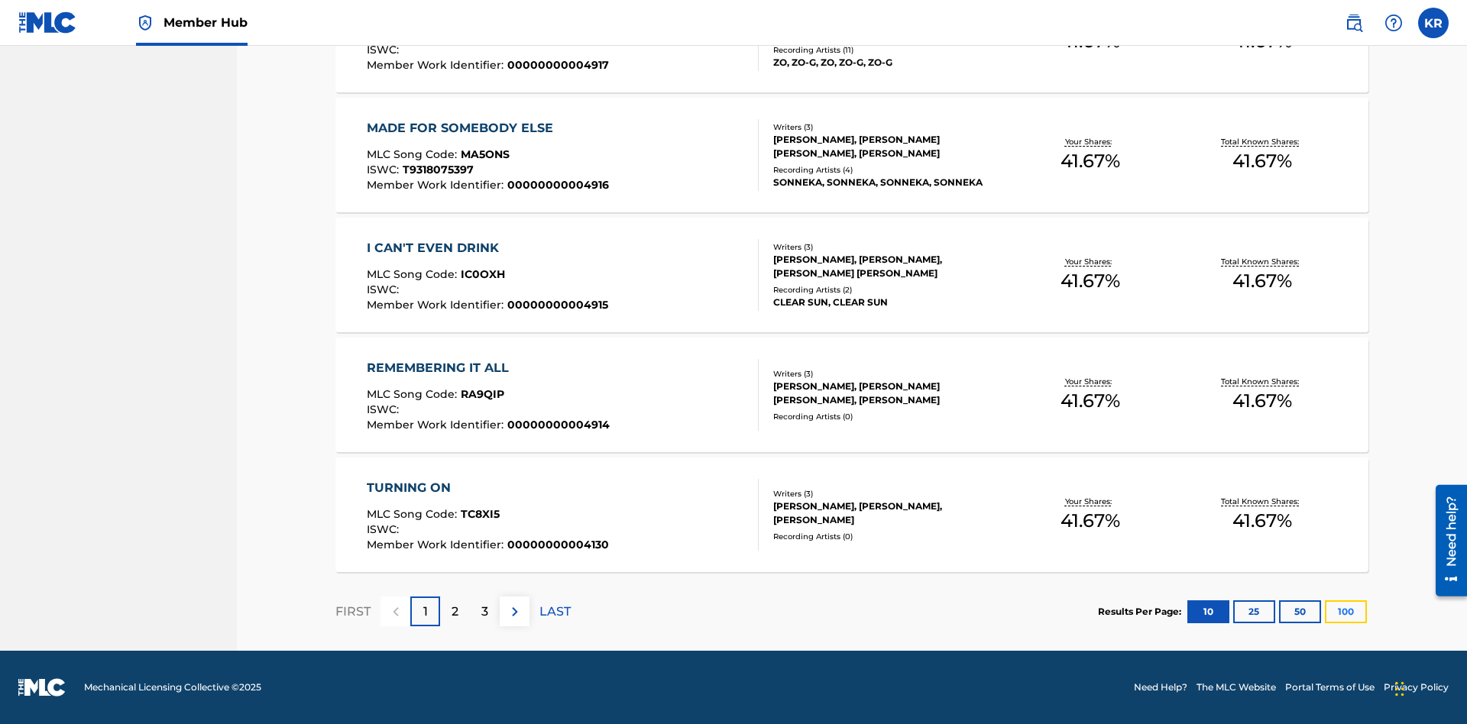
click at [1325, 611] on button "100" at bounding box center [1346, 612] width 42 height 23
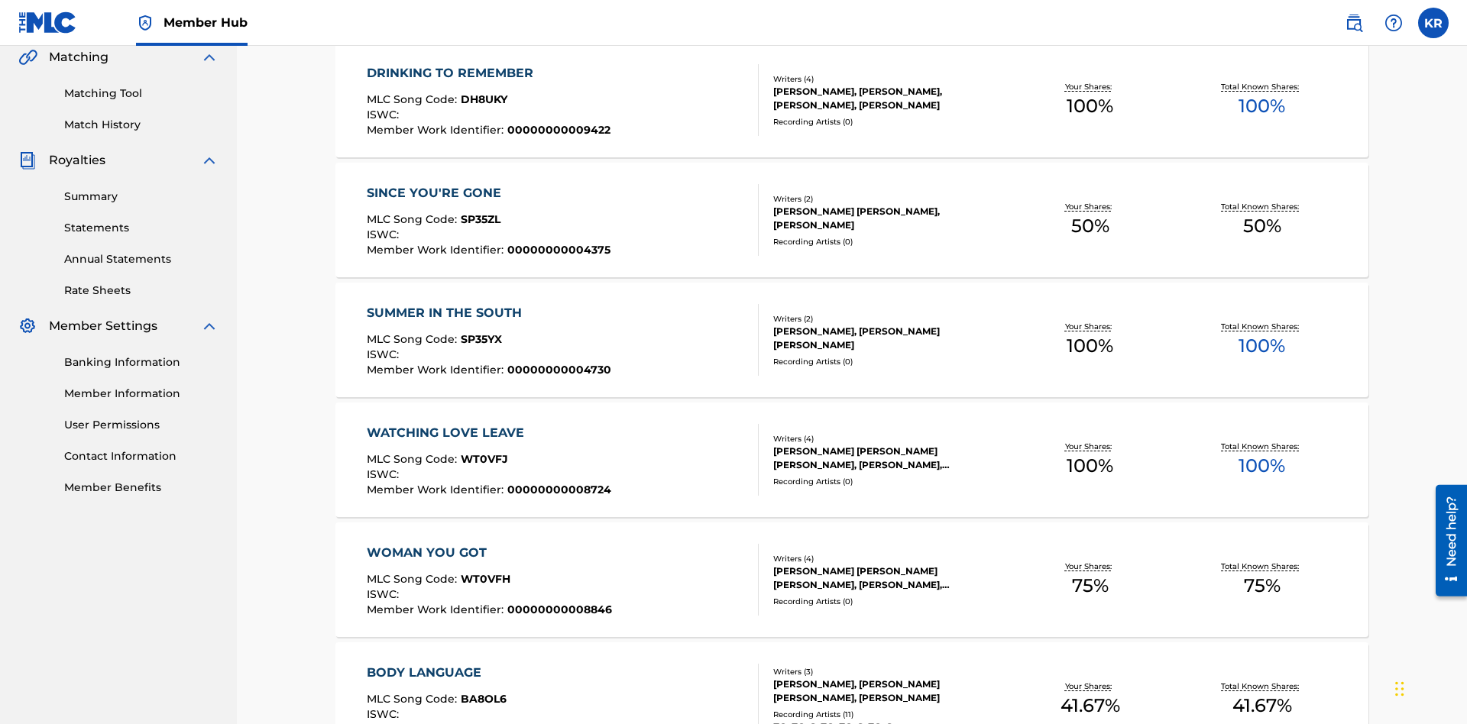
scroll to position [348, 0]
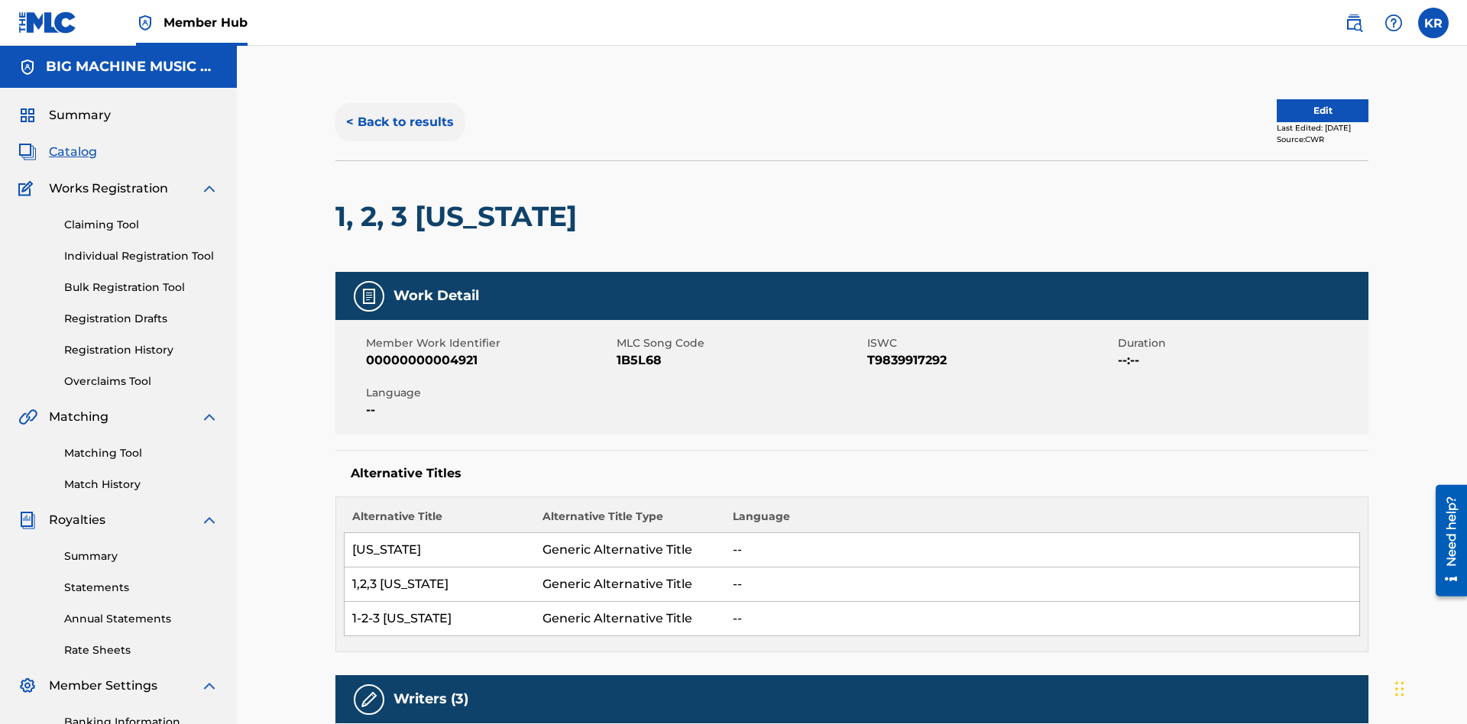
click at [399, 111] on button "< Back to results" at bounding box center [399, 122] width 129 height 38
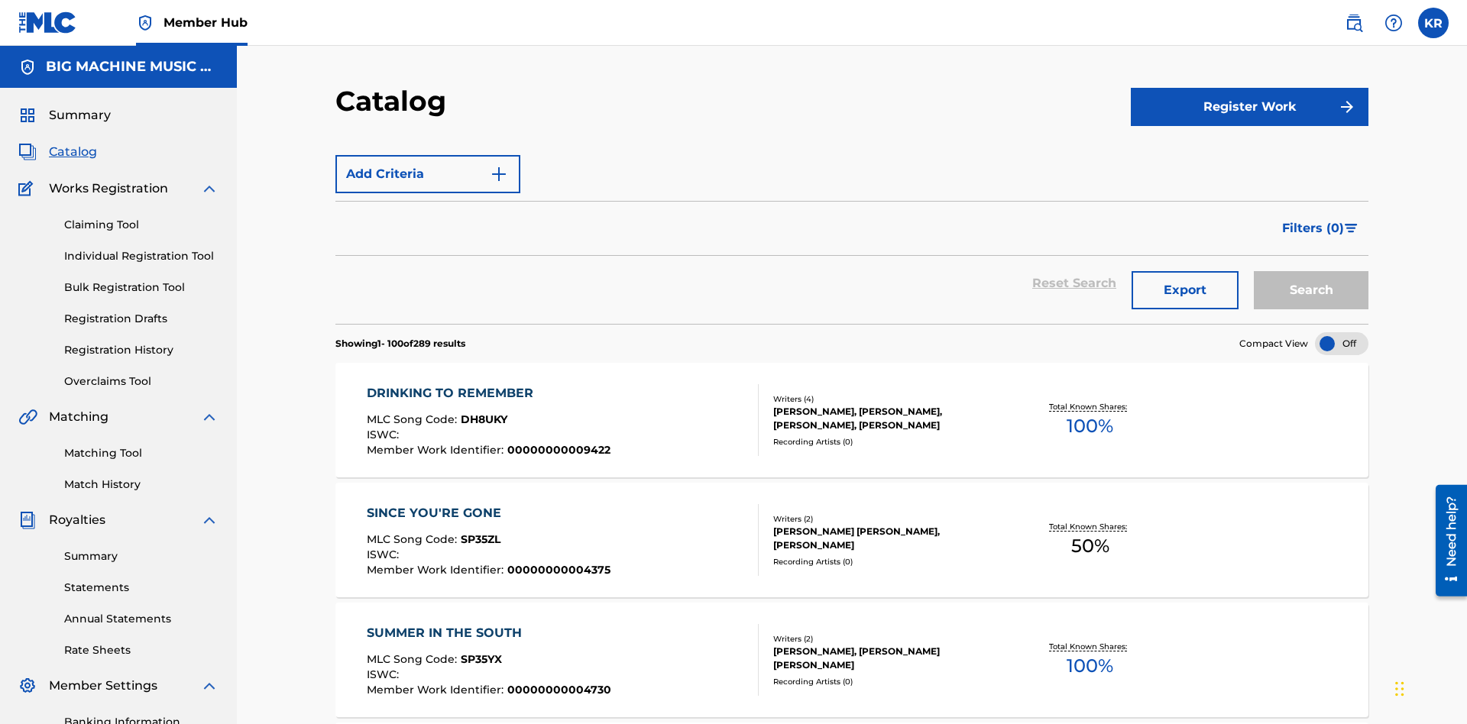
scroll to position [223, 0]
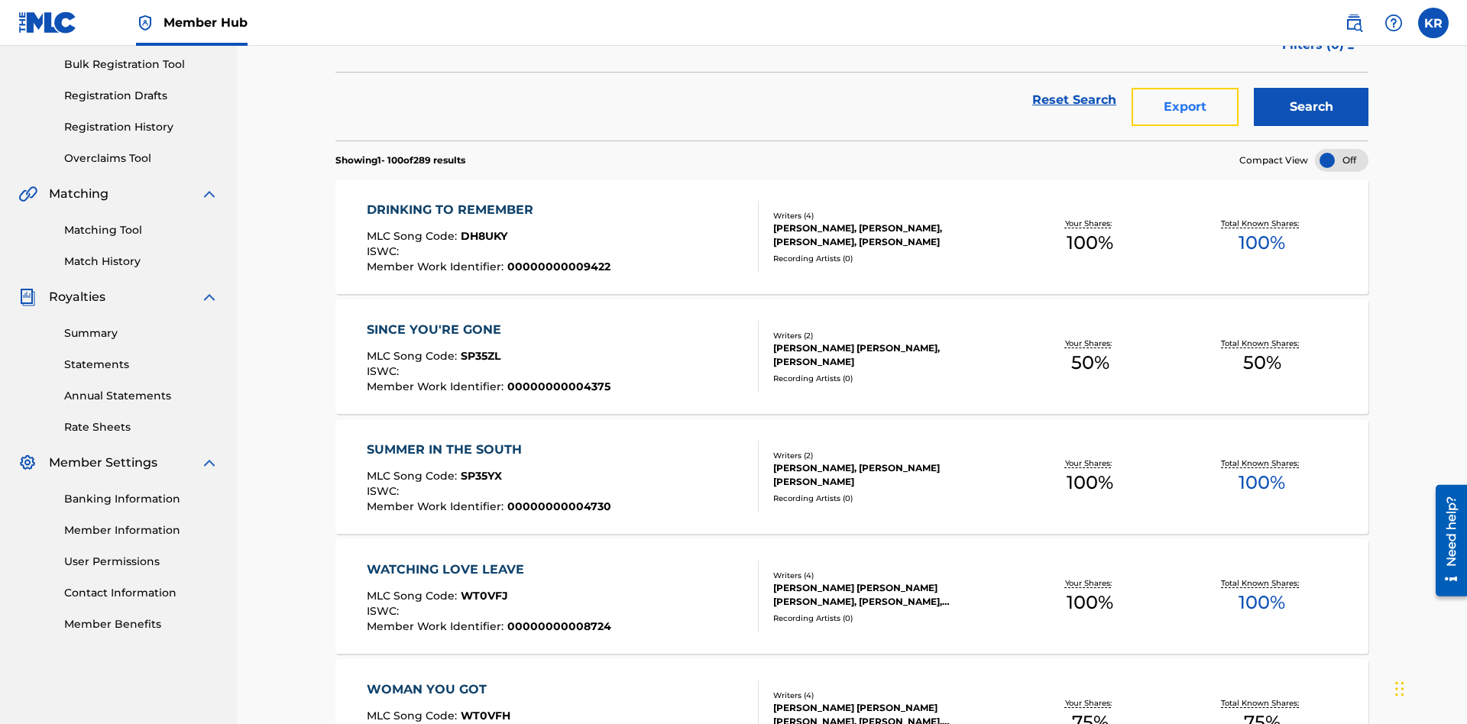
click at [1185, 111] on button "Export" at bounding box center [1185, 107] width 107 height 38
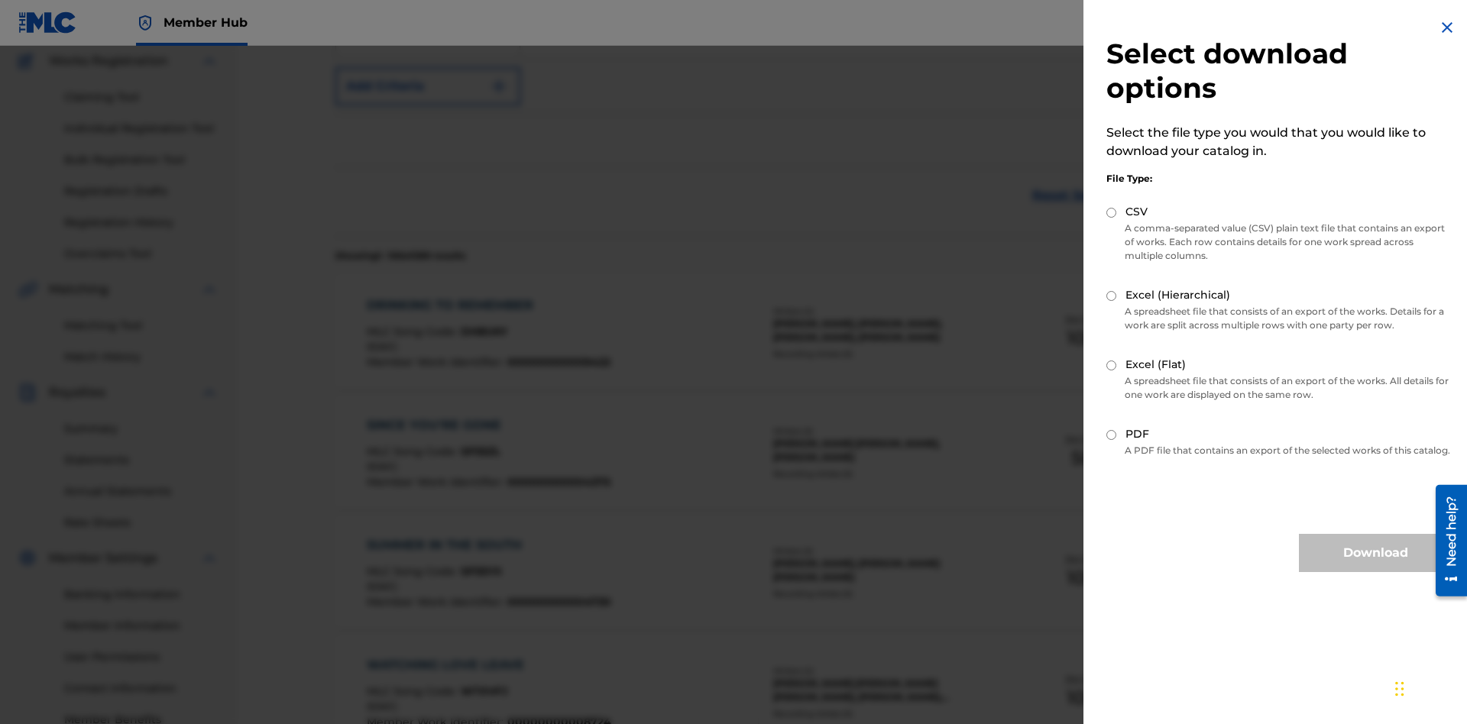
scroll to position [396, 0]
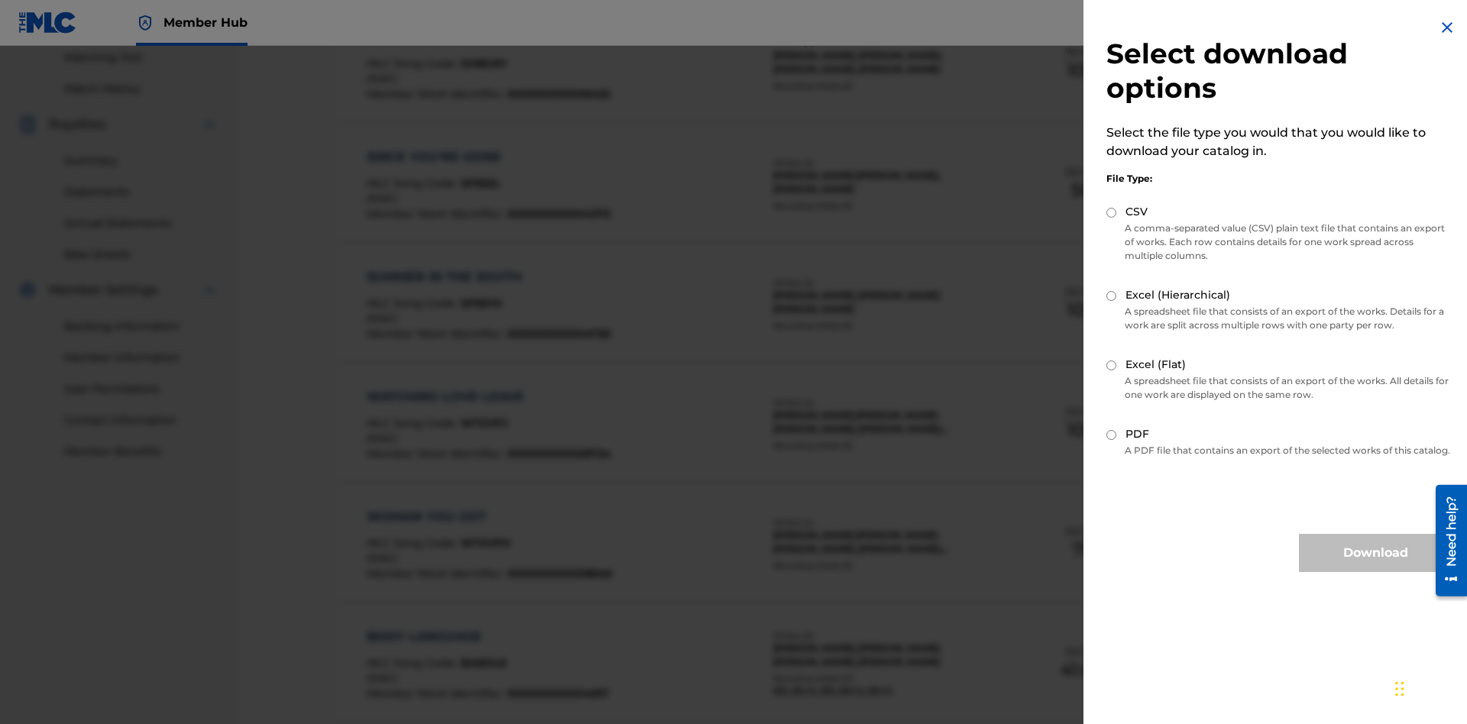
click at [1112, 365] on input "Excel (Flat)" at bounding box center [1111, 366] width 10 height 10
radio input "true"
